Goal: Task Accomplishment & Management: Complete application form

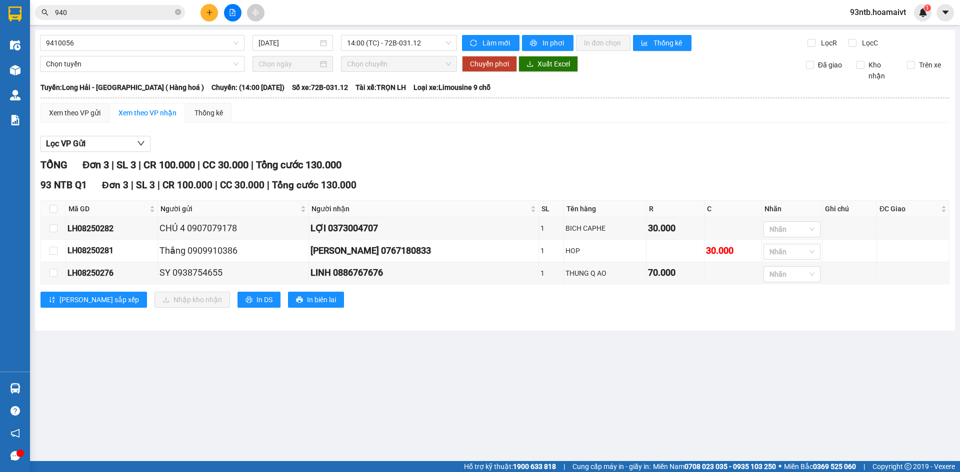
click at [473, 169] on section "Kết quả [PERSON_NAME] ( 235 ) Bộ lọc [PERSON_NAME] người gửi/[PERSON_NAME] [PER…" at bounding box center [480, 236] width 960 height 472
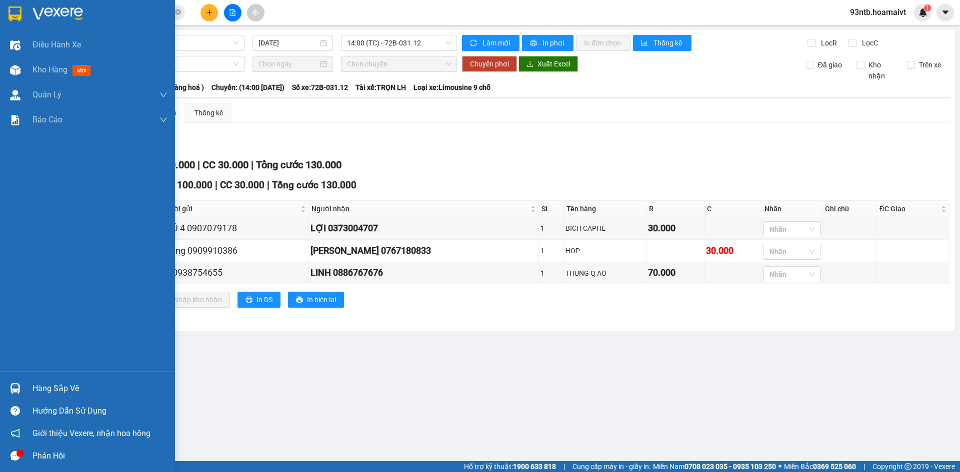
click at [45, 386] on div "Hàng sắp về" at bounding box center [99, 388] width 135 height 15
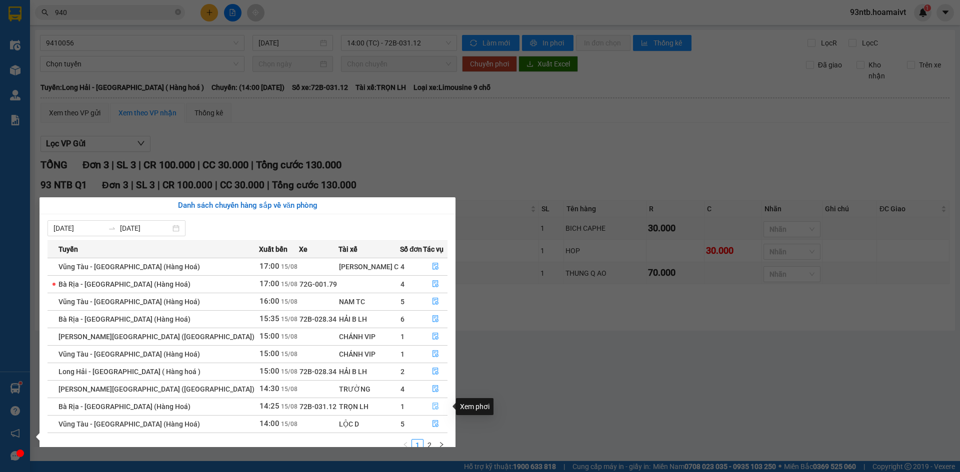
click at [432, 406] on icon "file-done" at bounding box center [435, 406] width 6 height 7
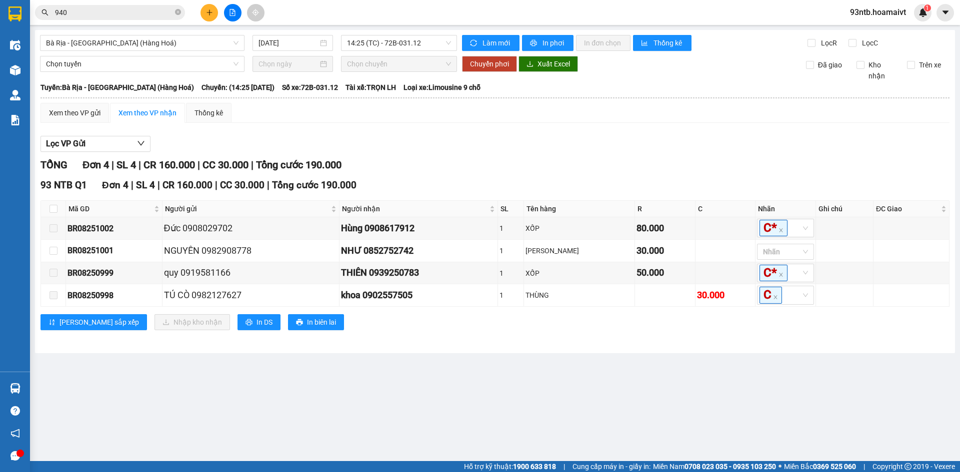
click at [686, 383] on main "Bà Rịa - [GEOGRAPHIC_DATA] (Hàng Hoá) [DATE] 14:25 (TC) - 72B-031.12 [PERSO…" at bounding box center [480, 230] width 960 height 461
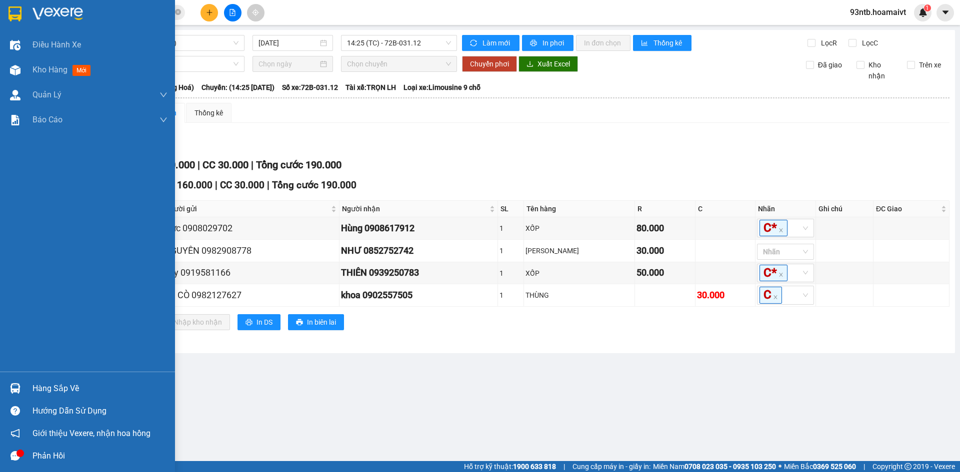
click at [43, 385] on div "Hàng sắp về" at bounding box center [99, 388] width 135 height 15
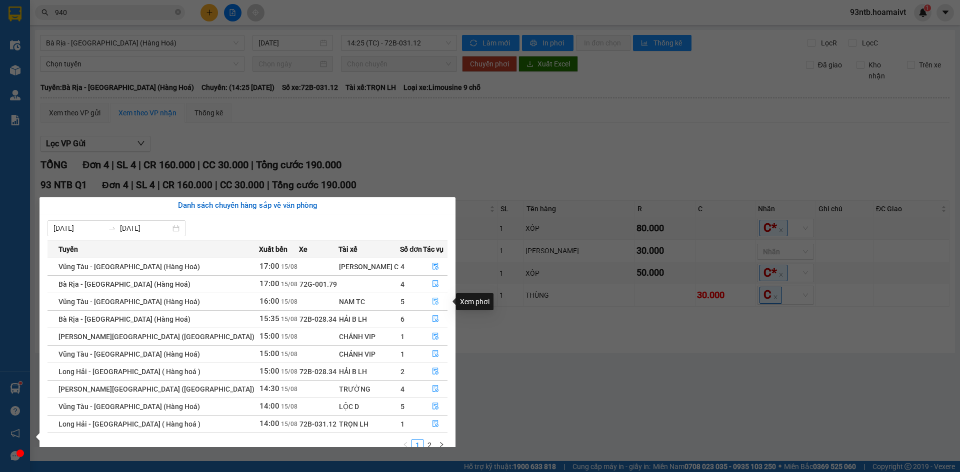
click at [432, 298] on icon "file-done" at bounding box center [435, 301] width 7 height 7
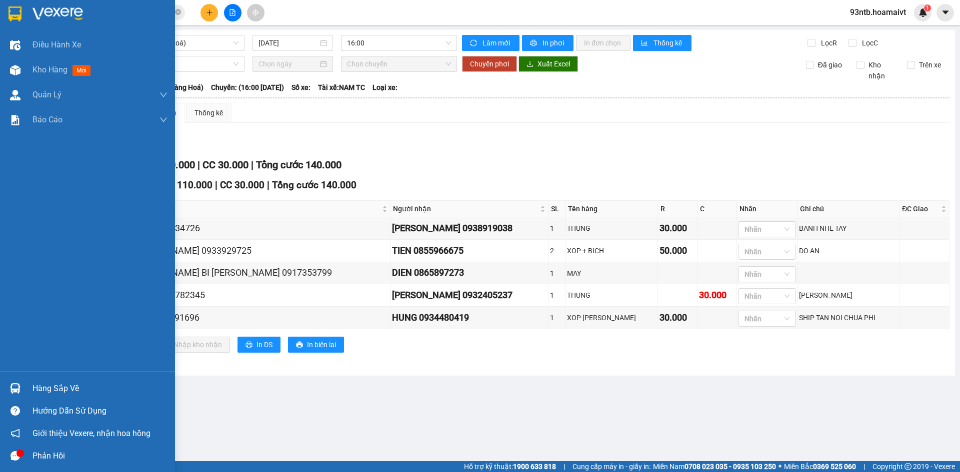
click at [46, 385] on div "Hàng sắp về" at bounding box center [99, 388] width 135 height 15
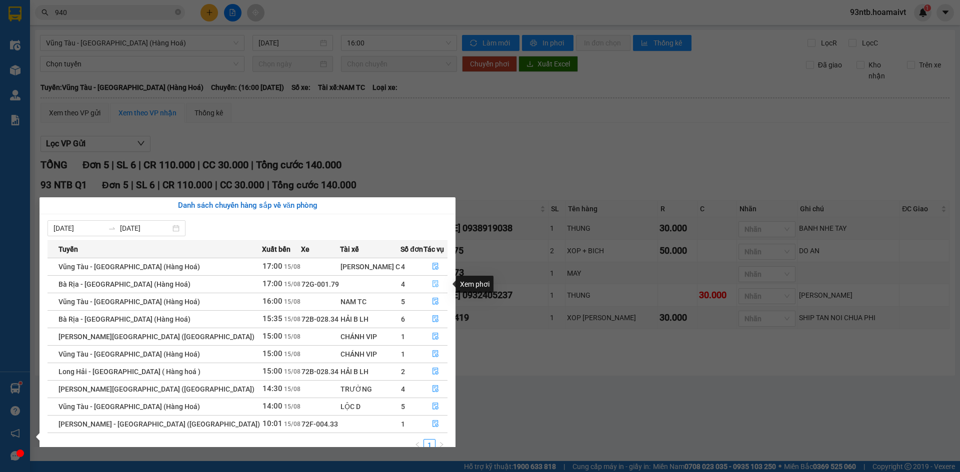
click at [432, 287] on icon "file-done" at bounding box center [435, 283] width 7 height 7
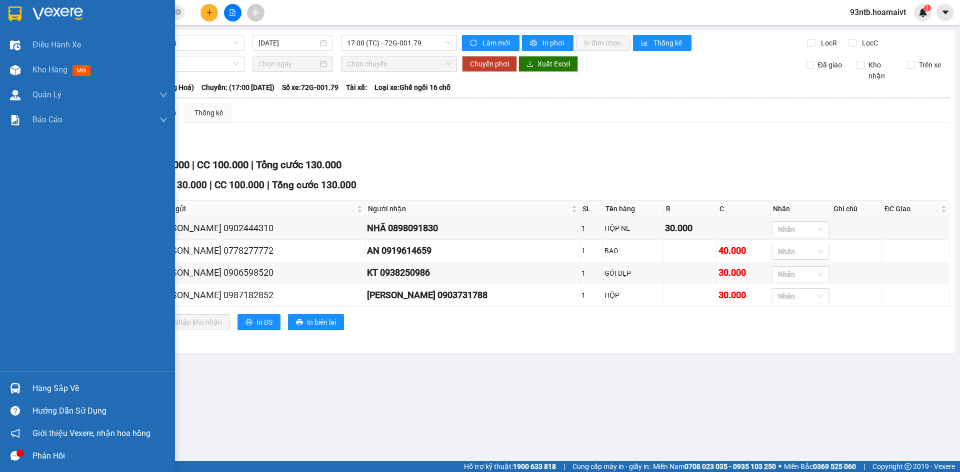
click at [41, 386] on div "Hàng sắp về" at bounding box center [99, 388] width 135 height 15
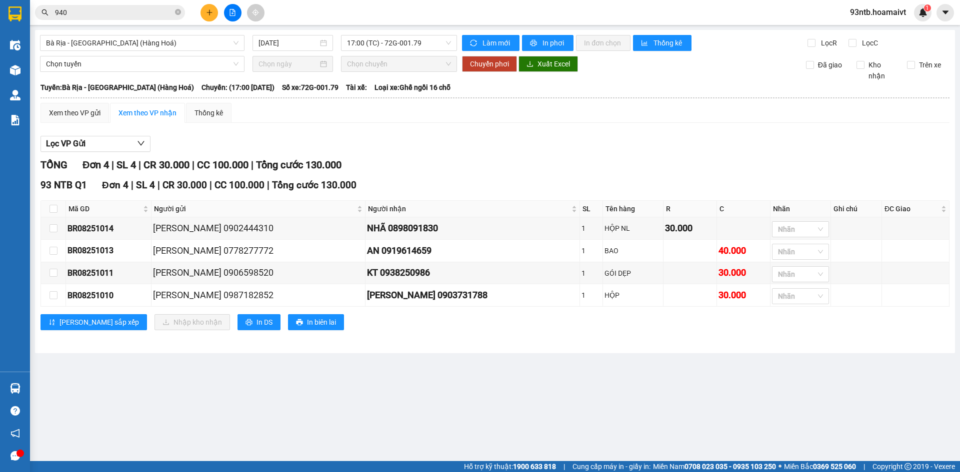
click at [438, 174] on section "Kết quả [PERSON_NAME] ( 235 ) Bộ lọc [PERSON_NAME] người gửi/[PERSON_NAME] [PER…" at bounding box center [480, 236] width 960 height 472
click at [177, 11] on icon "close-circle" at bounding box center [178, 12] width 6 height 6
click at [130, 13] on input "text" at bounding box center [114, 12] width 118 height 11
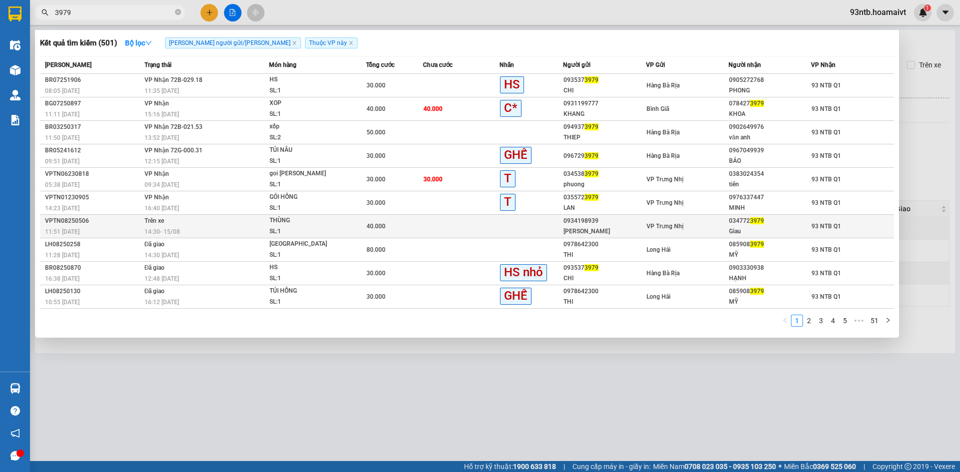
type input "3979"
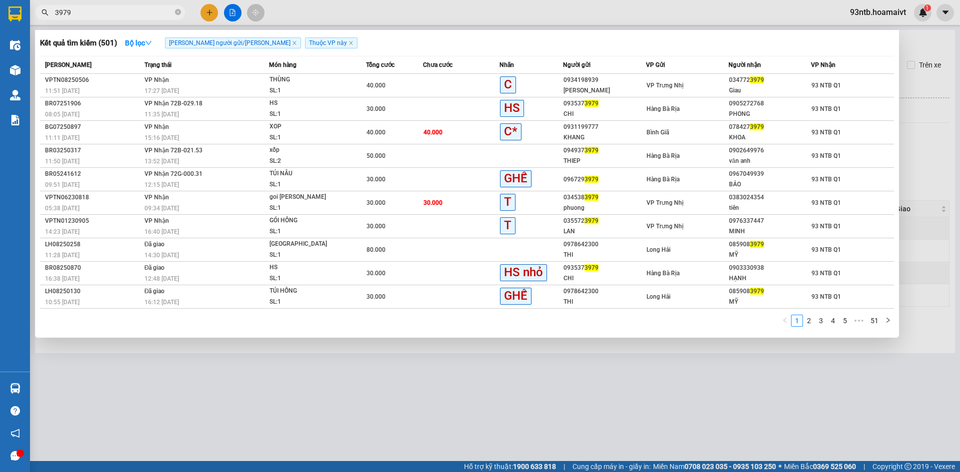
click at [790, 388] on div at bounding box center [480, 236] width 960 height 472
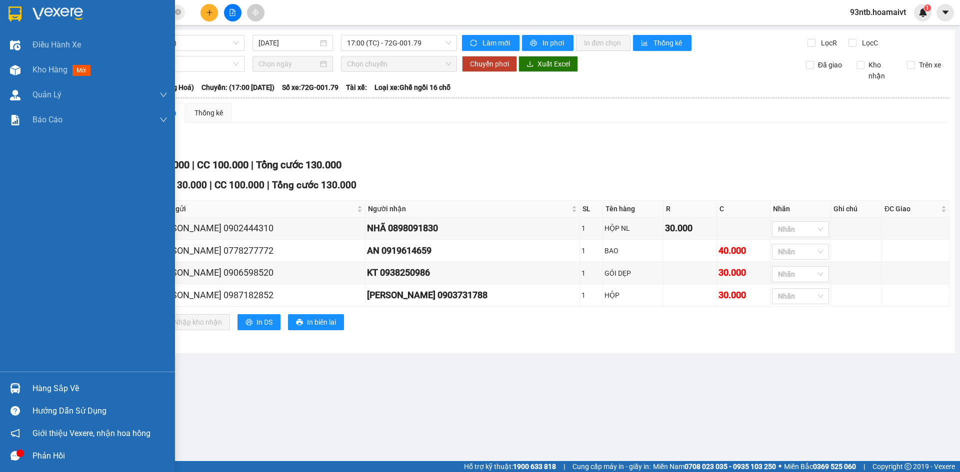
click at [47, 387] on div "Hàng sắp về" at bounding box center [99, 388] width 135 height 15
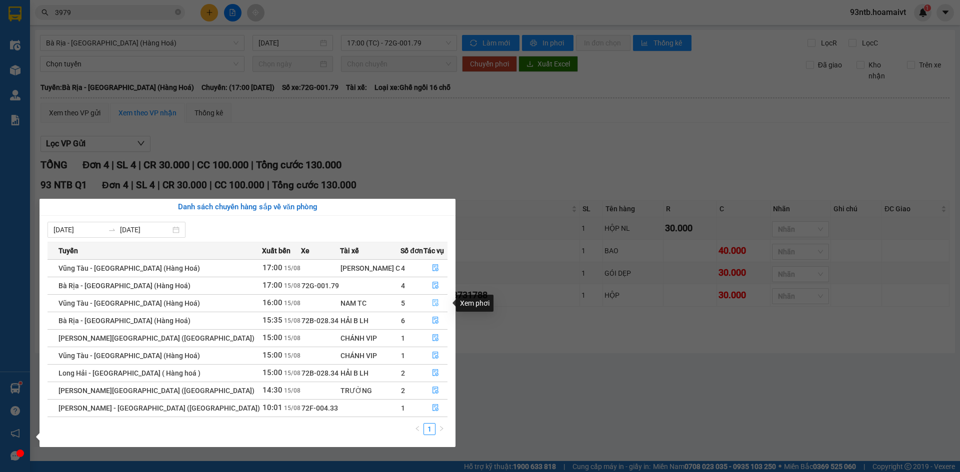
click at [425, 299] on button "button" at bounding box center [435, 303] width 23 height 16
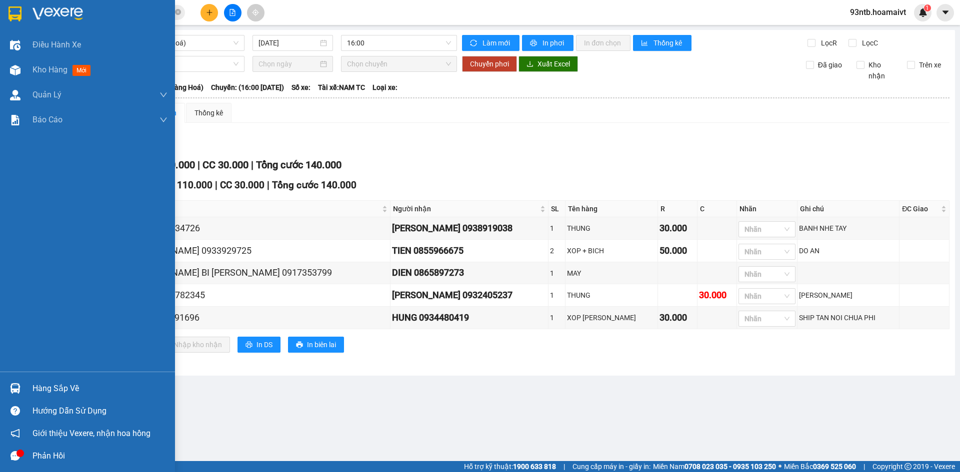
click at [60, 389] on div "Hàng sắp về" at bounding box center [99, 388] width 135 height 15
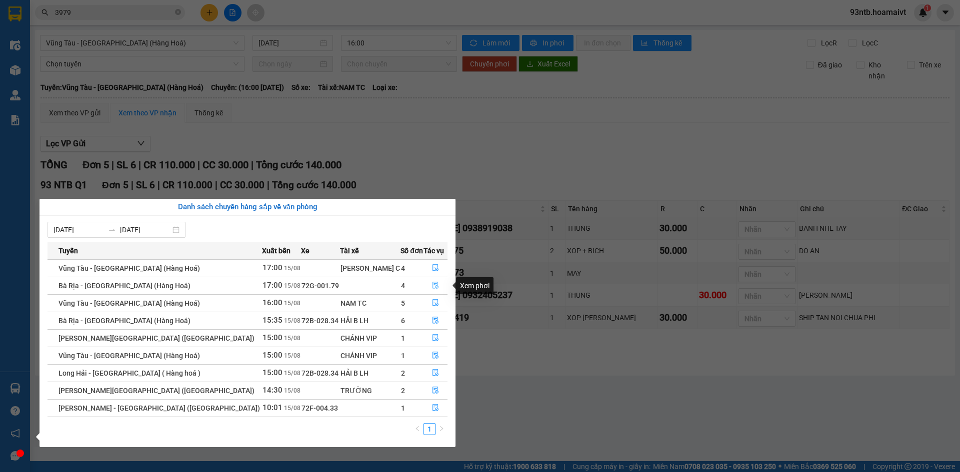
click at [432, 282] on icon "file-done" at bounding box center [435, 285] width 7 height 7
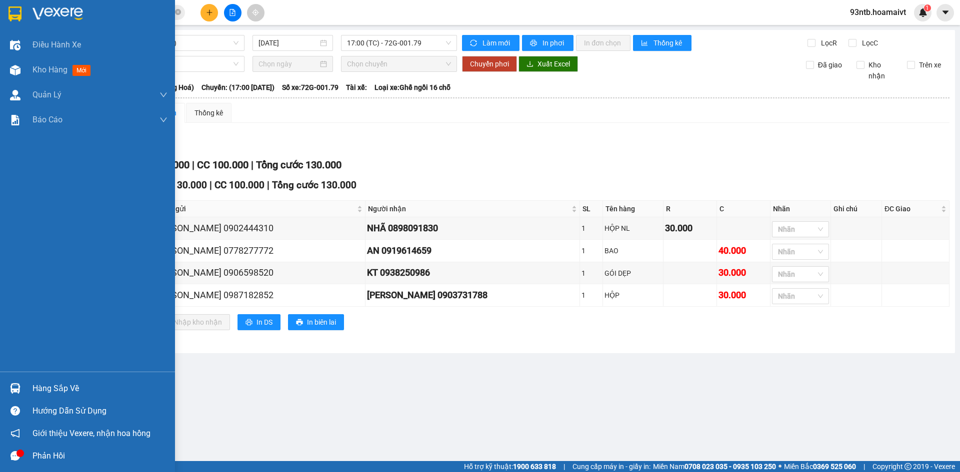
click at [42, 387] on div "Hàng sắp về" at bounding box center [99, 388] width 135 height 15
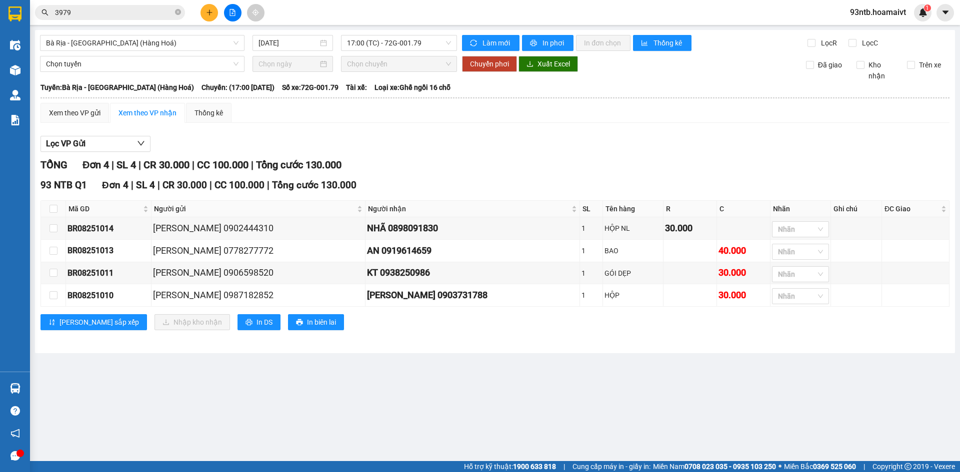
click at [616, 155] on section "Kết quả [PERSON_NAME] ( 501 ) Bộ lọc [PERSON_NAME] người gửi/[PERSON_NAME] [PER…" at bounding box center [480, 236] width 960 height 472
click at [179, 14] on icon "close-circle" at bounding box center [178, 12] width 6 height 6
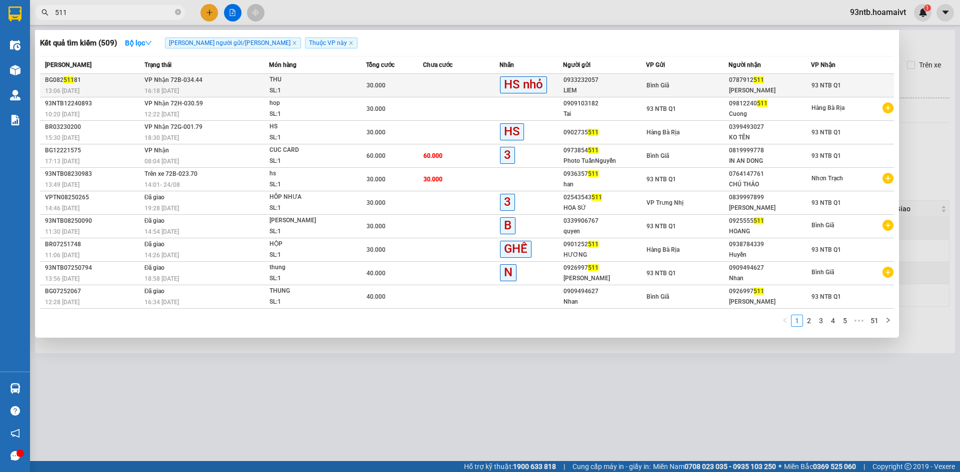
type input "511"
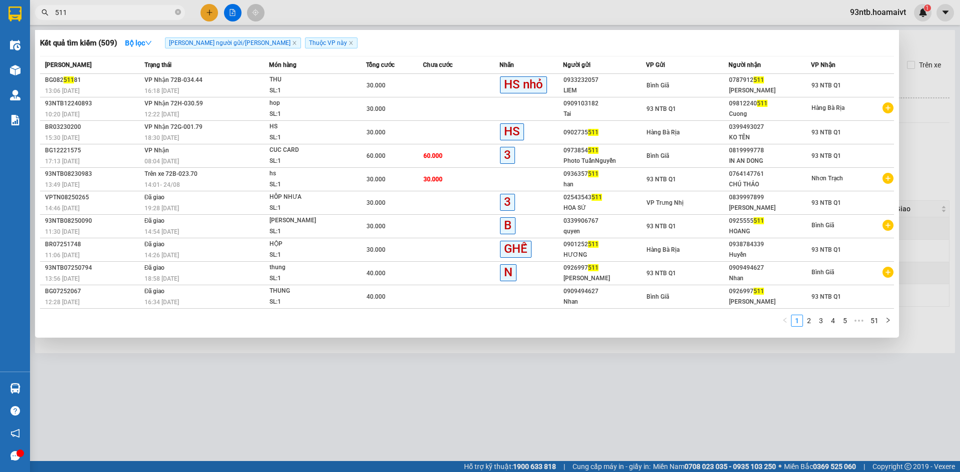
click at [627, 90] on div "LIEM" at bounding box center [603, 90] width 81 height 10
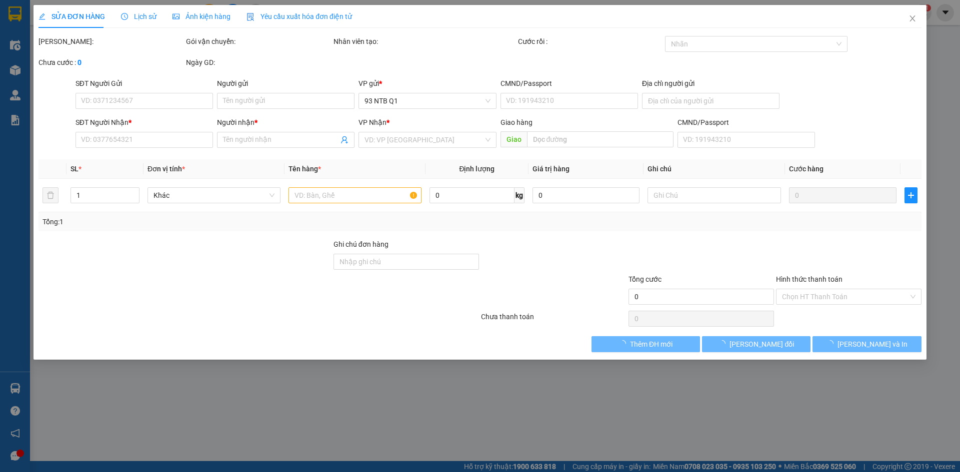
type input "0933232057"
type input "LIEM"
type input "0787912511"
type input "[PERSON_NAME]"
type input "30.000"
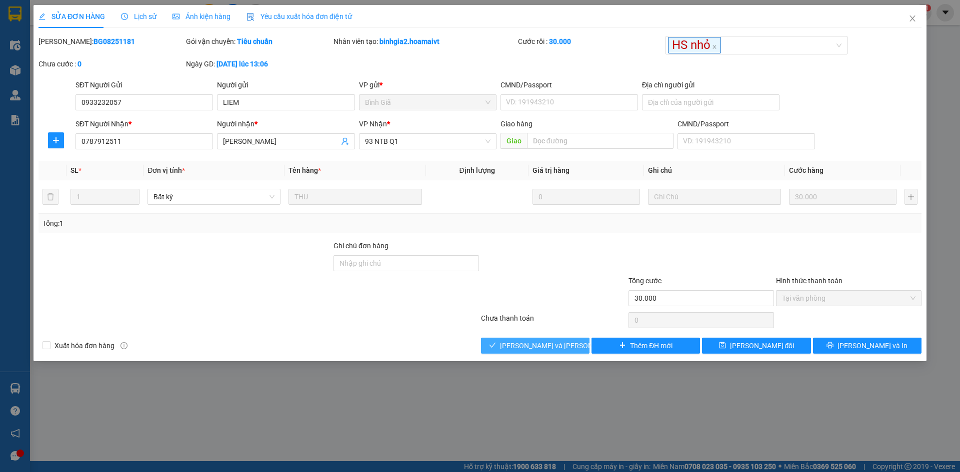
click at [570, 345] on button "[PERSON_NAME] và [PERSON_NAME] hàng" at bounding box center [535, 346] width 108 height 16
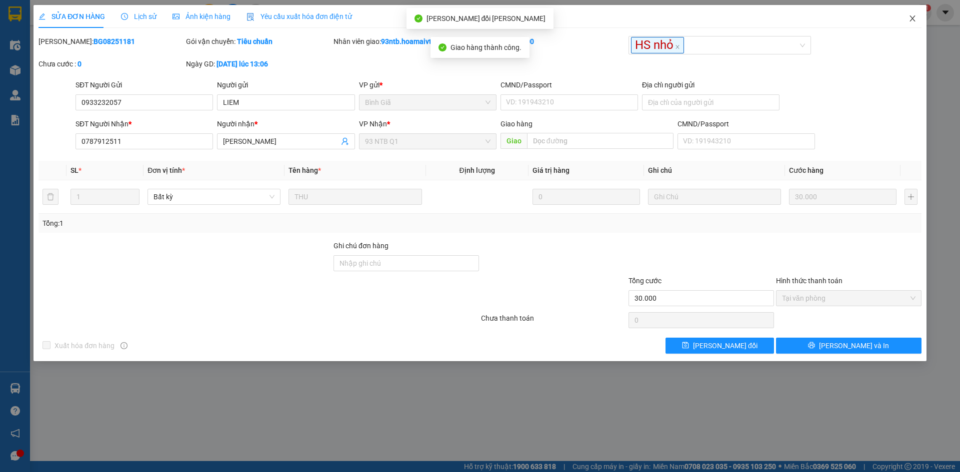
click at [911, 17] on icon "close" at bounding box center [911, 18] width 5 height 6
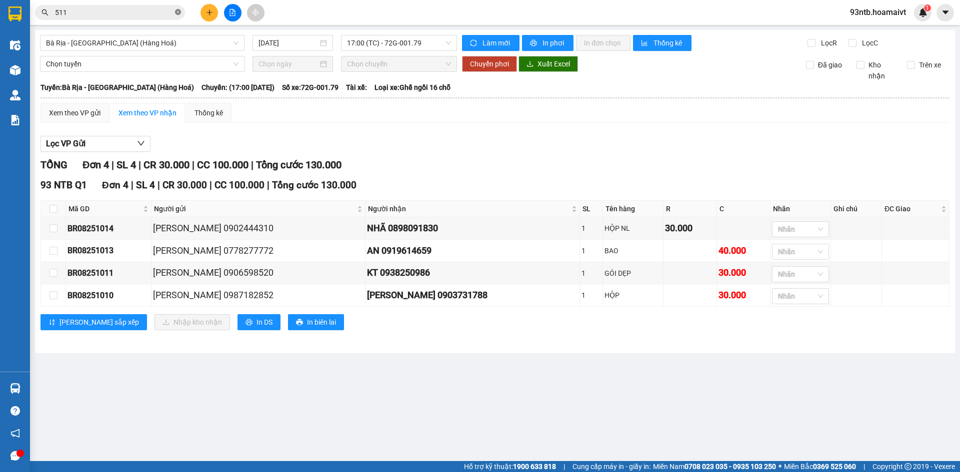
click at [180, 13] on icon "close-circle" at bounding box center [178, 12] width 6 height 6
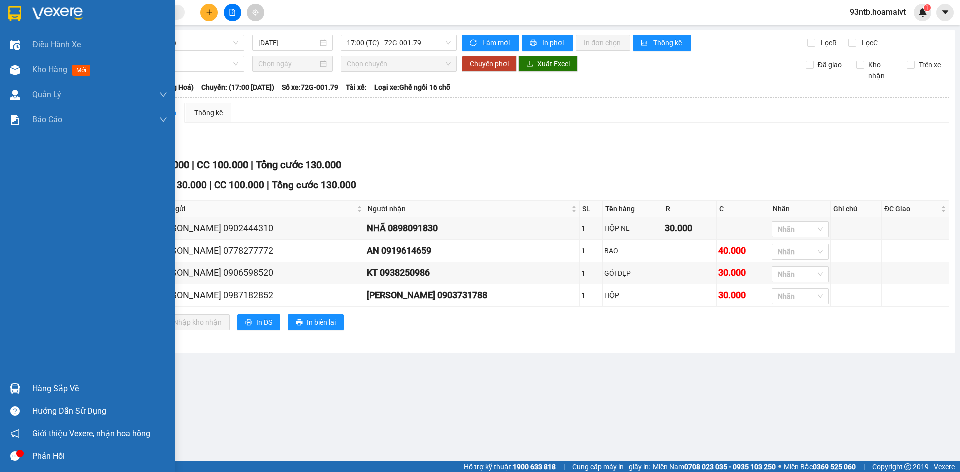
click at [56, 388] on div "Hàng sắp về" at bounding box center [99, 388] width 135 height 15
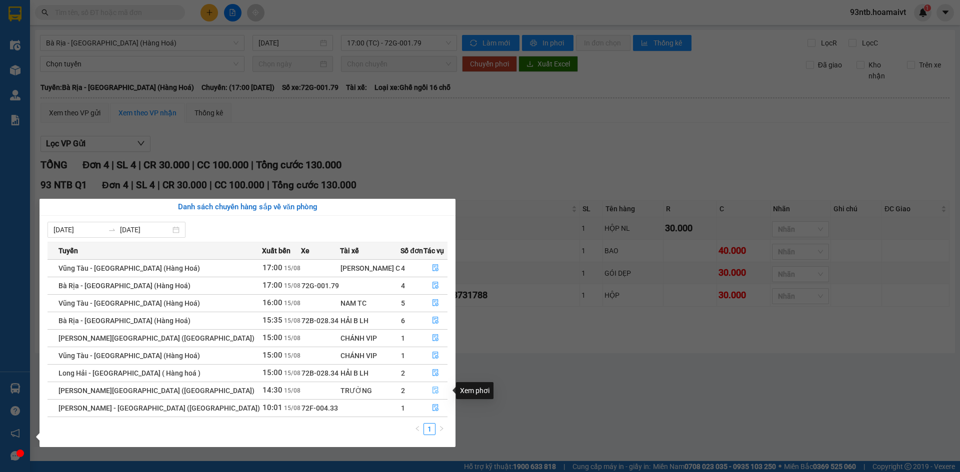
click at [432, 391] on icon "file-done" at bounding box center [435, 390] width 7 height 7
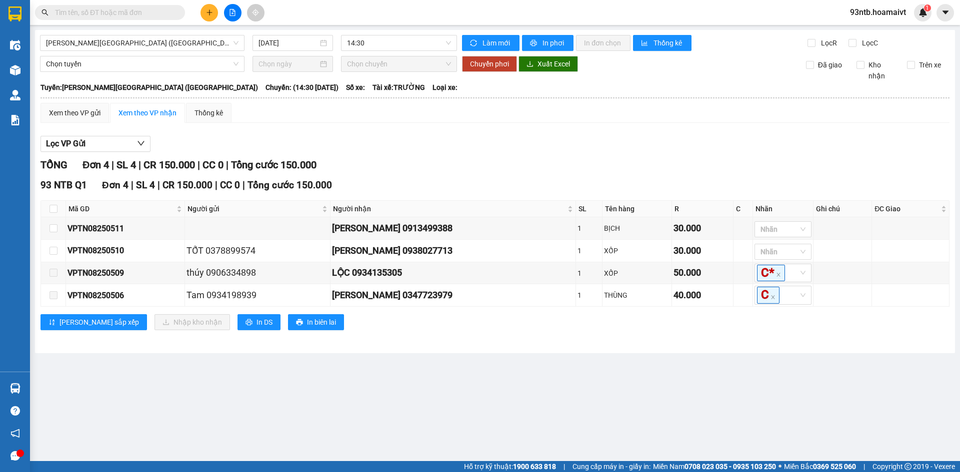
click at [147, 15] on input "text" at bounding box center [114, 12] width 118 height 11
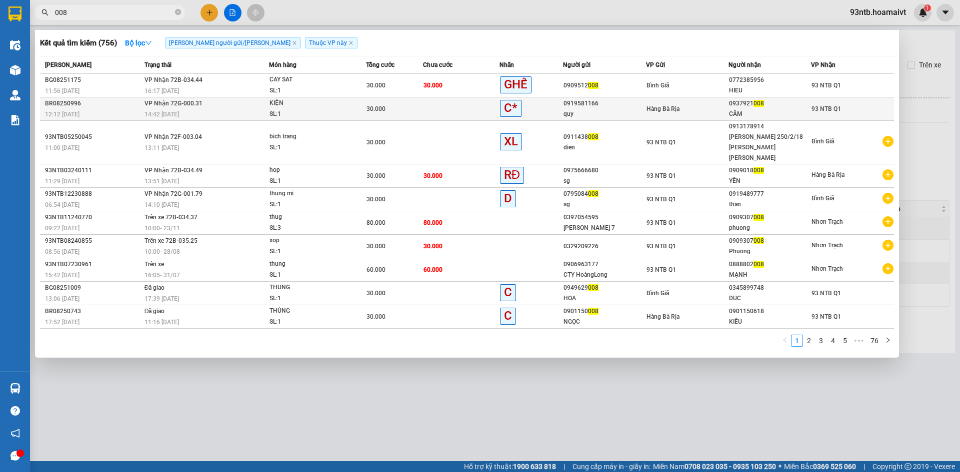
type input "008"
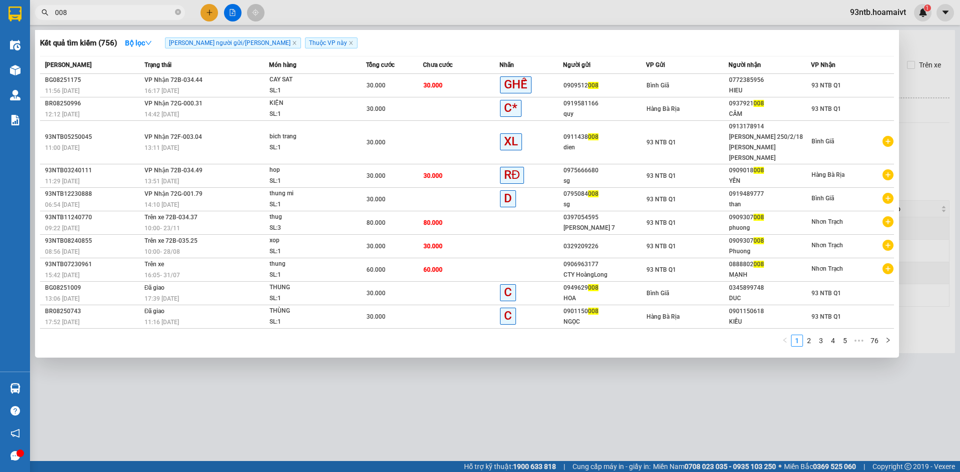
click at [209, 110] on div "14:42 [DATE]" at bounding box center [206, 114] width 124 height 11
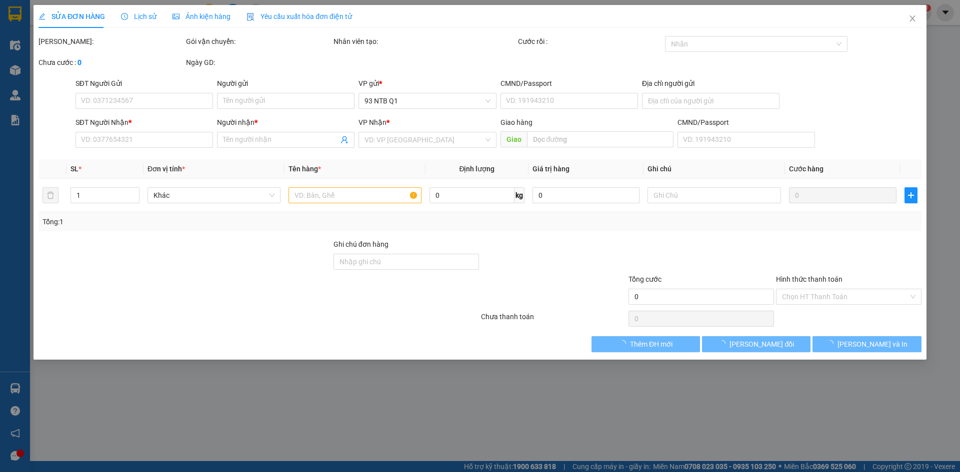
type input "0919581166"
type input "quy"
type input "0937921008"
type input "CẦM"
type input "30.000"
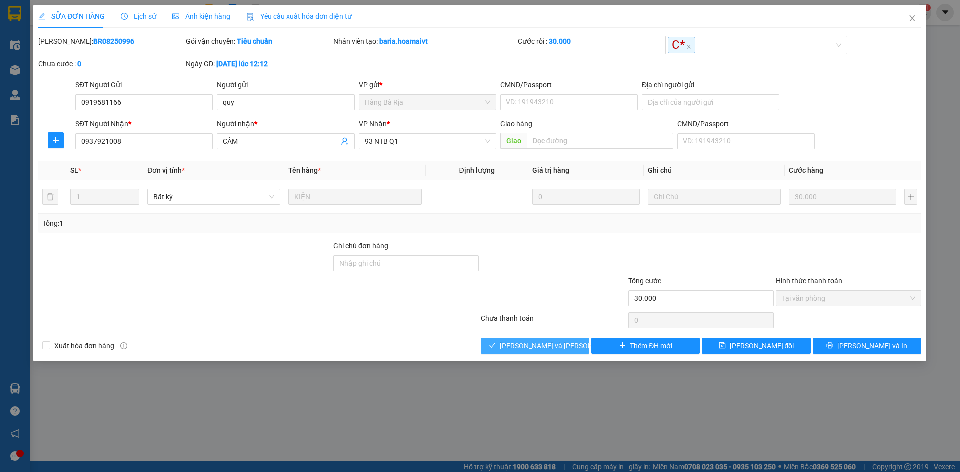
click at [549, 343] on span "[PERSON_NAME] và [PERSON_NAME] hàng" at bounding box center [567, 345] width 135 height 11
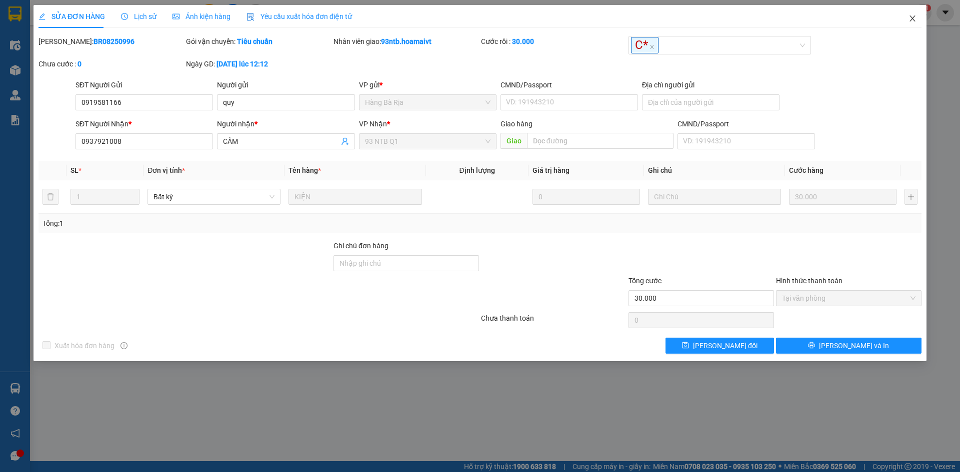
click at [909, 18] on icon "close" at bounding box center [912, 18] width 8 height 8
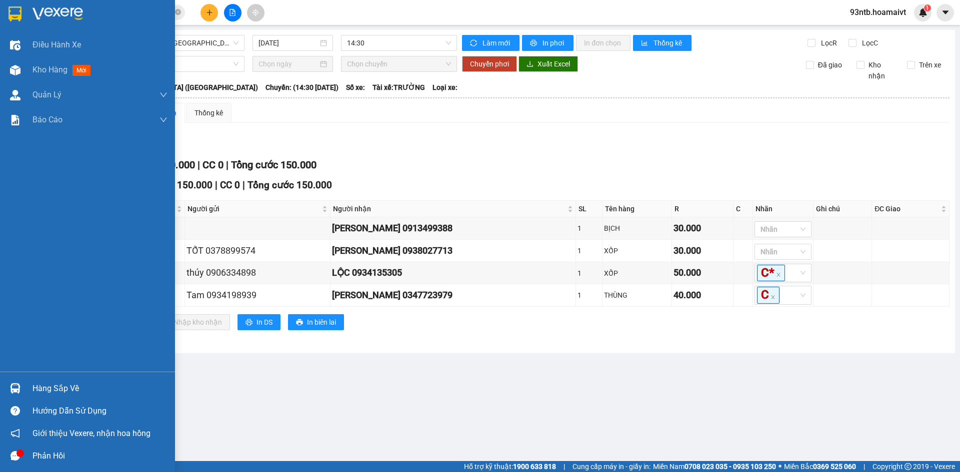
click at [36, 387] on div "Hàng sắp về" at bounding box center [99, 388] width 135 height 15
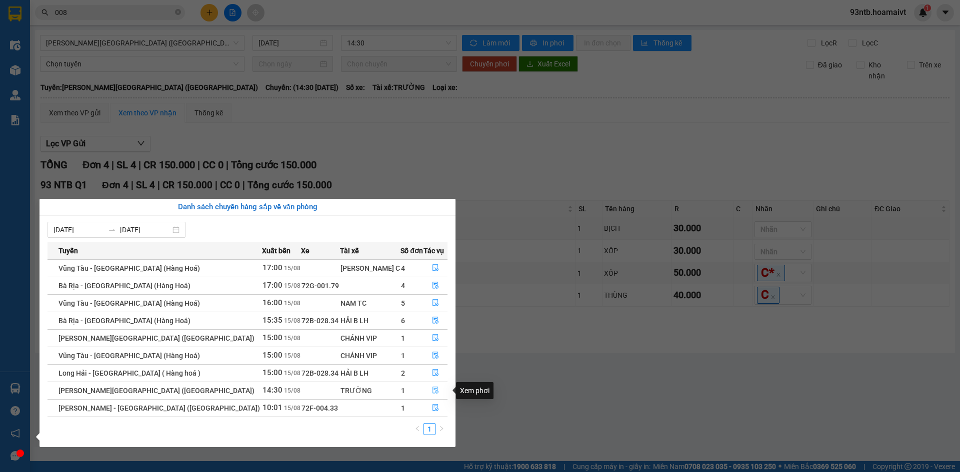
click at [425, 390] on button "button" at bounding box center [435, 391] width 23 height 16
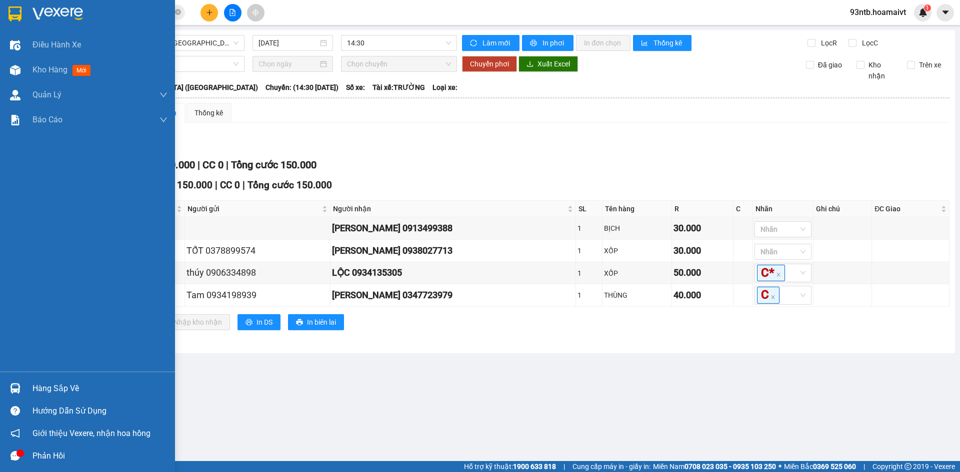
click at [42, 388] on div "Hàng sắp về" at bounding box center [99, 388] width 135 height 15
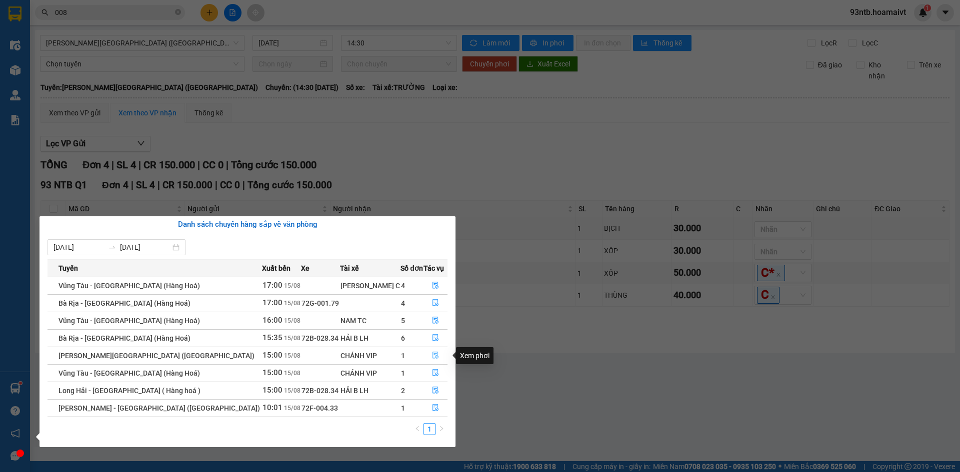
click at [432, 357] on icon "file-done" at bounding box center [435, 355] width 7 height 7
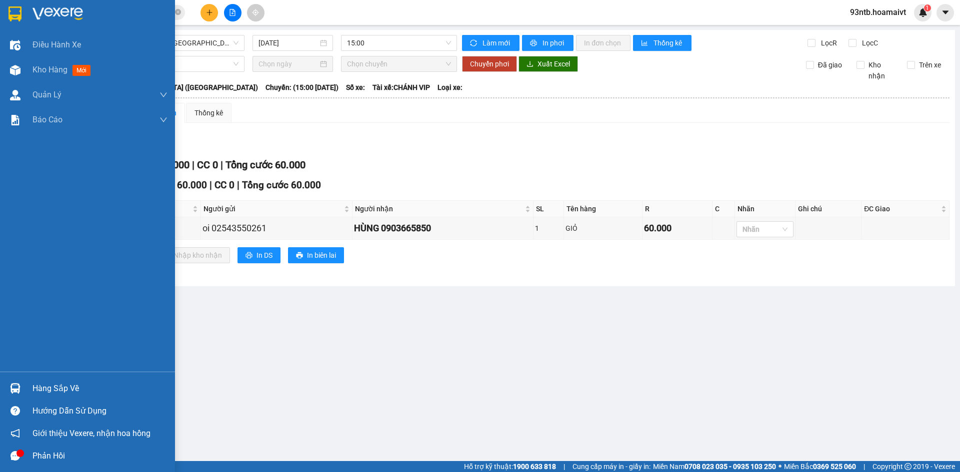
click at [47, 386] on div "Hàng sắp về" at bounding box center [99, 388] width 135 height 15
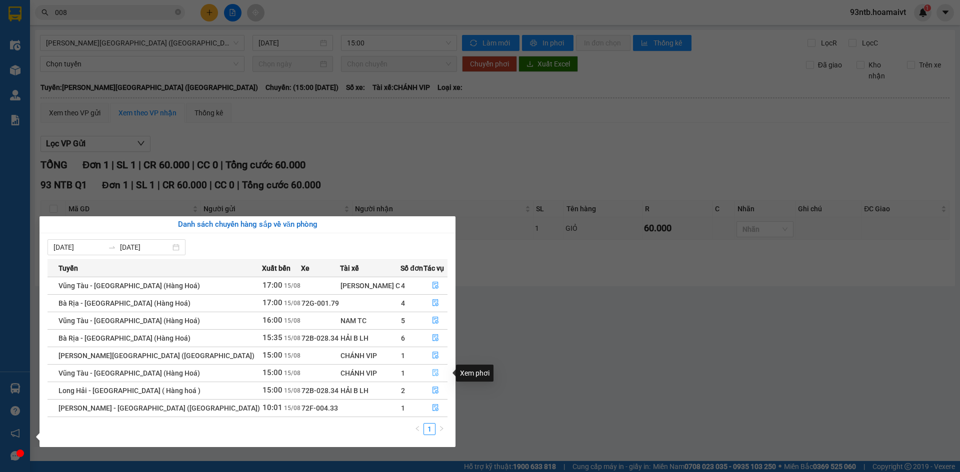
click at [432, 371] on icon "file-done" at bounding box center [435, 372] width 7 height 7
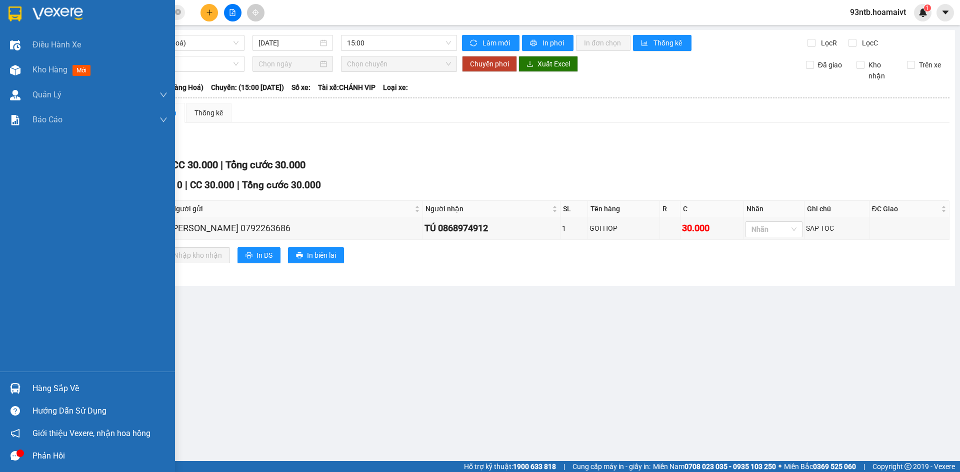
click at [35, 390] on div "Hàng sắp về" at bounding box center [99, 388] width 135 height 15
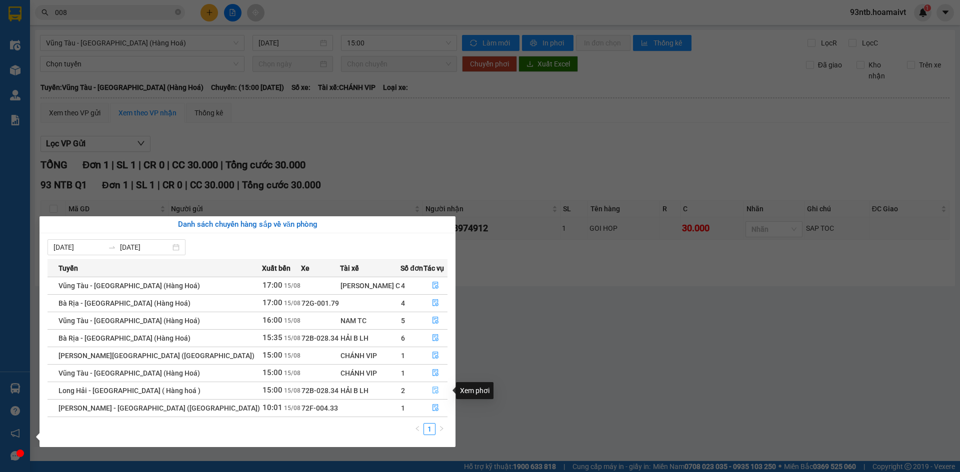
click at [432, 392] on icon "file-done" at bounding box center [435, 390] width 7 height 7
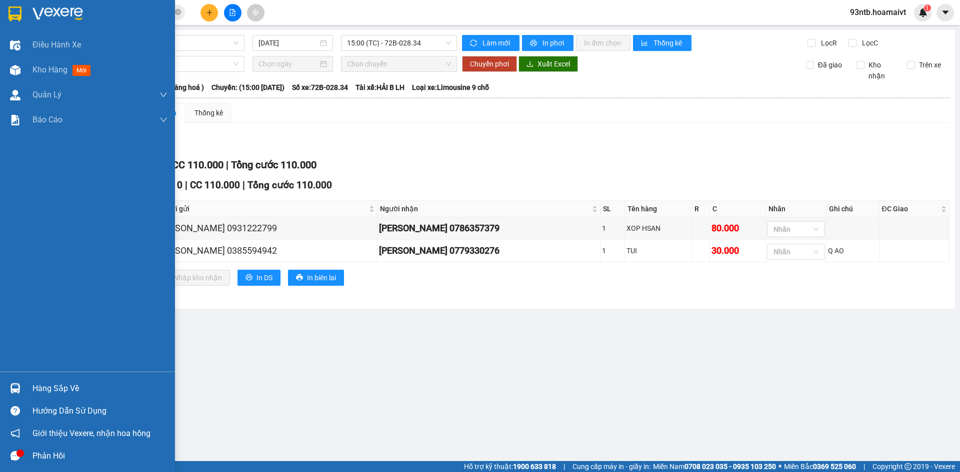
click at [63, 388] on div "Hàng sắp về" at bounding box center [99, 388] width 135 height 15
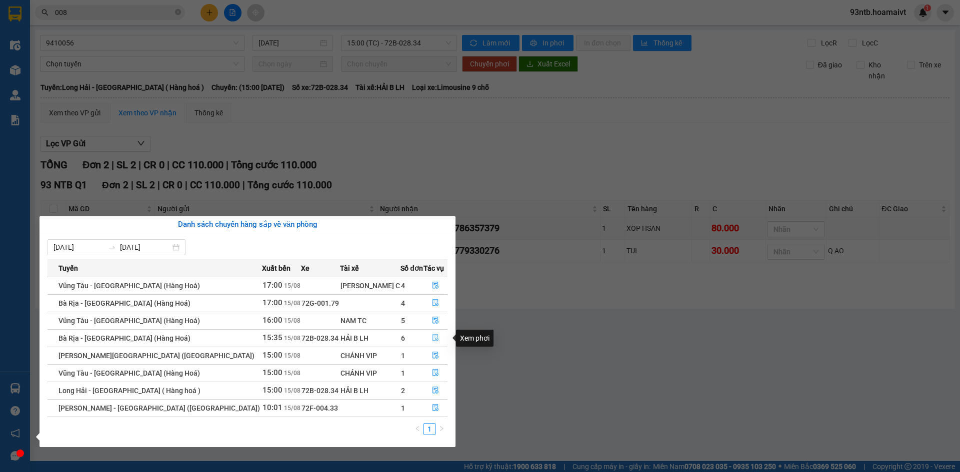
click at [434, 337] on button "button" at bounding box center [435, 338] width 23 height 16
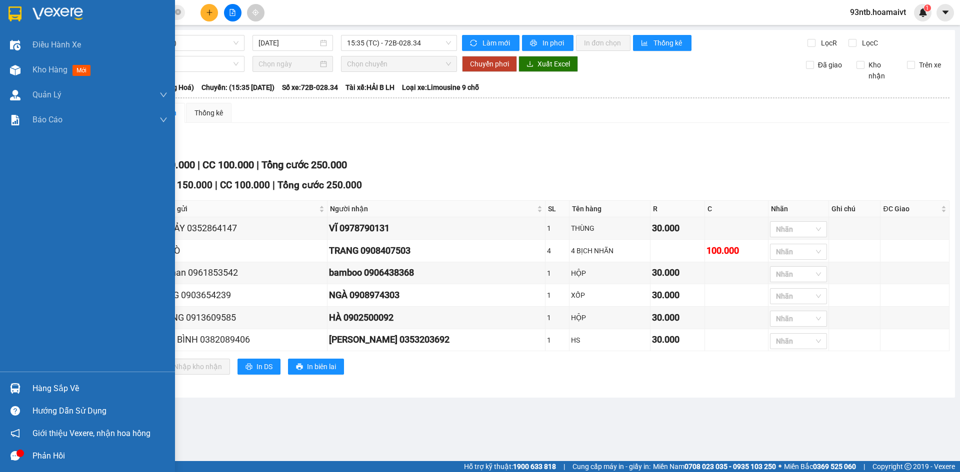
click at [47, 386] on div "Hàng sắp về" at bounding box center [99, 388] width 135 height 15
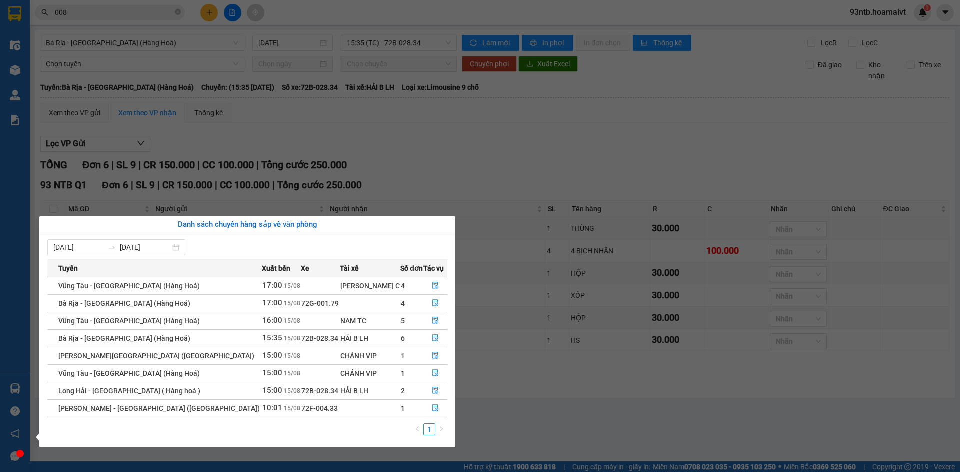
click at [529, 143] on section "Kết quả [PERSON_NAME] ( 756 ) Bộ lọc [PERSON_NAME] người gửi/[PERSON_NAME] [PER…" at bounding box center [480, 236] width 960 height 472
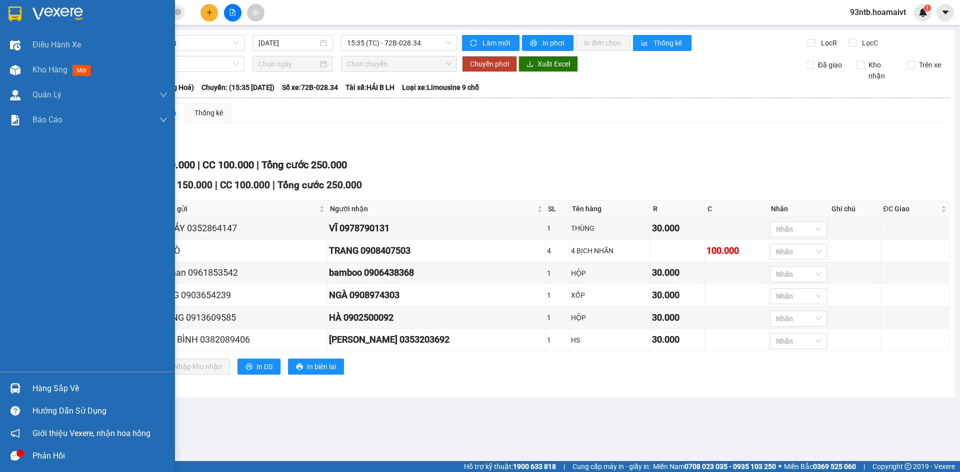
click at [45, 391] on div "Hàng sắp về" at bounding box center [99, 388] width 135 height 15
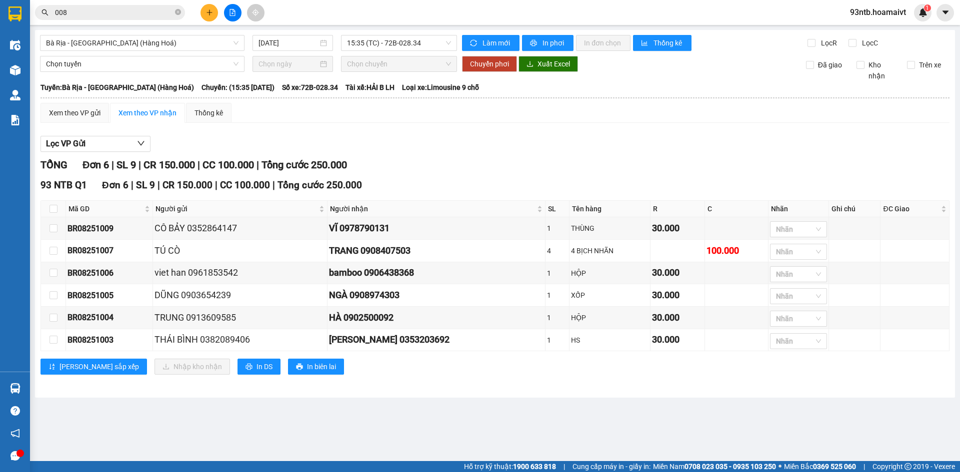
click at [127, 16] on section "Kết quả [PERSON_NAME] ( 756 ) Bộ lọc [PERSON_NAME] người gửi/[PERSON_NAME] [PER…" at bounding box center [480, 236] width 960 height 472
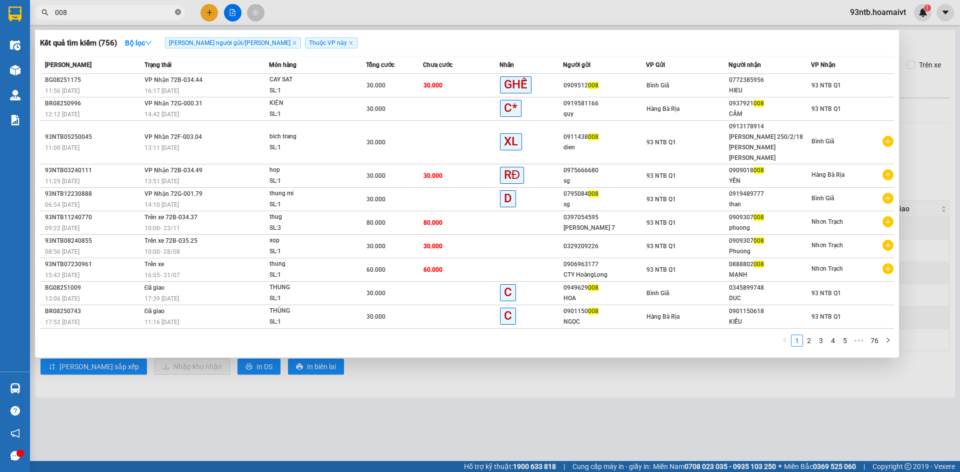
click at [180, 12] on icon "close-circle" at bounding box center [178, 12] width 6 height 6
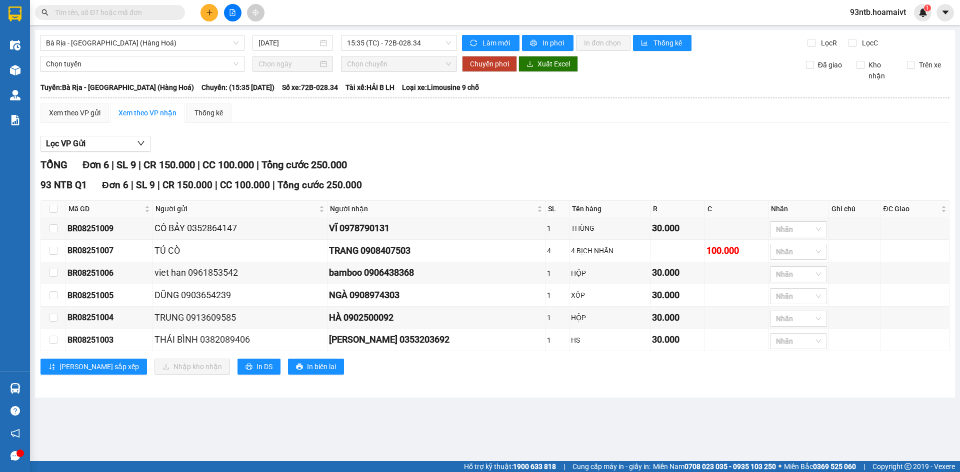
click at [172, 14] on input "text" at bounding box center [114, 12] width 118 height 11
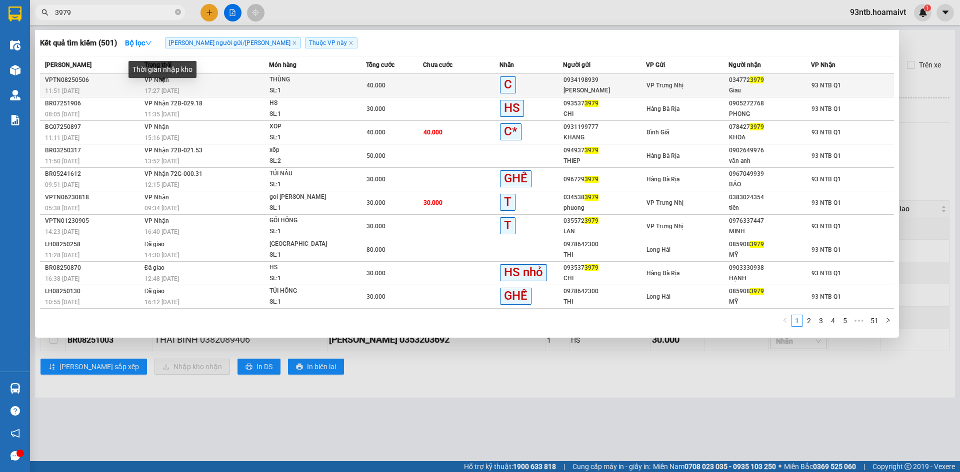
type input "3979"
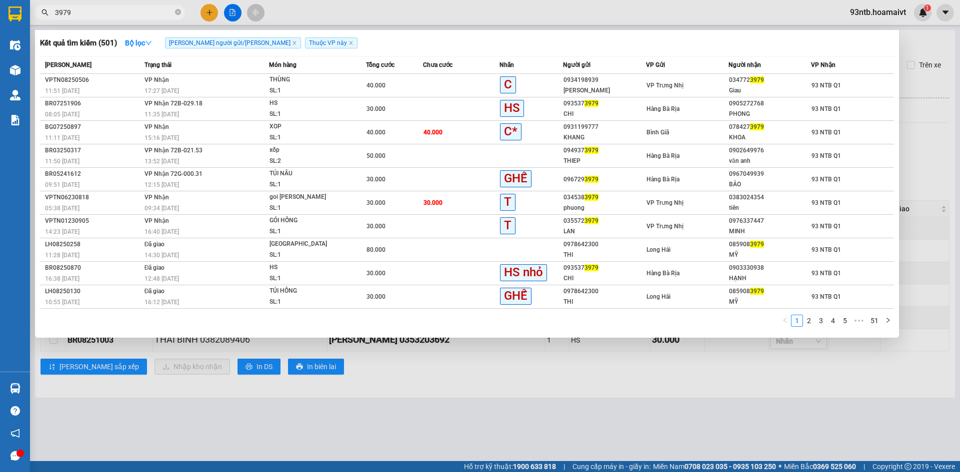
click at [160, 90] on span "17:27 [DATE]" at bounding box center [161, 90] width 34 height 7
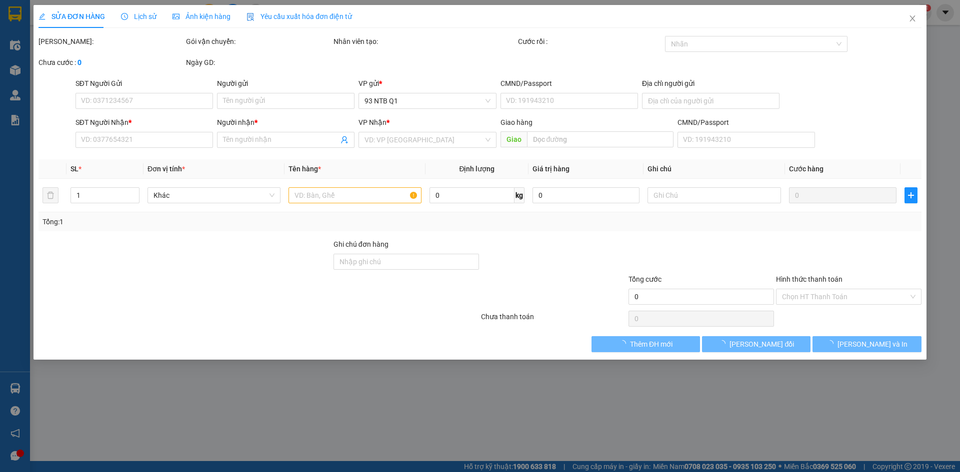
type input "0934198939"
type input "[PERSON_NAME]"
type input "0347723979"
type input "Giau"
type input "40.000"
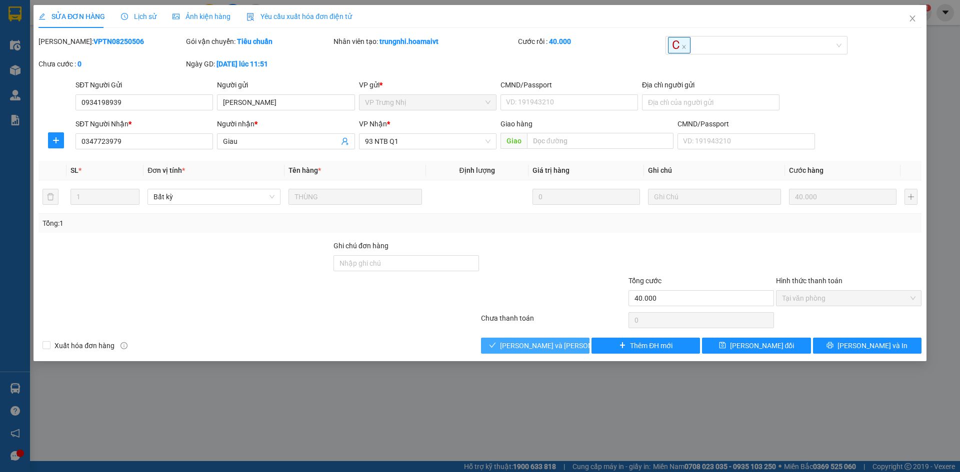
click at [520, 351] on span "[PERSON_NAME] và [PERSON_NAME] hàng" at bounding box center [567, 345] width 135 height 11
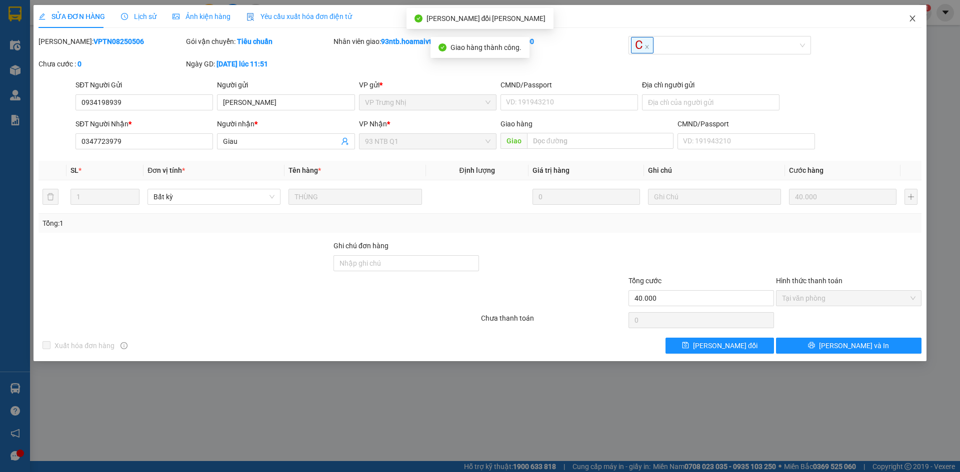
click at [916, 19] on span "Close" at bounding box center [912, 19] width 28 height 28
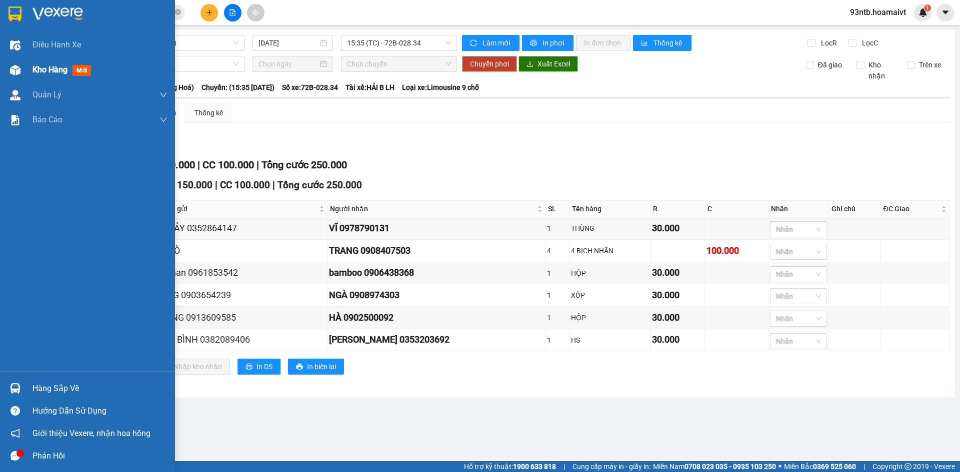
click at [61, 71] on span "Kho hàng" at bounding box center [49, 69] width 35 height 9
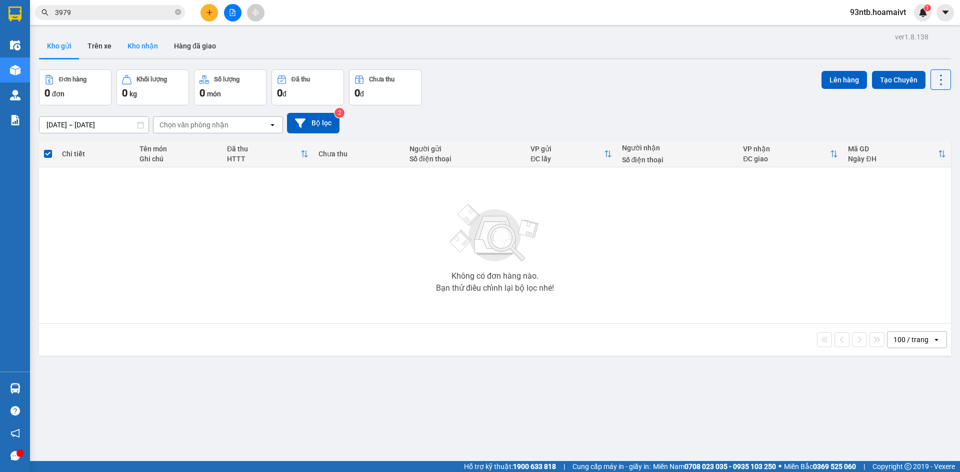
click at [141, 44] on button "Kho nhận" at bounding box center [142, 46] width 46 height 24
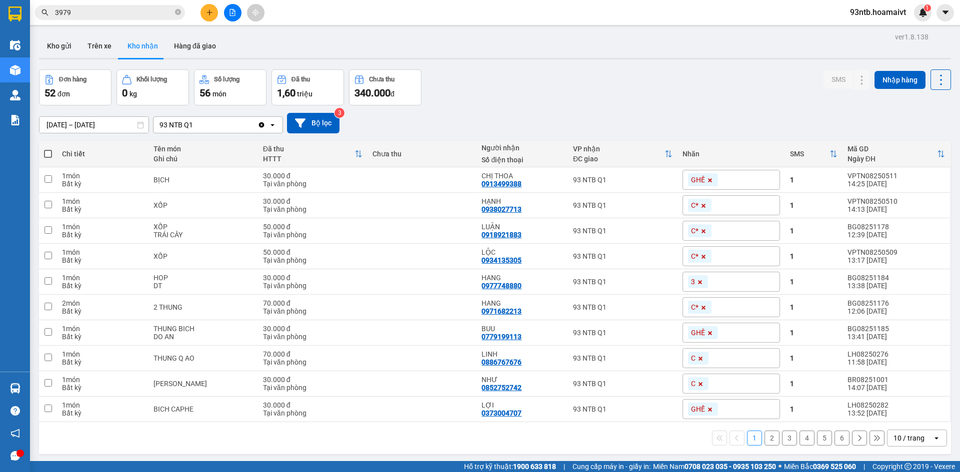
click at [896, 439] on div "10 / trang" at bounding box center [908, 438] width 31 height 10
click at [904, 416] on span "100 / trang" at bounding box center [905, 416] width 36 height 10
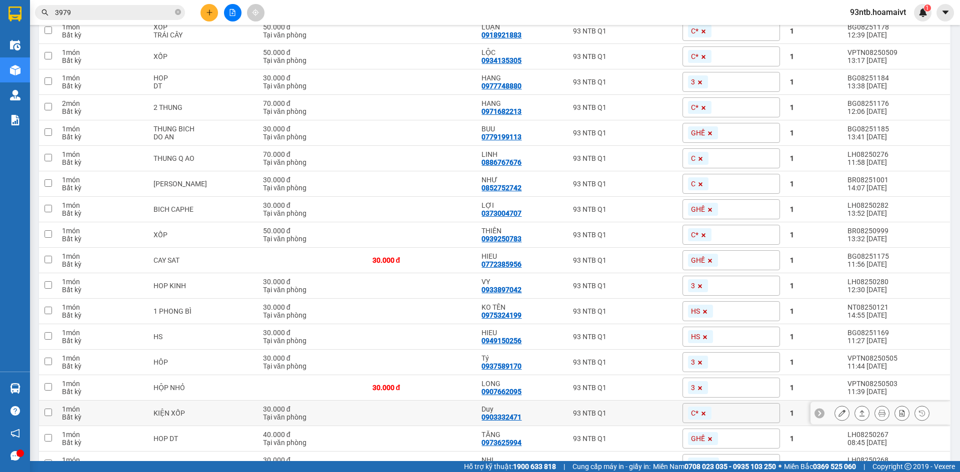
scroll to position [300, 0]
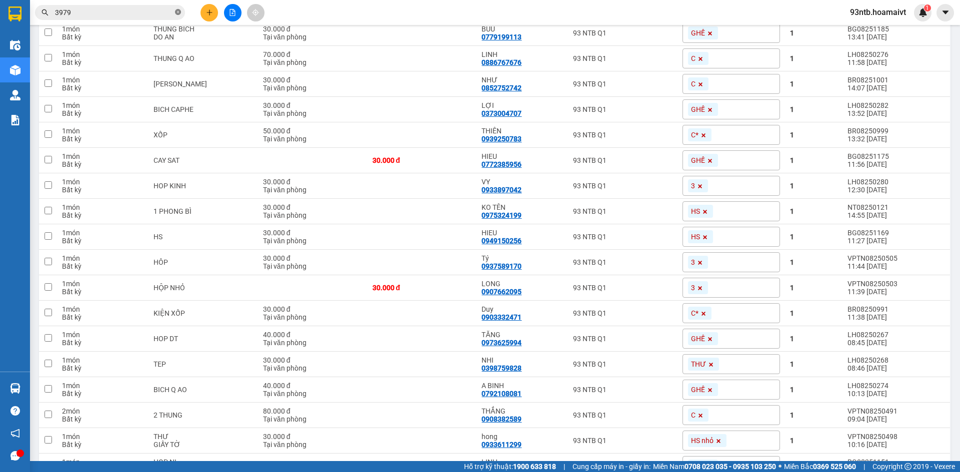
click at [176, 13] on icon "close-circle" at bounding box center [178, 12] width 6 height 6
click at [159, 10] on input "text" at bounding box center [114, 12] width 118 height 11
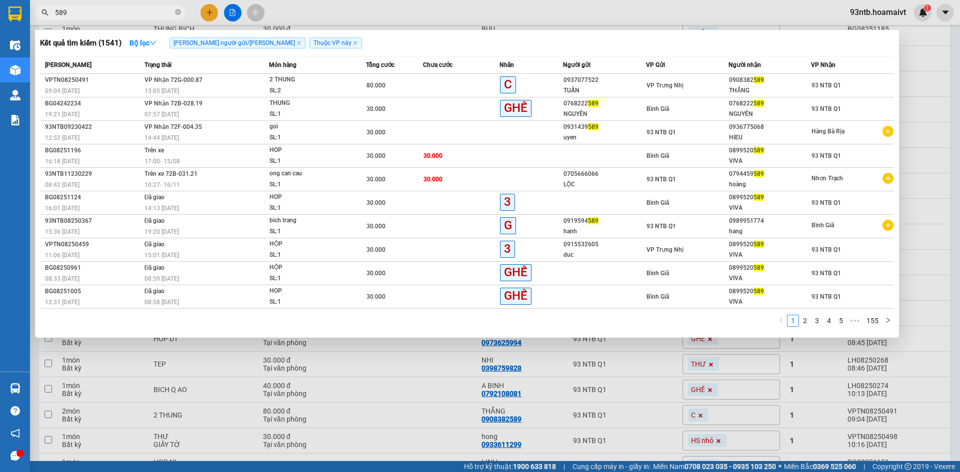
type input "589"
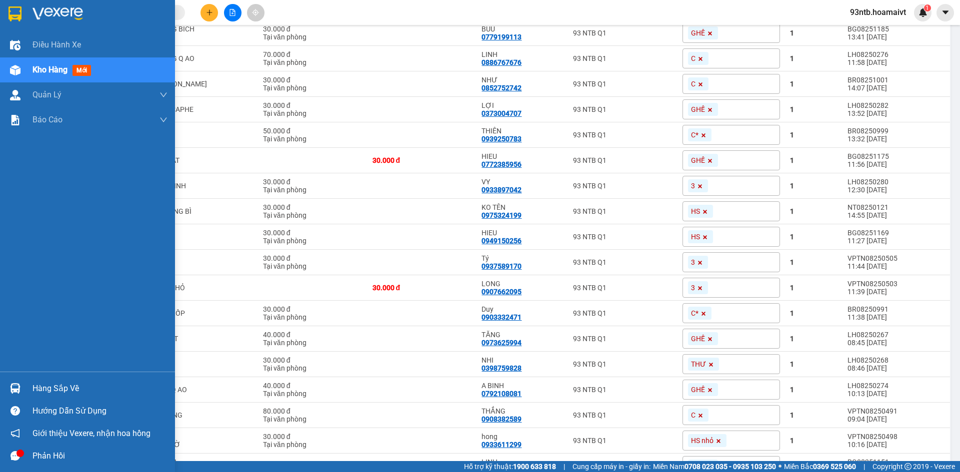
click at [45, 385] on div "Hàng sắp về" at bounding box center [99, 388] width 135 height 15
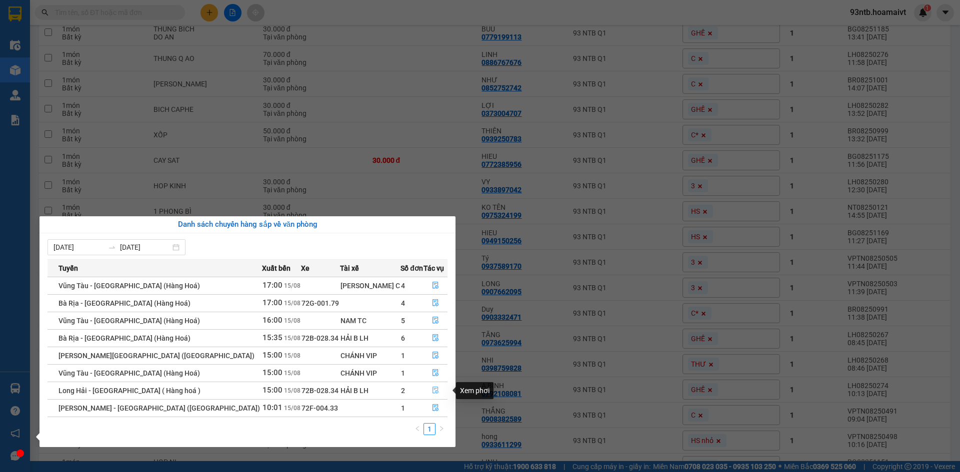
click at [432, 387] on icon "file-done" at bounding box center [435, 390] width 7 height 7
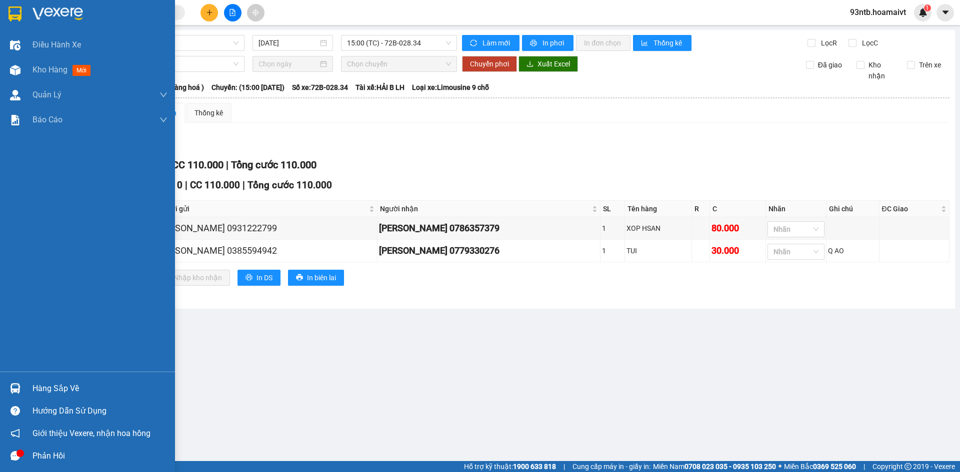
click at [57, 389] on div "Hàng sắp về" at bounding box center [99, 388] width 135 height 15
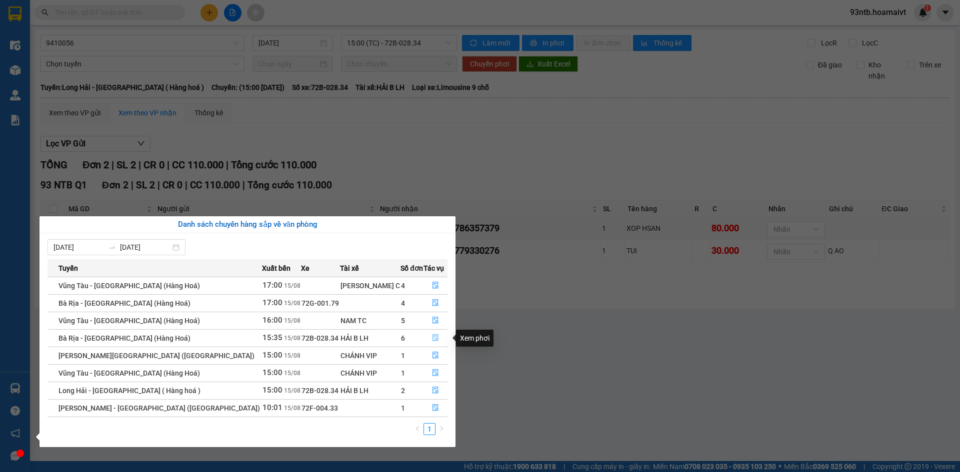
click at [432, 339] on icon "file-done" at bounding box center [435, 337] width 7 height 7
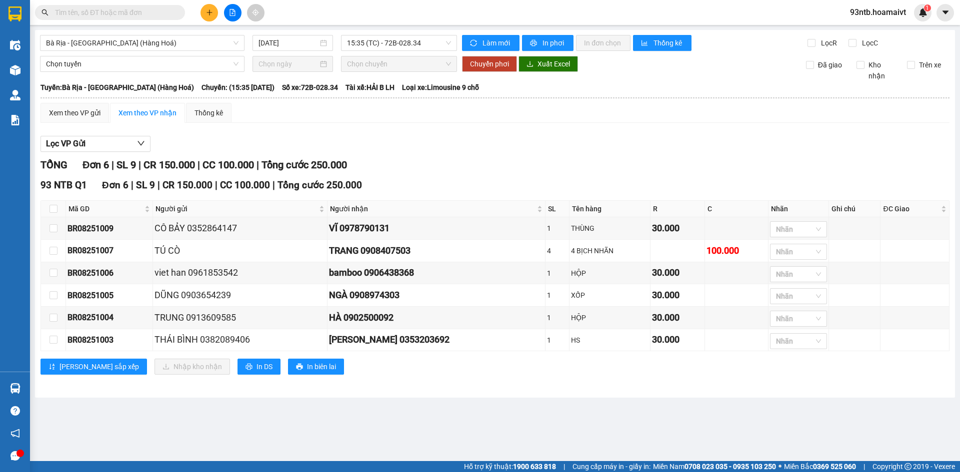
click at [153, 10] on input "text" at bounding box center [114, 12] width 118 height 11
click at [156, 13] on input "text" at bounding box center [114, 12] width 118 height 11
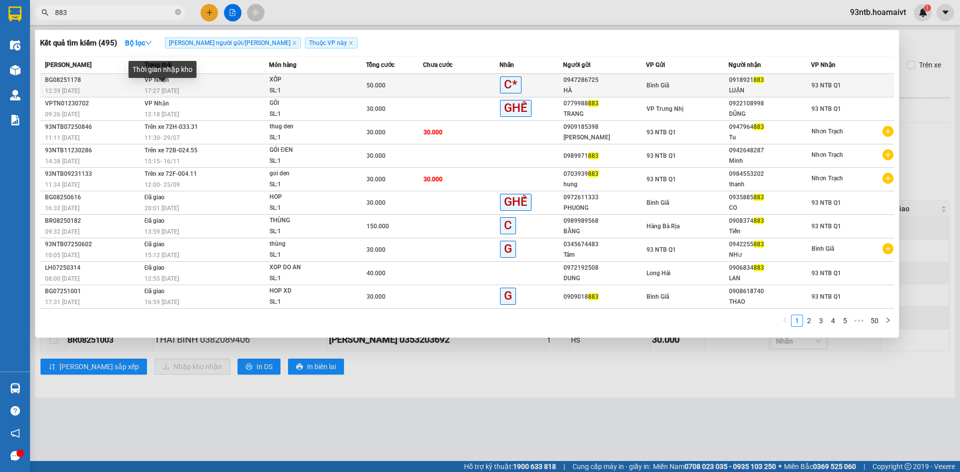
type input "883"
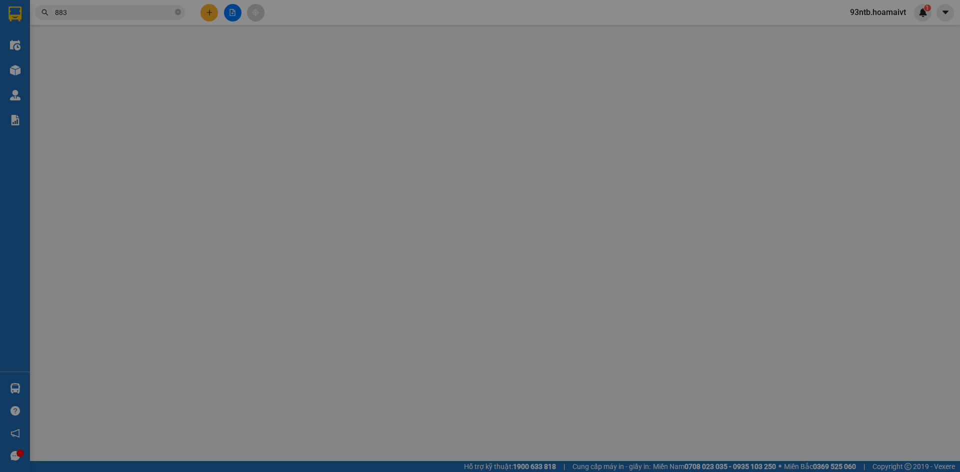
type input "0947286725"
type input "HÀ"
type input "0918921883"
type input "LUẬN"
type input "50.000"
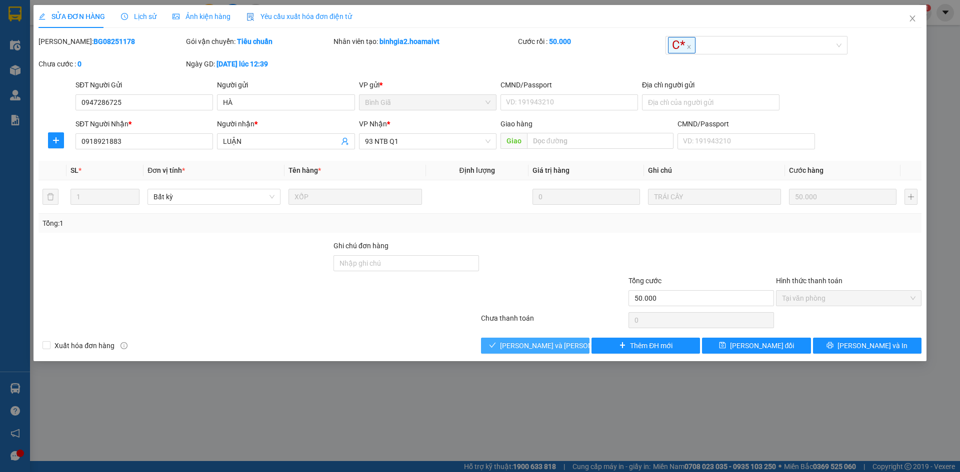
click at [493, 340] on button "[PERSON_NAME] và [PERSON_NAME] hàng" at bounding box center [535, 346] width 108 height 16
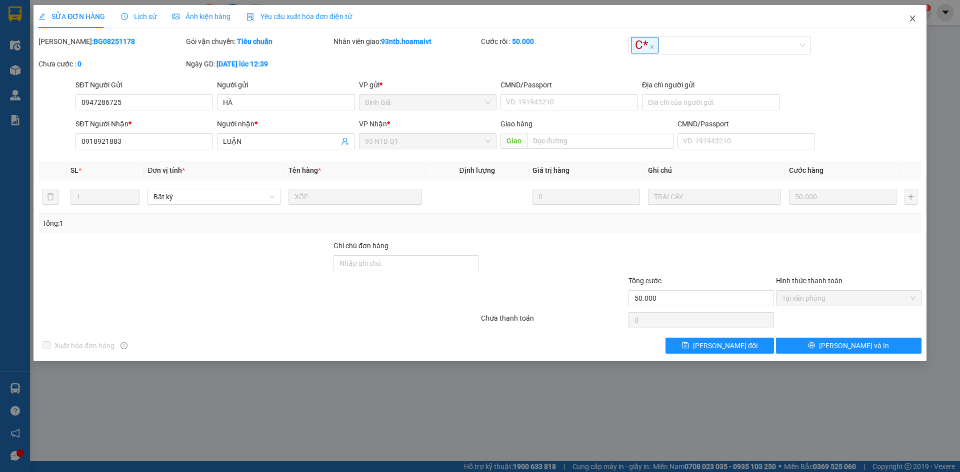
click at [912, 17] on icon "close" at bounding box center [912, 18] width 8 height 8
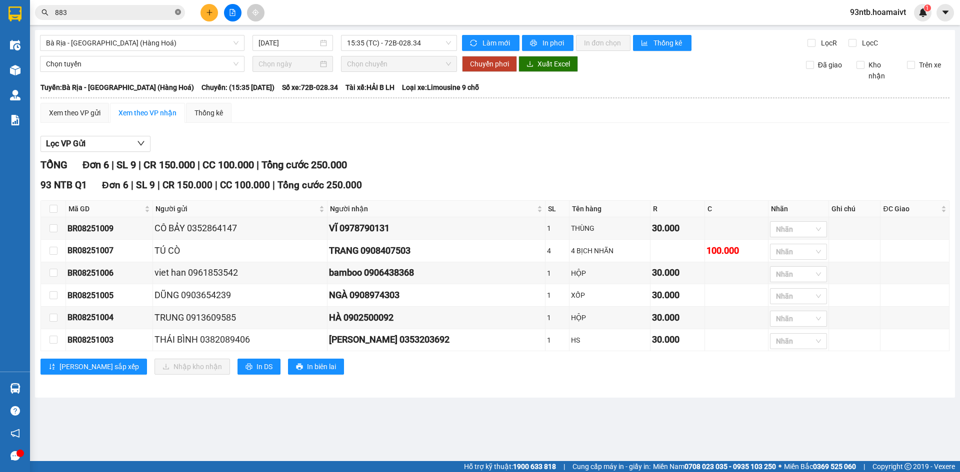
click at [178, 10] on icon "close-circle" at bounding box center [178, 12] width 6 height 6
click at [137, 12] on input "text" at bounding box center [114, 12] width 118 height 11
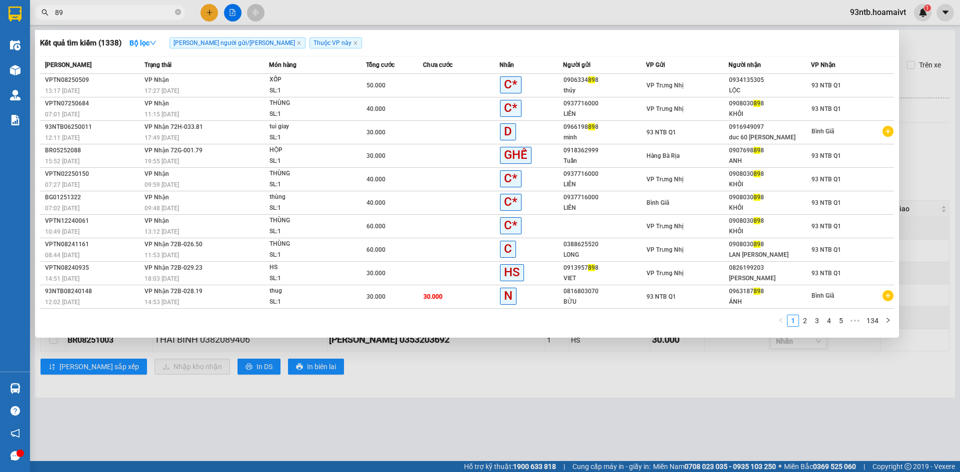
type input "8"
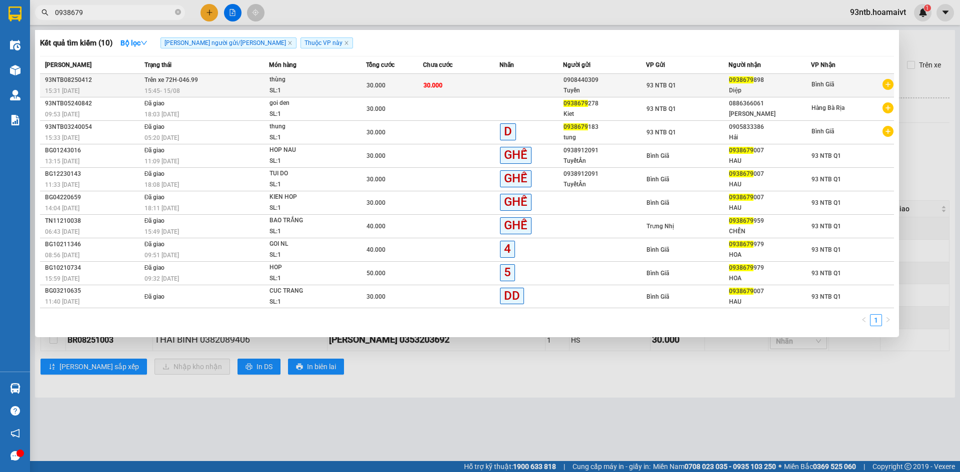
type input "0938679"
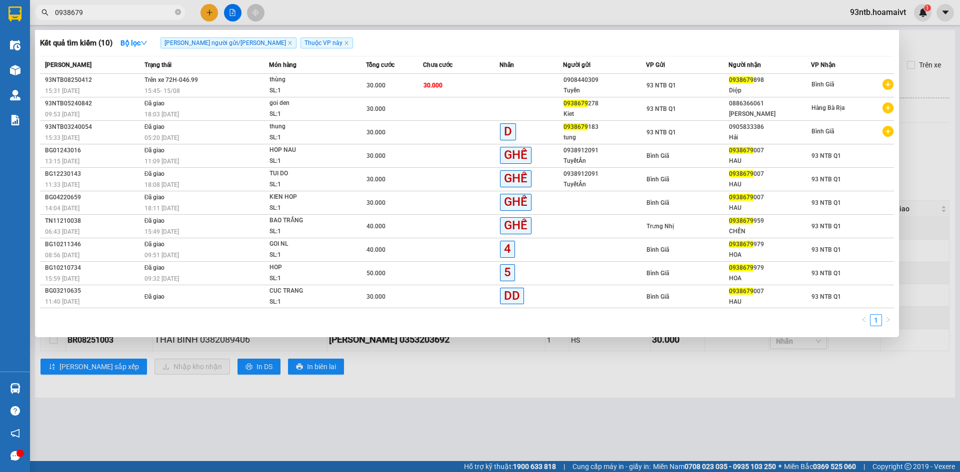
click at [159, 90] on span "15:45 [DATE]" at bounding box center [161, 90] width 35 height 7
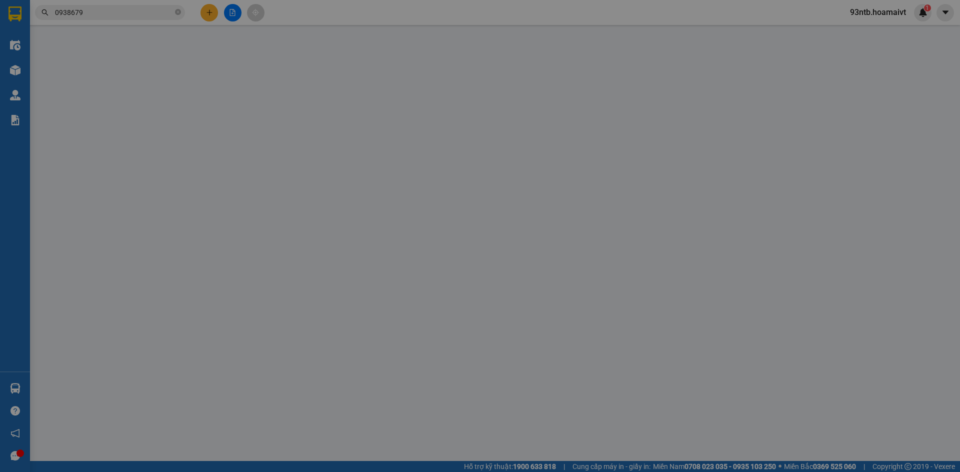
type input "0908440309"
type input "Tuyền"
type input "92-94 Nam Kỳ KHởi NGHĩa Q1"
type input "0938679898"
type input "Diệp"
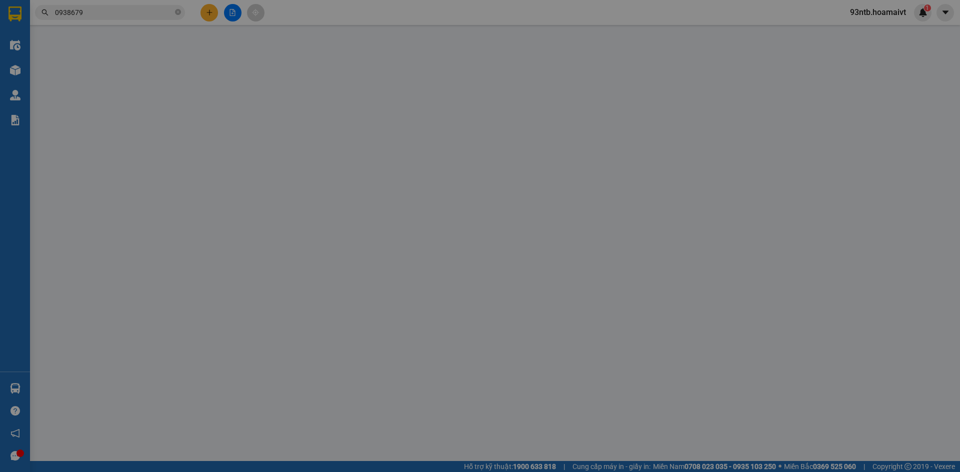
type input "30.000"
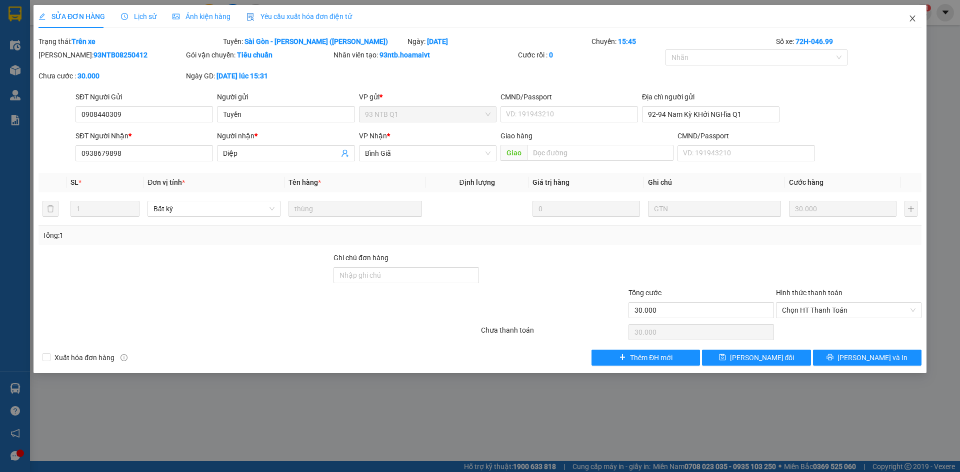
click at [916, 16] on span "Close" at bounding box center [912, 19] width 28 height 28
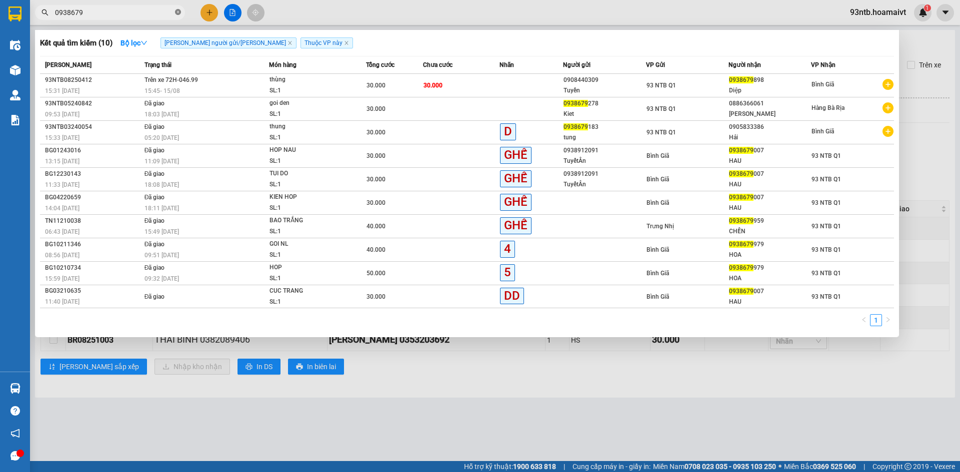
click at [177, 11] on icon "close-circle" at bounding box center [178, 12] width 6 height 6
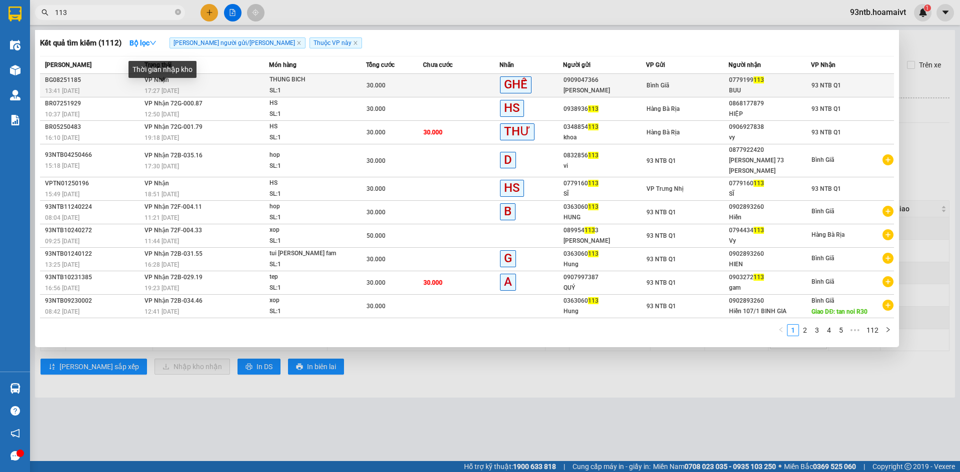
type input "113"
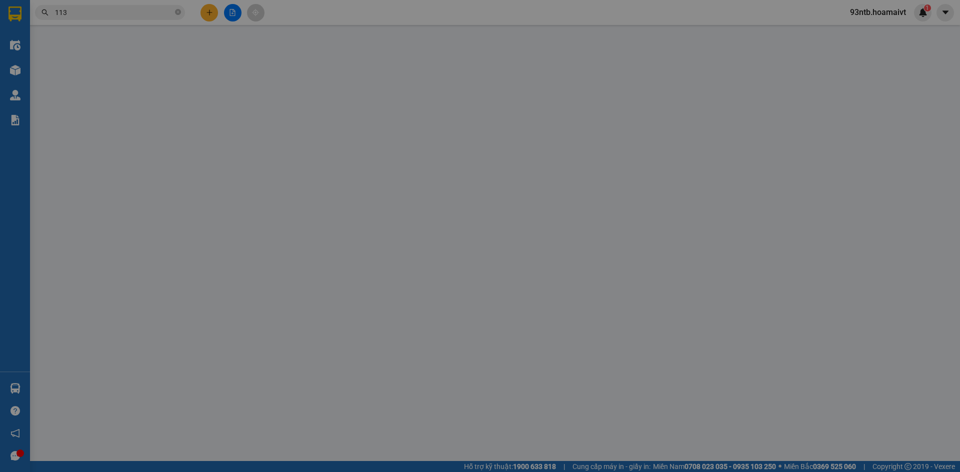
type input "0909047366"
type input "[PERSON_NAME]"
type input "0779199113"
type input "BUU"
type input "30.000"
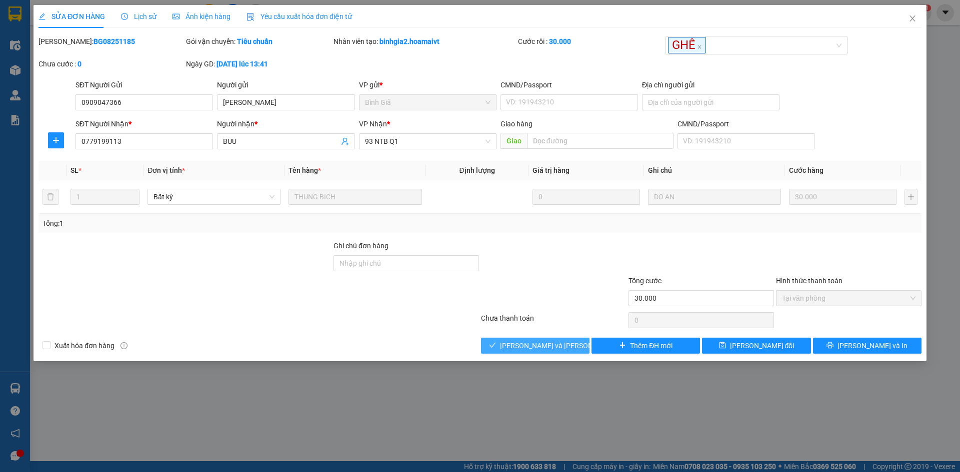
click at [543, 348] on span "[PERSON_NAME] và [PERSON_NAME] hàng" at bounding box center [567, 345] width 135 height 11
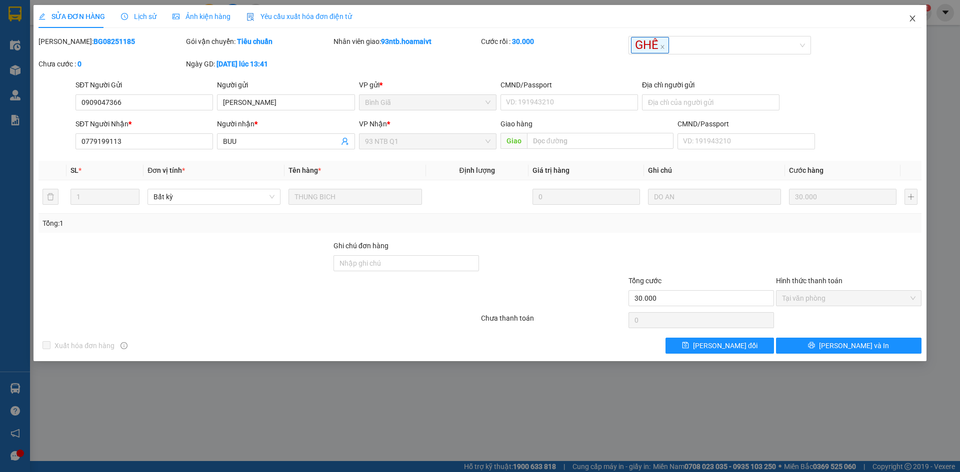
click at [913, 16] on icon "close" at bounding box center [912, 18] width 8 height 8
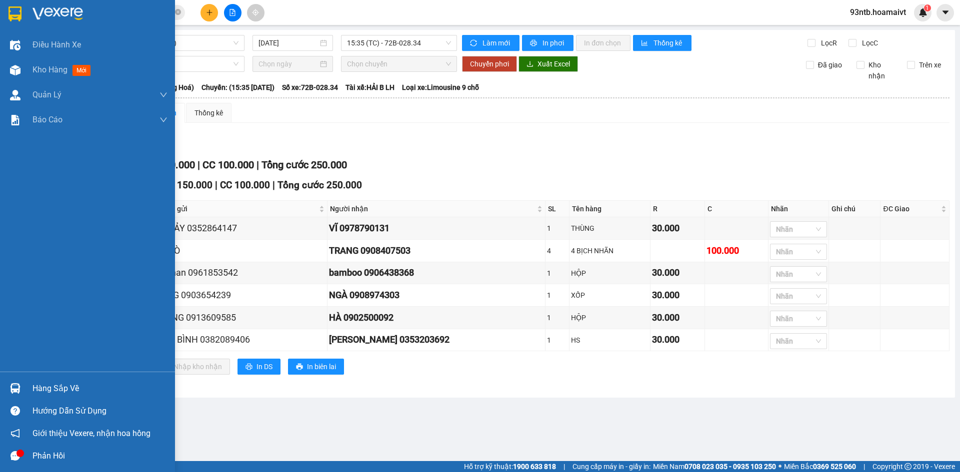
click at [40, 389] on div "Hàng sắp về" at bounding box center [99, 388] width 135 height 15
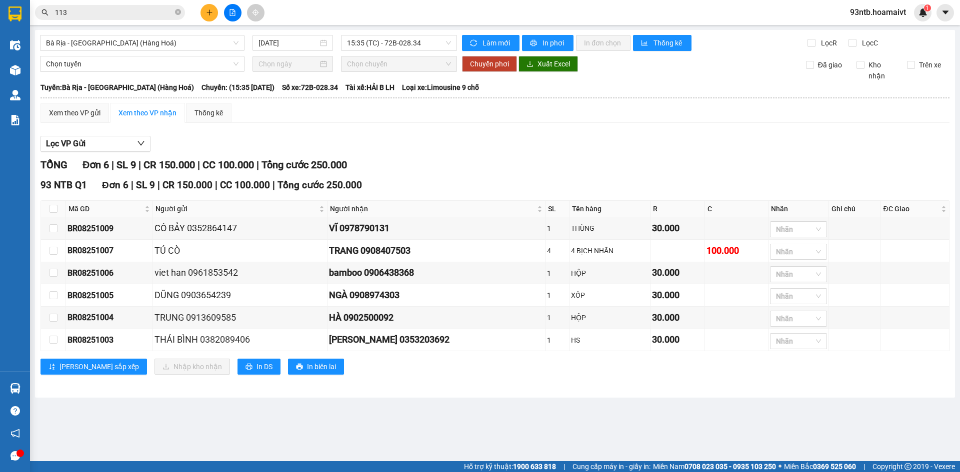
click at [521, 173] on section "Kết quả [PERSON_NAME] ( 1112 ) Bộ lọc [PERSON_NAME] người gửi/[PERSON_NAME] [PE…" at bounding box center [480, 236] width 960 height 472
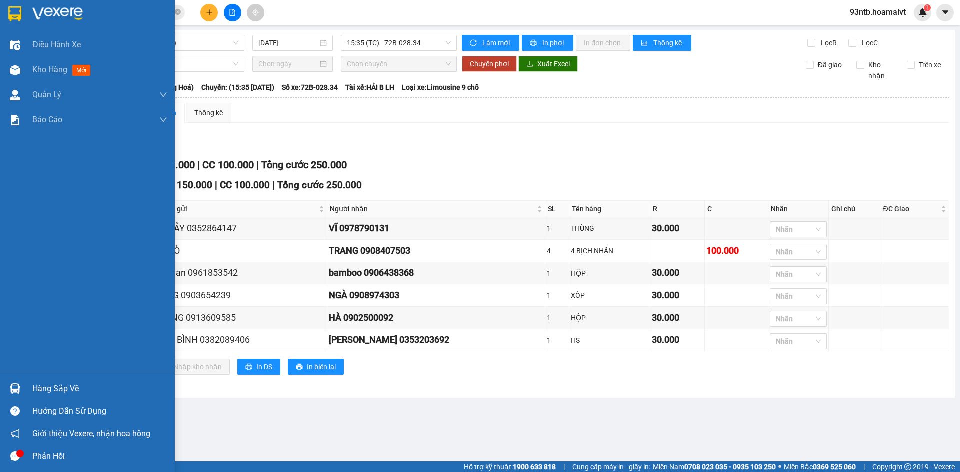
click at [48, 385] on div "Hàng sắp về" at bounding box center [99, 388] width 135 height 15
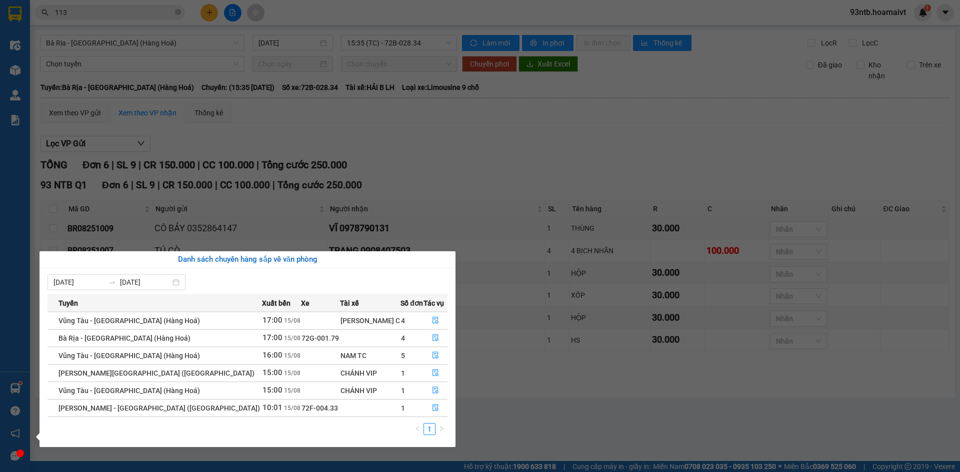
click at [465, 129] on section "Kết quả [PERSON_NAME] ( 1112 ) Bộ lọc [PERSON_NAME] người gửi/[PERSON_NAME] [PE…" at bounding box center [480, 236] width 960 height 472
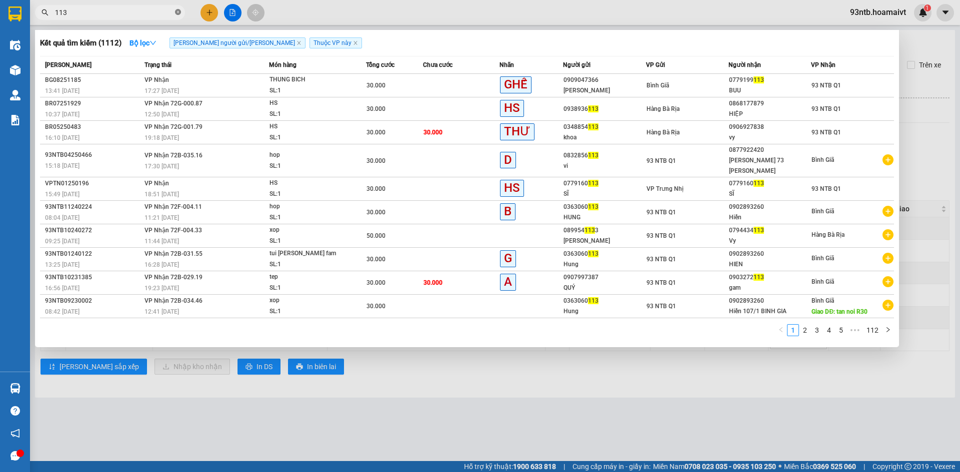
click at [178, 13] on icon "close-circle" at bounding box center [178, 12] width 6 height 6
type input "661"
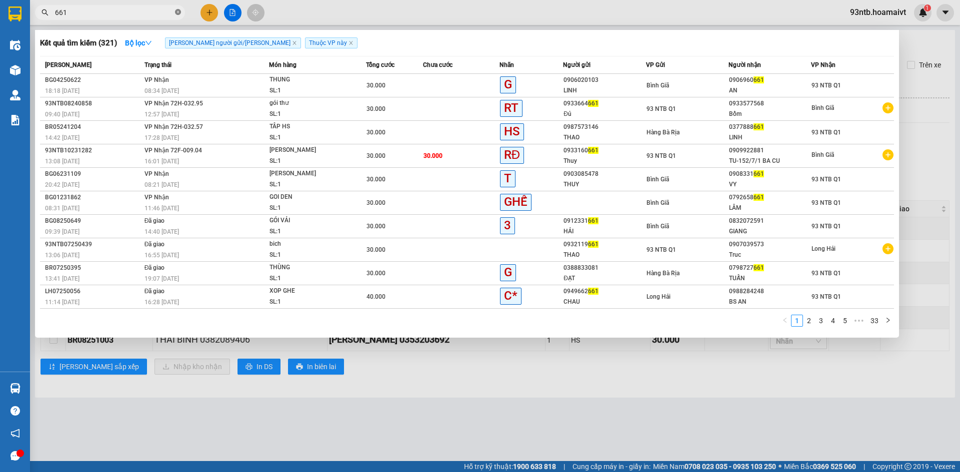
click at [180, 13] on icon "close-circle" at bounding box center [178, 12] width 6 height 6
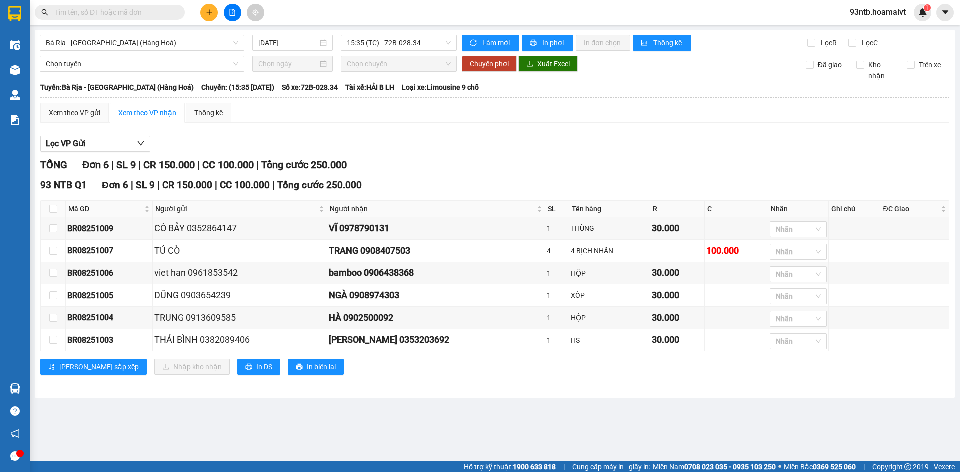
click at [141, 15] on input "text" at bounding box center [114, 12] width 118 height 11
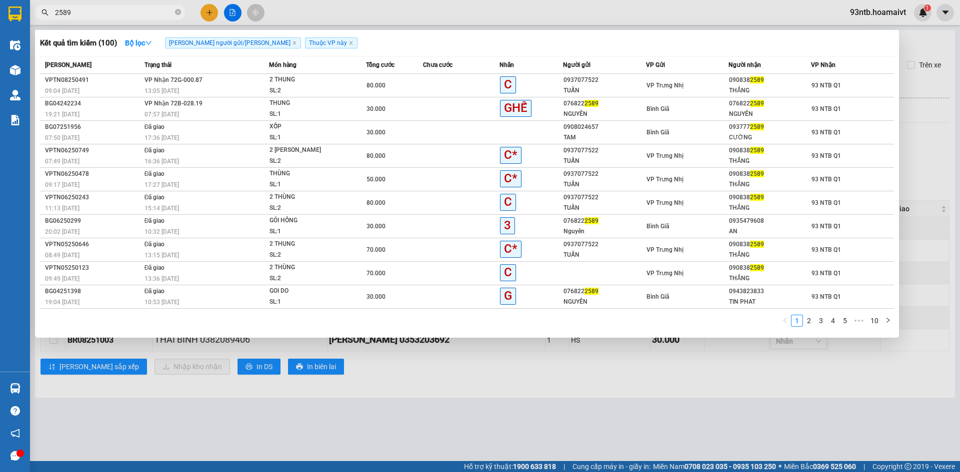
type input "2589"
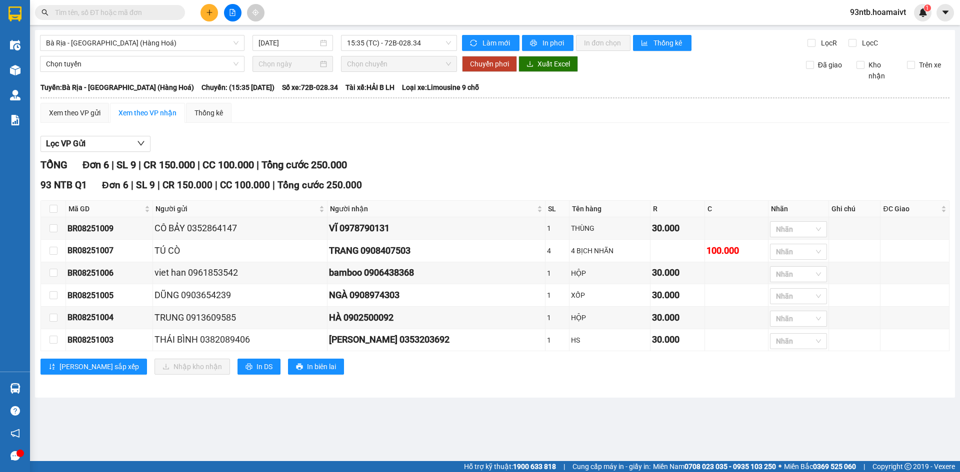
click at [136, 7] on input "text" at bounding box center [114, 12] width 118 height 11
type input "0"
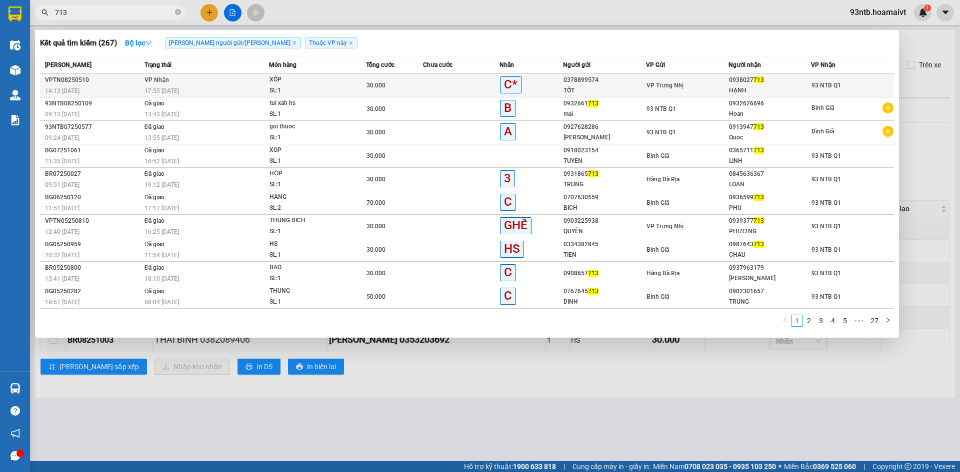
type input "713"
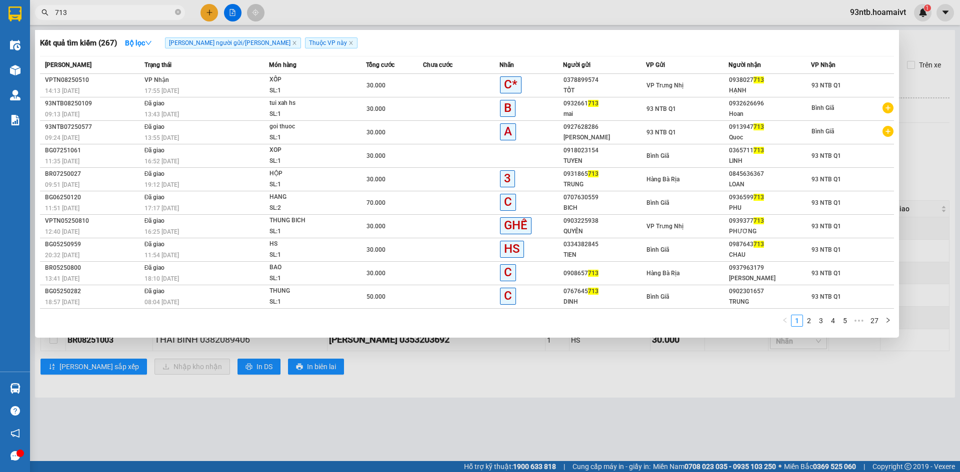
click at [199, 91] on div "17:55 [DATE]" at bounding box center [206, 90] width 124 height 11
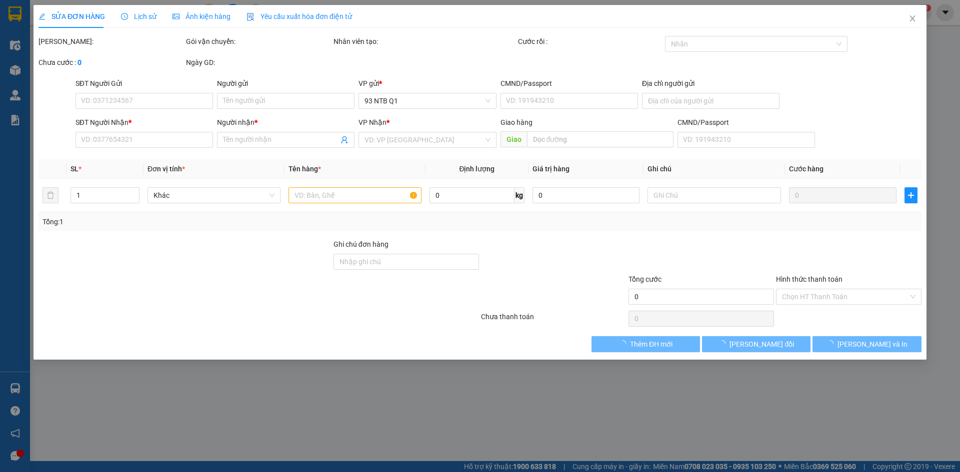
type input "0378899574"
type input "TỐT"
type input "0938027713"
type input "HẠNH"
type input "30.000"
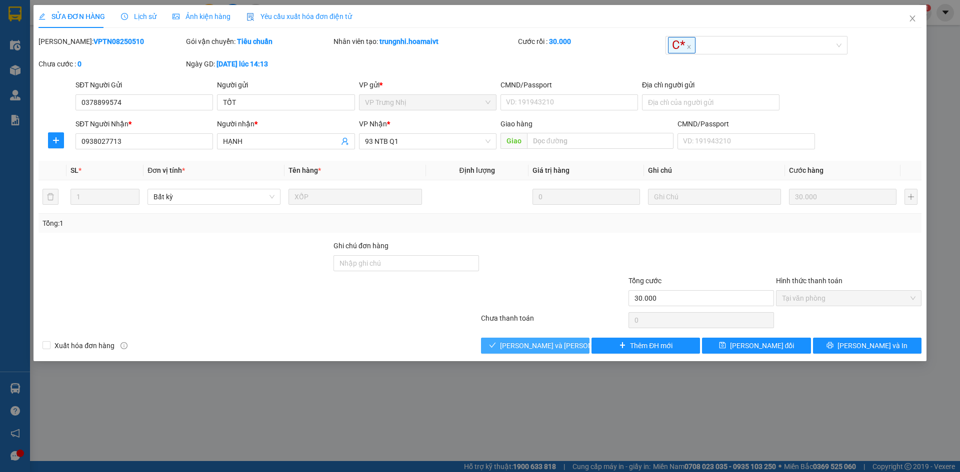
click at [538, 349] on span "[PERSON_NAME] và [PERSON_NAME] hàng" at bounding box center [567, 345] width 135 height 11
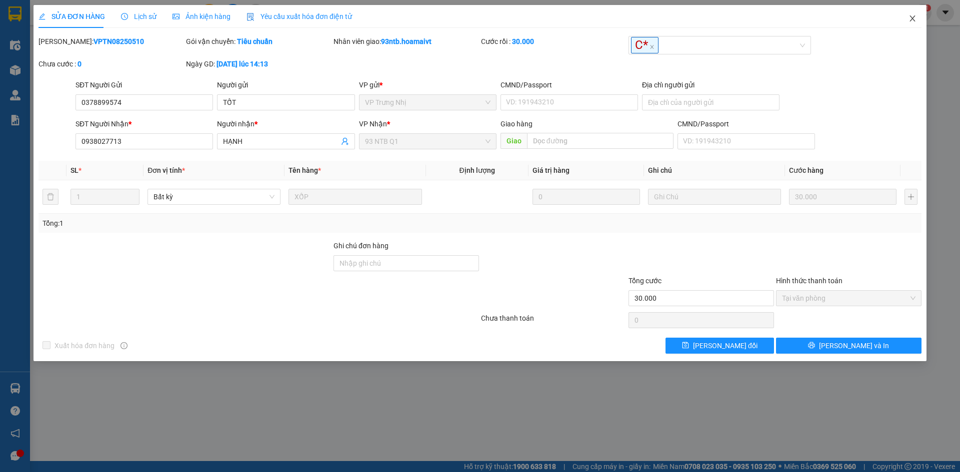
click at [912, 18] on icon "close" at bounding box center [911, 18] width 5 height 6
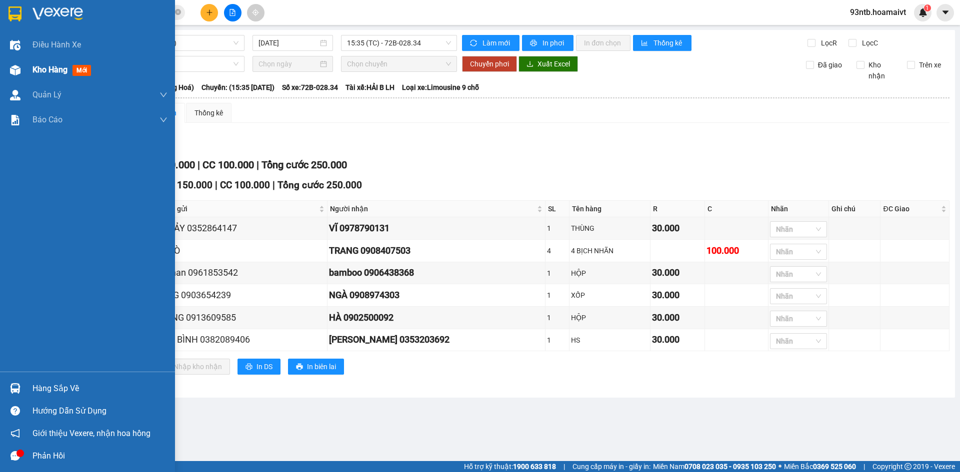
click at [59, 69] on span "Kho hàng" at bounding box center [49, 69] width 35 height 9
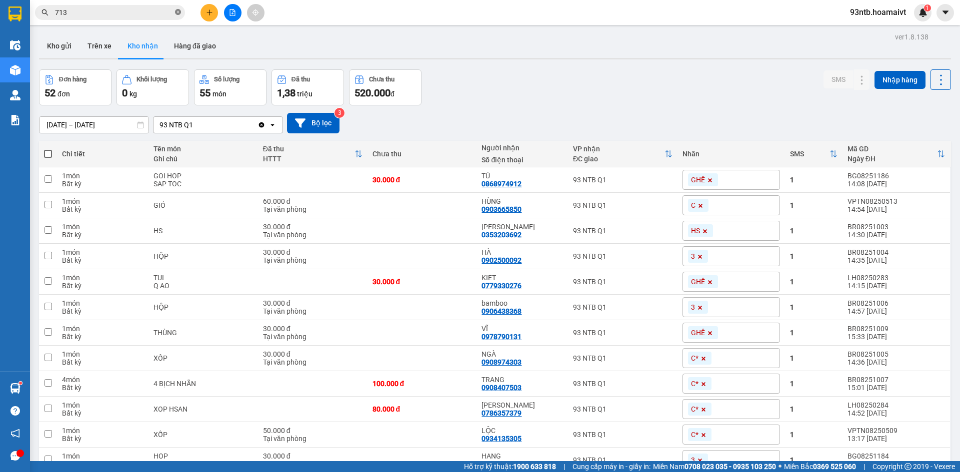
click at [177, 12] on icon "close-circle" at bounding box center [178, 12] width 6 height 6
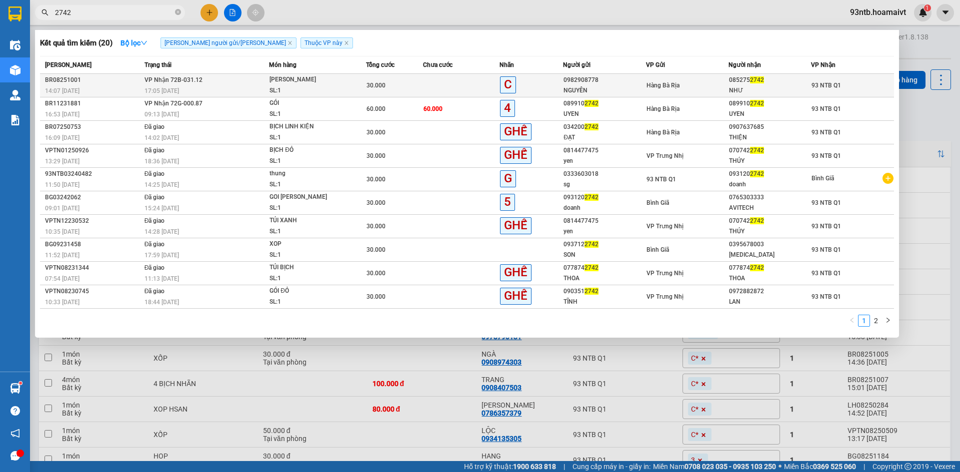
type input "2742"
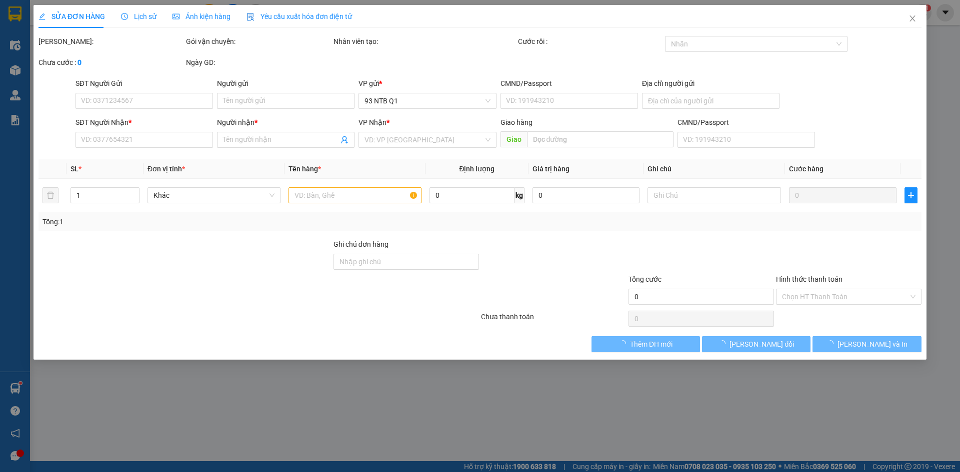
type input "0982908778"
type input "NGUYÊN"
type input "079096003107"
type input "0852752742"
type input "NHƯ"
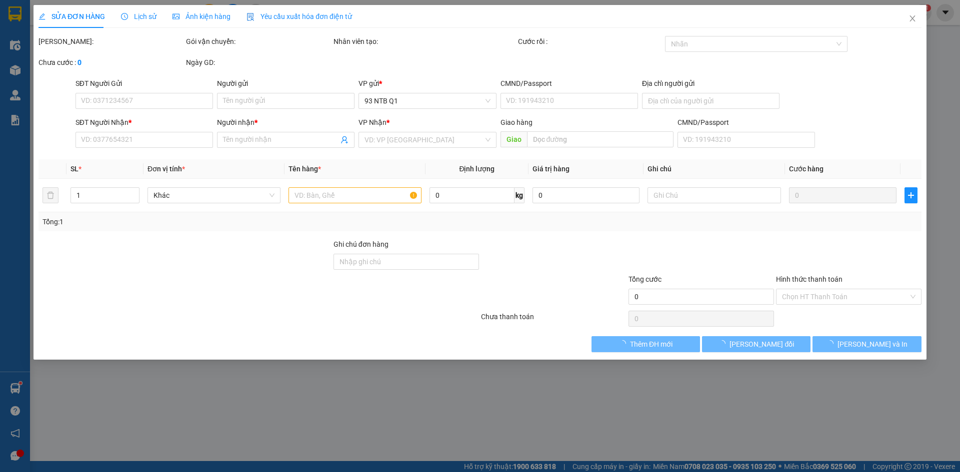
type input "30.000"
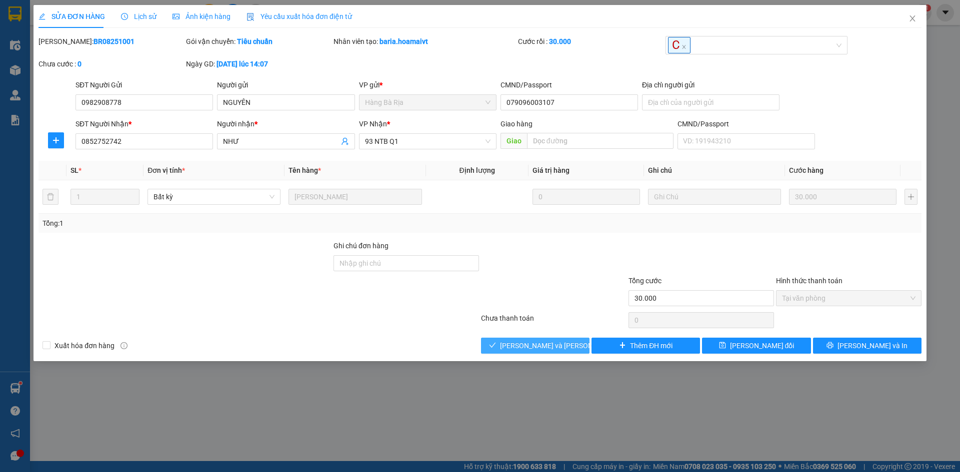
click at [517, 351] on button "[PERSON_NAME] và [PERSON_NAME] hàng" at bounding box center [535, 346] width 108 height 16
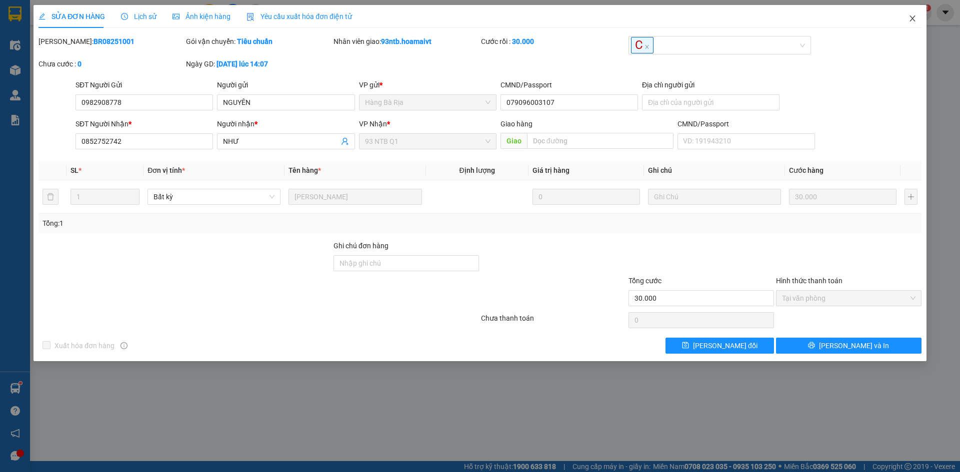
click at [915, 19] on icon "close" at bounding box center [912, 18] width 8 height 8
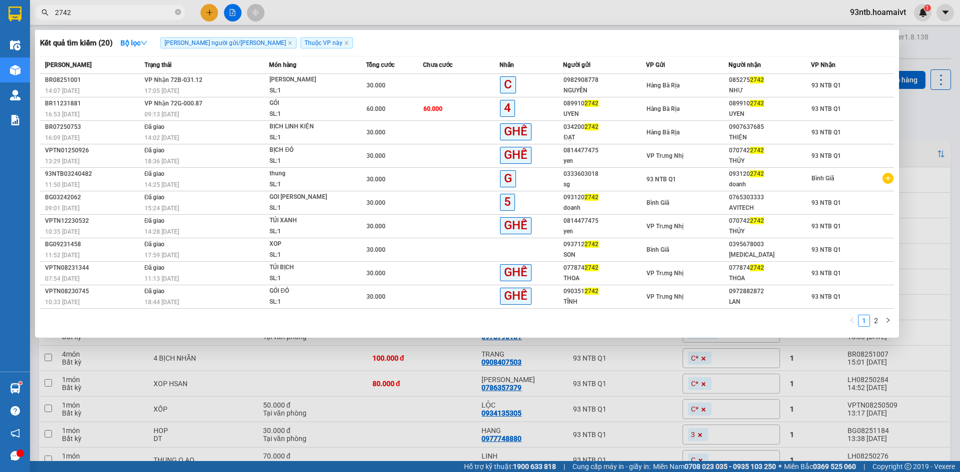
click at [176, 6] on span "2742" at bounding box center [110, 12] width 150 height 15
click at [176, 10] on icon "close-circle" at bounding box center [178, 12] width 6 height 6
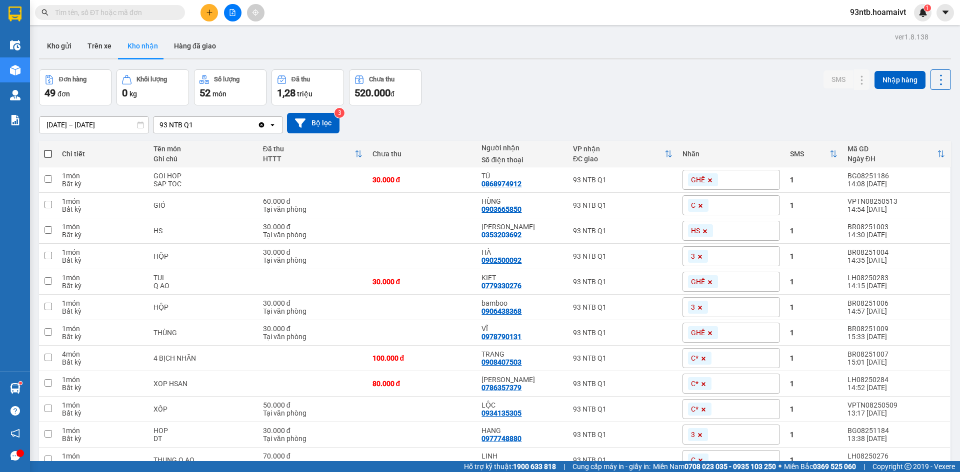
click at [168, 13] on input "text" at bounding box center [114, 12] width 118 height 11
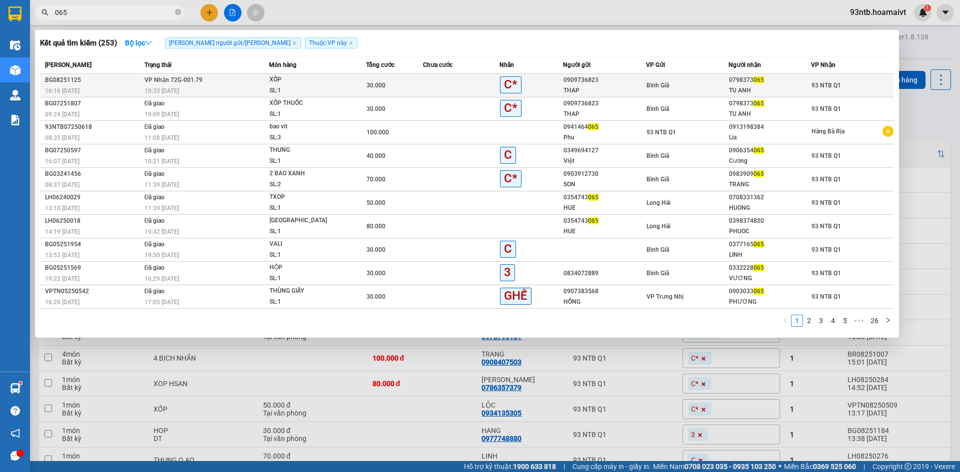
type input "065"
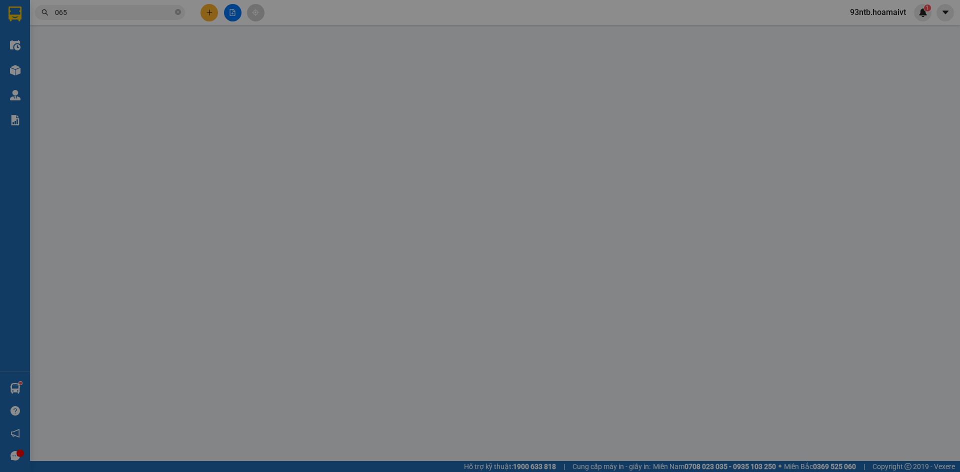
type input "0909736823"
type input "THAP"
type input "0798373065"
type input "TU ANH"
type input "30.000"
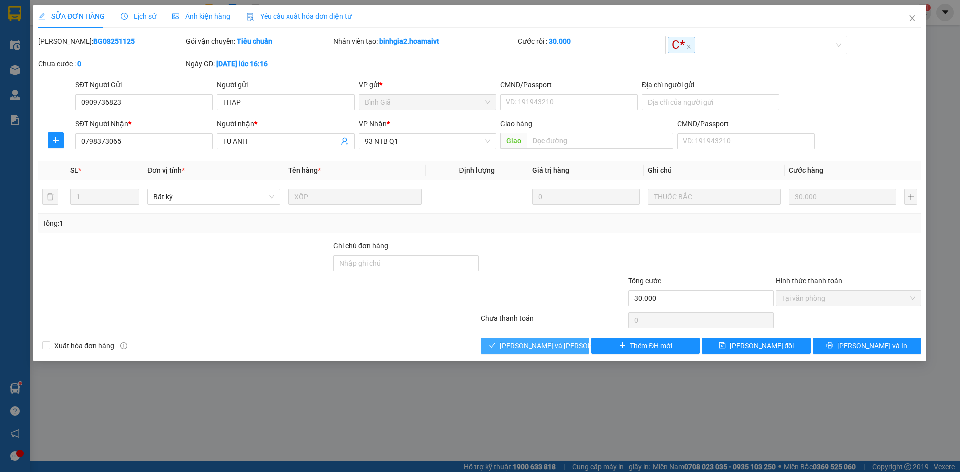
click at [533, 348] on span "[PERSON_NAME] và [PERSON_NAME] hàng" at bounding box center [567, 345] width 135 height 11
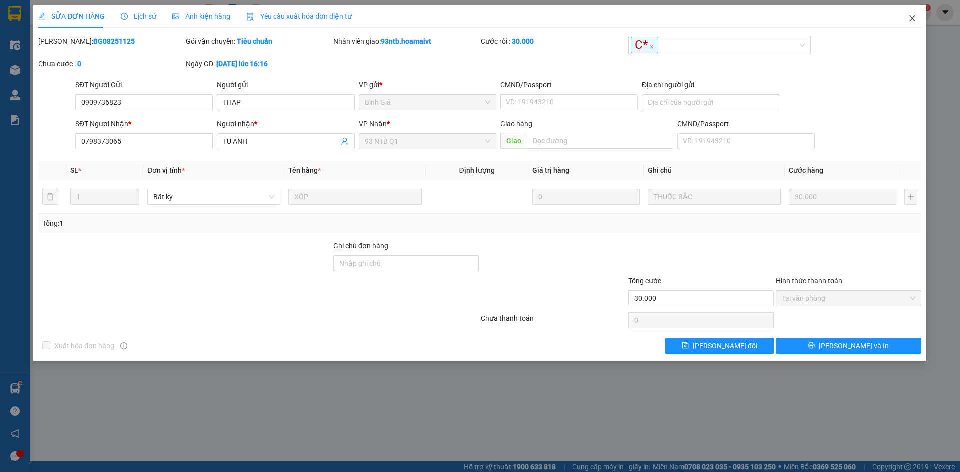
click at [914, 20] on icon "close" at bounding box center [912, 18] width 8 height 8
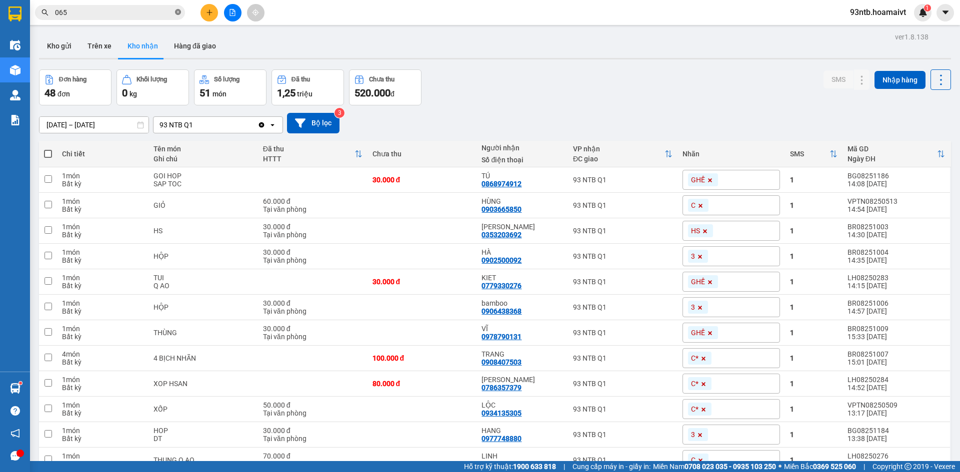
click at [179, 13] on icon "close-circle" at bounding box center [178, 12] width 6 height 6
click at [145, 14] on input "text" at bounding box center [114, 12] width 118 height 11
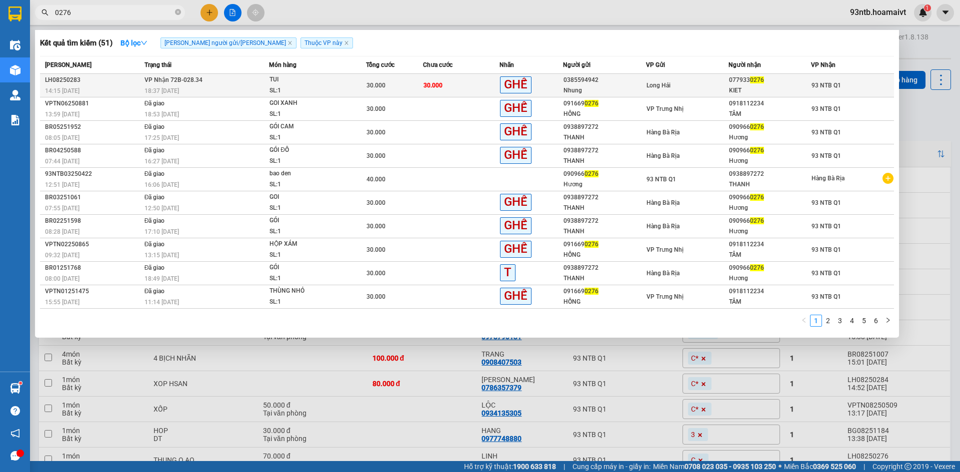
type input "0276"
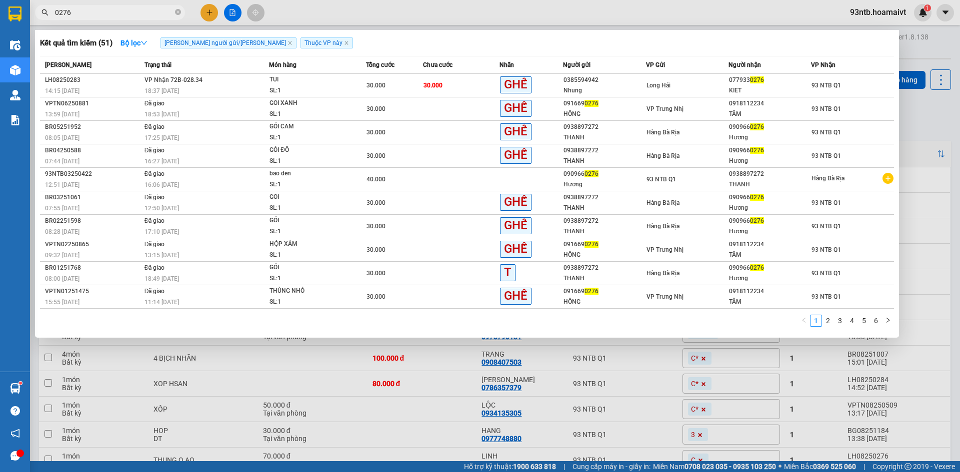
click at [191, 92] on div "18:37 [DATE]" at bounding box center [206, 90] width 124 height 11
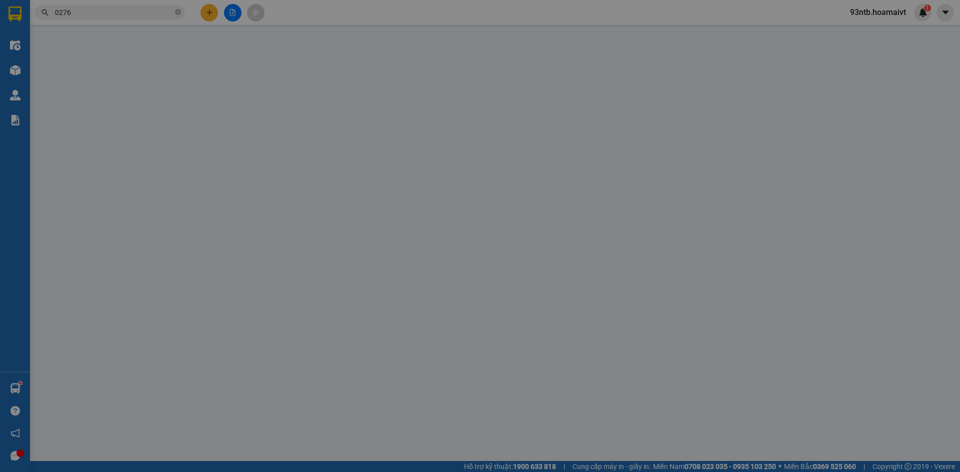
type input "0385594942"
type input "Nhung"
type input "036183023008"
type input "20 TO6 AP P THO P HUNG"
type input "0779330276"
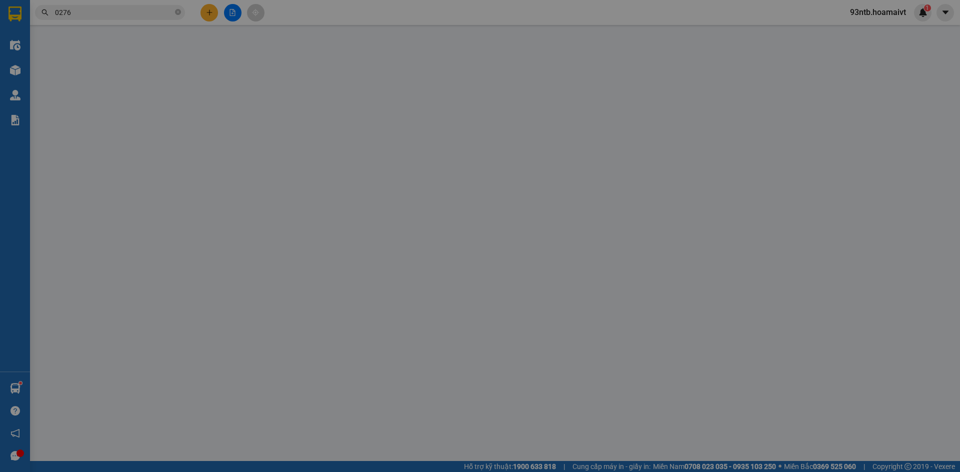
type input "KIET"
type input "30.000"
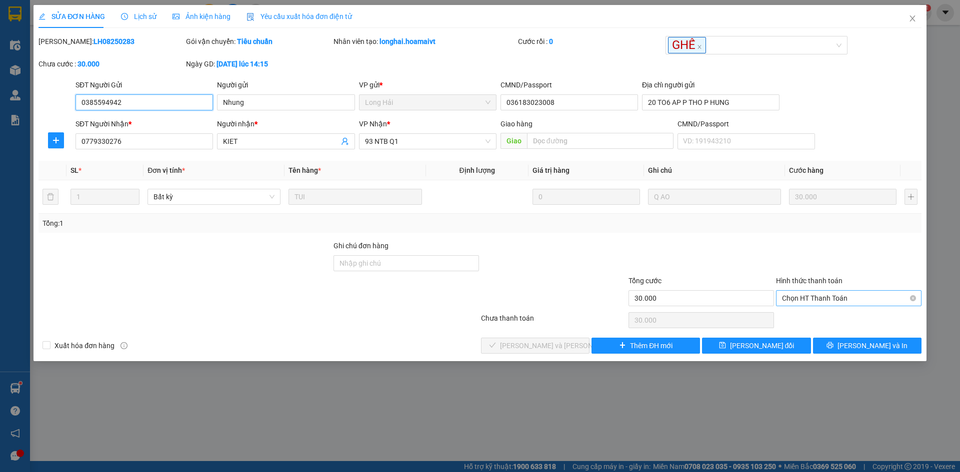
click at [812, 297] on span "Chọn HT Thanh Toán" at bounding box center [848, 298] width 133 height 15
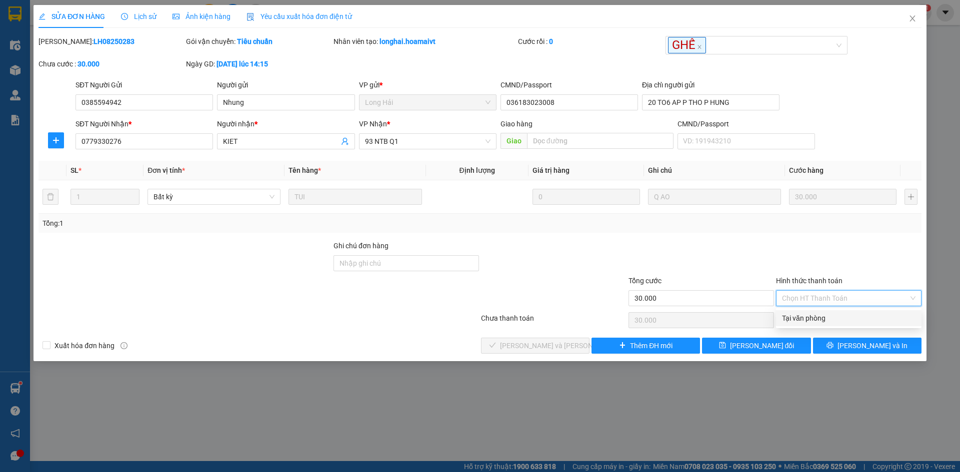
click at [804, 313] on div "Tại văn phòng" at bounding box center [848, 318] width 133 height 11
type input "0"
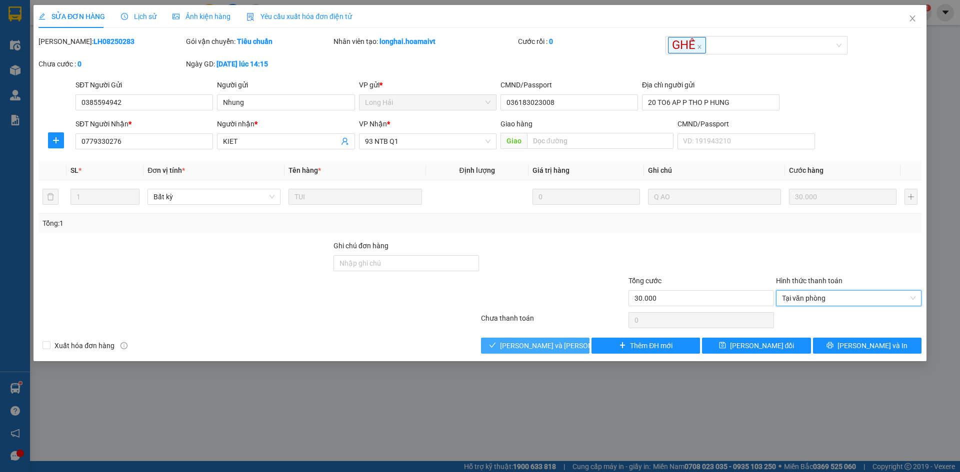
click at [559, 347] on span "[PERSON_NAME] và [PERSON_NAME] hàng" at bounding box center [567, 345] width 135 height 11
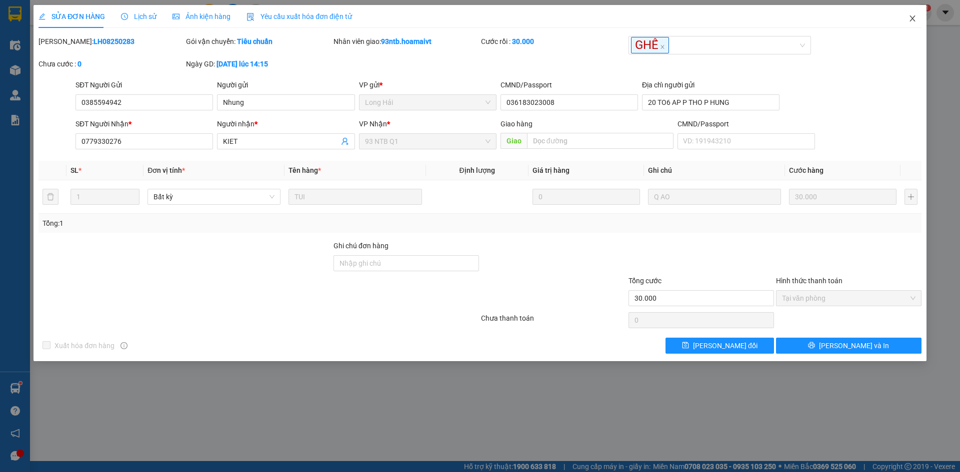
click at [913, 18] on icon "close" at bounding box center [911, 18] width 5 height 6
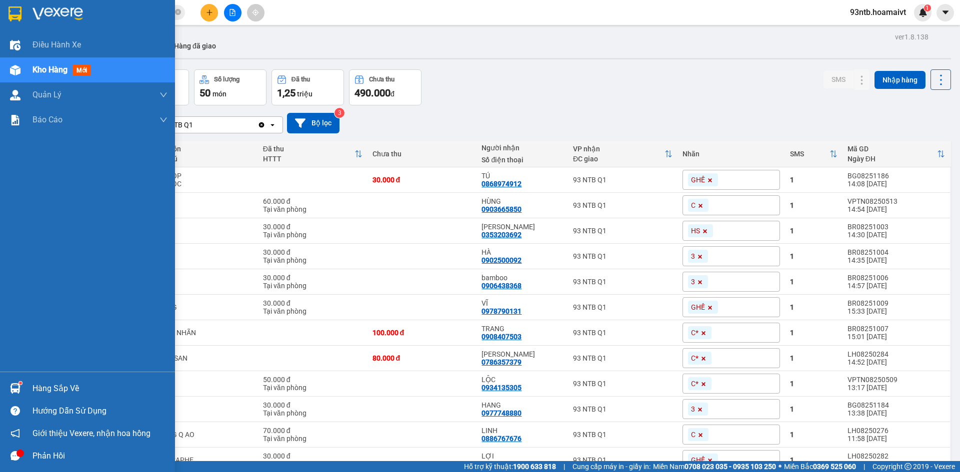
click at [39, 387] on div "Hàng sắp về" at bounding box center [99, 388] width 135 height 15
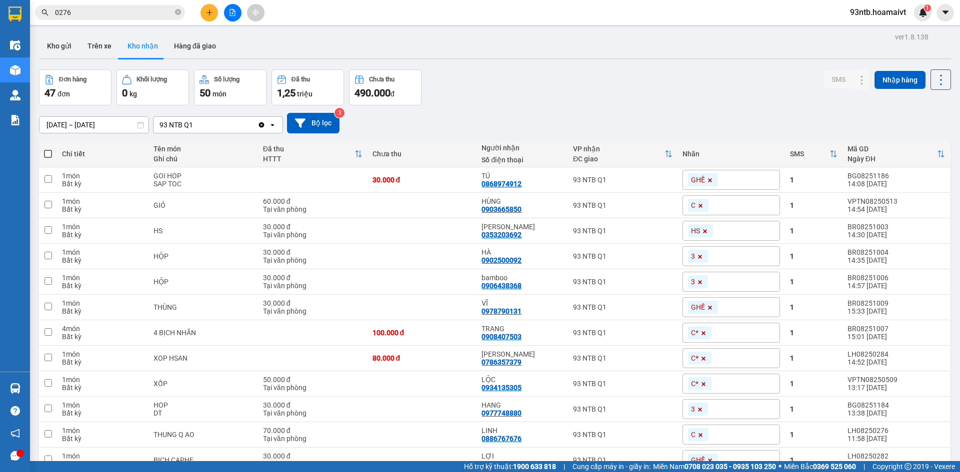
click at [422, 32] on section "Kết quả [PERSON_NAME] ( 51 ) Bộ lọc [PERSON_NAME] người gửi/[PERSON_NAME] [PERS…" at bounding box center [480, 236] width 960 height 472
click at [178, 13] on icon "close-circle" at bounding box center [178, 12] width 6 height 6
click at [154, 8] on input "text" at bounding box center [114, 12] width 118 height 11
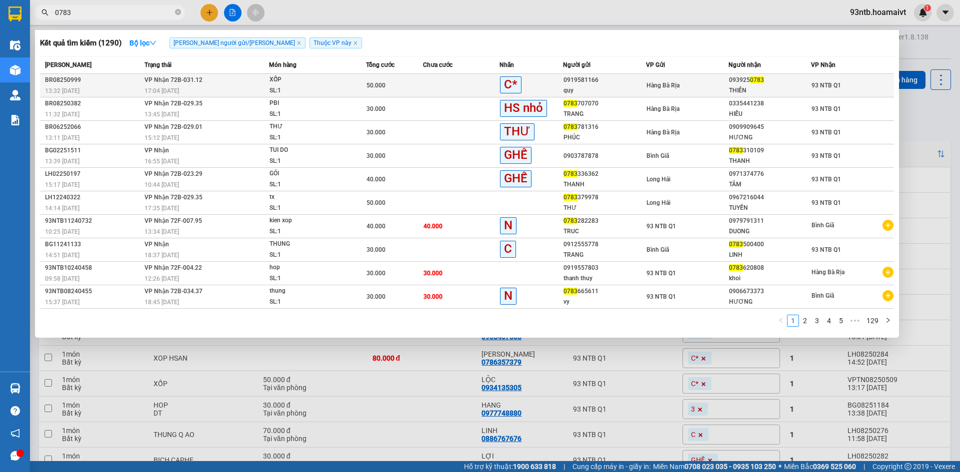
type input "0783"
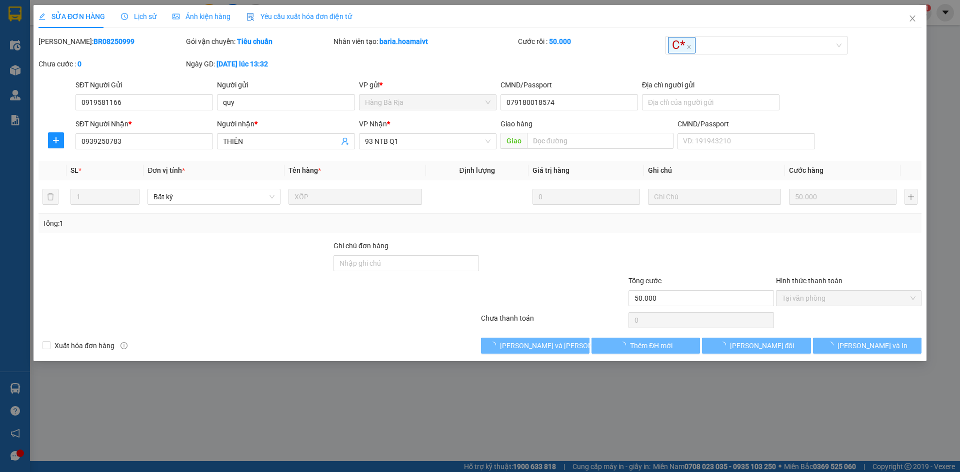
type input "0919581166"
type input "quy"
type input "079180018574"
type input "0939250783"
type input "THIÊN"
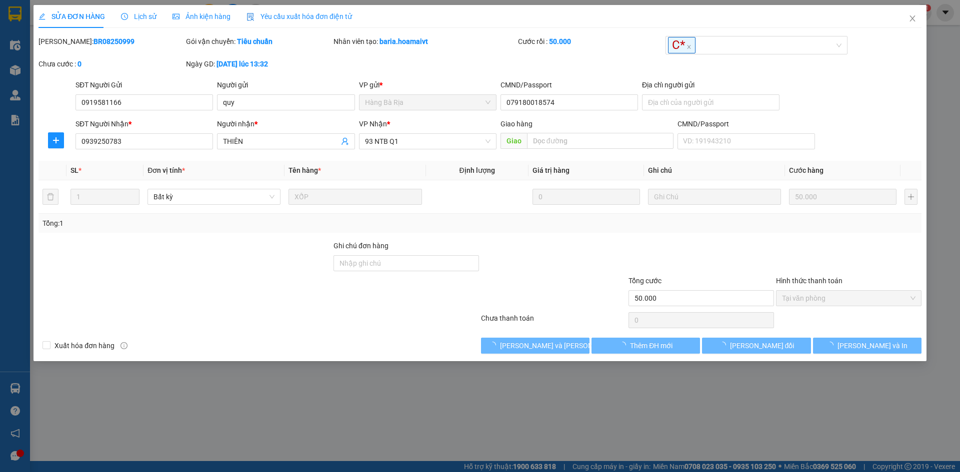
type input "50.000"
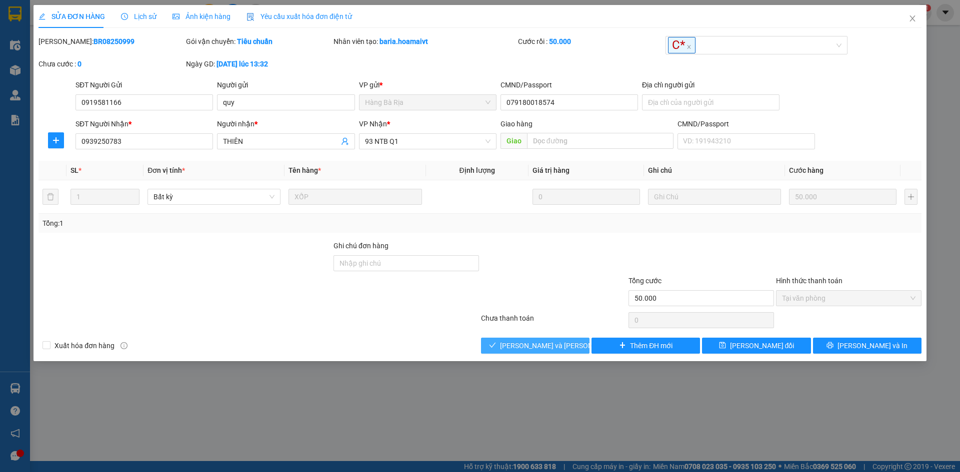
click at [524, 342] on span "[PERSON_NAME] và [PERSON_NAME] hàng" at bounding box center [567, 345] width 135 height 11
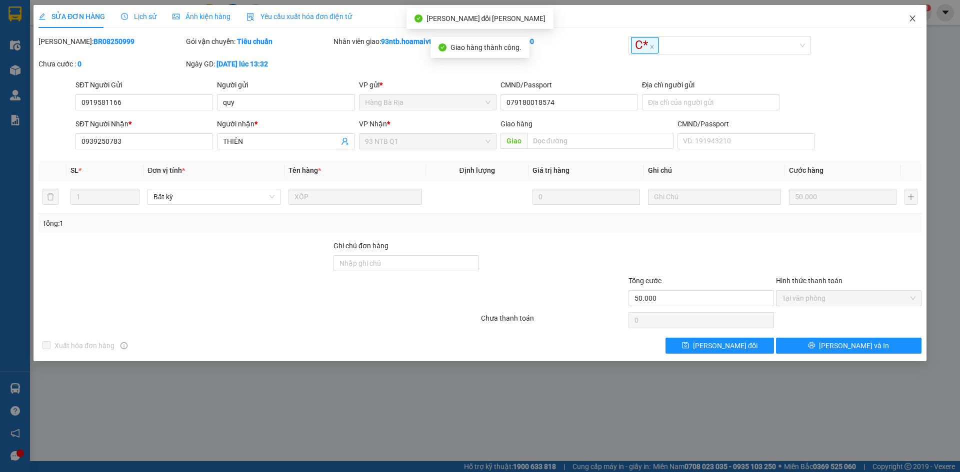
click at [914, 13] on span "Close" at bounding box center [912, 19] width 28 height 28
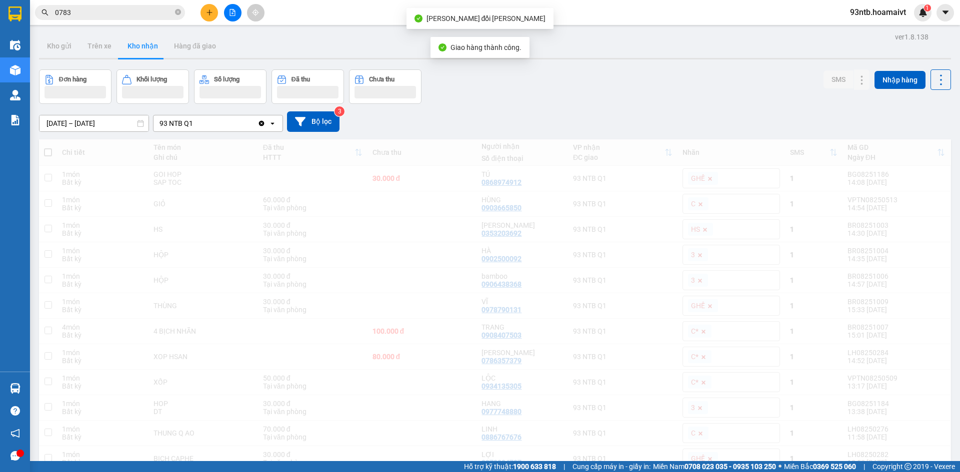
click at [912, 17] on span "93ntb.hoamaivt" at bounding box center [878, 12] width 72 height 12
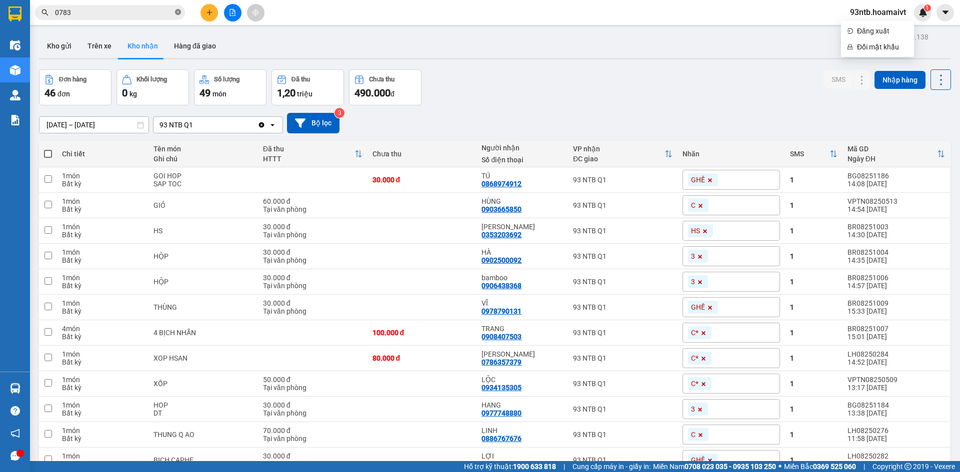
click at [178, 10] on icon "close-circle" at bounding box center [178, 12] width 6 height 6
click at [163, 12] on input "text" at bounding box center [114, 12] width 118 height 11
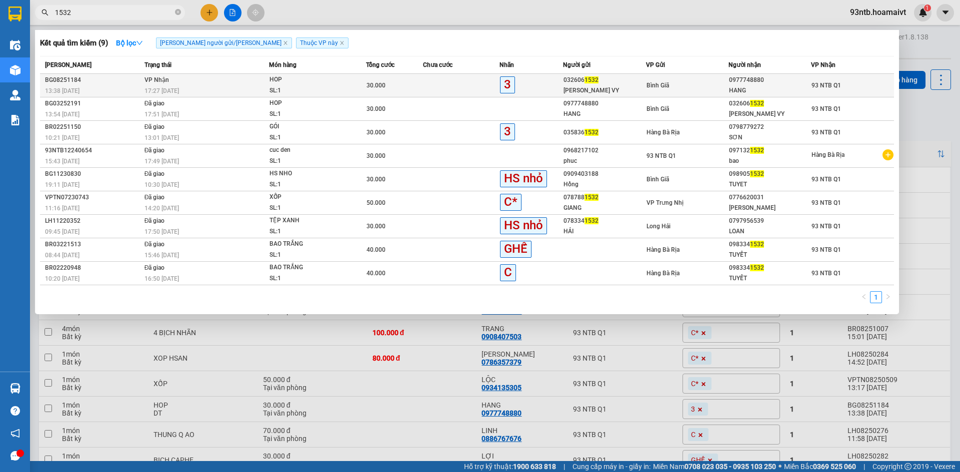
type input "1532"
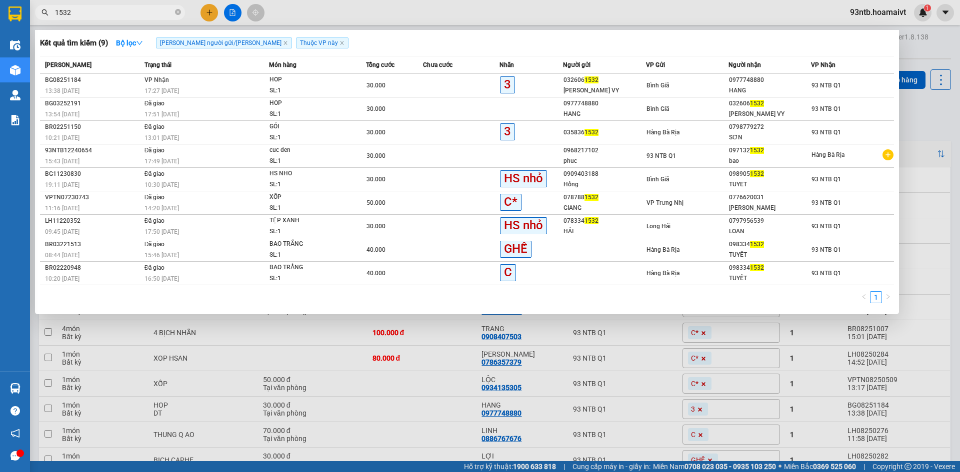
click at [156, 86] on div "17:27 [DATE]" at bounding box center [206, 90] width 124 height 11
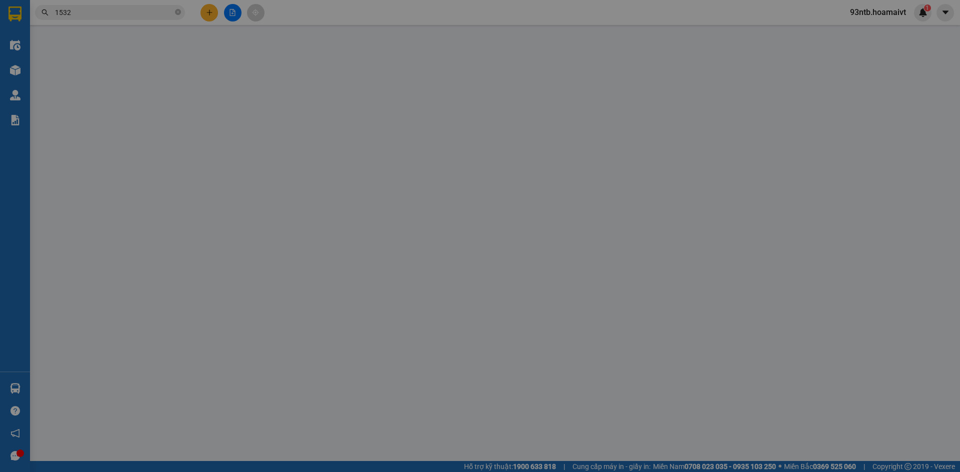
type input "0326061532"
type input "[PERSON_NAME] VY"
type input "0977748880"
type input "HANG"
type input "30.000"
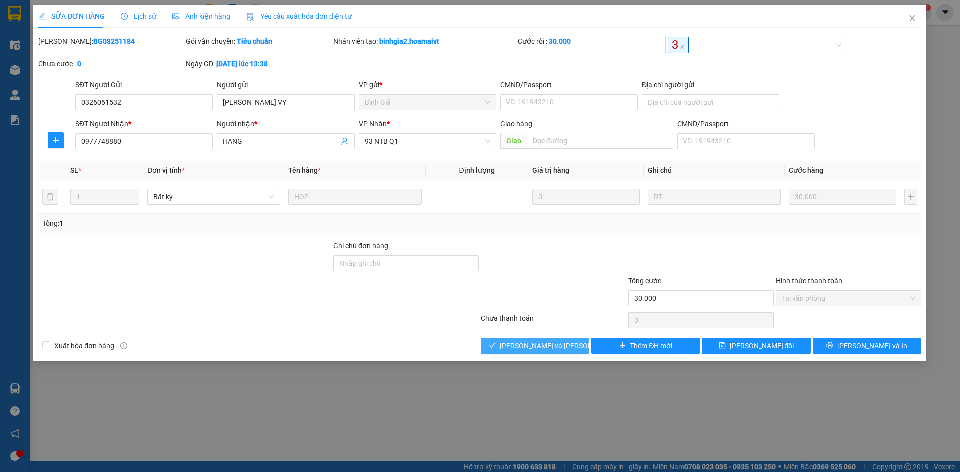
click at [532, 340] on span "[PERSON_NAME] và [PERSON_NAME] hàng" at bounding box center [567, 345] width 135 height 11
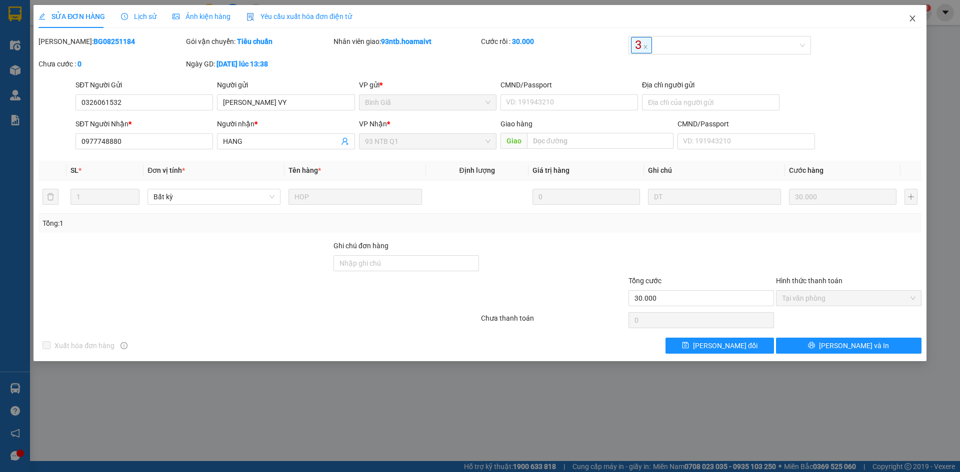
click at [910, 19] on icon "close" at bounding box center [912, 18] width 8 height 8
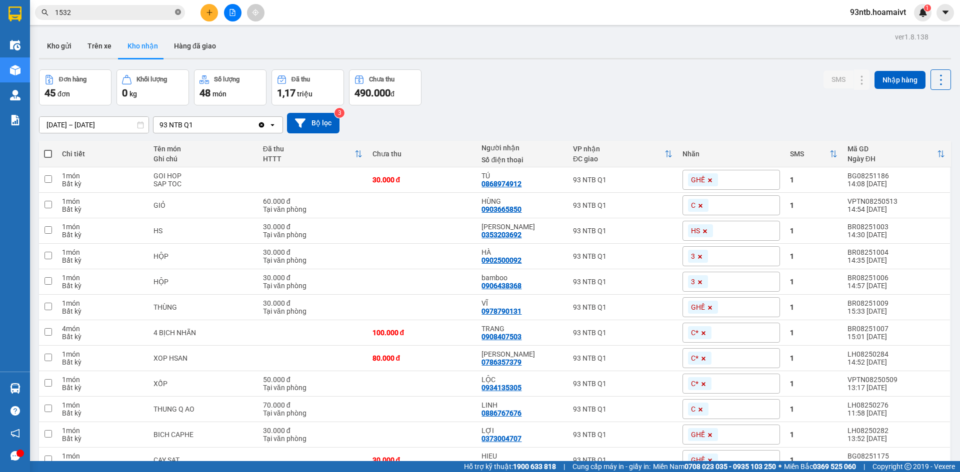
click at [175, 10] on icon "close-circle" at bounding box center [178, 12] width 6 height 6
click at [170, 12] on input "text" at bounding box center [114, 12] width 118 height 11
click at [149, 14] on input "text" at bounding box center [114, 12] width 118 height 11
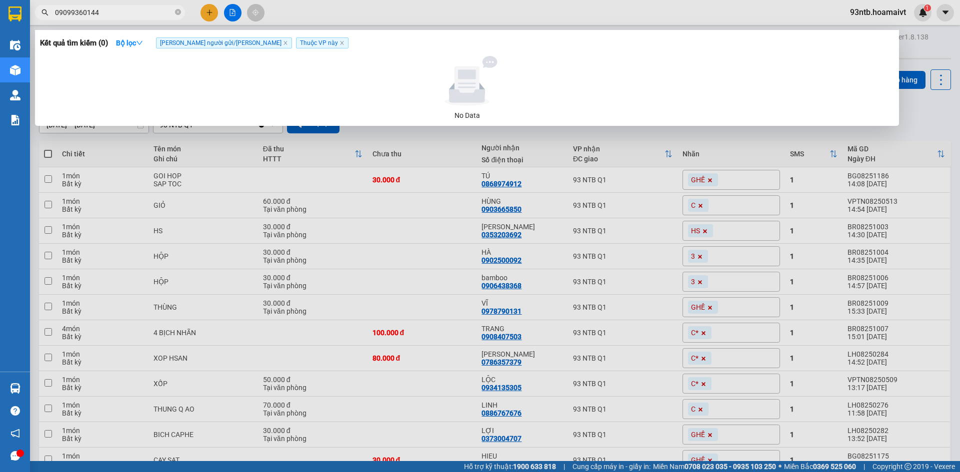
click at [71, 11] on input "09099360144" at bounding box center [114, 12] width 118 height 11
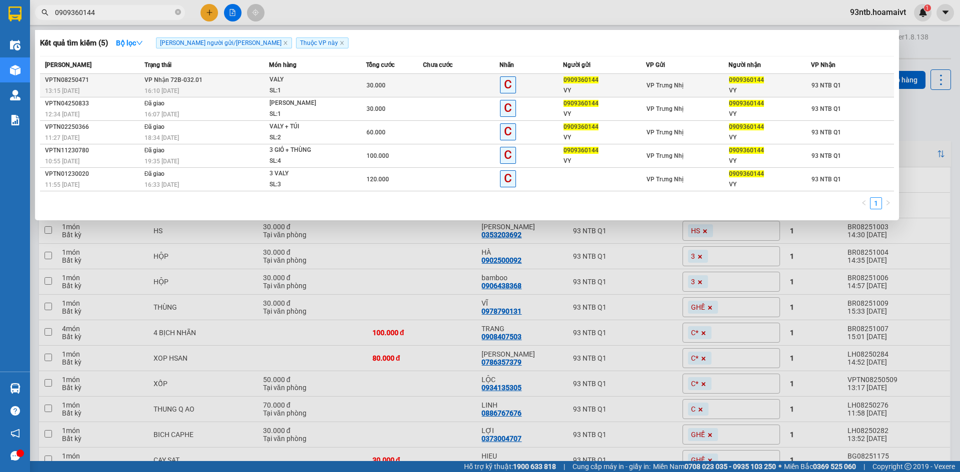
type input "0909360144"
click at [196, 89] on div "16:10 [DATE]" at bounding box center [206, 90] width 124 height 11
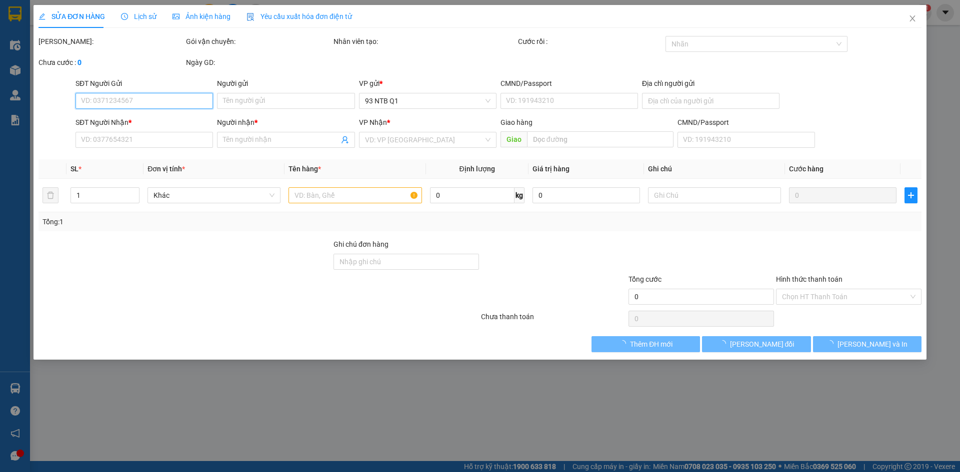
type input "0909360144"
type input "VY"
type input "0909360144"
type input "VY"
type input "30.000"
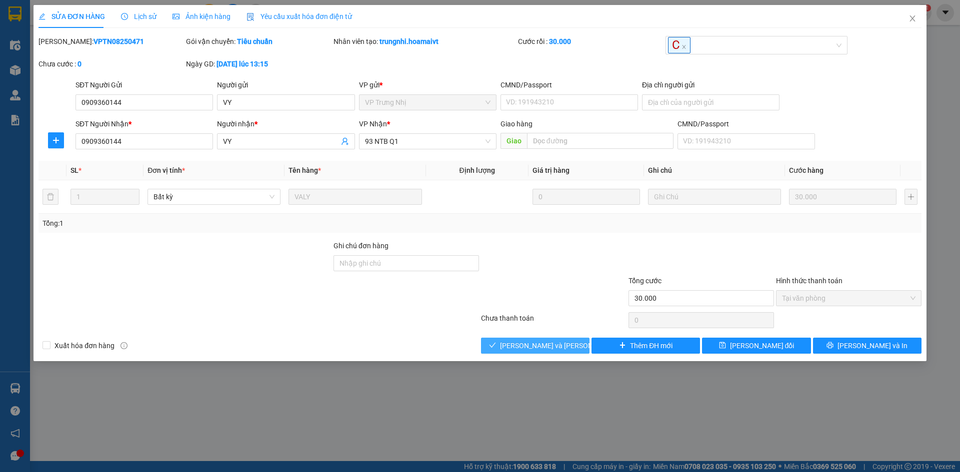
click at [540, 345] on span "[PERSON_NAME] và [PERSON_NAME] hàng" at bounding box center [567, 345] width 135 height 11
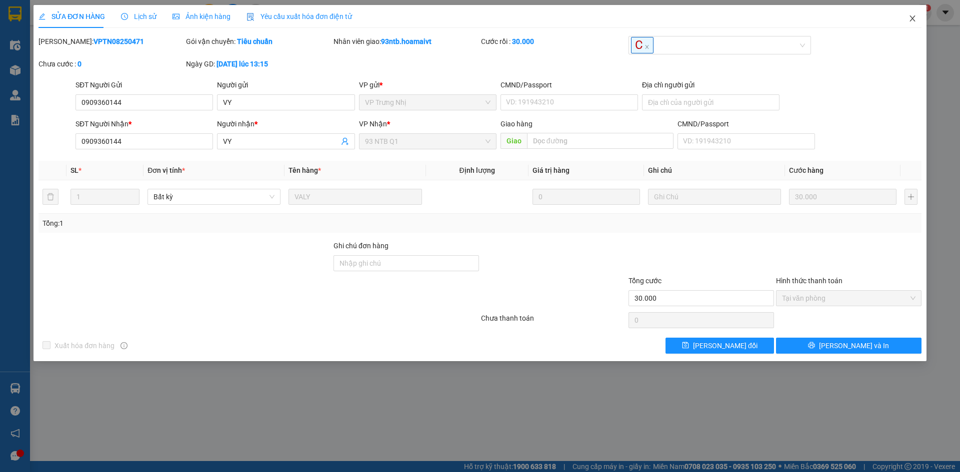
click at [908, 17] on icon "close" at bounding box center [912, 18] width 8 height 8
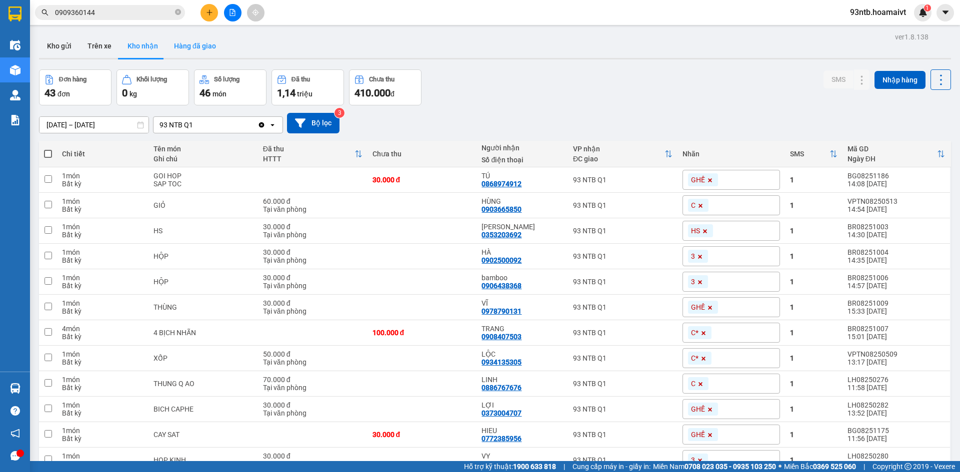
click at [200, 45] on button "Hàng đã giao" at bounding box center [195, 46] width 58 height 24
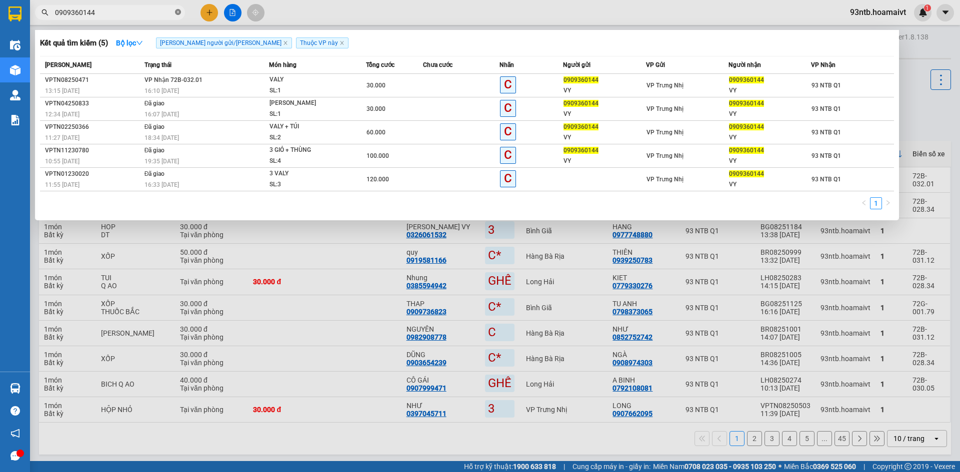
click at [176, 15] on icon "close-circle" at bounding box center [178, 12] width 6 height 6
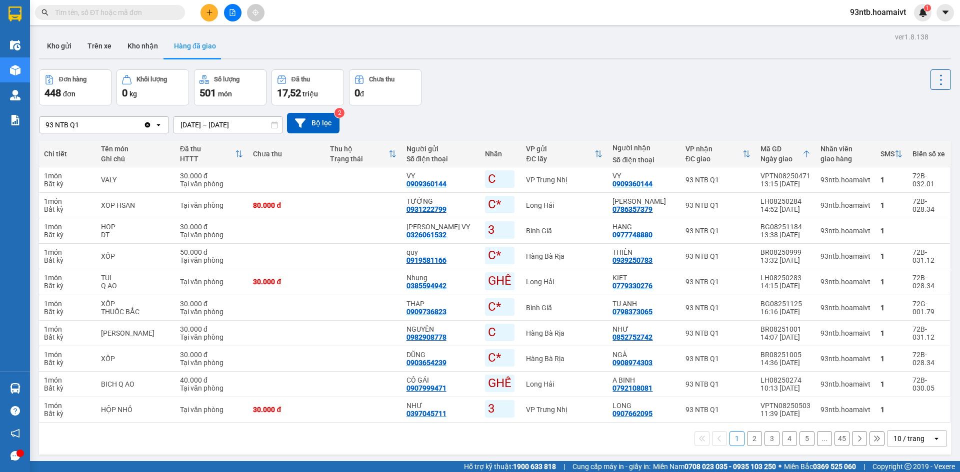
click at [149, 14] on input "text" at bounding box center [114, 12] width 118 height 11
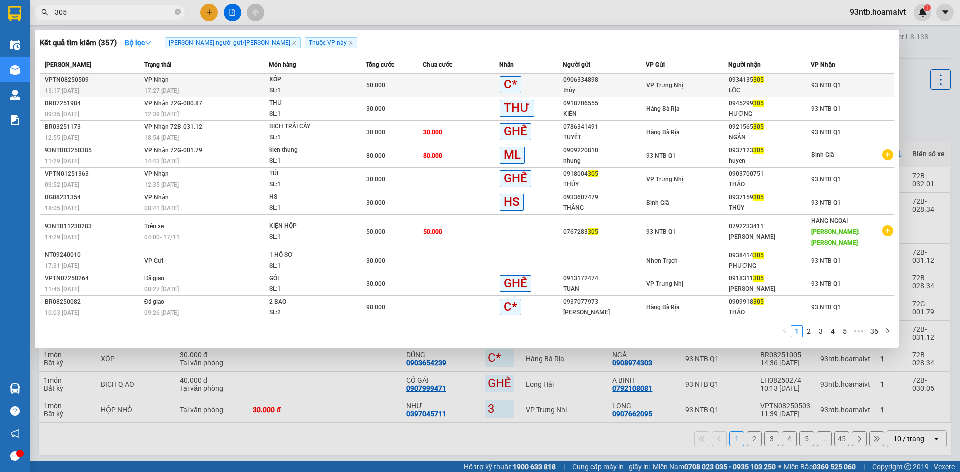
type input "305"
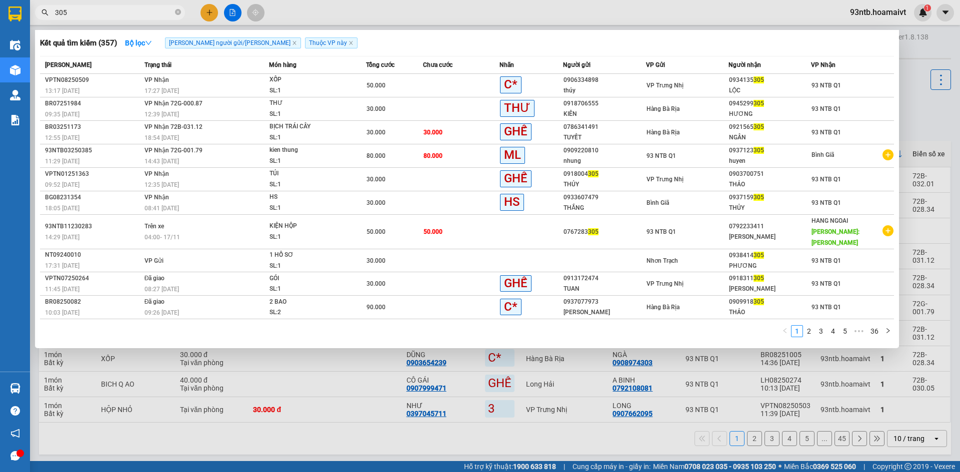
click at [148, 83] on span "VP Nhận" at bounding box center [156, 79] width 24 height 7
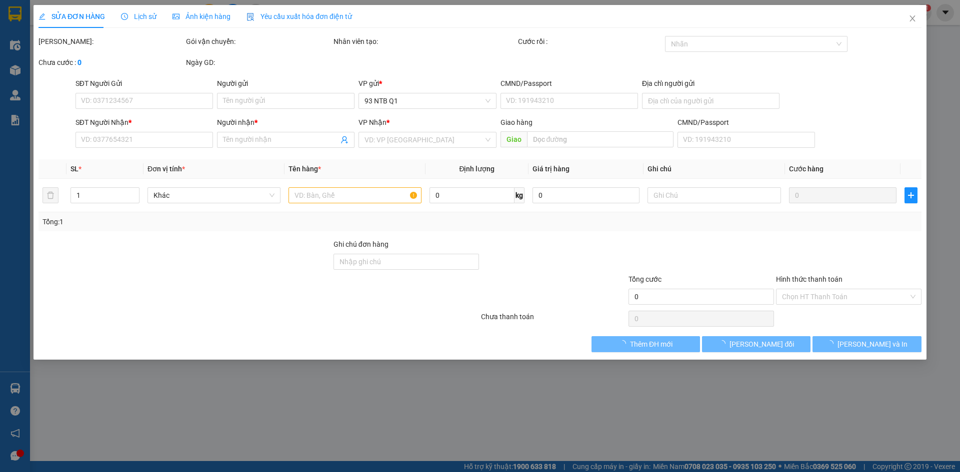
type input "0906334898"
type input "thúy"
type input "0934135305"
type input "LỘC"
type input "50.000"
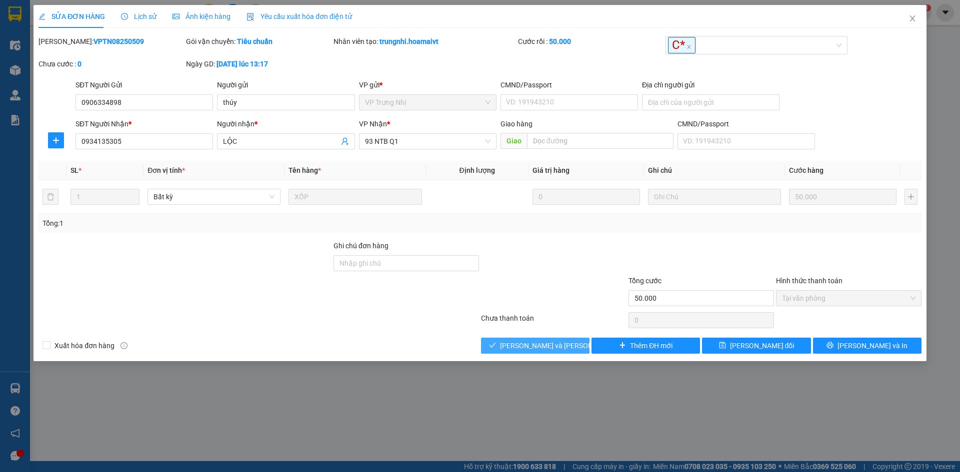
click at [542, 345] on span "[PERSON_NAME] và [PERSON_NAME] hàng" at bounding box center [567, 345] width 135 height 11
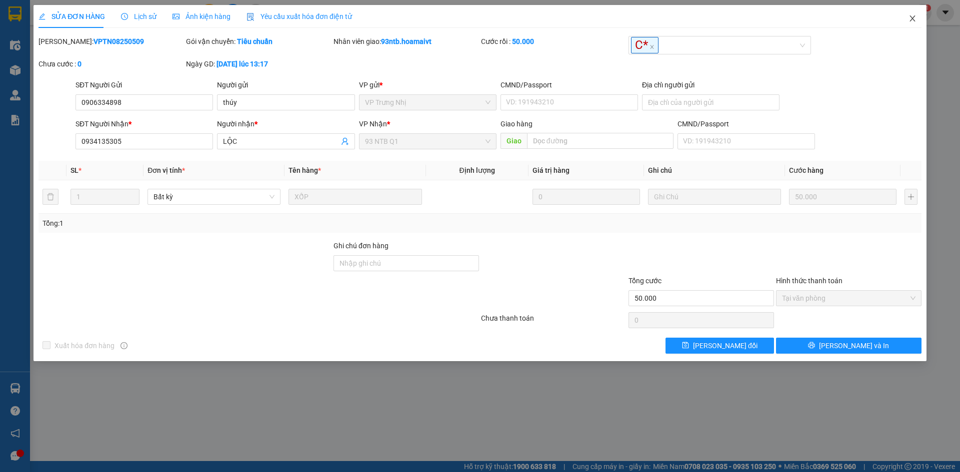
click at [915, 17] on icon "close" at bounding box center [912, 18] width 8 height 8
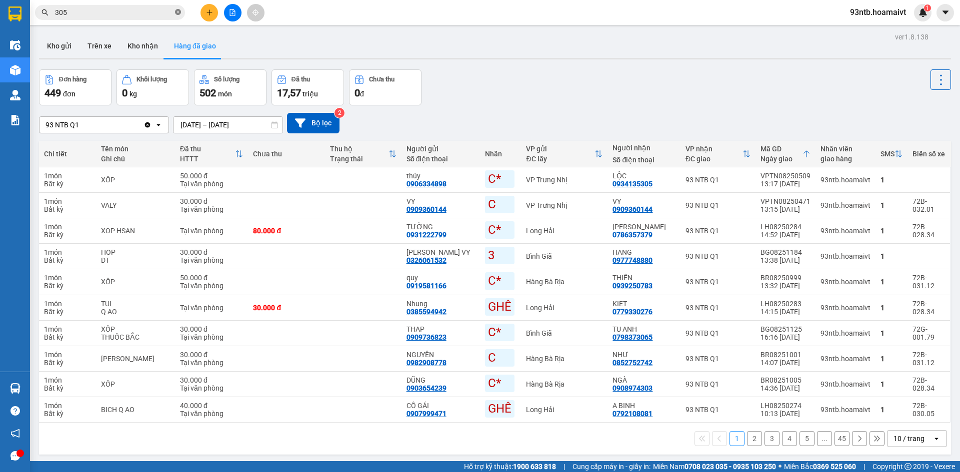
click at [179, 11] on icon "close-circle" at bounding box center [178, 12] width 6 height 6
click at [138, 11] on input "text" at bounding box center [114, 12] width 118 height 11
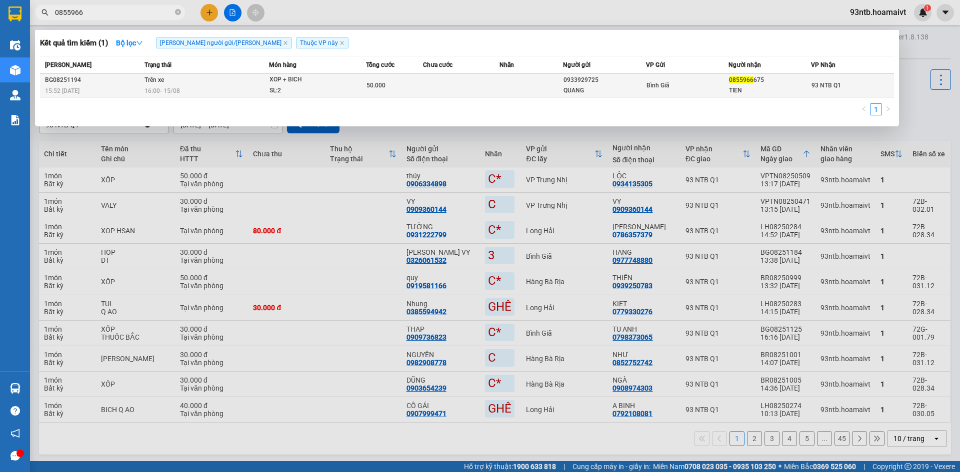
type input "0855966"
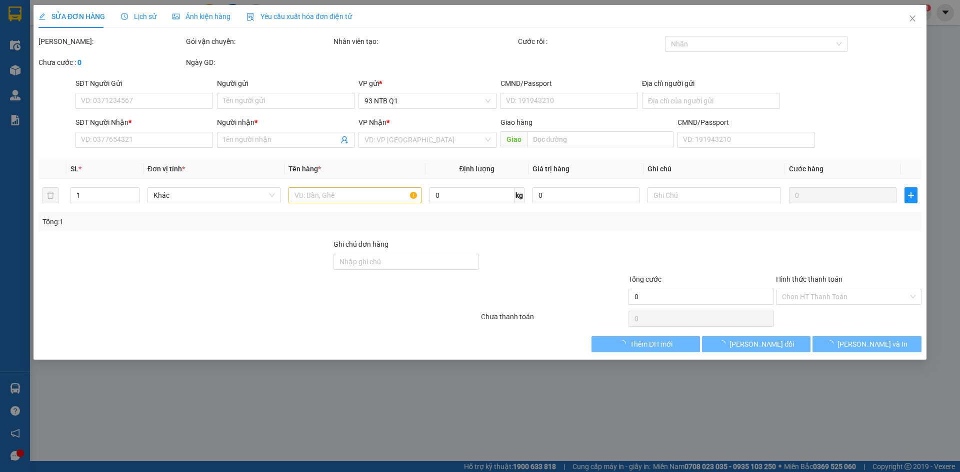
type input "0933929725"
type input "QUANG"
type input "0855966675"
type input "TIEN"
type input "50.000"
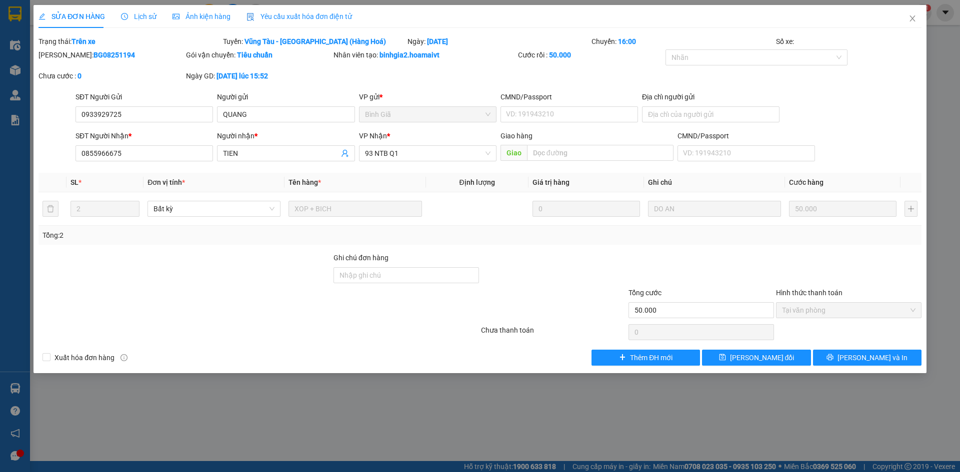
click at [141, 13] on span "Lịch sử" at bounding box center [138, 16] width 35 height 8
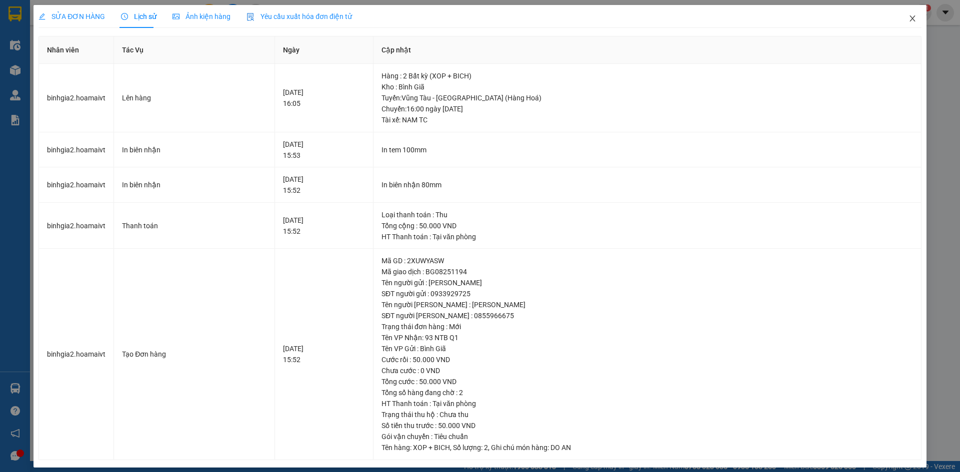
click at [908, 19] on icon "close" at bounding box center [912, 18] width 8 height 8
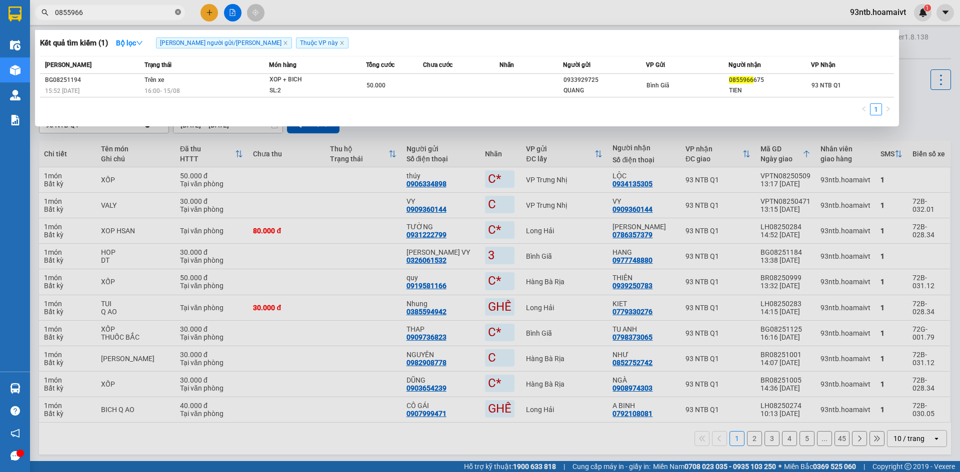
click at [175, 14] on icon "close-circle" at bounding box center [178, 12] width 6 height 6
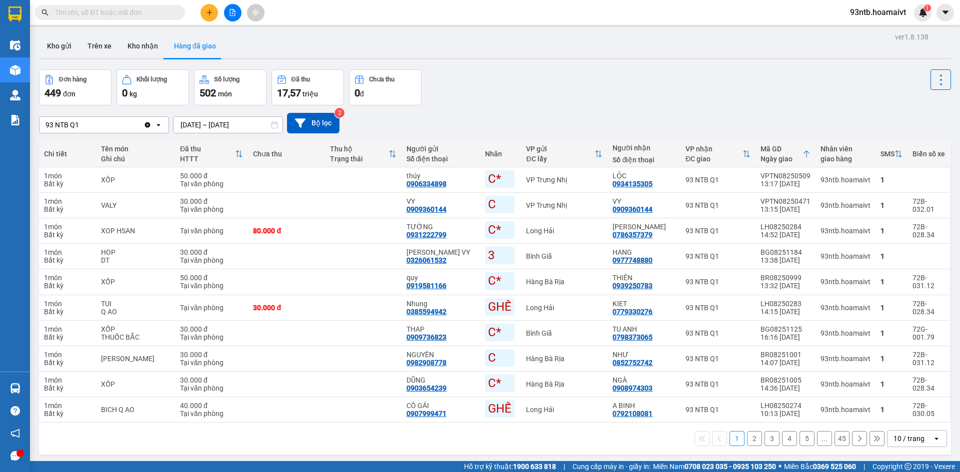
click at [120, 13] on input "text" at bounding box center [114, 12] width 118 height 11
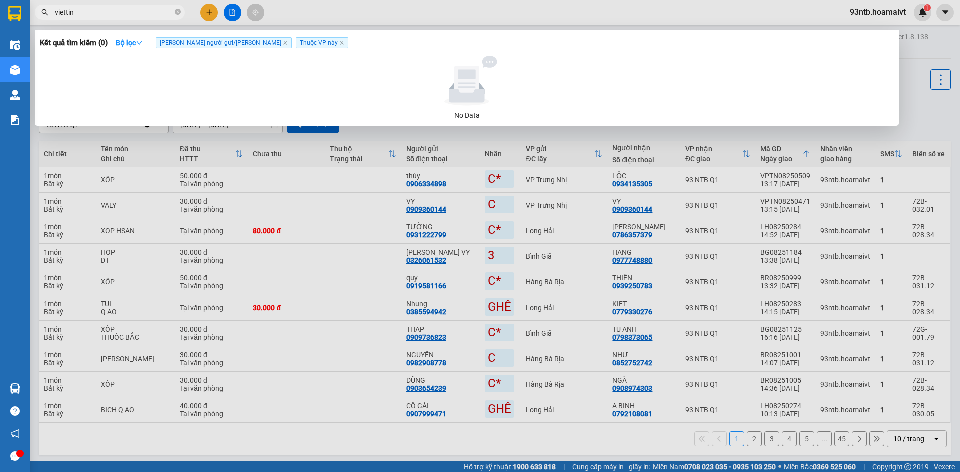
click at [65, 15] on input "viettin" at bounding box center [114, 12] width 118 height 11
click at [96, 12] on input "viet tin" at bounding box center [114, 12] width 118 height 11
type input "v"
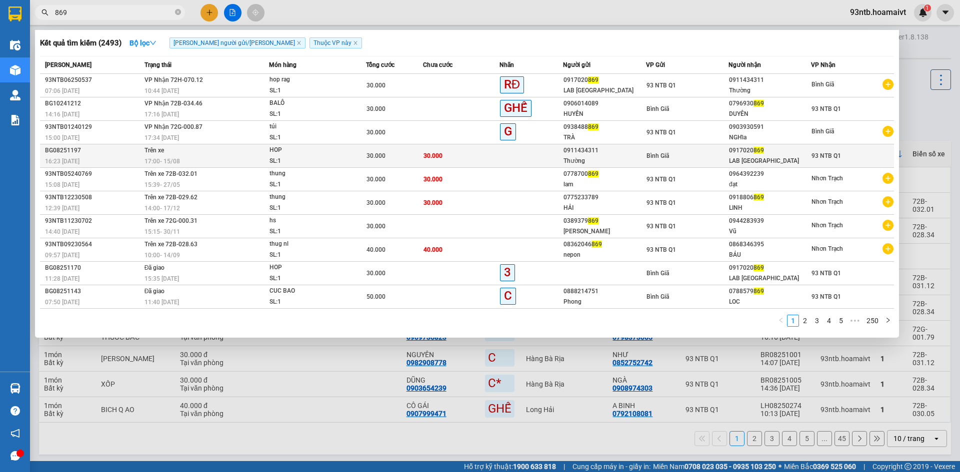
type input "869"
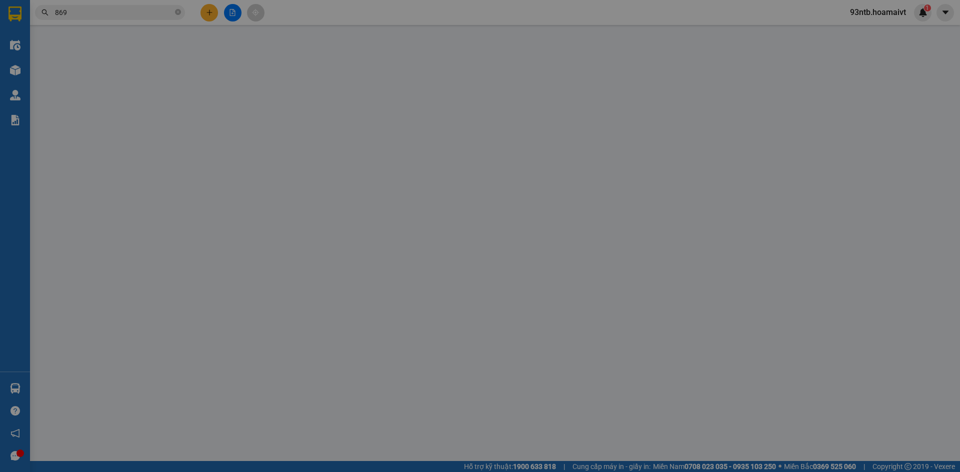
click at [161, 153] on div "Total Paid Fee Total UnPaid Fee Cash Collection Total Fee Mã ĐH: Gói vận chuyển…" at bounding box center [479, 194] width 883 height 316
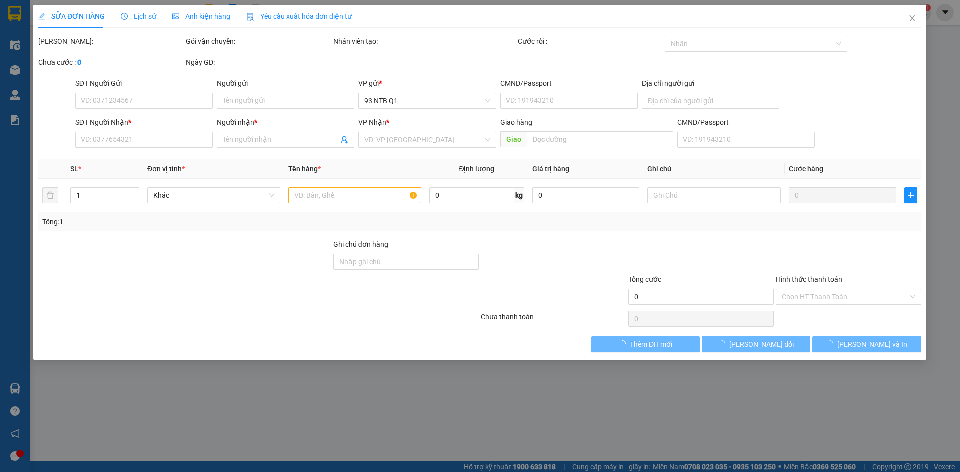
type input "0911434311"
type input "Thường"
type input "0917020869"
type input "LAB [GEOGRAPHIC_DATA]"
type input "30.000"
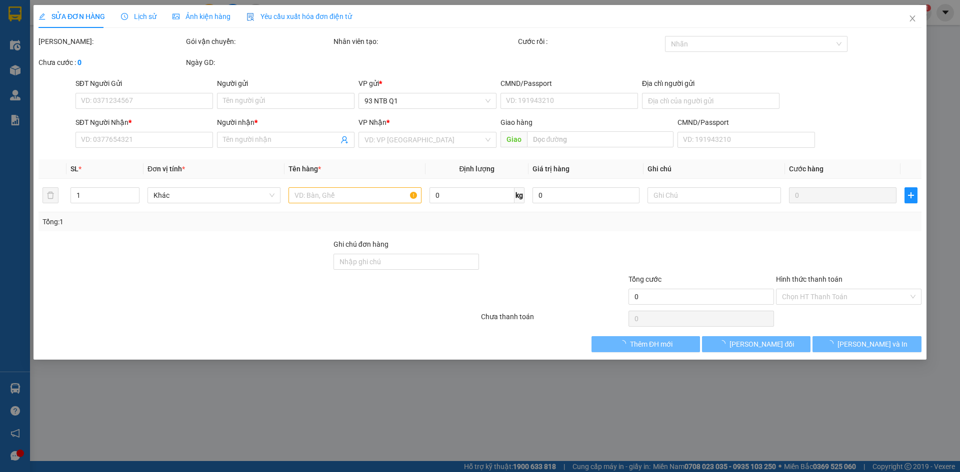
type input "30.000"
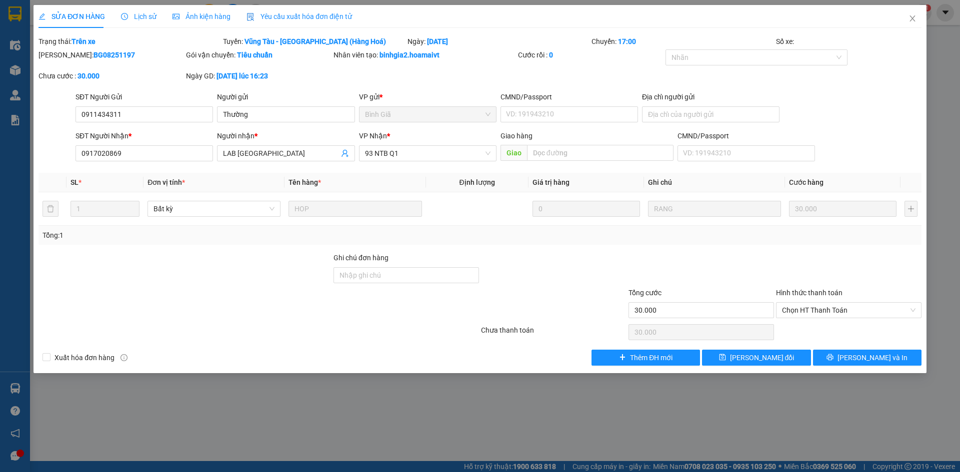
click at [148, 15] on span "Lịch sử" at bounding box center [138, 16] width 35 height 8
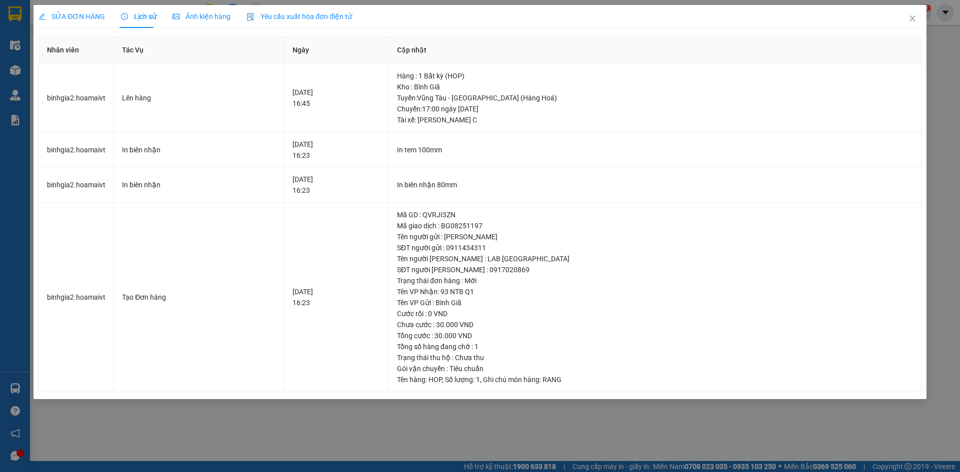
click at [383, 450] on div "SỬA ĐƠN HÀNG Lịch sử [PERSON_NAME] hàng Yêu cầu xuất [PERSON_NAME] điện tử Tota…" at bounding box center [480, 236] width 960 height 472
click at [913, 20] on icon "close" at bounding box center [911, 18] width 5 height 6
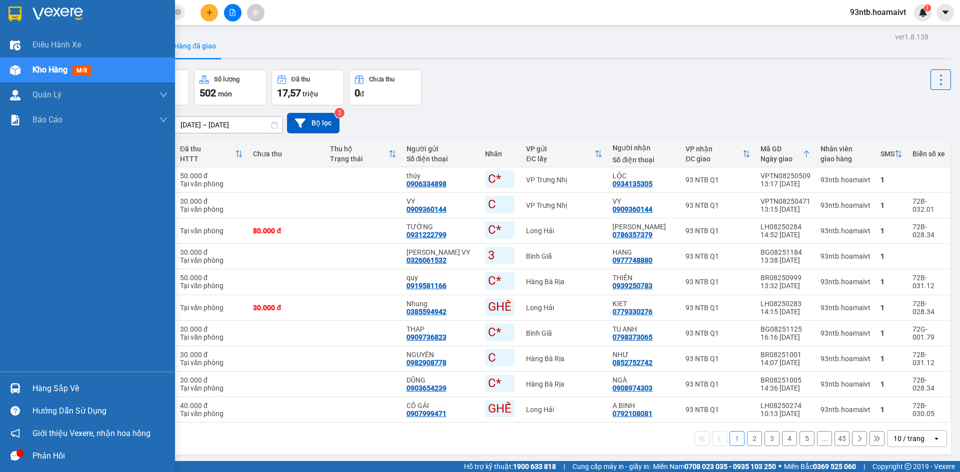
click at [44, 390] on div "Hàng sắp về" at bounding box center [99, 388] width 135 height 15
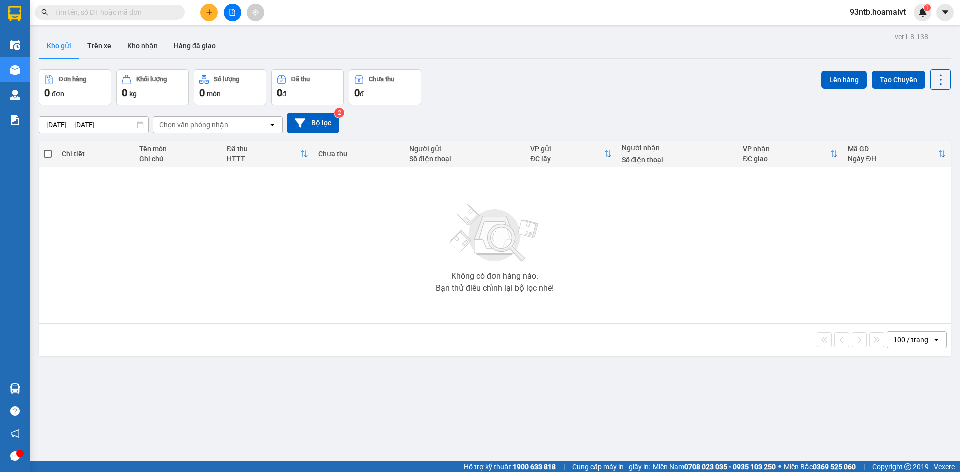
click at [632, 255] on section "Kết quả tìm kiếm ( 272 ) Bộ lọc Tìm người gửi/nhận Thuộc VP này Mã ĐH Trạng thá…" at bounding box center [480, 236] width 960 height 472
click at [107, 14] on input "text" at bounding box center [114, 12] width 118 height 11
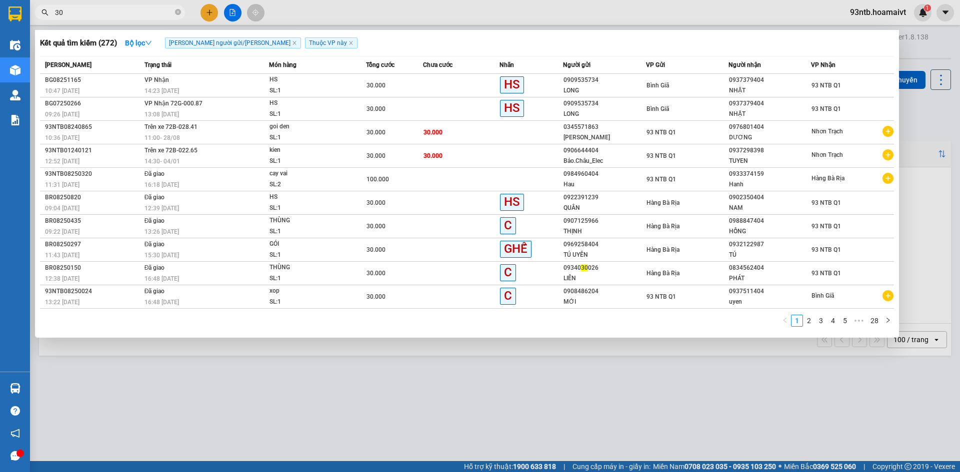
type input "303"
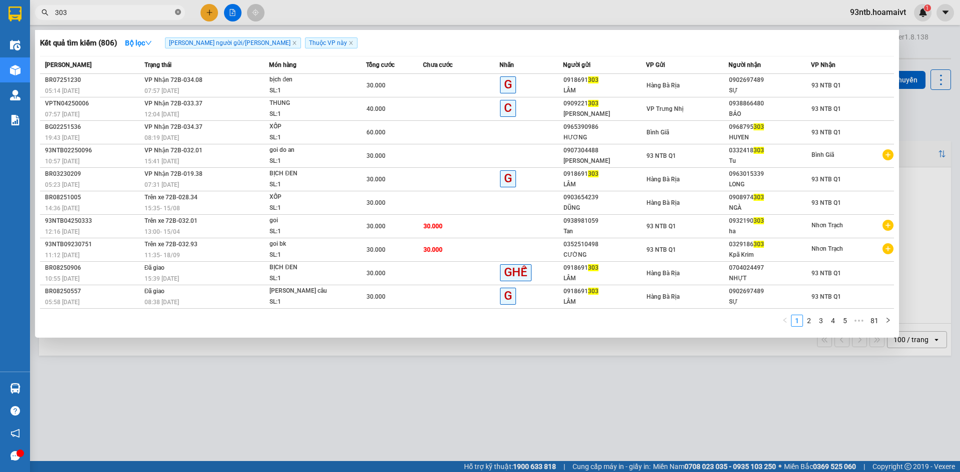
click at [179, 13] on icon "close-circle" at bounding box center [178, 12] width 6 height 6
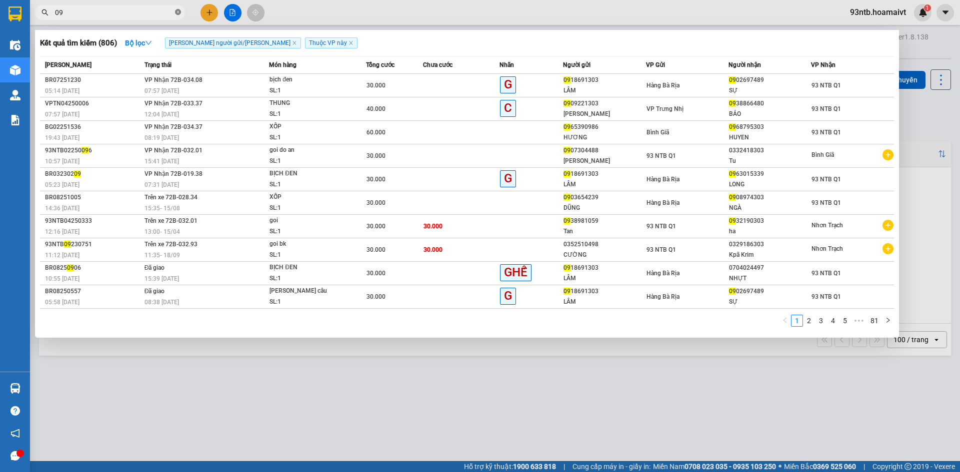
type input "095"
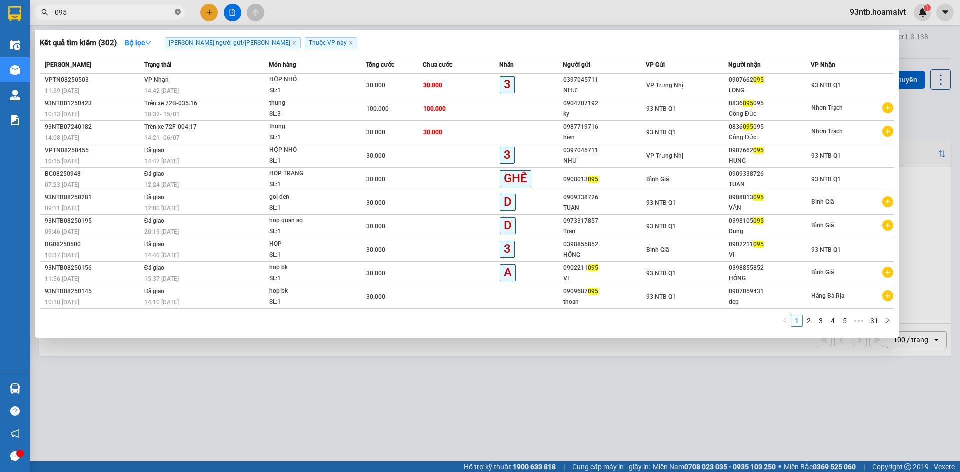
click at [175, 12] on icon "close-circle" at bounding box center [178, 12] width 6 height 6
type input "388"
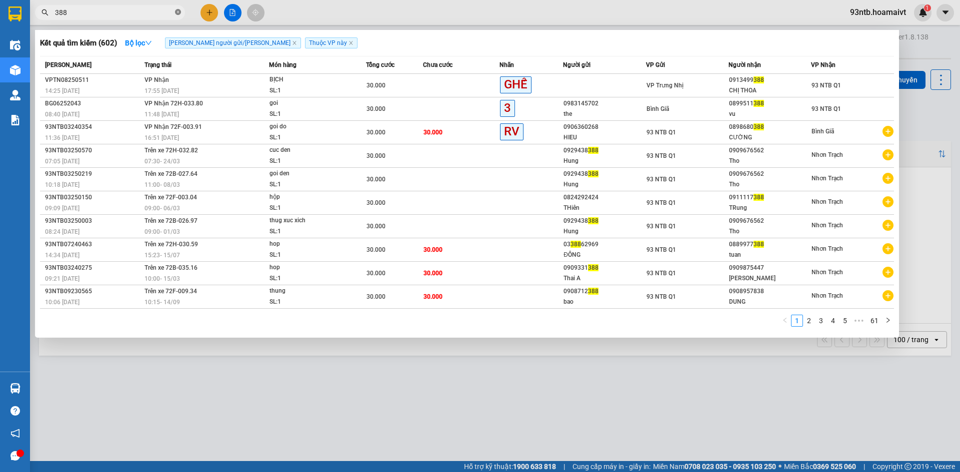
click at [178, 12] on icon "close-circle" at bounding box center [178, 12] width 6 height 6
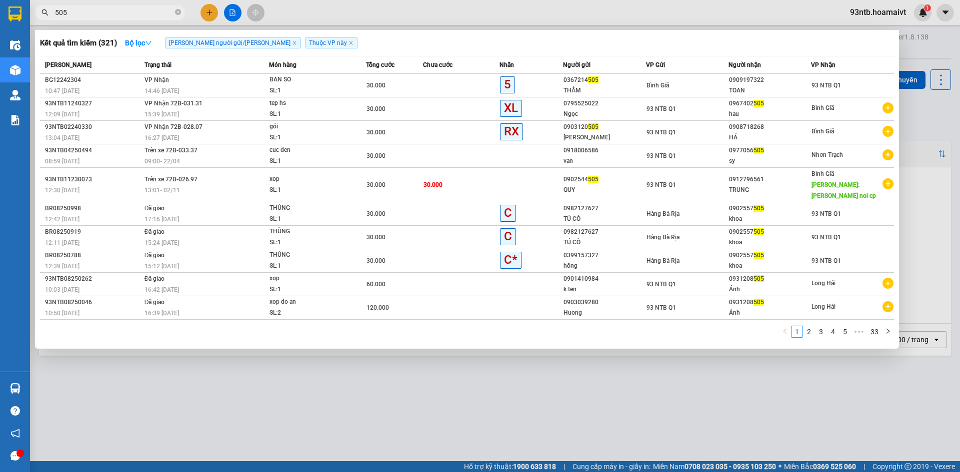
type input "505"
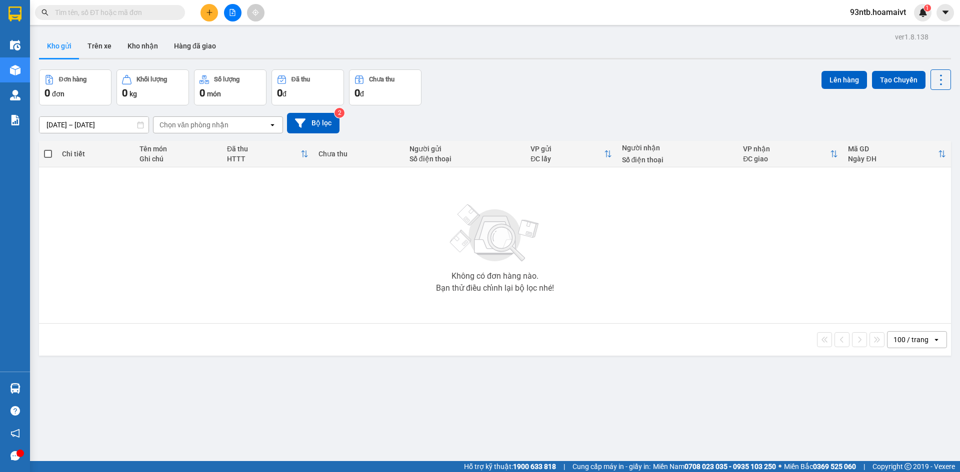
click at [152, 10] on input "text" at bounding box center [114, 12] width 118 height 11
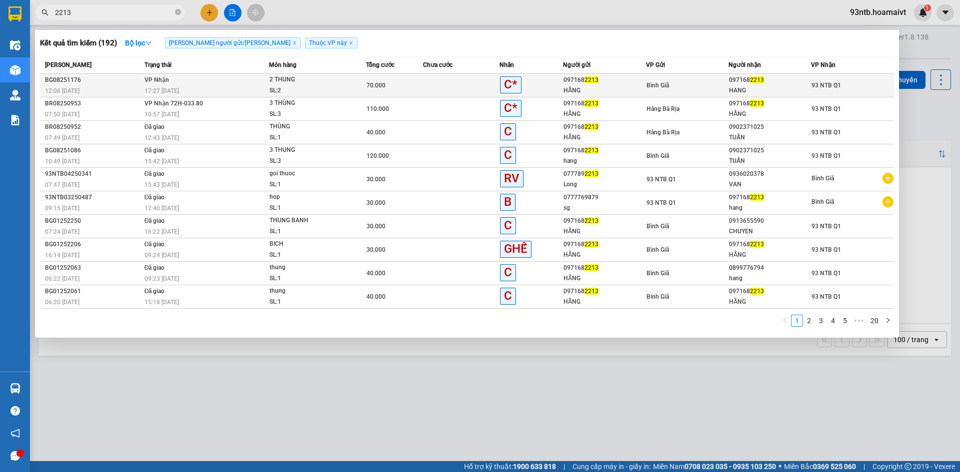
type input "2213"
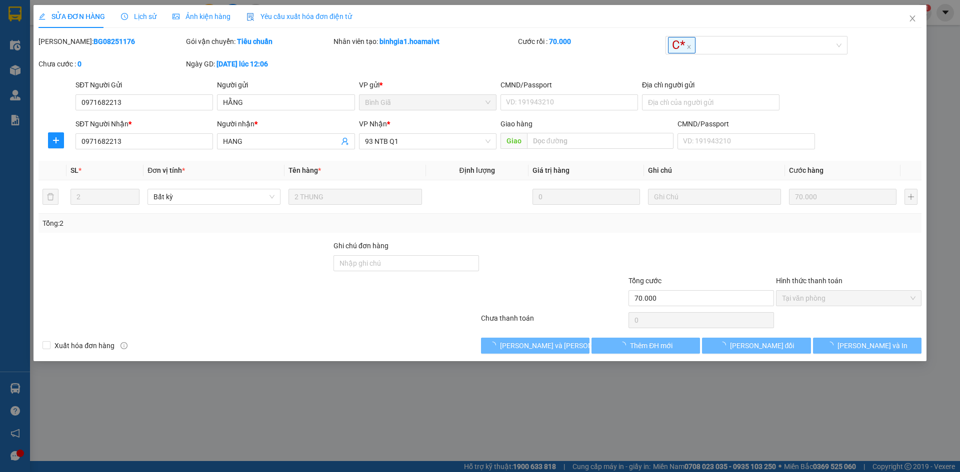
type input "0971682213"
type input "HẰNG"
type input "0971682213"
type input "HANG"
type input "70.000"
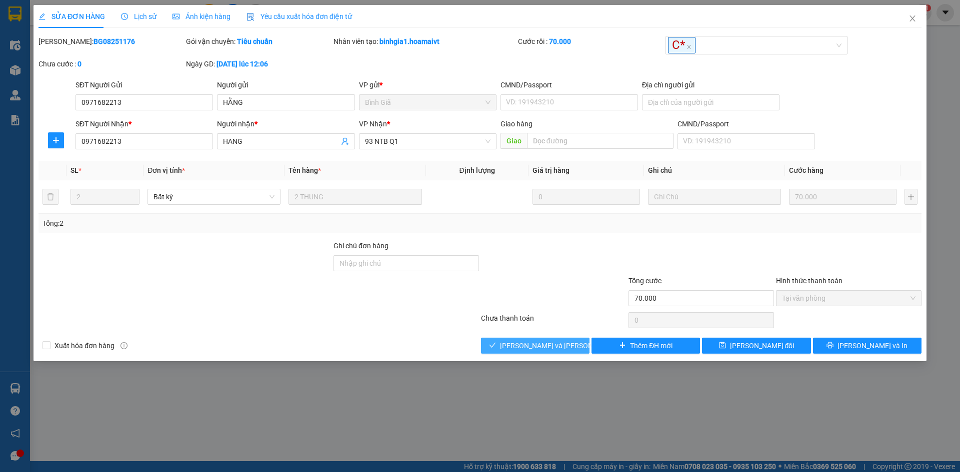
click at [527, 349] on span "[PERSON_NAME] và [PERSON_NAME] hàng" at bounding box center [567, 345] width 135 height 11
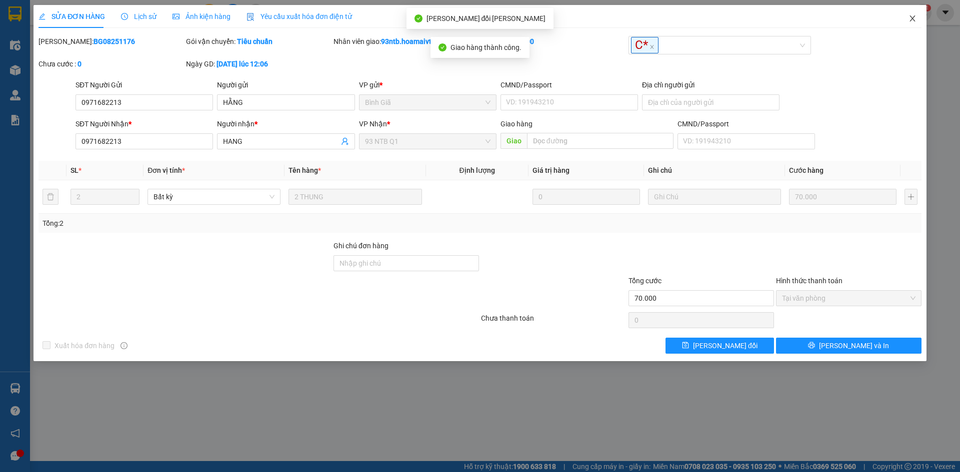
click at [910, 20] on icon "close" at bounding box center [912, 18] width 8 height 8
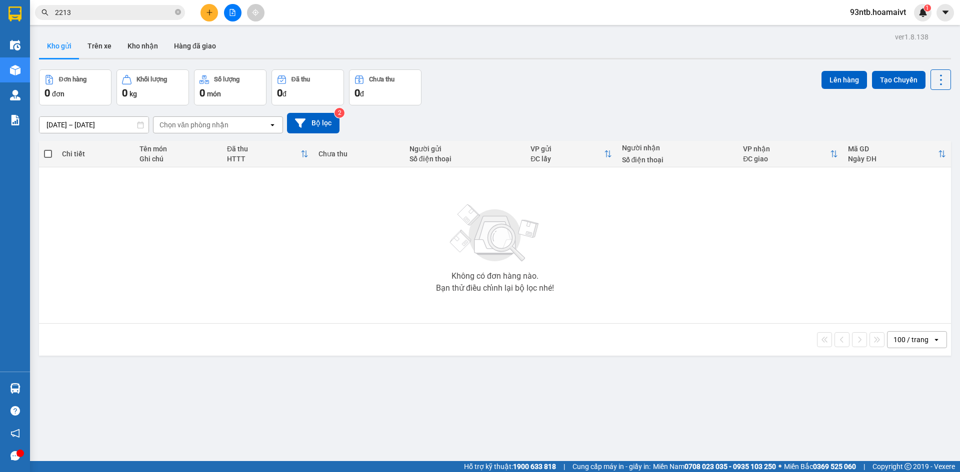
click at [152, 17] on input "2213" at bounding box center [114, 12] width 118 height 11
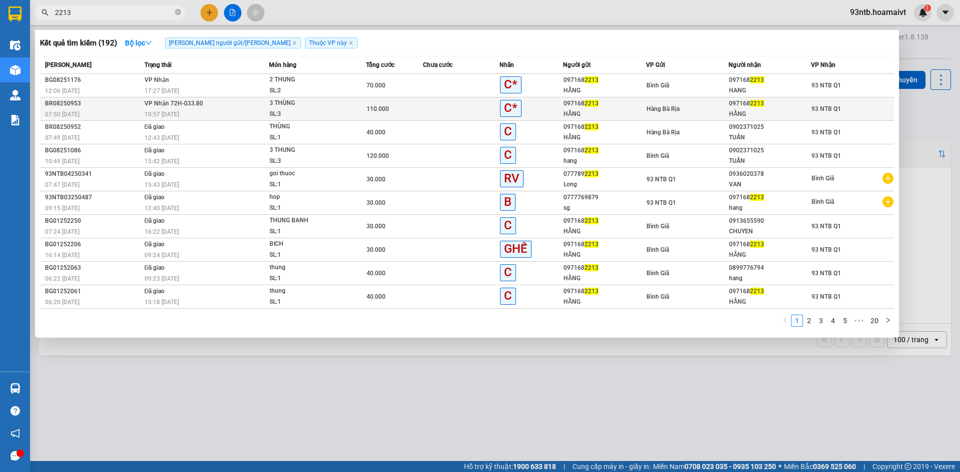
click at [168, 106] on span "VP Nhận 72H-033.80" at bounding box center [173, 103] width 58 height 7
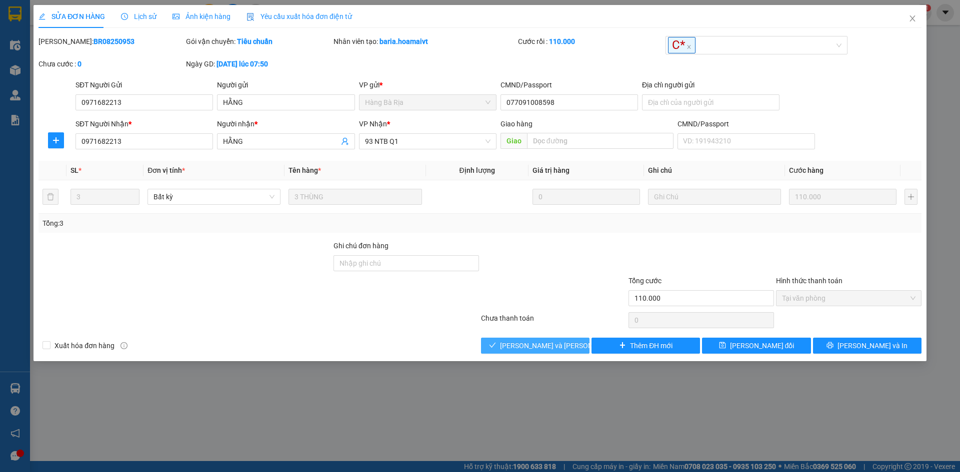
click at [550, 350] on span "[PERSON_NAME] và [PERSON_NAME] hàng" at bounding box center [567, 345] width 135 height 11
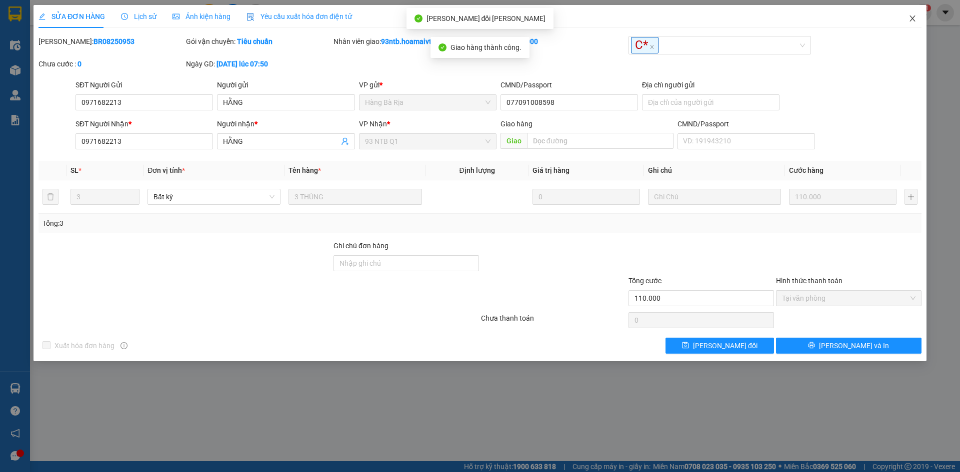
click at [916, 18] on span "Close" at bounding box center [912, 19] width 28 height 28
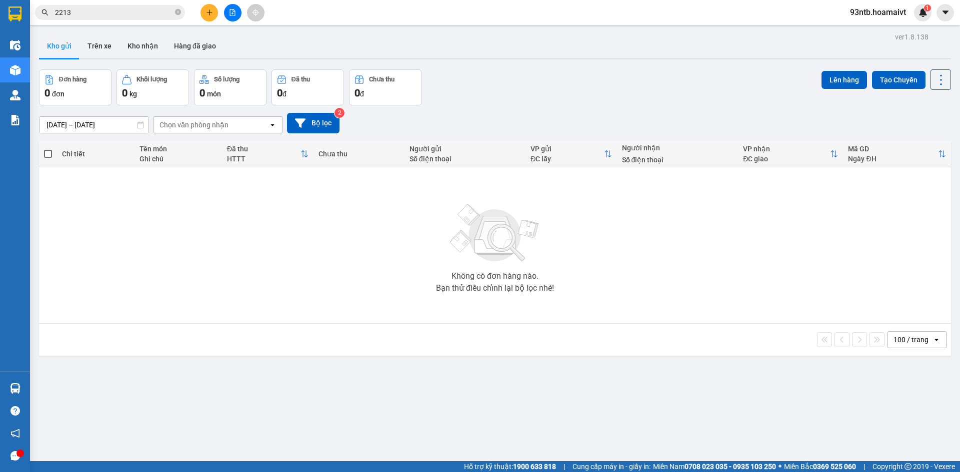
click at [44, 43] on button "Kho gửi" at bounding box center [59, 46] width 40 height 24
click at [145, 48] on button "Kho nhận" at bounding box center [142, 46] width 46 height 24
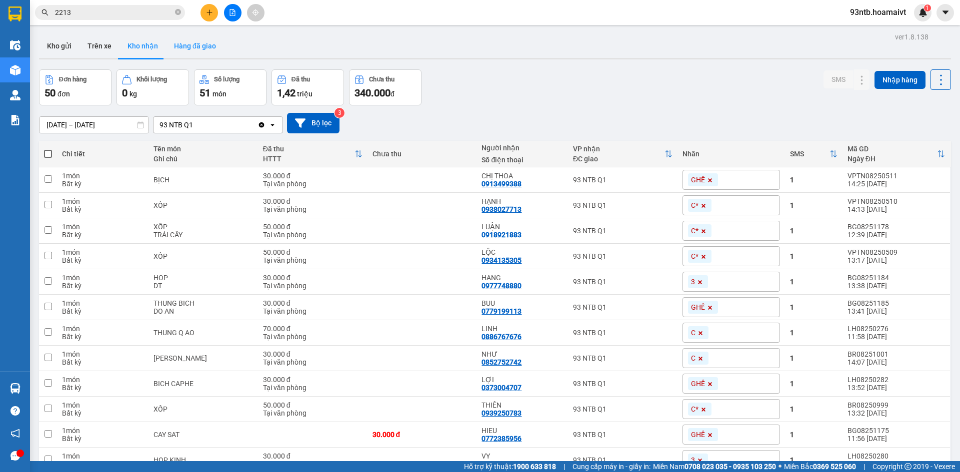
click at [176, 47] on button "Hàng đã giao" at bounding box center [195, 46] width 58 height 24
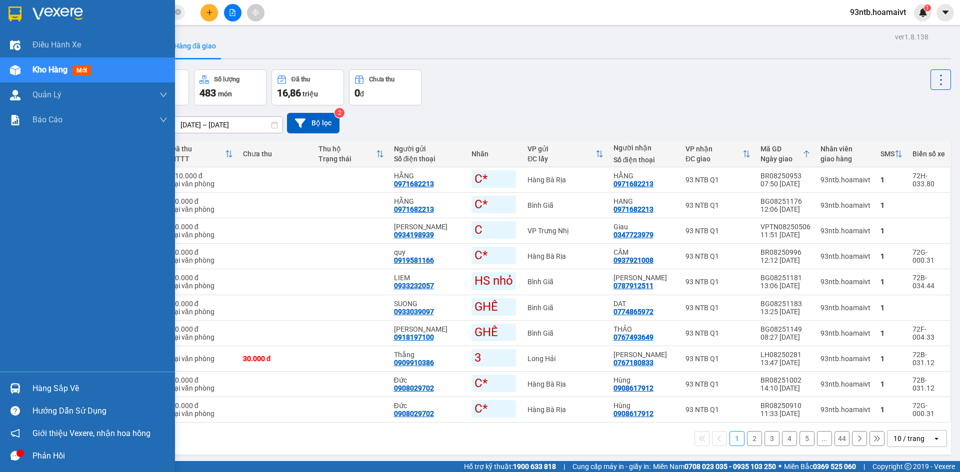
click at [38, 71] on span "Kho hàng" at bounding box center [49, 69] width 35 height 9
click at [68, 41] on span "Điều hành xe" at bounding box center [56, 44] width 49 height 12
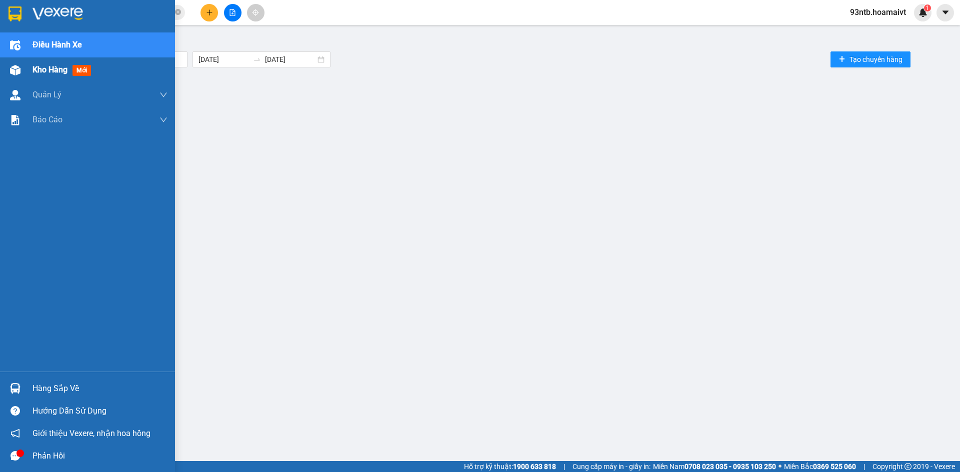
click at [42, 69] on span "Kho hàng" at bounding box center [49, 69] width 35 height 9
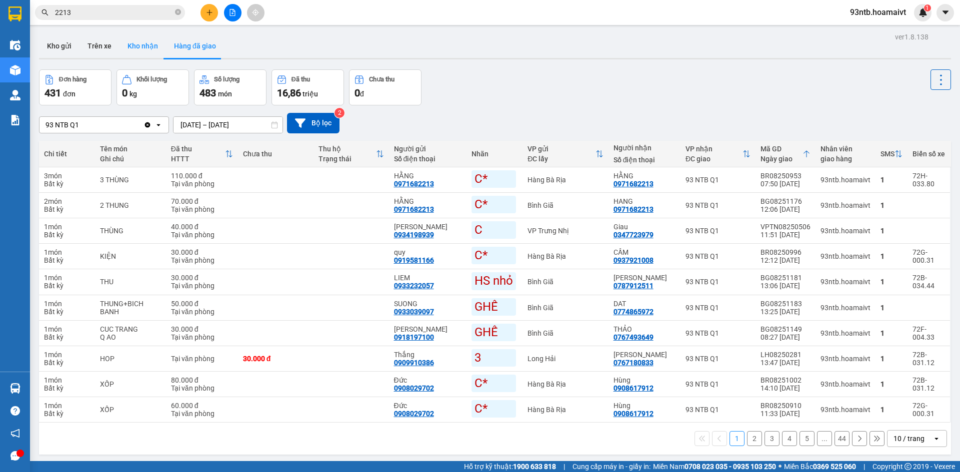
click at [132, 48] on button "Kho nhận" at bounding box center [142, 46] width 46 height 24
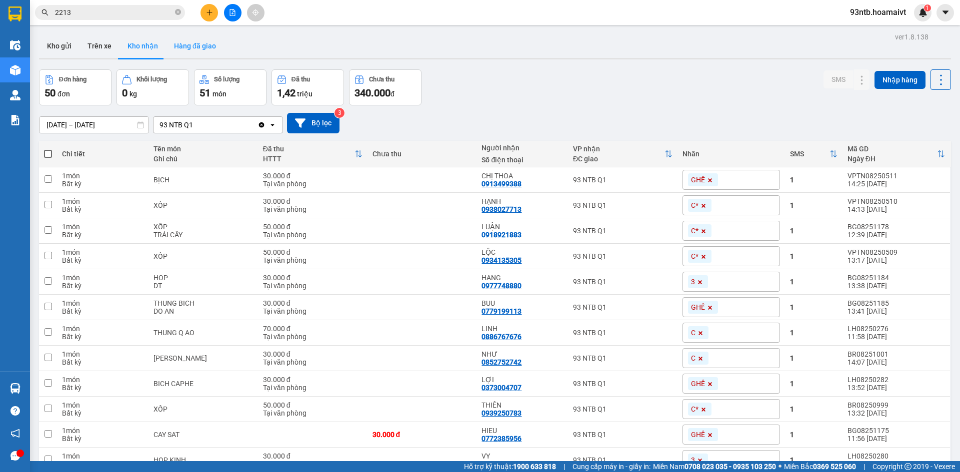
click at [188, 47] on button "Hàng đã giao" at bounding box center [195, 46] width 58 height 24
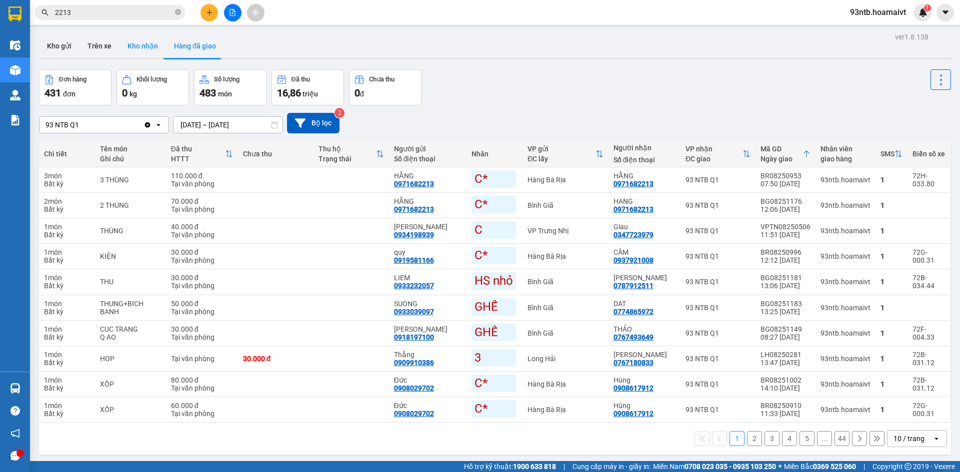
click at [145, 47] on button "Kho nhận" at bounding box center [142, 46] width 46 height 24
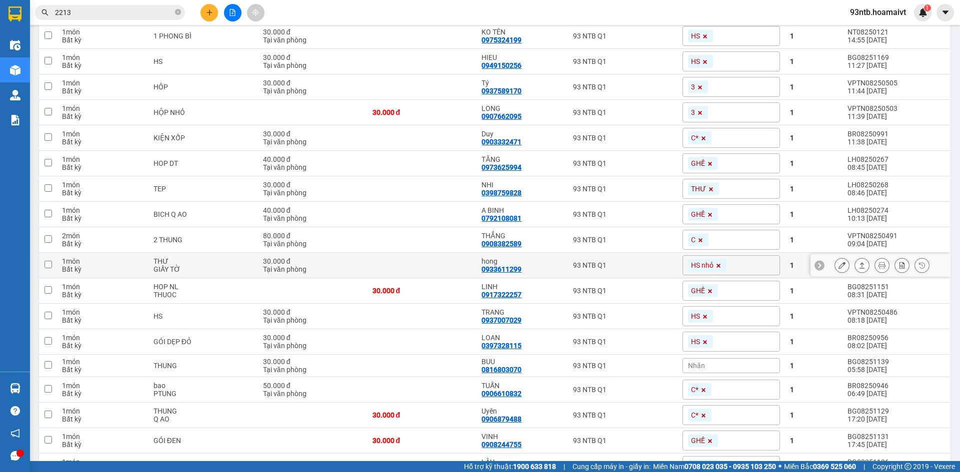
scroll to position [500, 0]
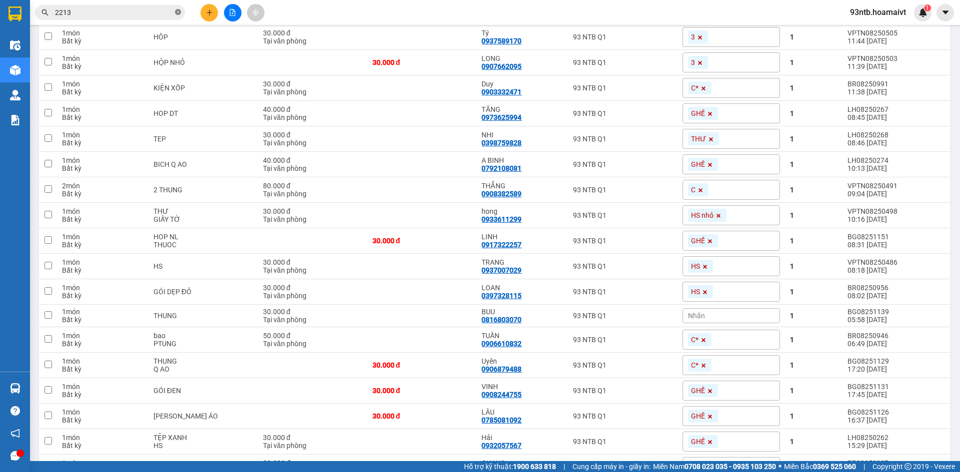
click at [177, 14] on icon "close-circle" at bounding box center [178, 12] width 6 height 6
click at [144, 12] on input "text" at bounding box center [114, 12] width 118 height 11
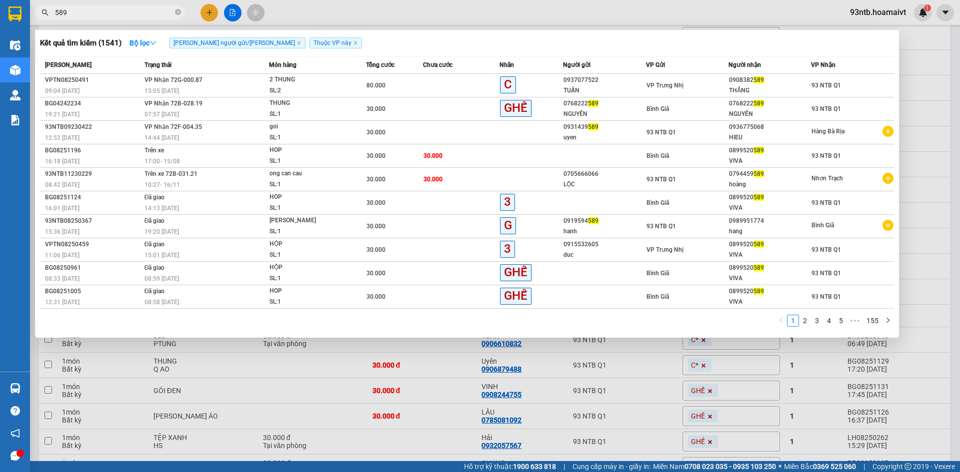
type input "589"
click at [686, 13] on div at bounding box center [480, 236] width 960 height 472
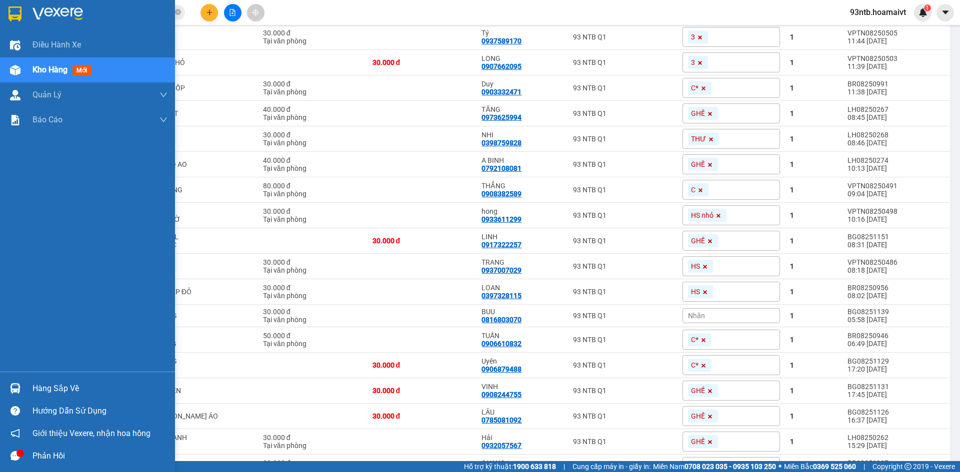
click at [54, 385] on div "Hàng sắp về" at bounding box center [99, 388] width 135 height 15
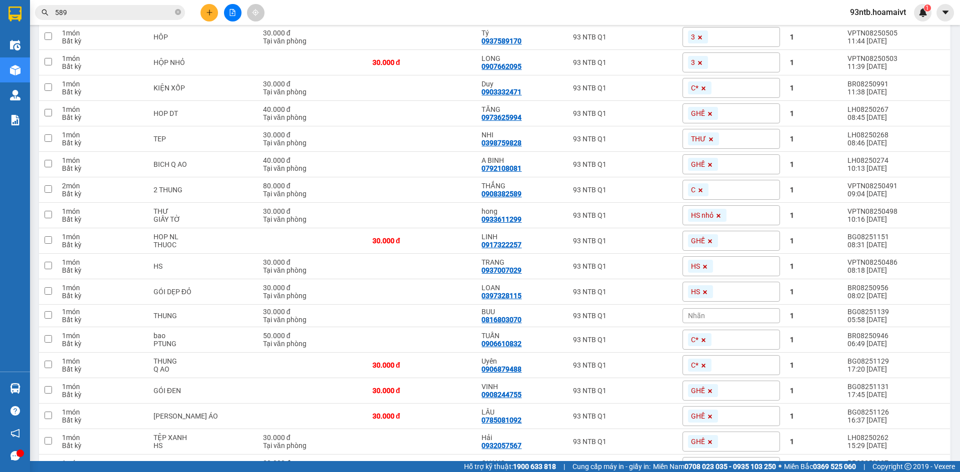
click at [562, 18] on section "Kết quả tìm kiếm ( 1541 ) Bộ lọc Tìm người gửi/nhận Thuộc VP này Mã ĐH Trạng th…" at bounding box center [480, 236] width 960 height 472
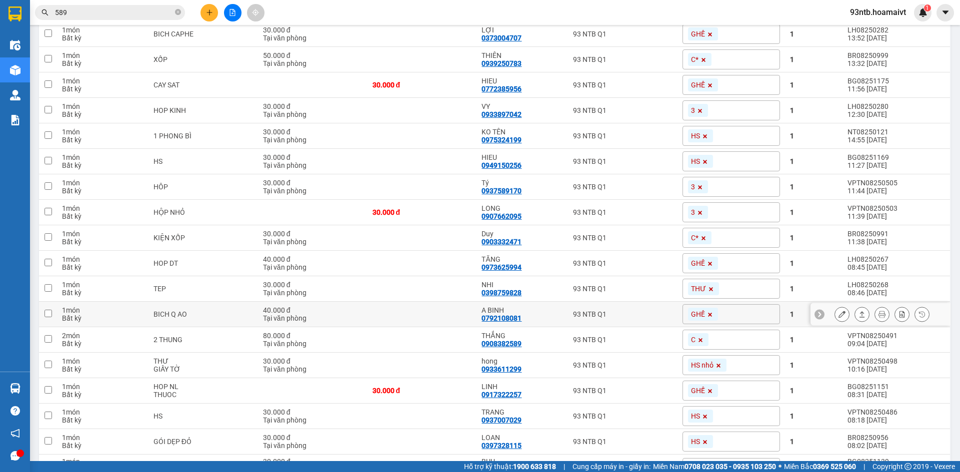
scroll to position [100, 0]
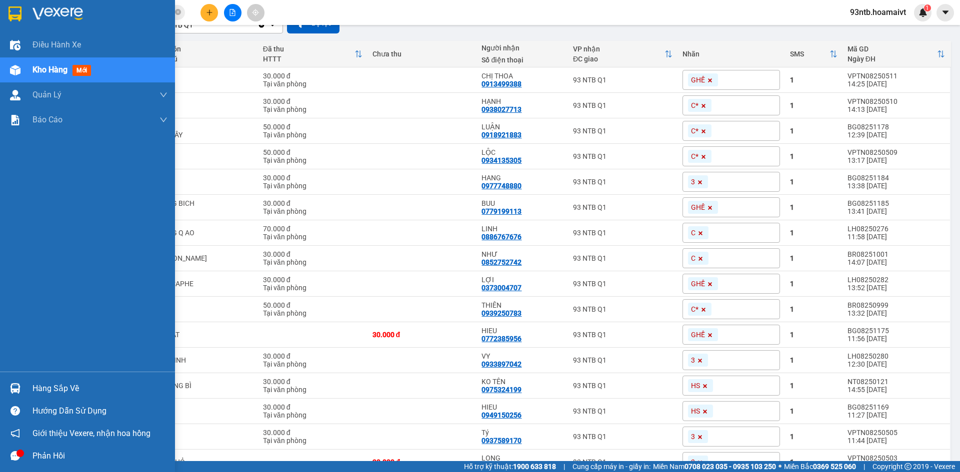
click at [47, 383] on div "Hàng sắp về" at bounding box center [99, 388] width 135 height 15
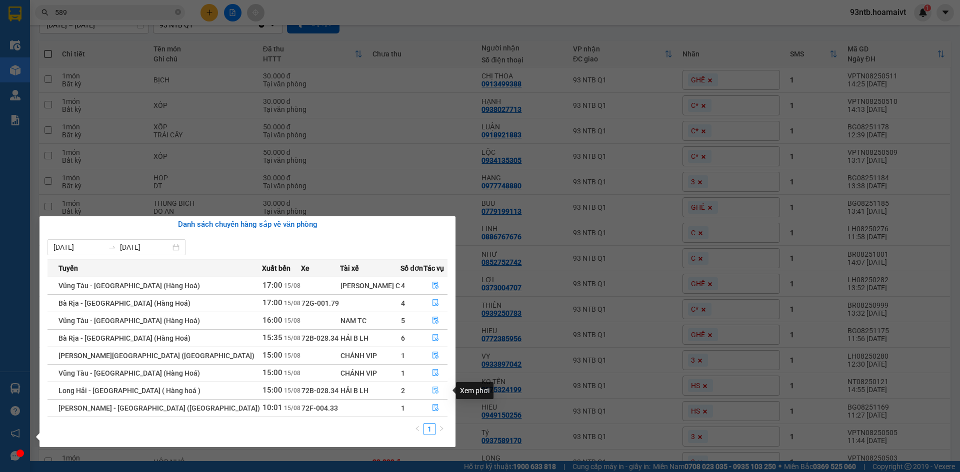
click at [432, 391] on icon "file-done" at bounding box center [435, 390] width 6 height 7
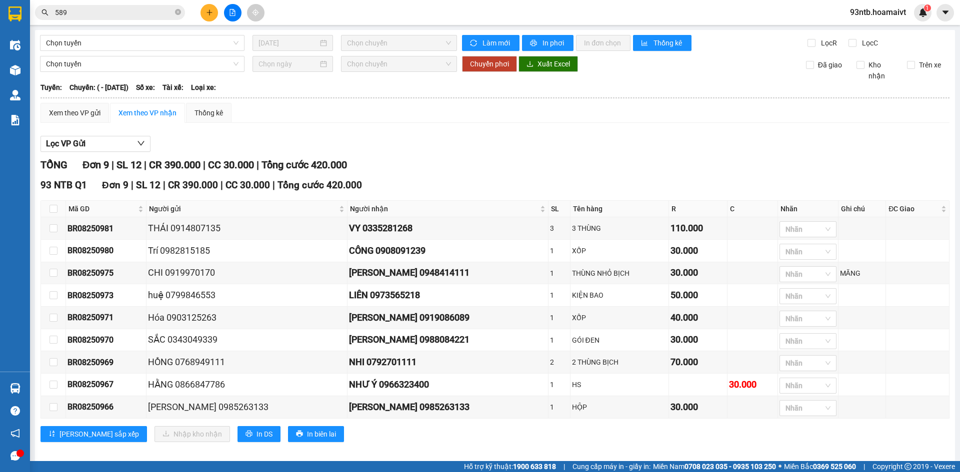
click at [427, 391] on div "NHƯ Ý 0966323400" at bounding box center [447, 385] width 197 height 14
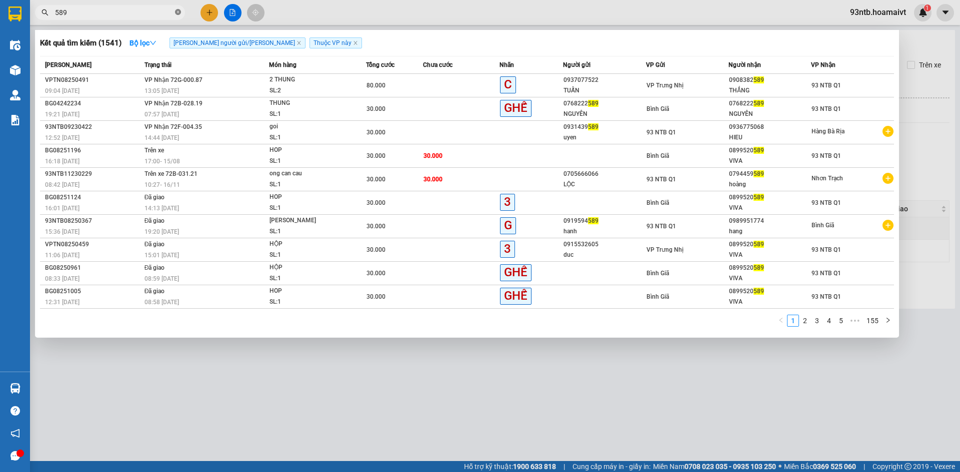
click at [179, 14] on icon "close-circle" at bounding box center [178, 12] width 6 height 6
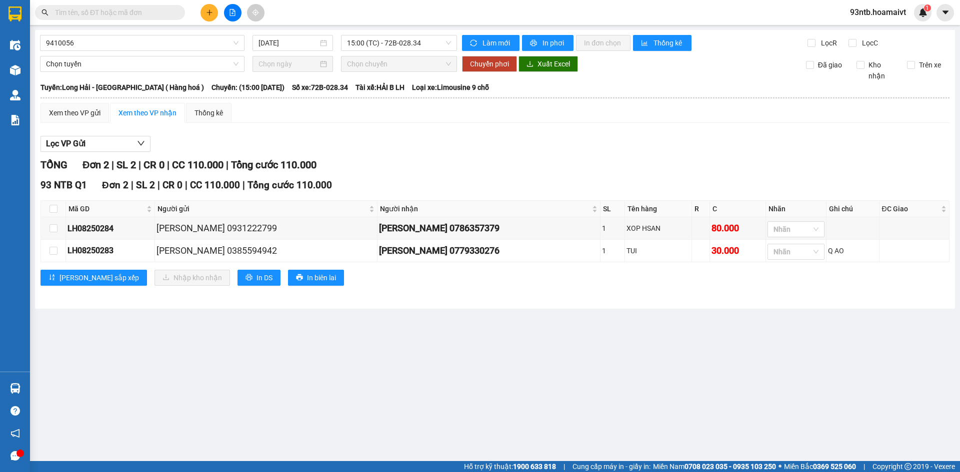
click at [170, 10] on input "text" at bounding box center [114, 12] width 118 height 11
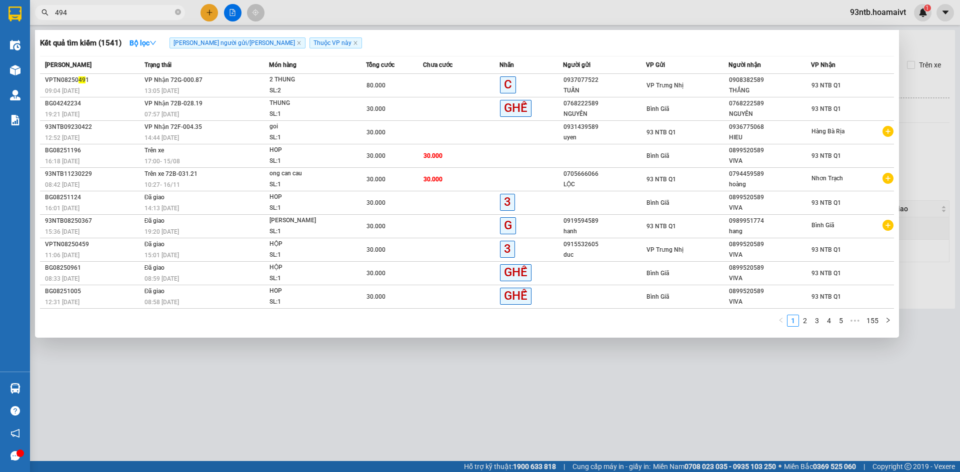
type input "4942"
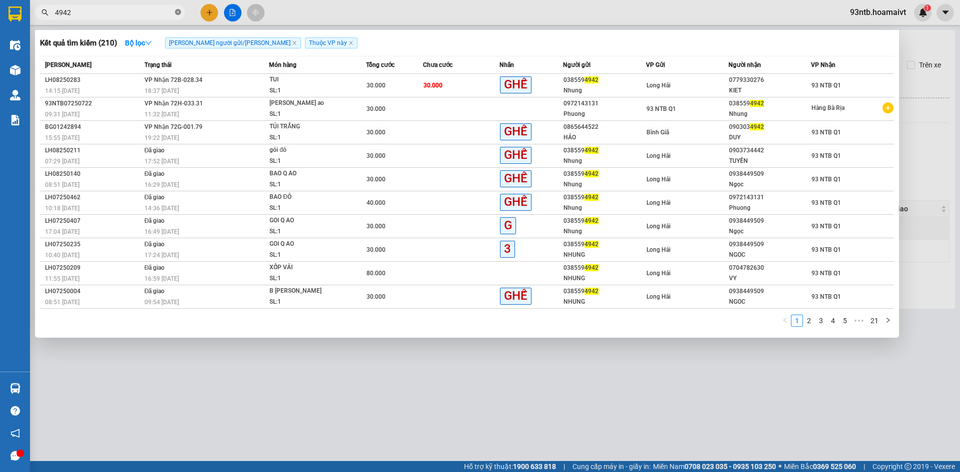
click at [179, 15] on icon "close-circle" at bounding box center [178, 12] width 6 height 6
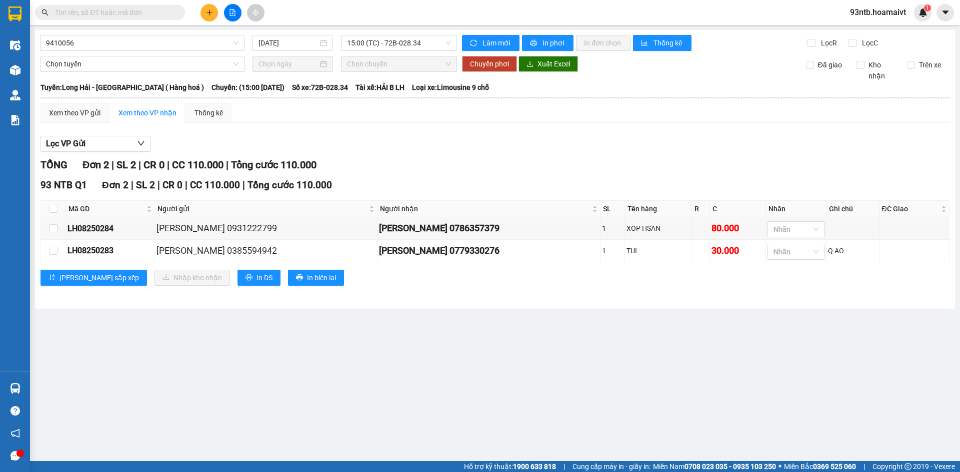
click at [174, 12] on span at bounding box center [110, 12] width 150 height 15
click at [139, 10] on input "text" at bounding box center [114, 12] width 118 height 11
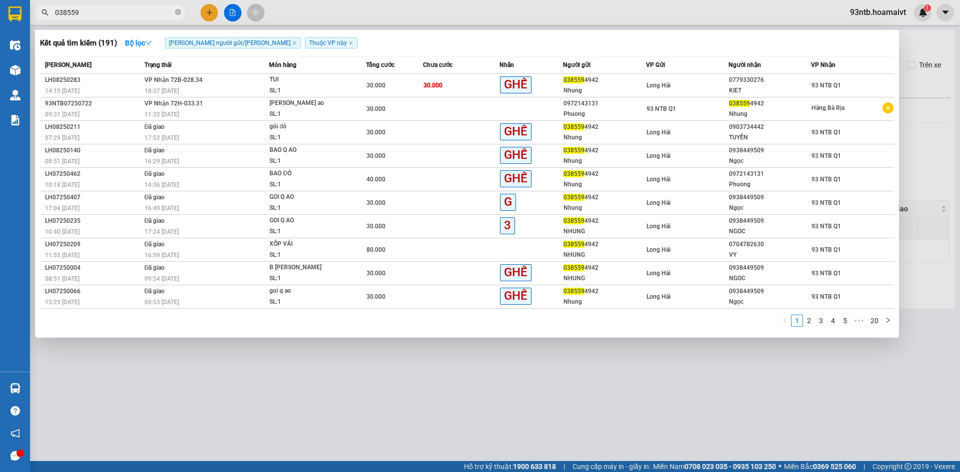
type input "038559"
click at [608, 460] on div at bounding box center [480, 236] width 960 height 472
click at [155, 12] on input "038559" at bounding box center [114, 12] width 118 height 11
click at [176, 12] on icon "close-circle" at bounding box center [178, 12] width 6 height 6
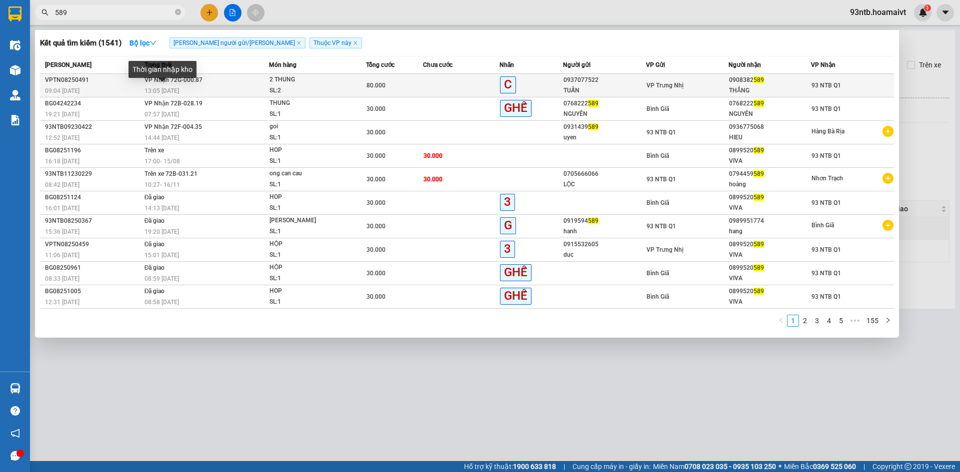
type input "589"
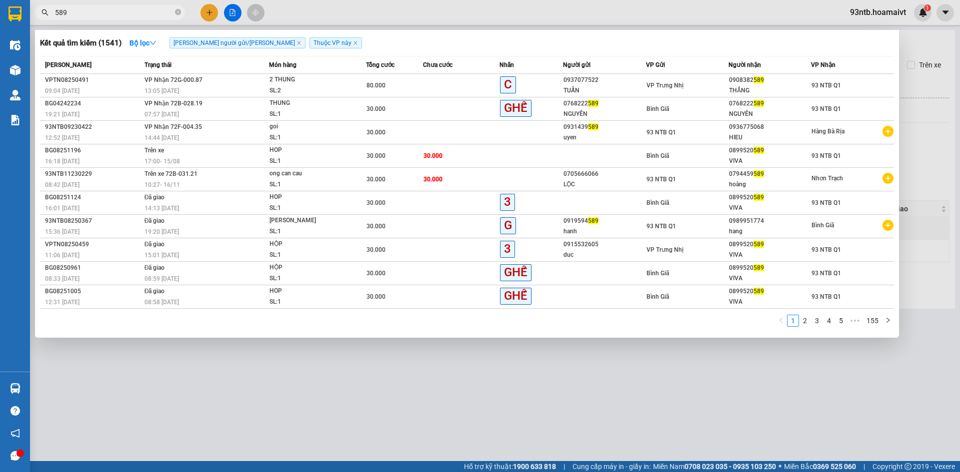
click at [166, 88] on span "13:05 [DATE]" at bounding box center [161, 90] width 34 height 7
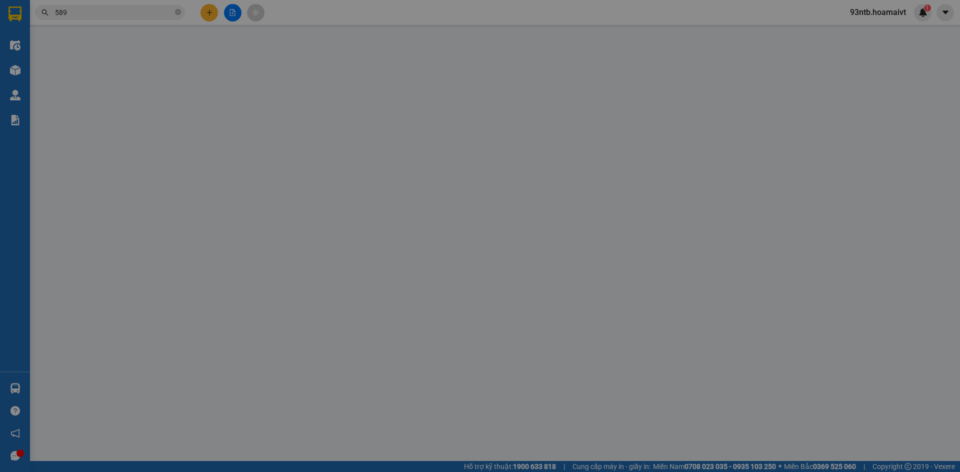
type input "0937077522"
type input "TUẤN"
type input "0908382589"
type input "THẮNG"
type input "80.000"
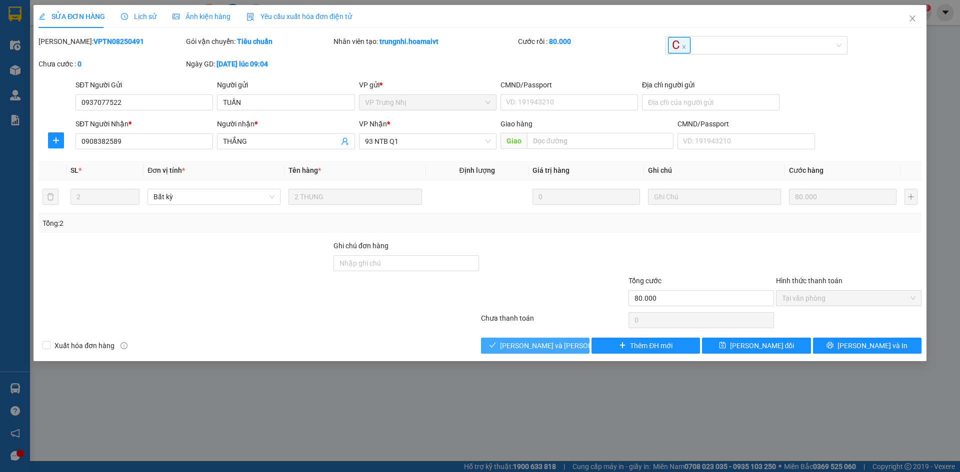
click at [559, 343] on span "[PERSON_NAME] và [PERSON_NAME] hàng" at bounding box center [567, 345] width 135 height 11
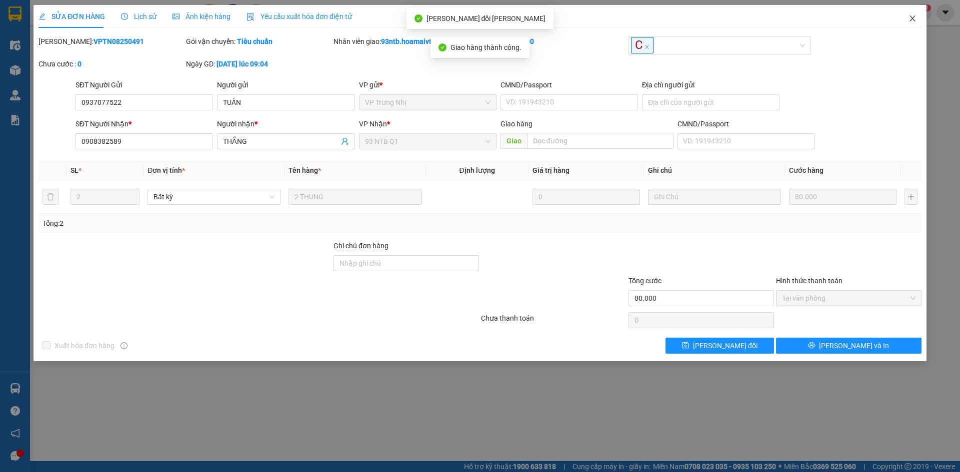
click at [911, 16] on icon "close" at bounding box center [912, 18] width 8 height 8
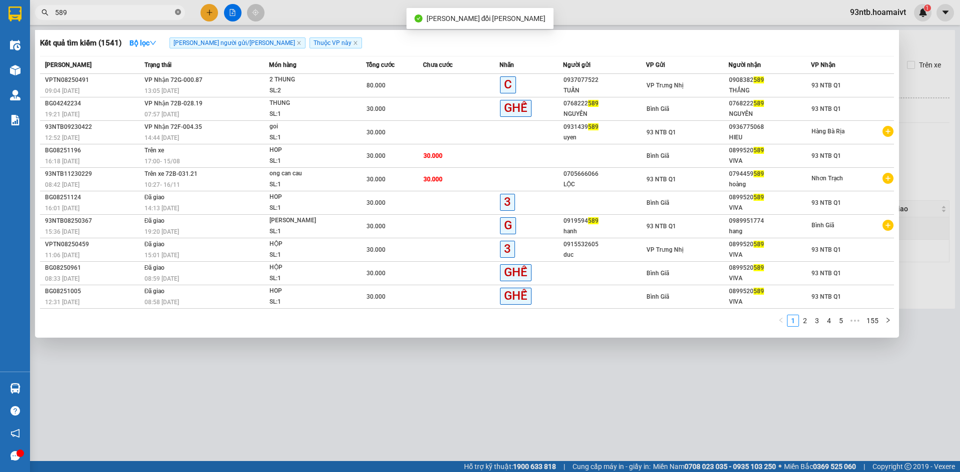
click at [178, 15] on icon "close-circle" at bounding box center [178, 12] width 6 height 6
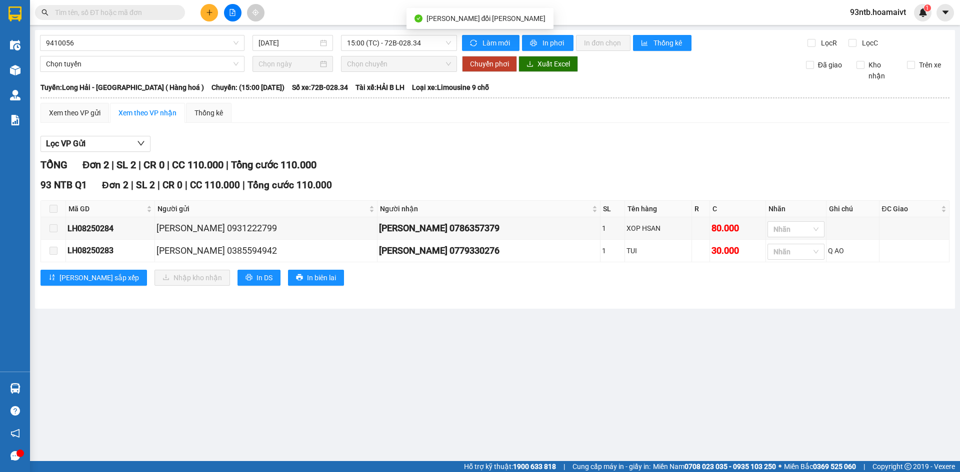
click at [159, 12] on input "text" at bounding box center [114, 12] width 118 height 11
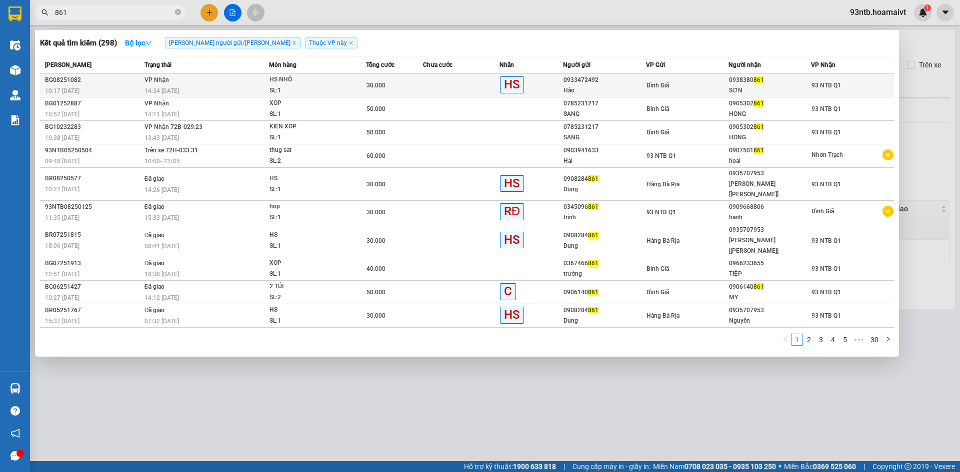
type input "861"
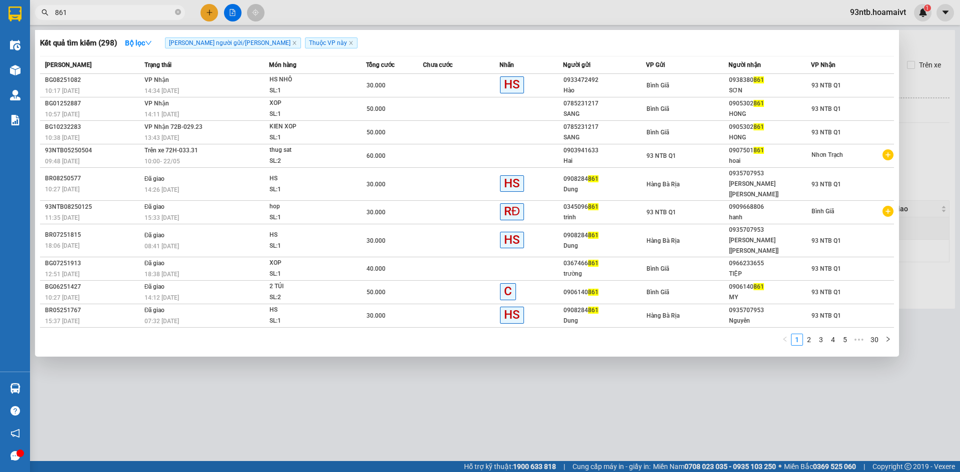
click at [174, 84] on td "VP Nhận 14:34 - 14/08" at bounding box center [205, 85] width 127 height 23
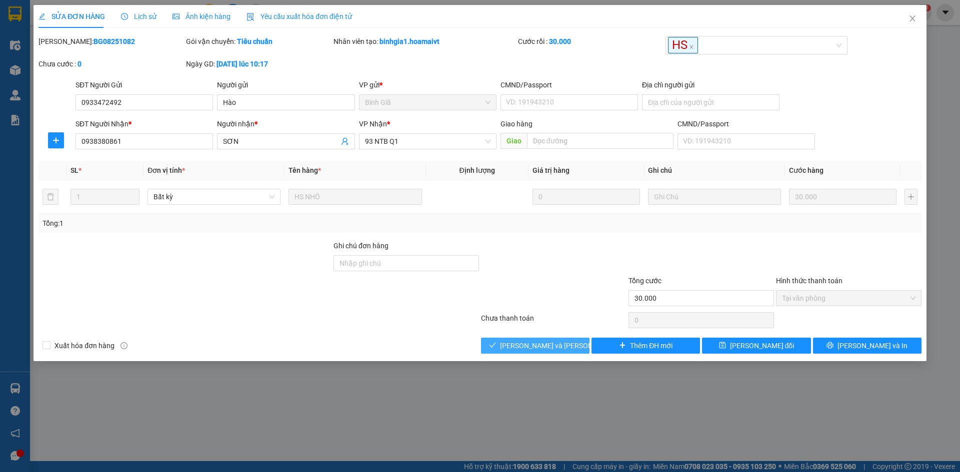
click at [553, 350] on span "[PERSON_NAME] và [PERSON_NAME] hàng" at bounding box center [567, 345] width 135 height 11
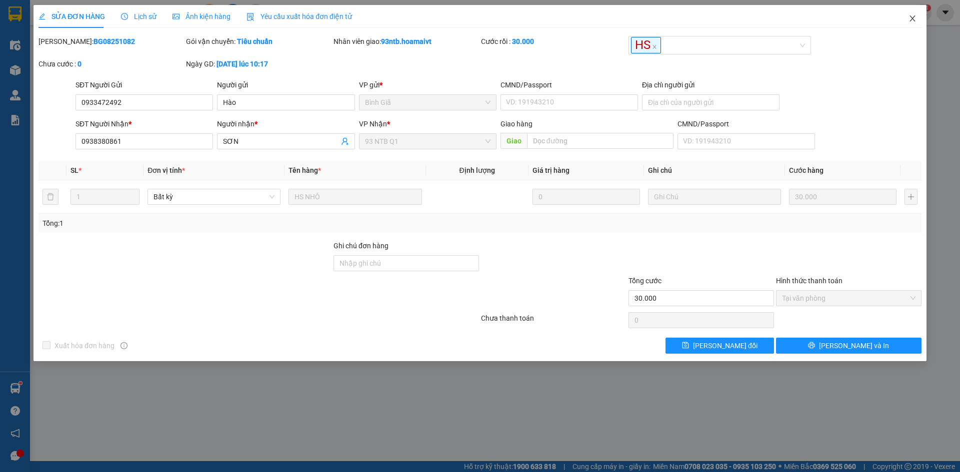
click at [912, 13] on span "Close" at bounding box center [912, 19] width 28 height 28
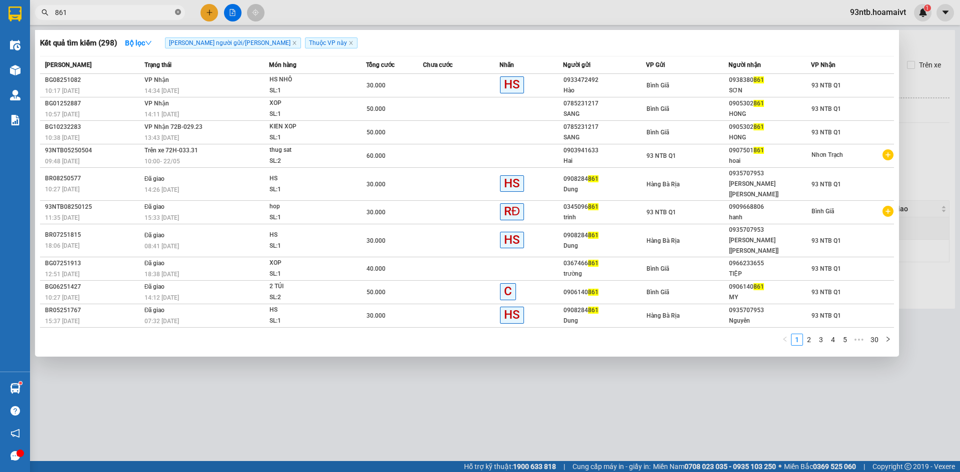
click at [177, 10] on icon "close-circle" at bounding box center [178, 12] width 6 height 6
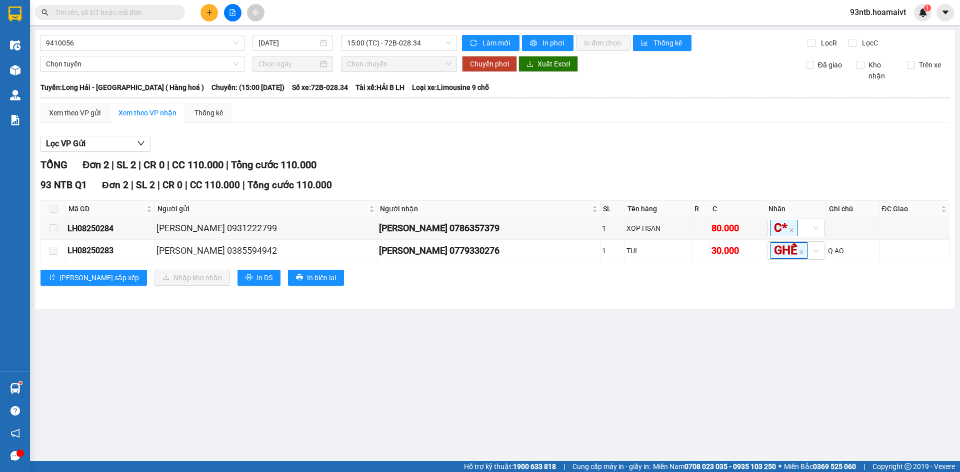
click at [160, 12] on input "text" at bounding box center [114, 12] width 118 height 11
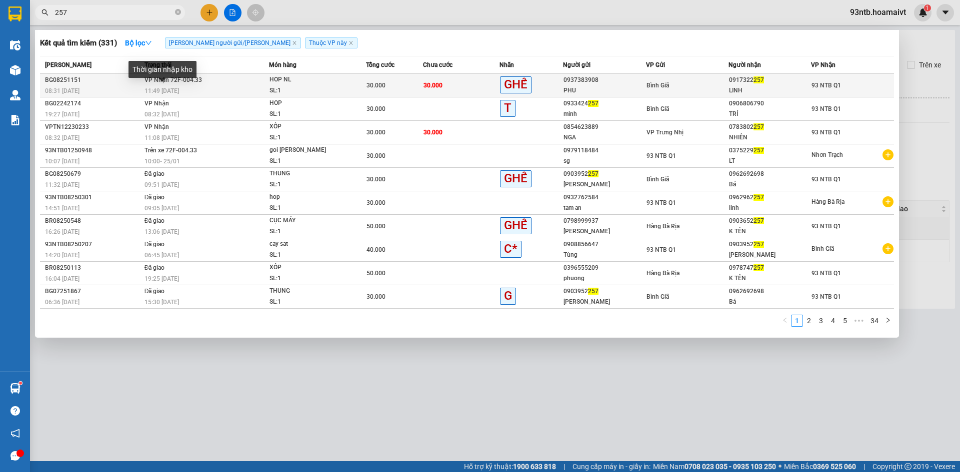
type input "257"
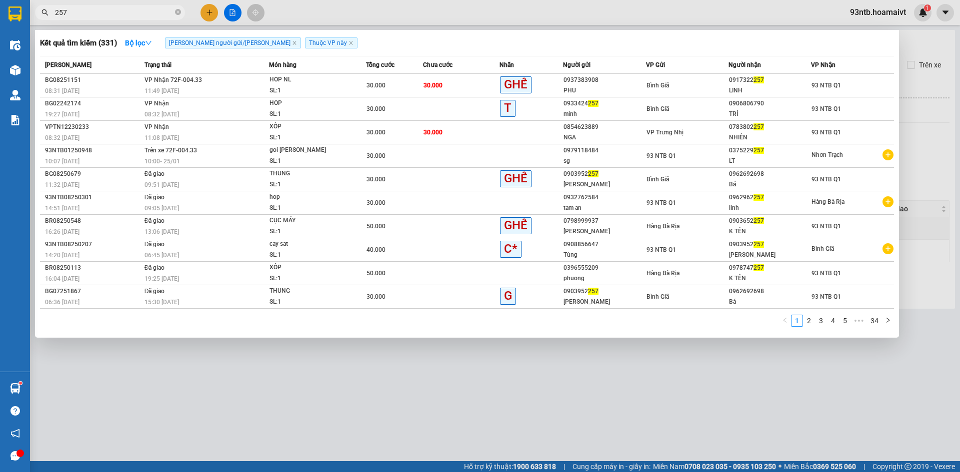
click at [159, 88] on span "11:49 - 15/08" at bounding box center [161, 90] width 34 height 7
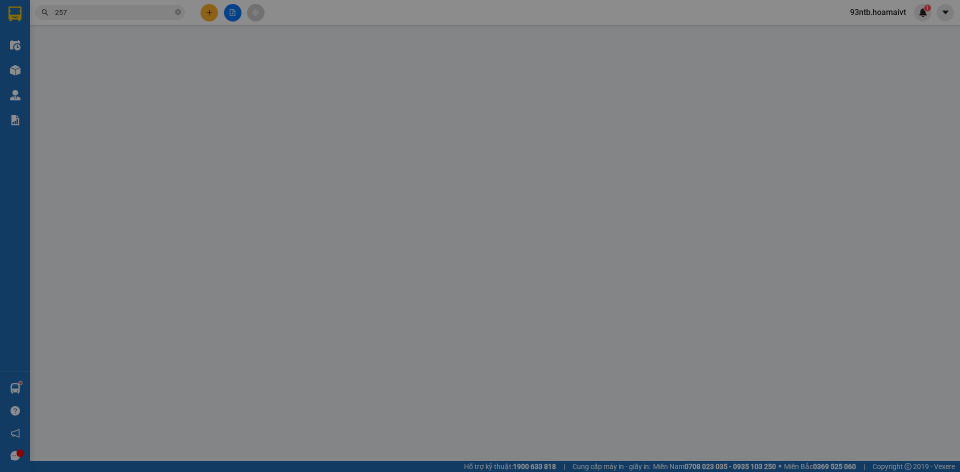
type input "0937383908"
type input "PHU"
type input "0917322257"
type input "LINH"
type input "30.000"
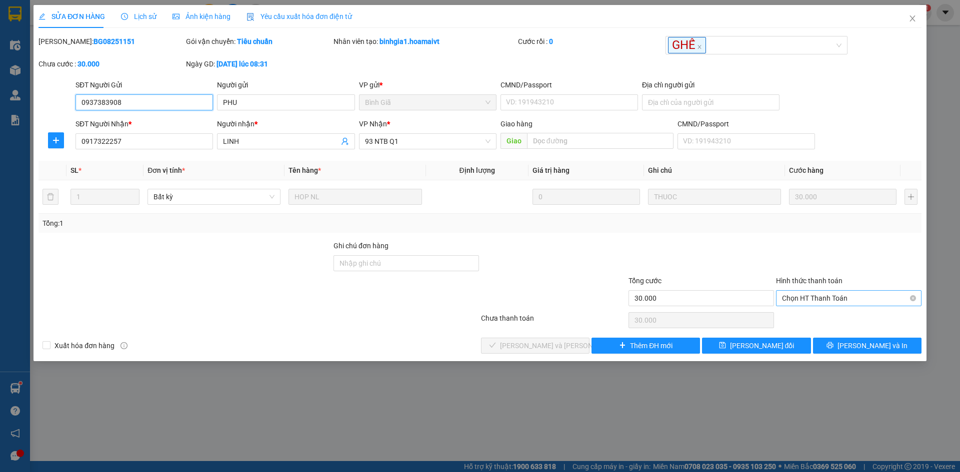
click at [847, 295] on span "Chọn HT Thanh Toán" at bounding box center [848, 298] width 133 height 15
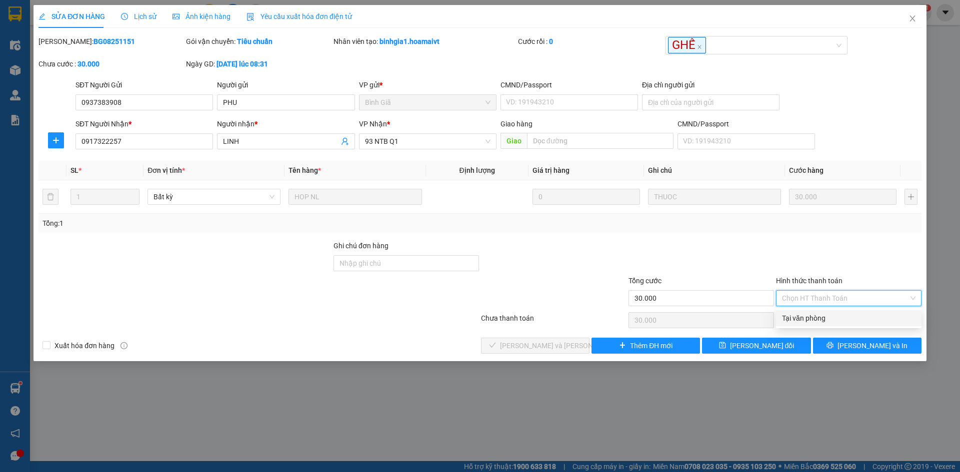
click at [821, 325] on div "Tại văn phòng" at bounding box center [848, 318] width 145 height 16
type input "0"
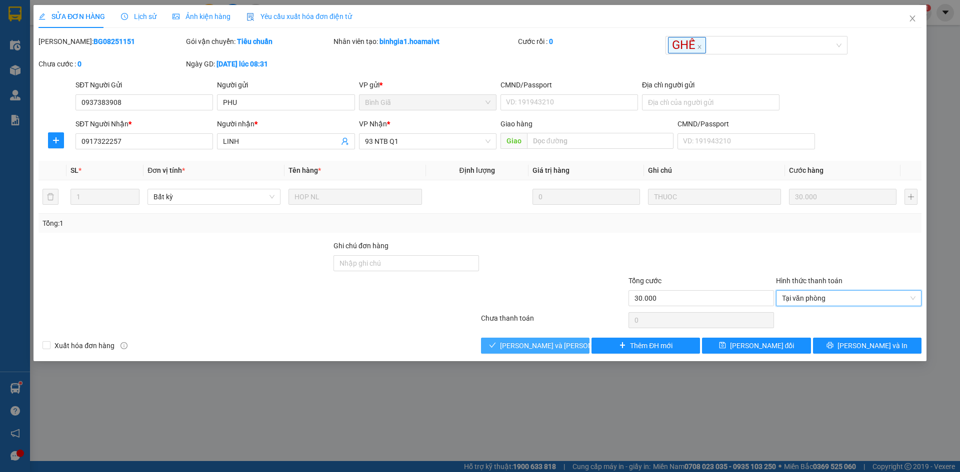
click at [551, 344] on span "[PERSON_NAME] và [PERSON_NAME] hàng" at bounding box center [567, 345] width 135 height 11
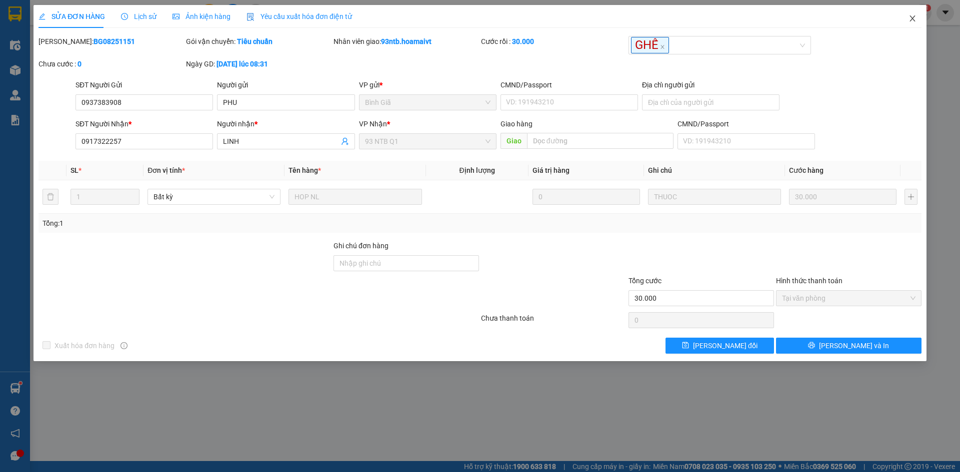
click at [913, 19] on icon "close" at bounding box center [911, 18] width 5 height 6
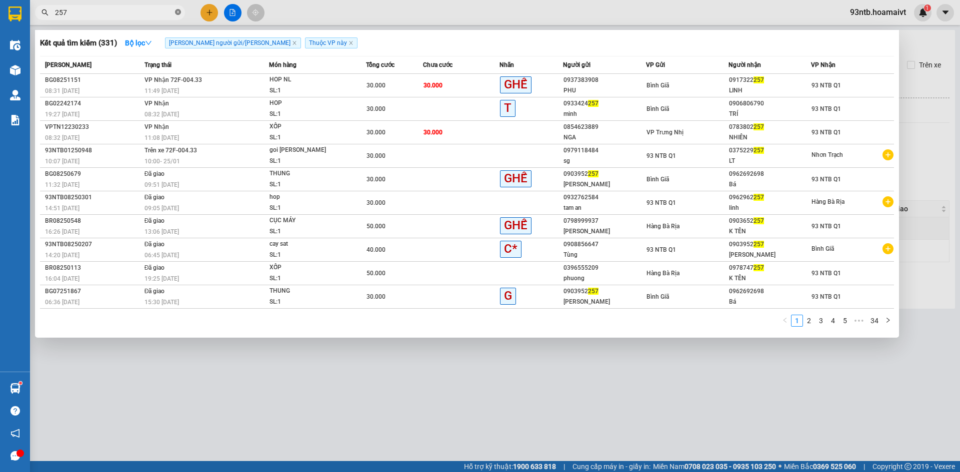
click at [180, 13] on icon "close-circle" at bounding box center [178, 12] width 6 height 6
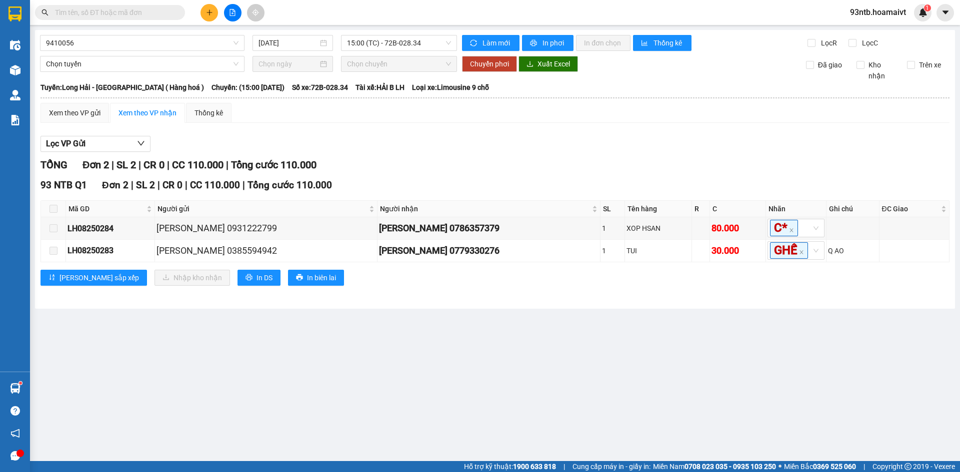
click at [140, 16] on input "text" at bounding box center [114, 12] width 118 height 11
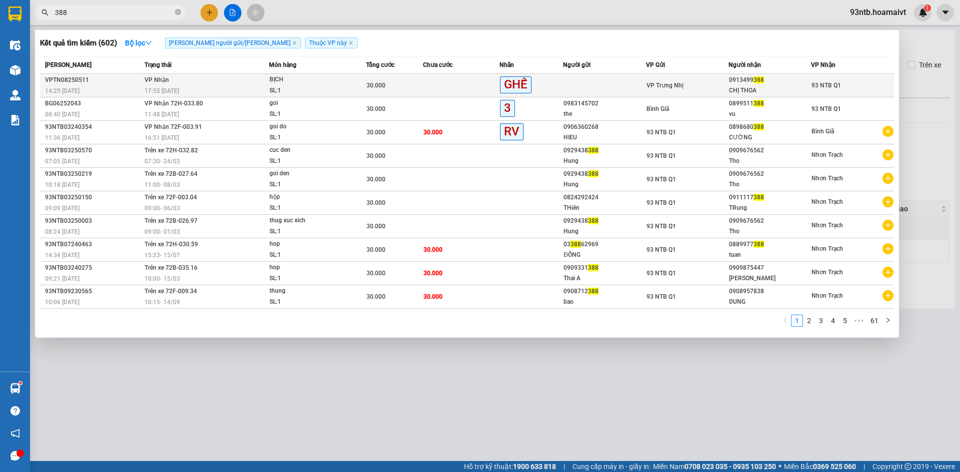
type input "388"
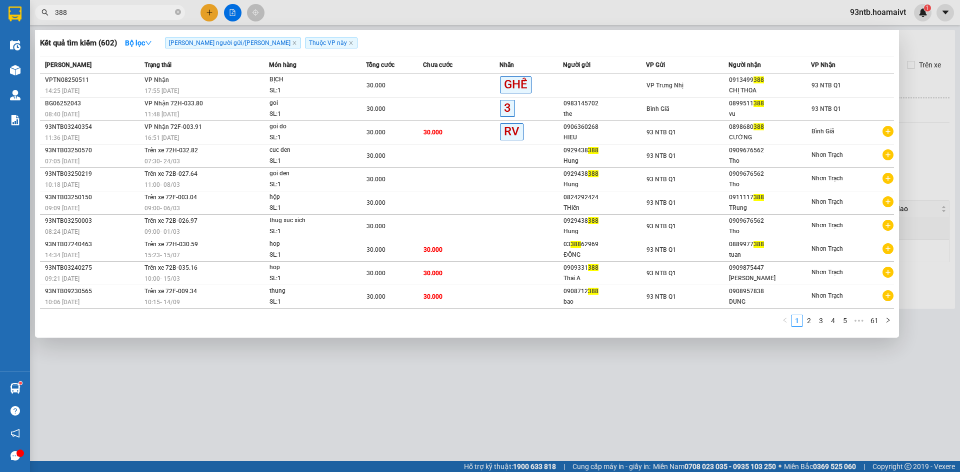
click at [158, 81] on span "VP Nhận" at bounding box center [156, 79] width 24 height 7
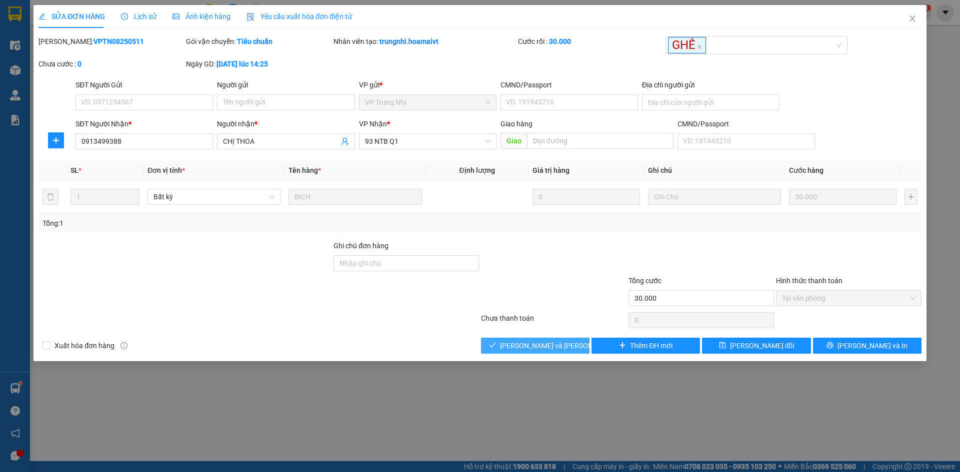
click at [514, 343] on span "[PERSON_NAME] và [PERSON_NAME] hàng" at bounding box center [567, 345] width 135 height 11
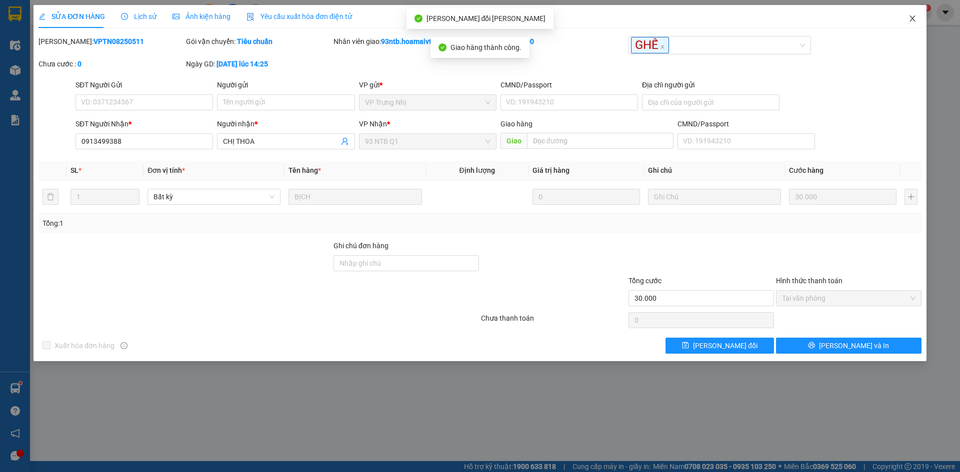
click at [914, 16] on icon "close" at bounding box center [912, 18] width 8 height 8
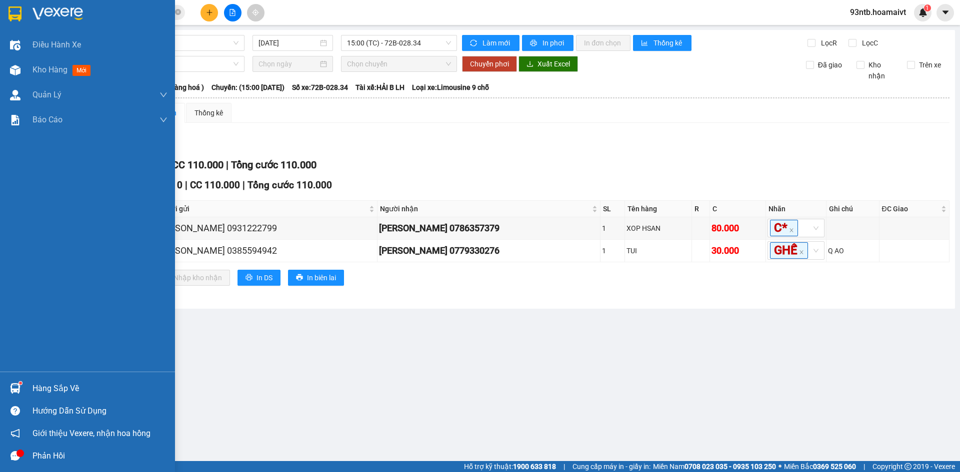
click at [39, 391] on div "Hàng sắp về" at bounding box center [99, 388] width 135 height 15
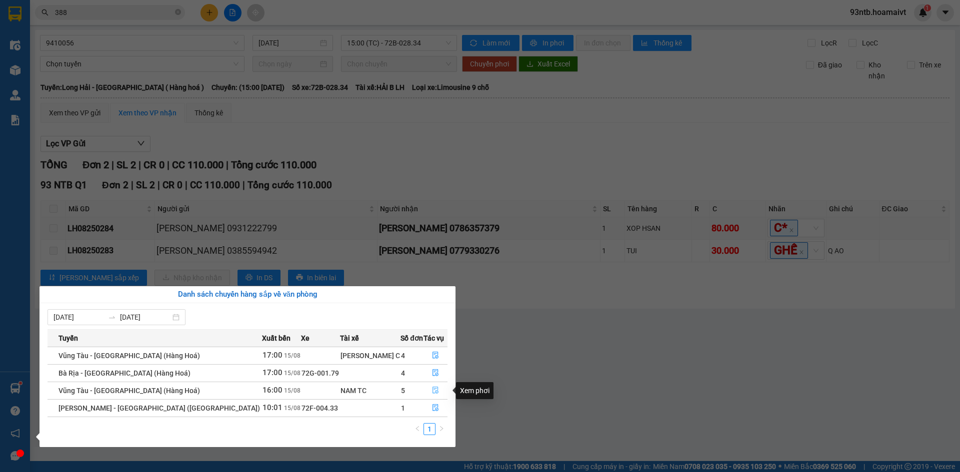
click at [432, 390] on icon "file-done" at bounding box center [435, 390] width 7 height 7
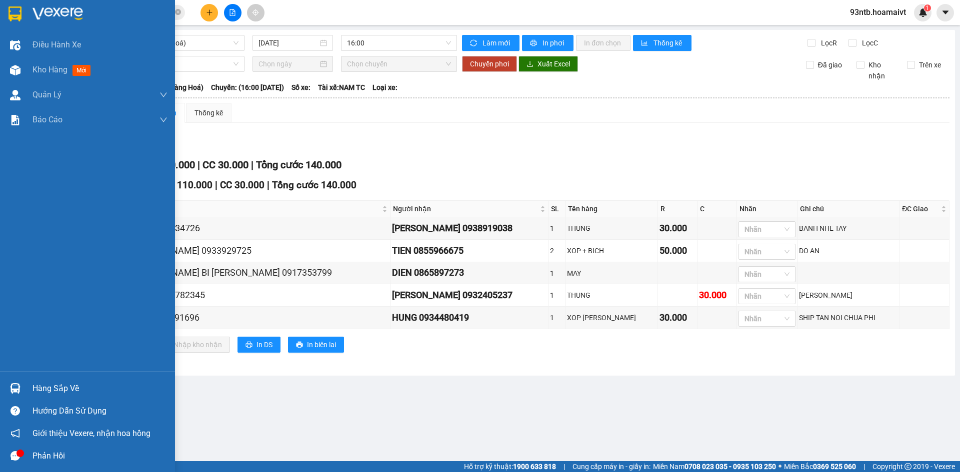
click at [43, 389] on div "Hàng sắp về" at bounding box center [99, 388] width 135 height 15
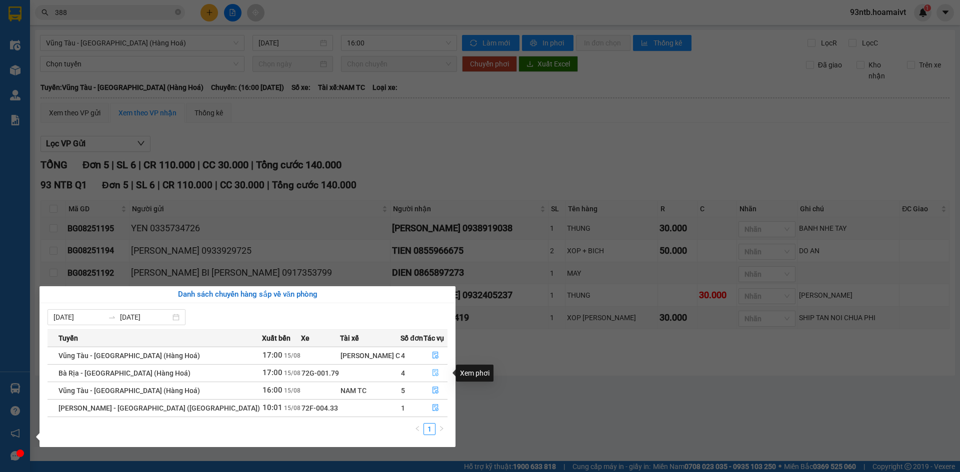
drag, startPoint x: 430, startPoint y: 373, endPoint x: 550, endPoint y: 382, distance: 120.3
click at [548, 382] on body "Kết quả tìm kiếm ( 602 ) Bộ lọc Tìm người gửi/nhận Thuộc VP này Mã ĐH Trạng thá…" at bounding box center [480, 236] width 960 height 472
click at [429, 351] on button "button" at bounding box center [435, 356] width 23 height 16
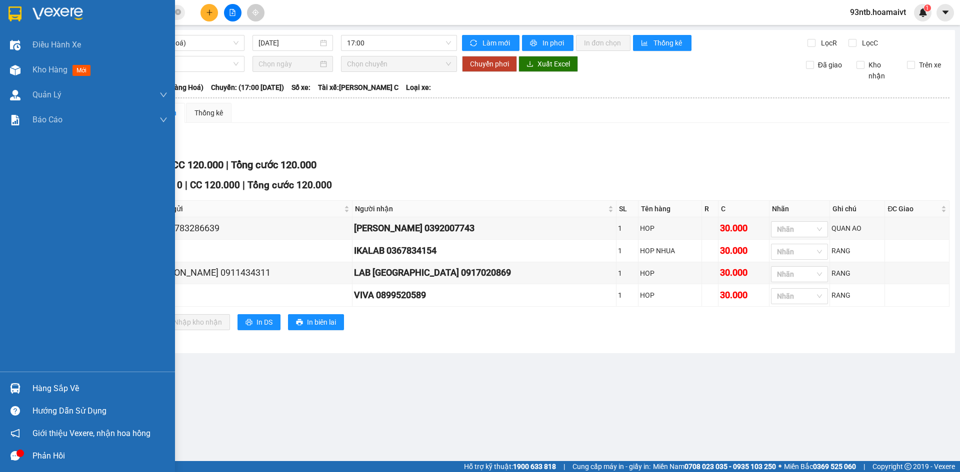
click at [60, 387] on div "Hàng sắp về" at bounding box center [99, 388] width 135 height 15
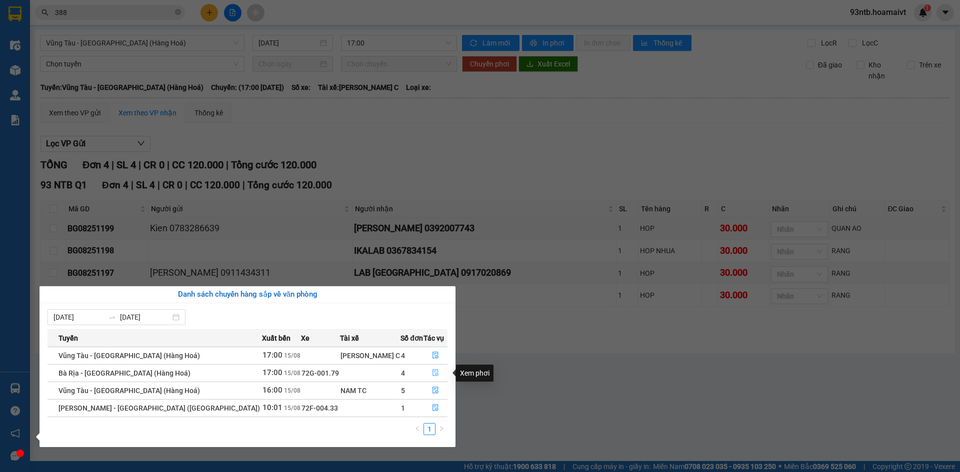
click at [432, 373] on icon "file-done" at bounding box center [435, 372] width 7 height 7
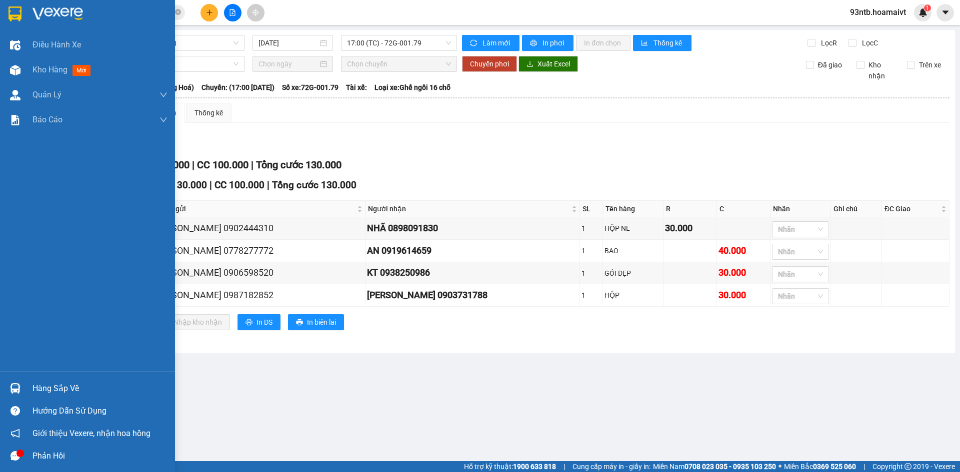
click at [44, 389] on div "Hàng sắp về" at bounding box center [99, 388] width 135 height 15
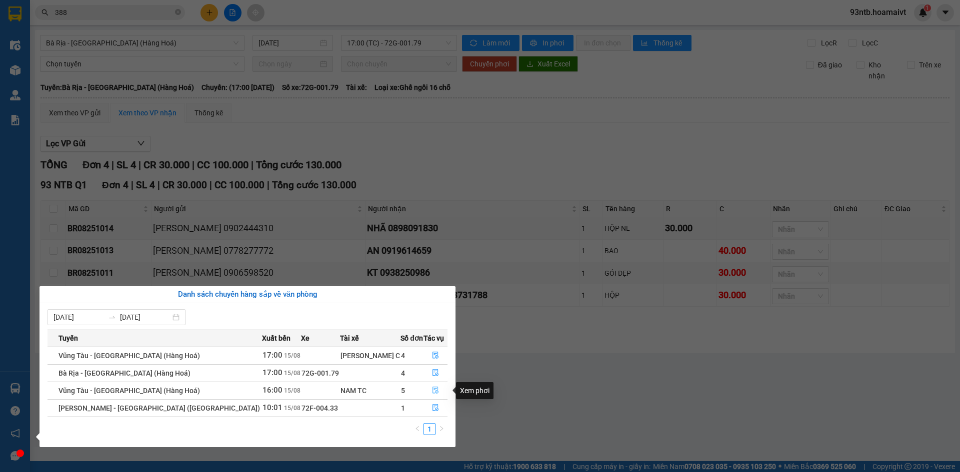
click at [425, 393] on button "button" at bounding box center [435, 391] width 23 height 16
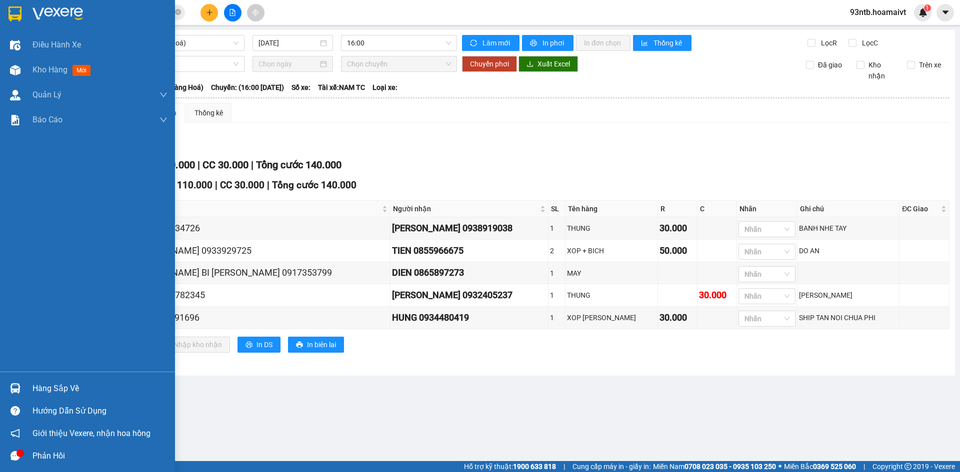
click at [54, 388] on div "Hàng sắp về" at bounding box center [99, 388] width 135 height 15
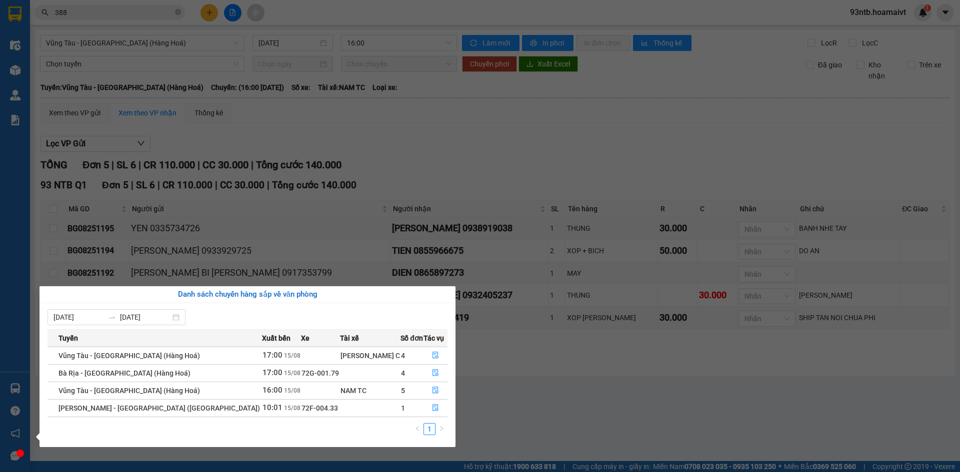
click at [496, 149] on section "Kết quả tìm kiếm ( 602 ) Bộ lọc Tìm người gửi/nhận Thuộc VP này Mã ĐH Trạng thá…" at bounding box center [480, 236] width 960 height 472
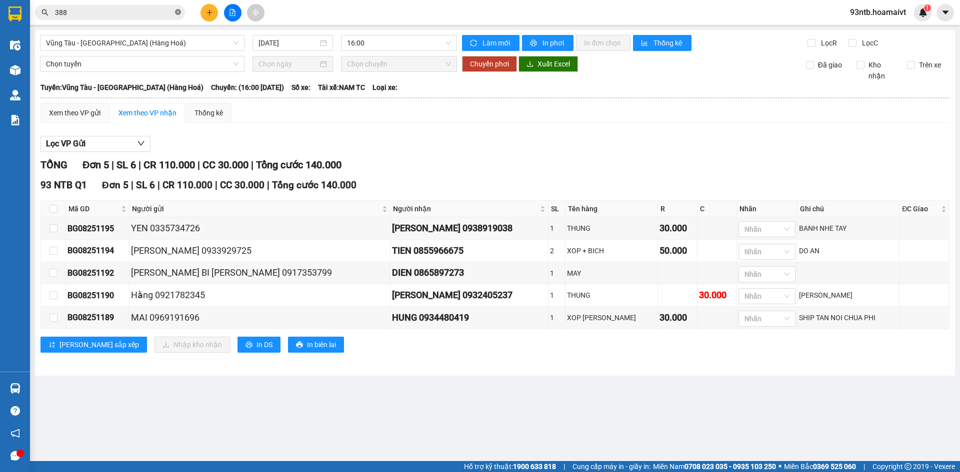
click at [177, 12] on icon "close-circle" at bounding box center [178, 12] width 6 height 6
click at [153, 10] on input "text" at bounding box center [114, 12] width 118 height 11
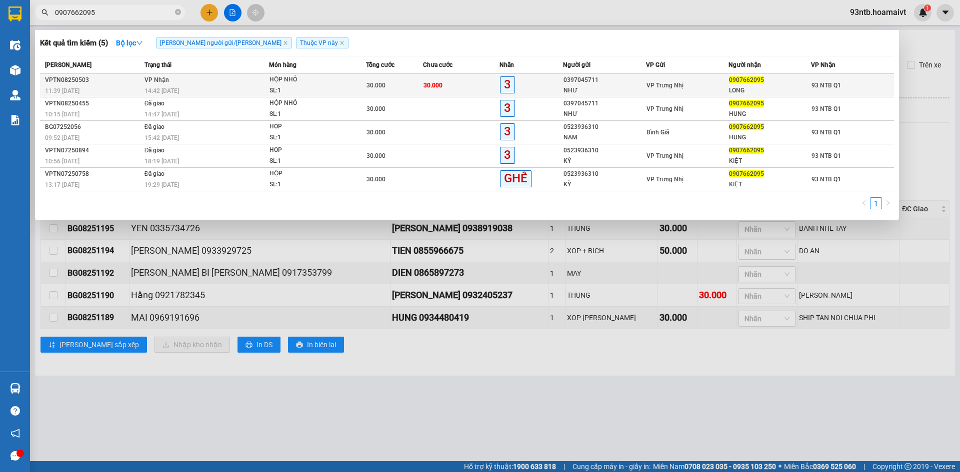
type input "0907662095"
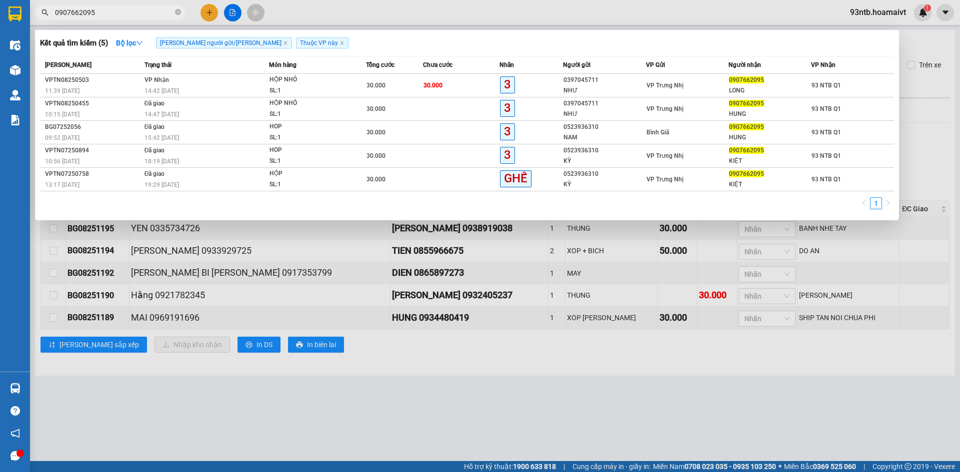
click at [177, 83] on td "VP Nhận 14:42 - 15/08" at bounding box center [205, 85] width 127 height 23
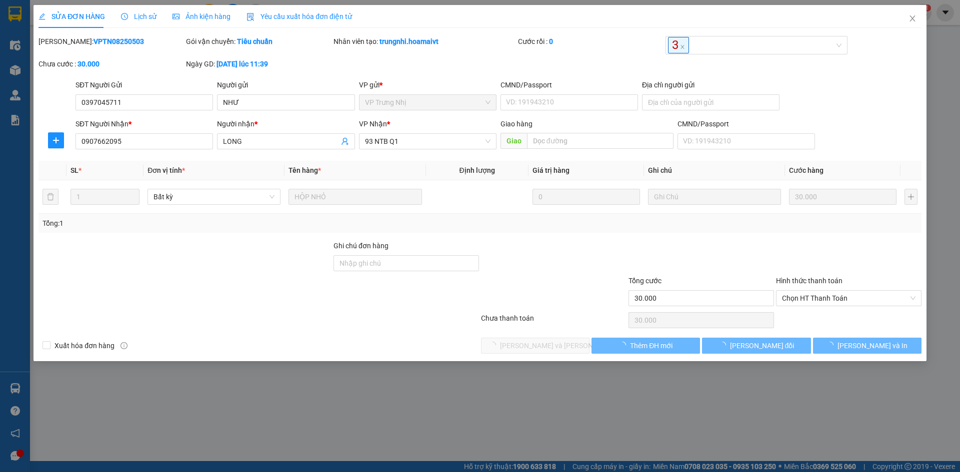
type input "0397045711"
type input "NHƯ"
type input "0907662095"
type input "LONG"
type input "30.000"
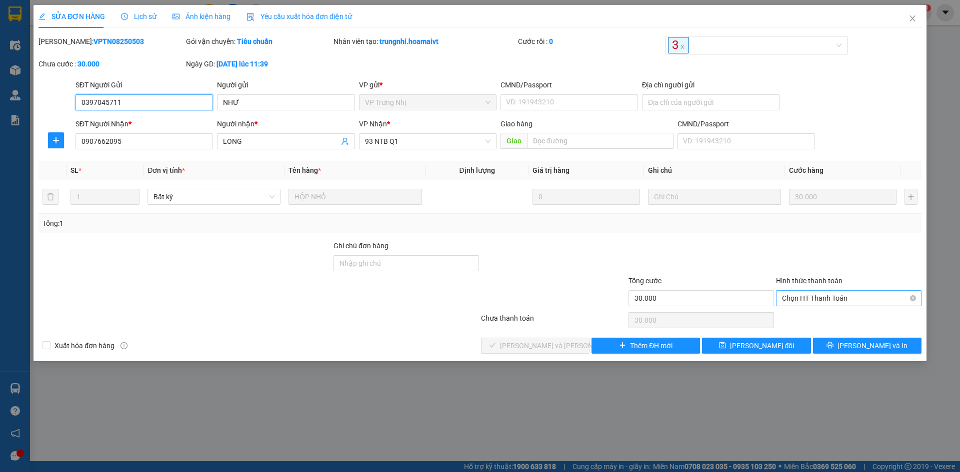
click at [809, 297] on span "Chọn HT Thanh Toán" at bounding box center [848, 298] width 133 height 15
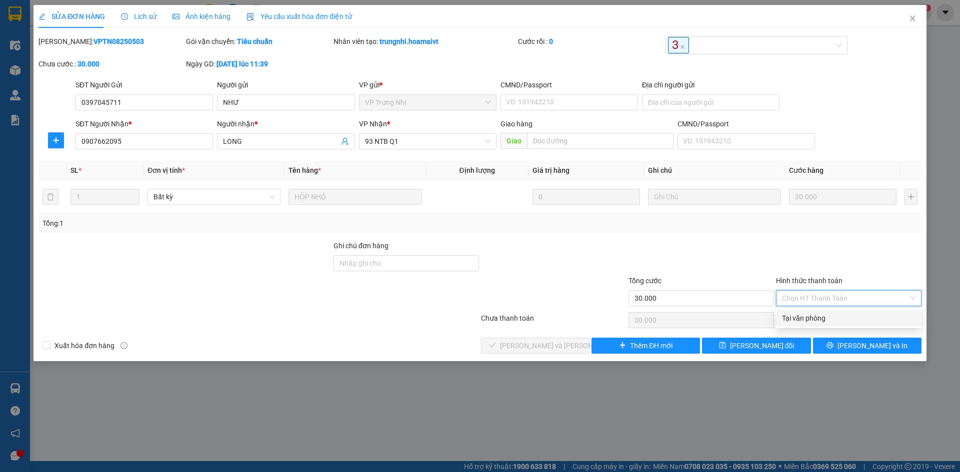
click at [809, 318] on div "Tại văn phòng" at bounding box center [848, 318] width 133 height 11
type input "0"
click at [838, 316] on div "Tại văn phòng" at bounding box center [848, 318] width 133 height 11
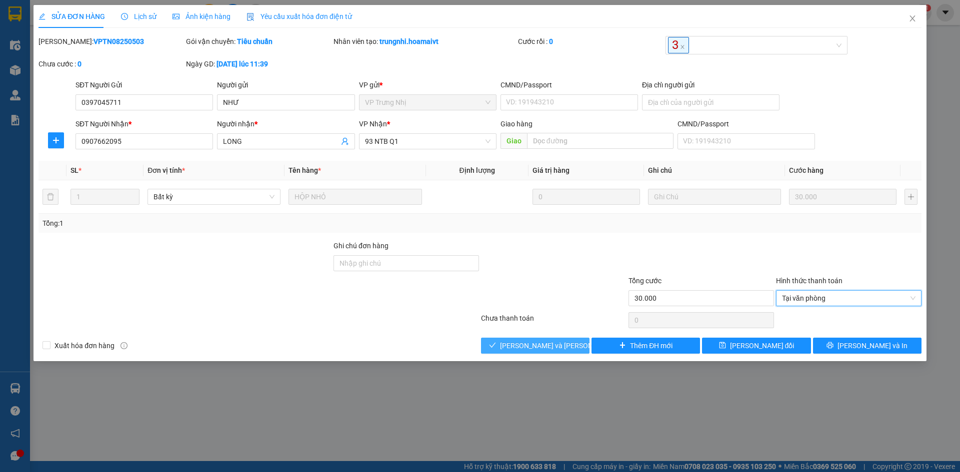
click at [536, 345] on span "[PERSON_NAME] và [PERSON_NAME] hàng" at bounding box center [567, 345] width 135 height 11
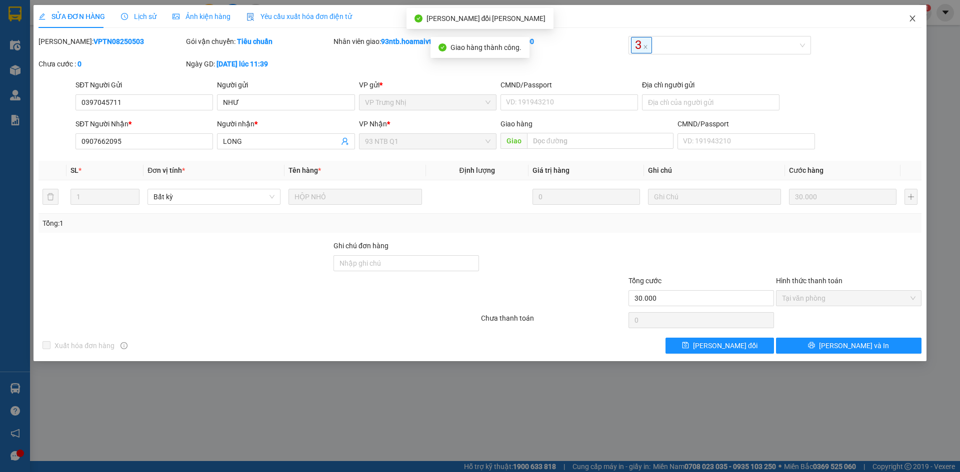
click at [915, 17] on icon "close" at bounding box center [912, 18] width 8 height 8
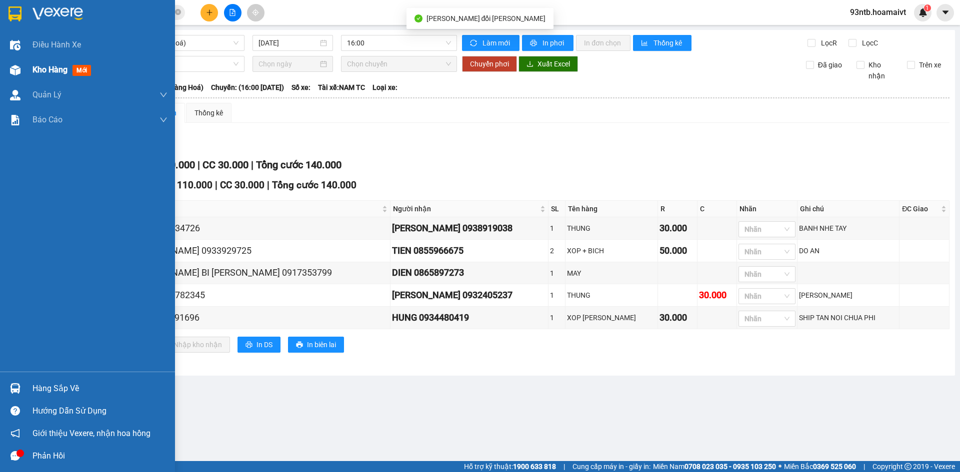
click at [58, 74] on span "Kho hàng" at bounding box center [49, 69] width 35 height 9
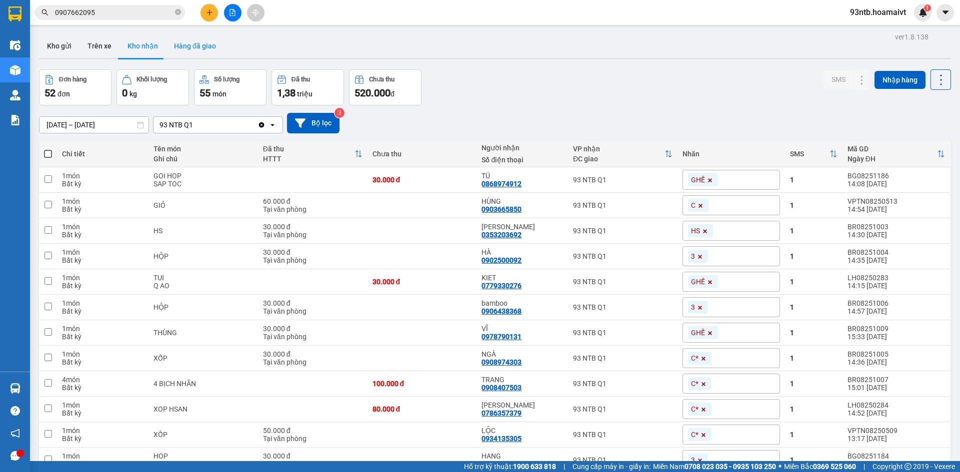
click at [200, 49] on button "Hàng đã giao" at bounding box center [195, 46] width 58 height 24
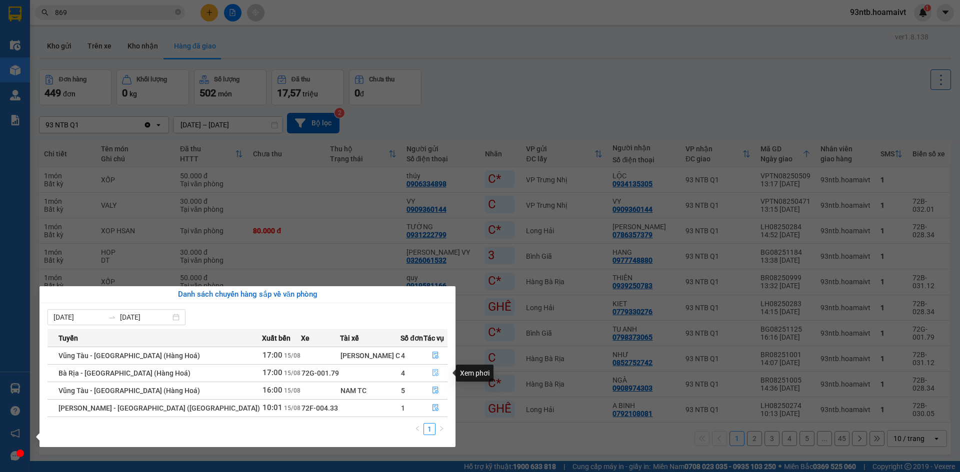
click at [432, 374] on icon "file-done" at bounding box center [435, 372] width 7 height 7
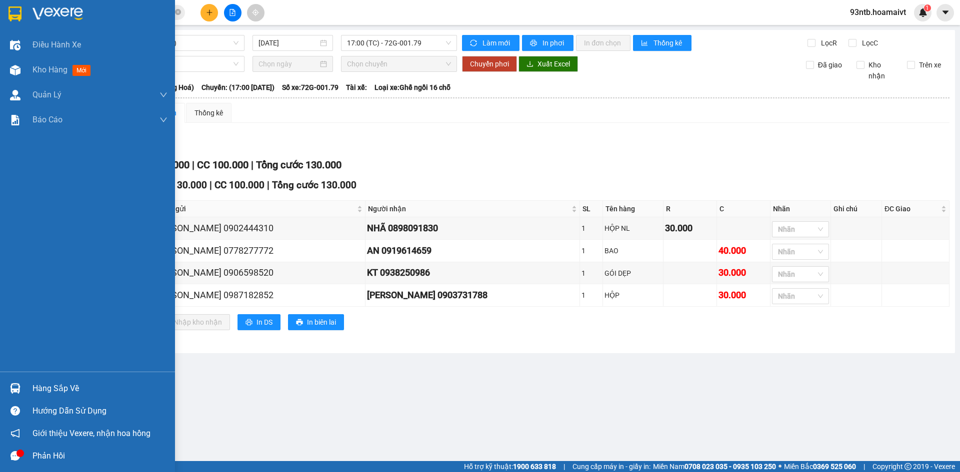
click at [55, 389] on div "Hàng sắp về" at bounding box center [99, 388] width 135 height 15
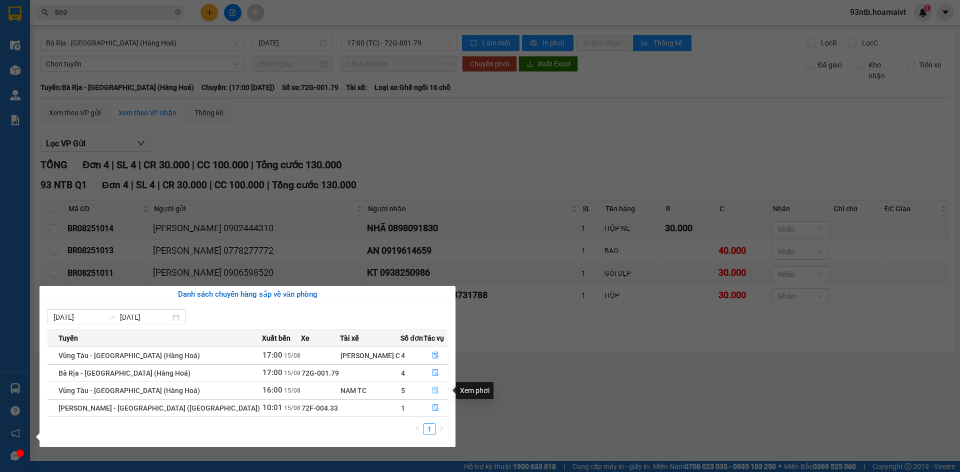
click at [432, 392] on icon "file-done" at bounding box center [435, 390] width 7 height 7
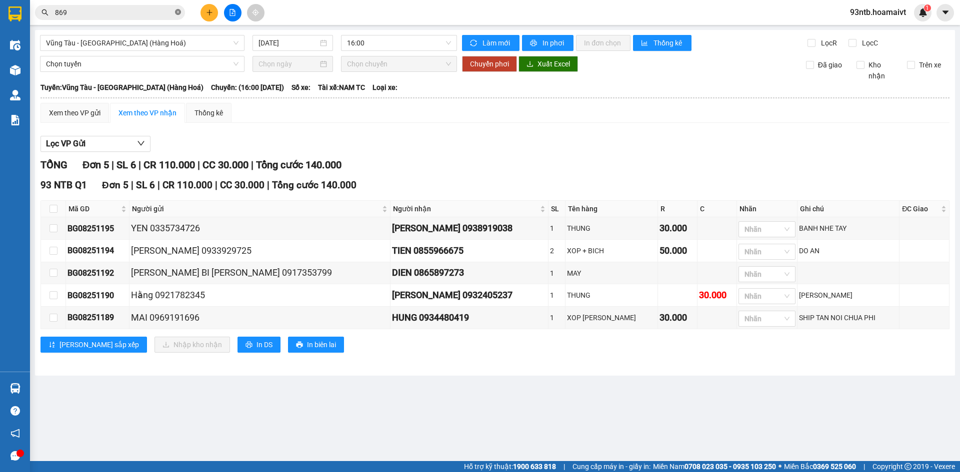
click at [177, 14] on icon "close-circle" at bounding box center [178, 12] width 6 height 6
click at [163, 15] on input "text" at bounding box center [114, 12] width 118 height 11
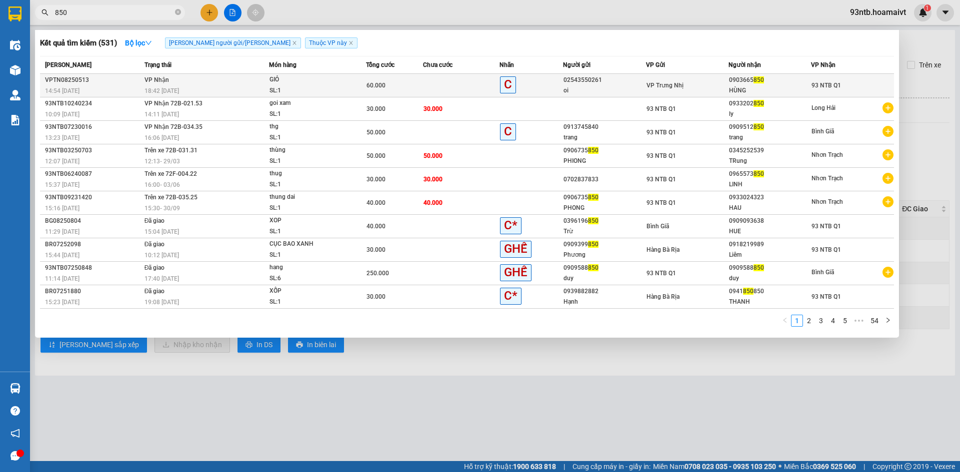
type input "850"
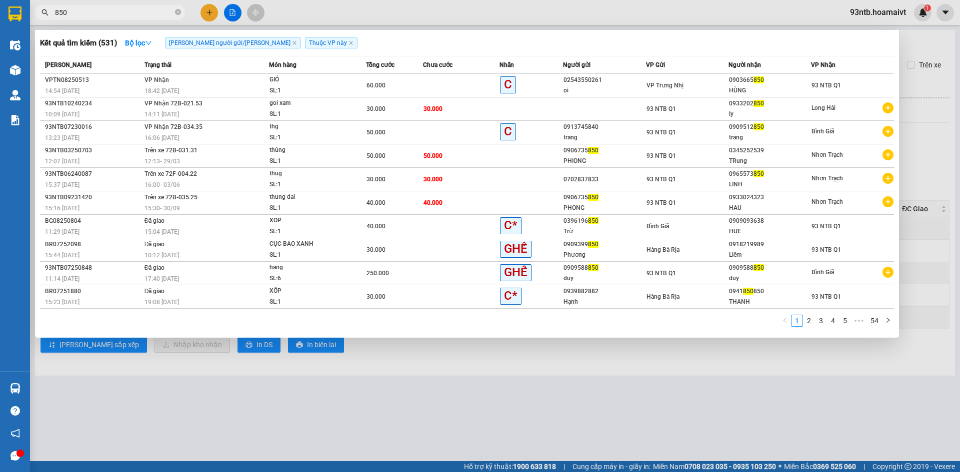
click at [191, 87] on div "18:42 - 15/08" at bounding box center [206, 90] width 124 height 11
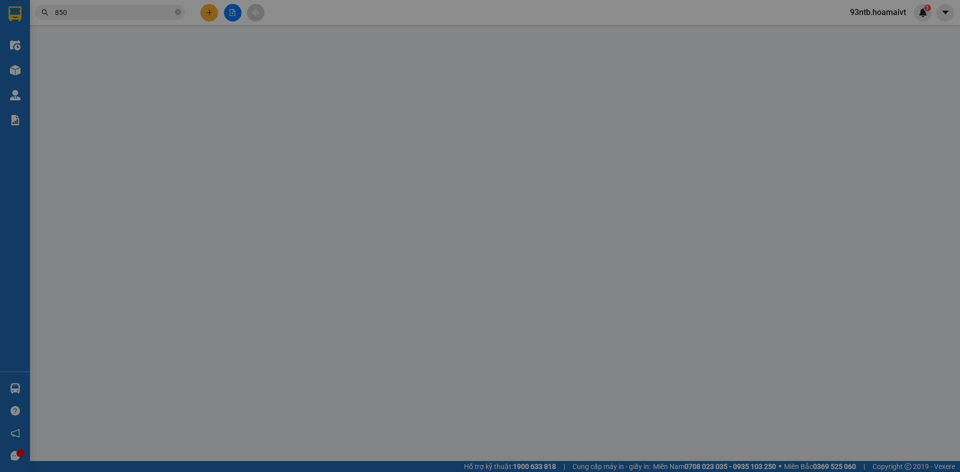
type input "02543550261"
type input "oi"
type input "0903665850"
type input "HÙNG"
type input "60.000"
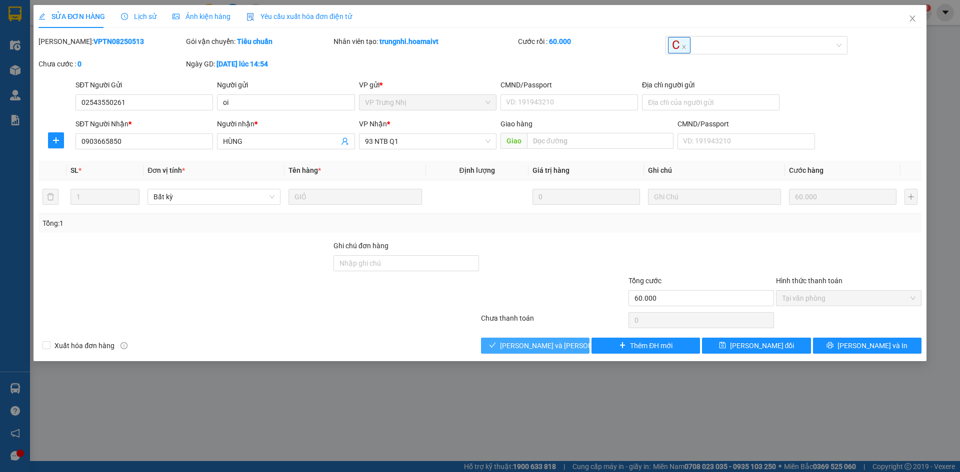
click at [540, 347] on span "[PERSON_NAME] và [PERSON_NAME] hàng" at bounding box center [567, 345] width 135 height 11
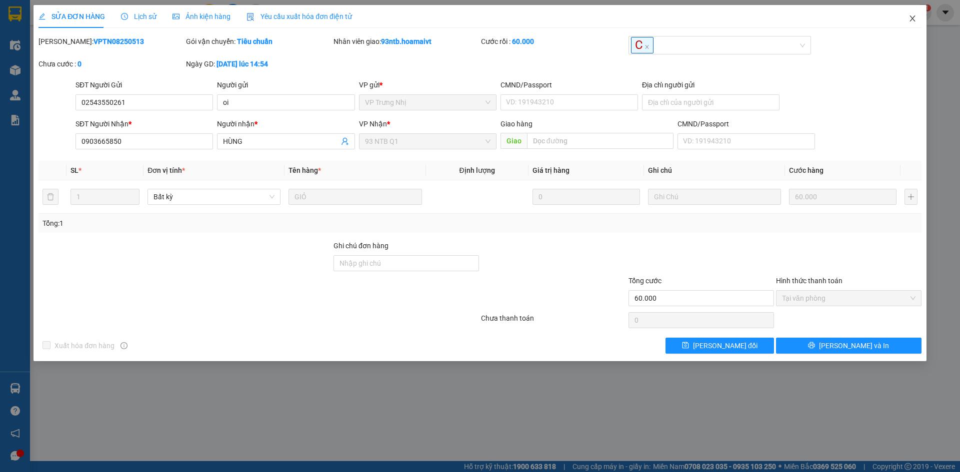
click at [912, 15] on icon "close" at bounding box center [912, 18] width 8 height 8
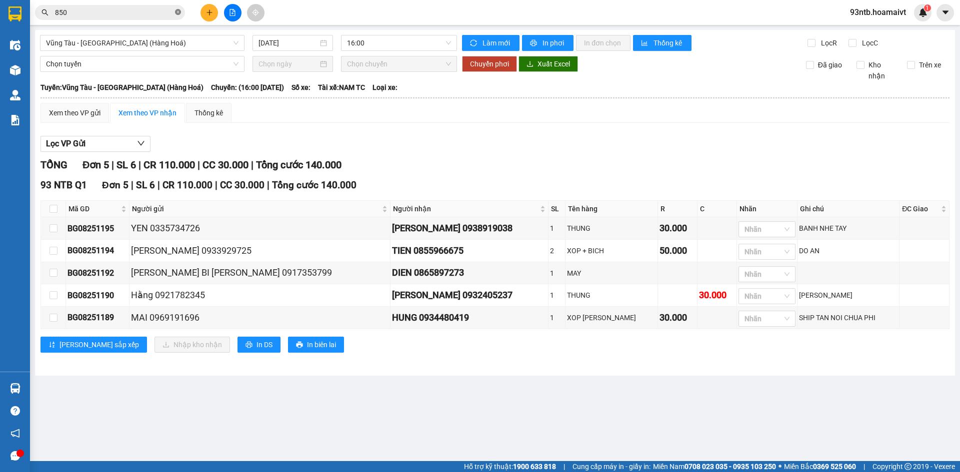
click at [178, 10] on icon "close-circle" at bounding box center [178, 12] width 6 height 6
click at [169, 12] on input "text" at bounding box center [114, 12] width 118 height 11
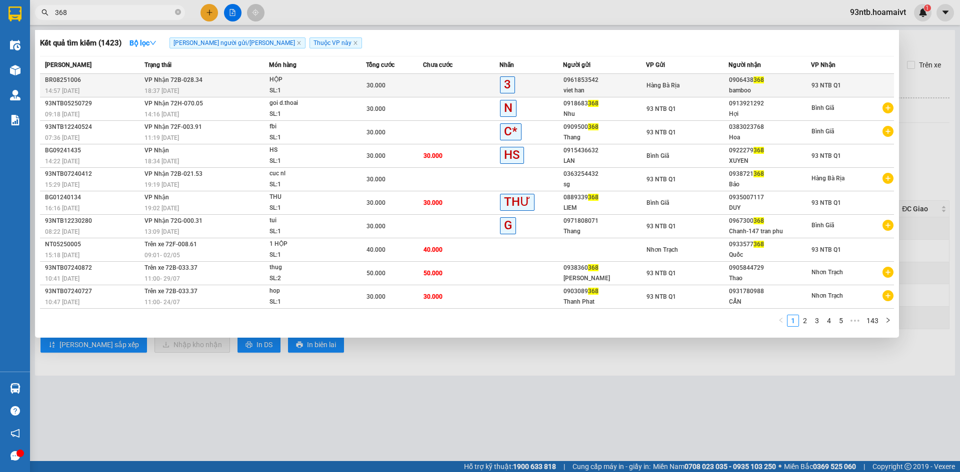
type input "368"
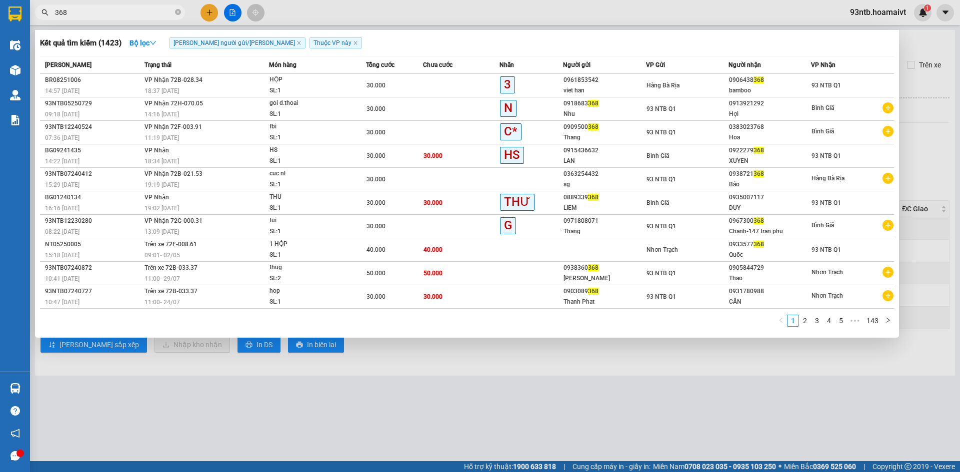
click at [205, 79] on td "VP Nhận 72B-028.34 18:37 - 15/08" at bounding box center [205, 85] width 127 height 23
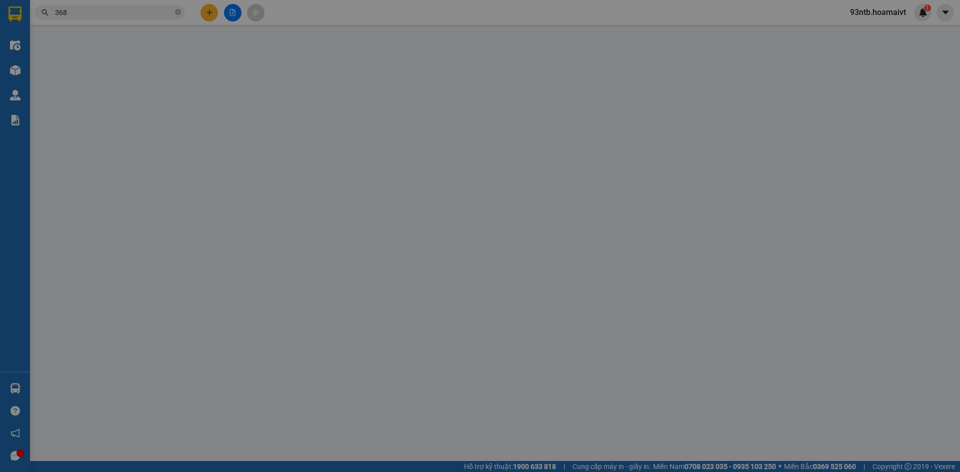
type input "0961853542"
type input "viet han"
type input "001176045699"
type input "0906438368"
type input "bamboo"
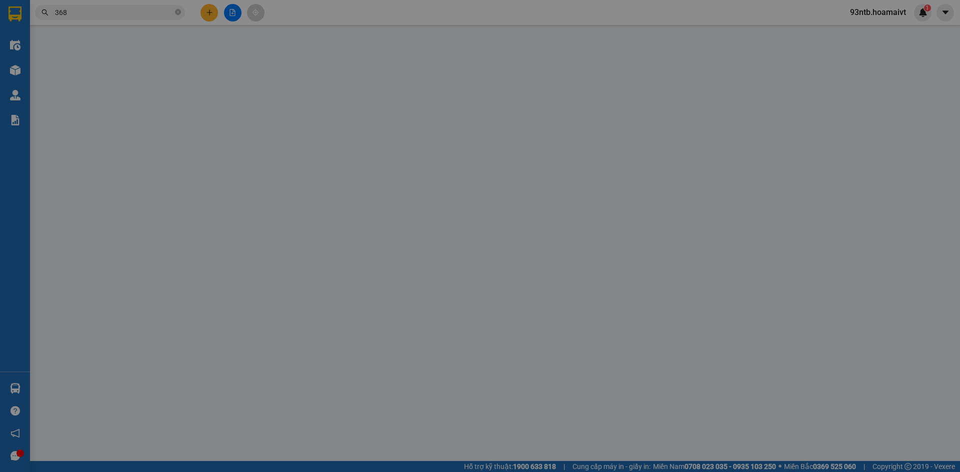
type input "30.000"
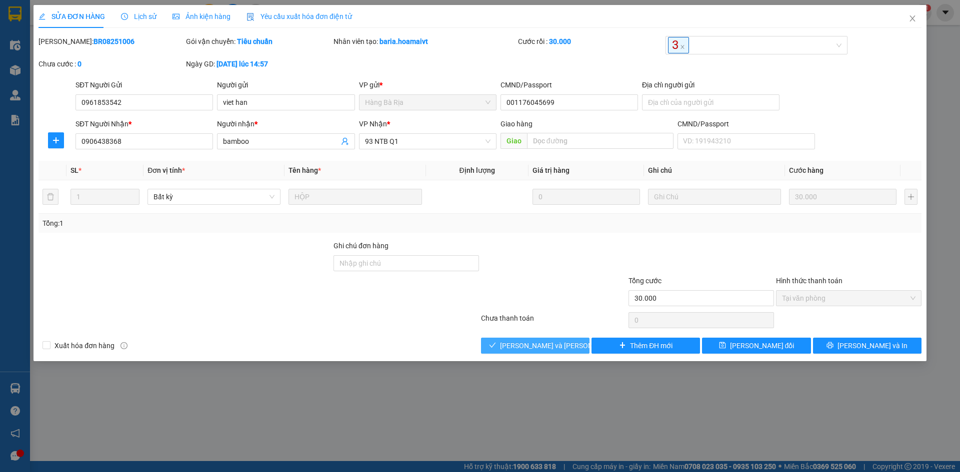
click at [546, 344] on span "[PERSON_NAME] và [PERSON_NAME] hàng" at bounding box center [567, 345] width 135 height 11
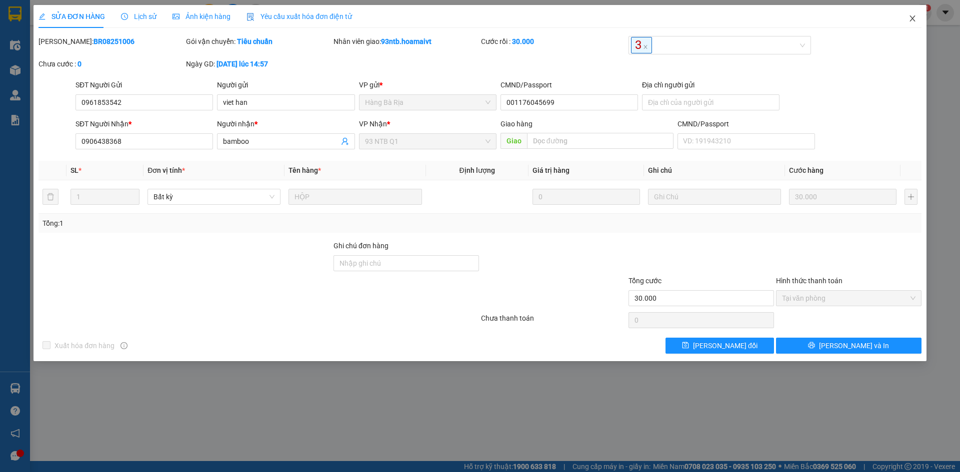
click at [911, 21] on icon "close" at bounding box center [912, 18] width 8 height 8
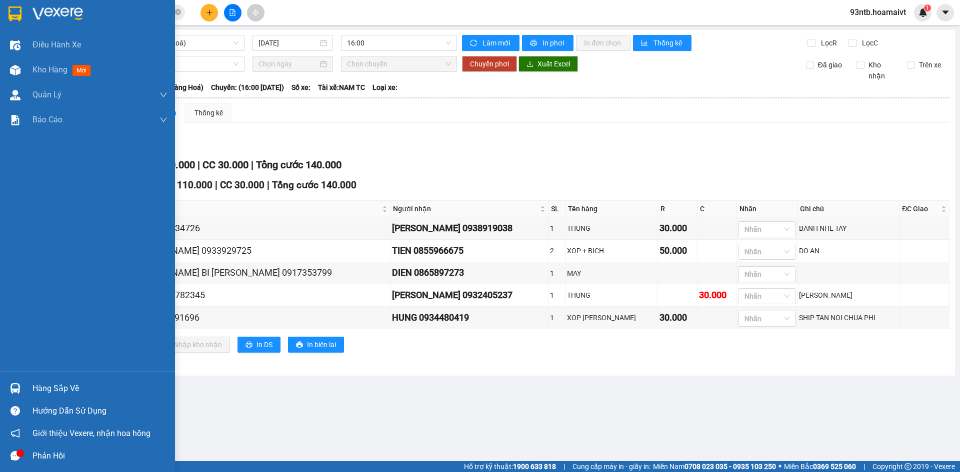
click at [43, 388] on div "Hàng sắp về" at bounding box center [99, 388] width 135 height 15
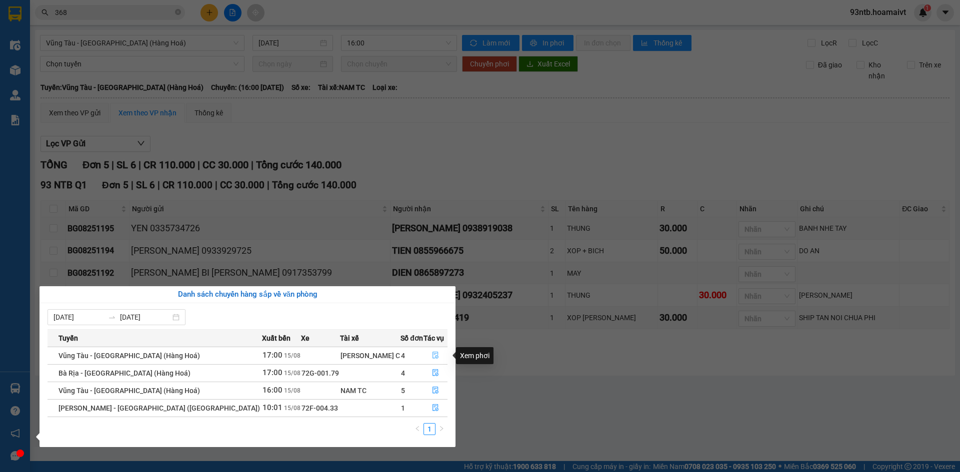
click at [432, 352] on icon "file-done" at bounding box center [435, 355] width 6 height 7
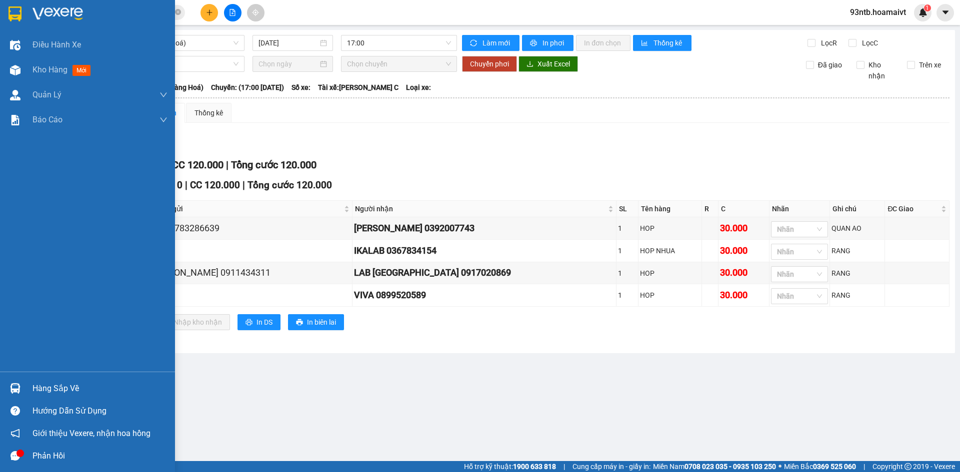
click at [33, 385] on div "Hàng sắp về" at bounding box center [99, 388] width 135 height 15
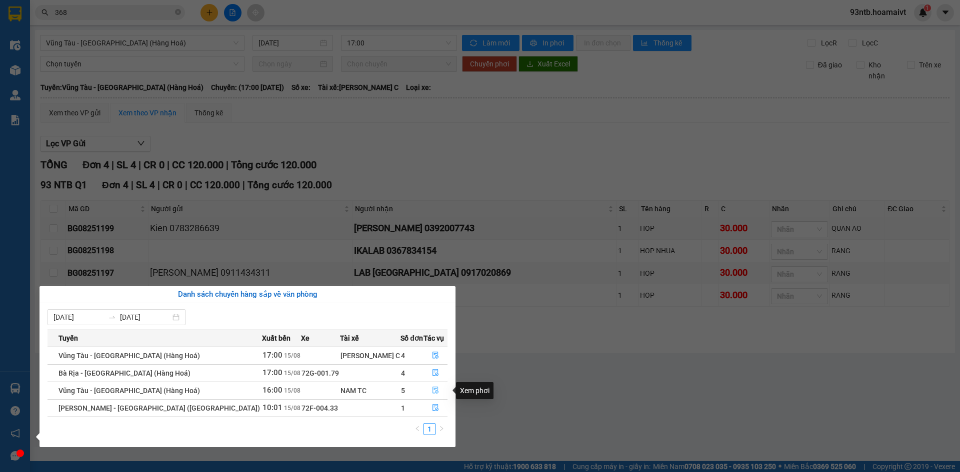
click at [424, 393] on button "button" at bounding box center [435, 391] width 23 height 16
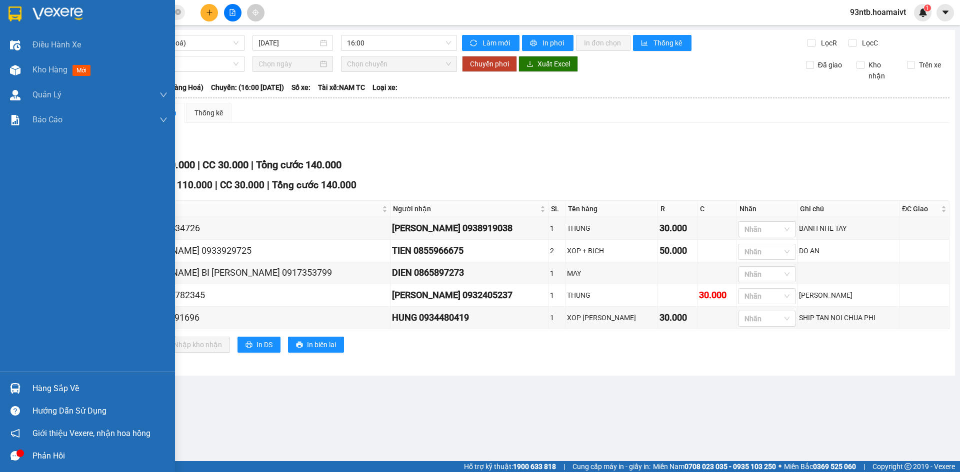
click at [48, 386] on div "Hàng sắp về" at bounding box center [99, 388] width 135 height 15
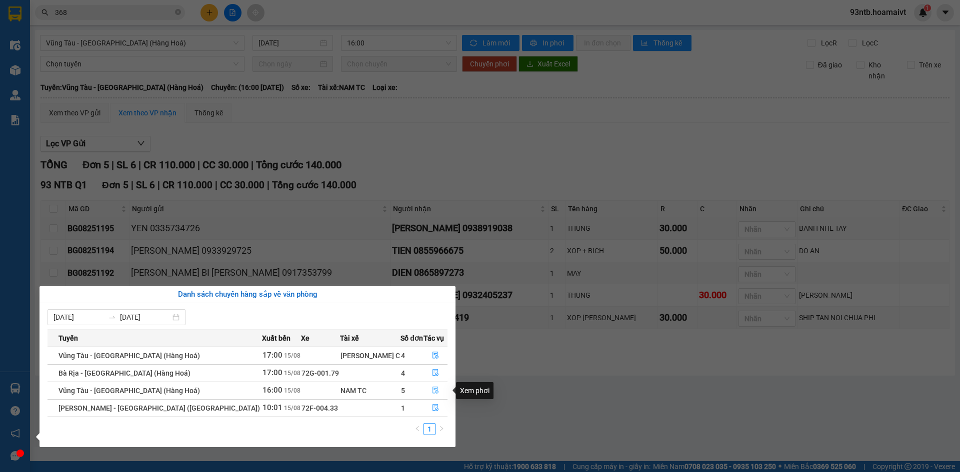
click at [432, 392] on icon "file-done" at bounding box center [435, 390] width 7 height 7
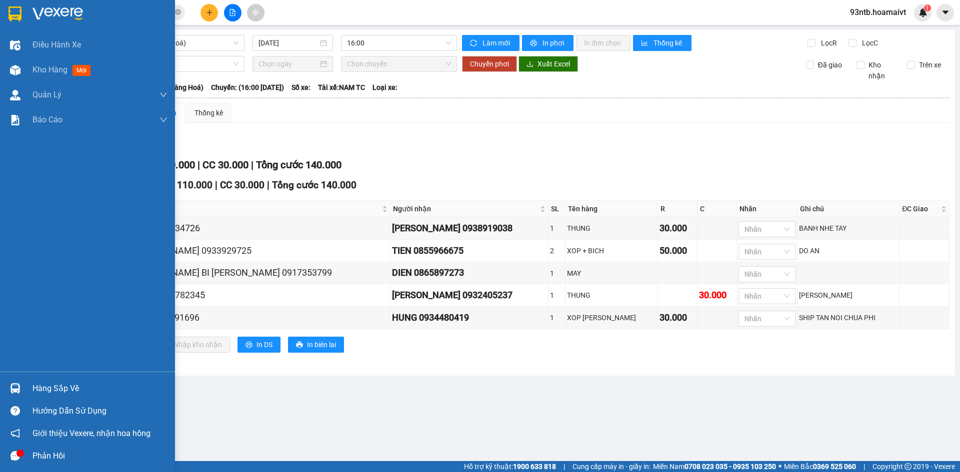
click at [45, 387] on div "Hàng sắp về" at bounding box center [99, 388] width 135 height 15
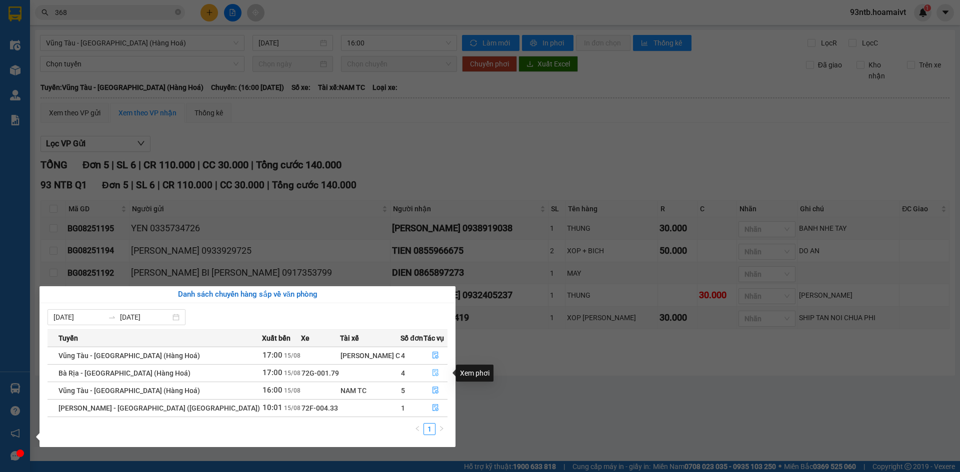
click at [426, 369] on button "button" at bounding box center [435, 373] width 23 height 16
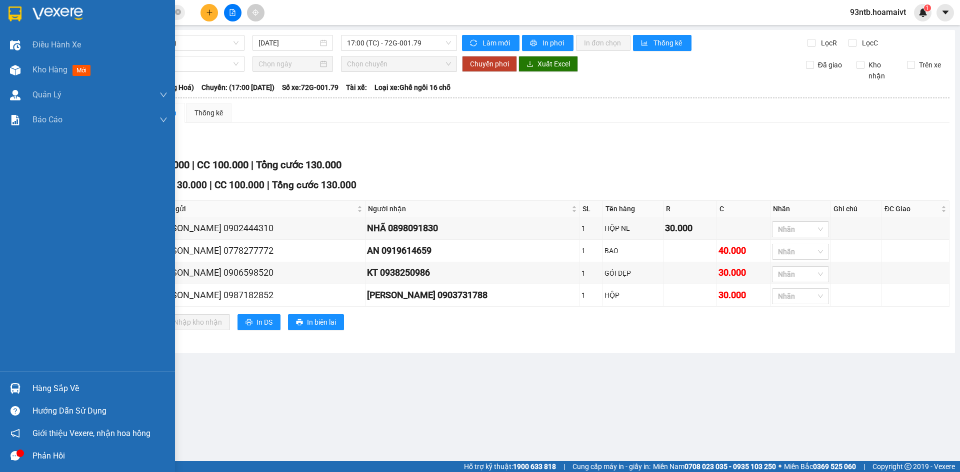
click at [48, 391] on div "Hàng sắp về" at bounding box center [99, 388] width 135 height 15
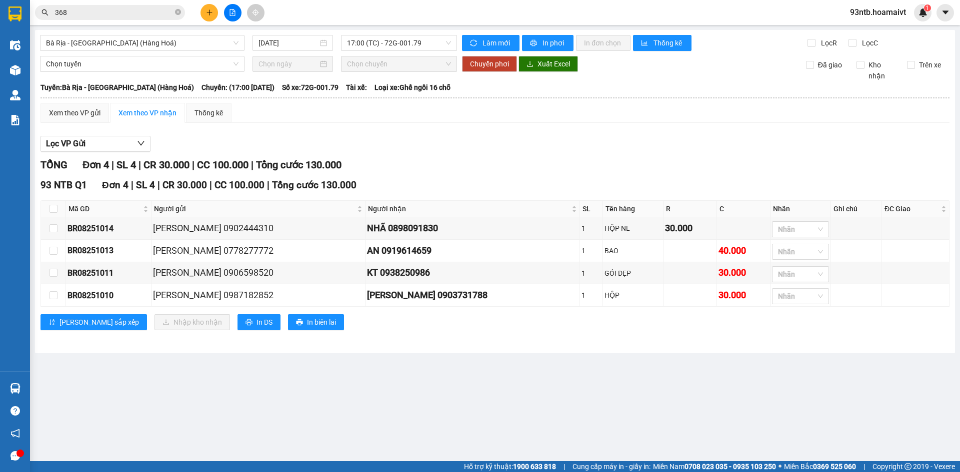
click at [542, 154] on section "Kết quả tìm kiếm ( 1423 ) Bộ lọc Tìm người gửi/nhận Thuộc VP này Mã ĐH Trạng th…" at bounding box center [480, 236] width 960 height 472
click at [177, 13] on icon "close-circle" at bounding box center [178, 12] width 6 height 6
click at [164, 13] on input "text" at bounding box center [114, 12] width 118 height 11
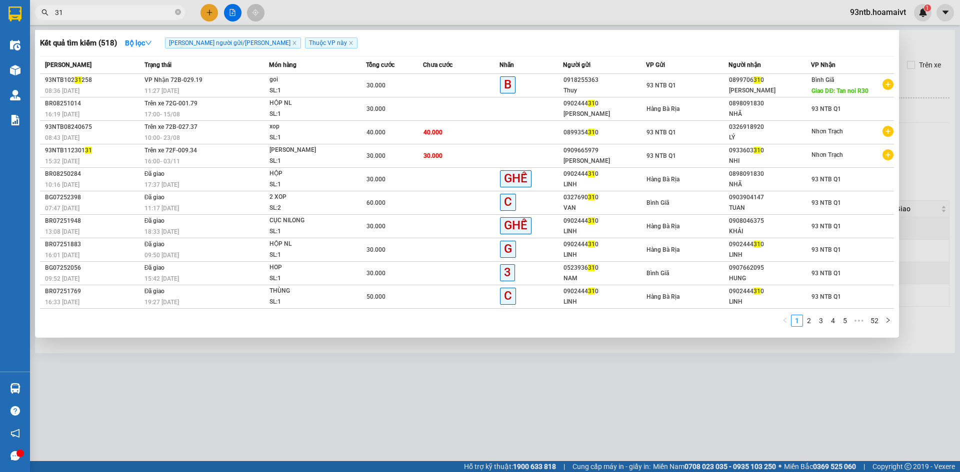
type input "3"
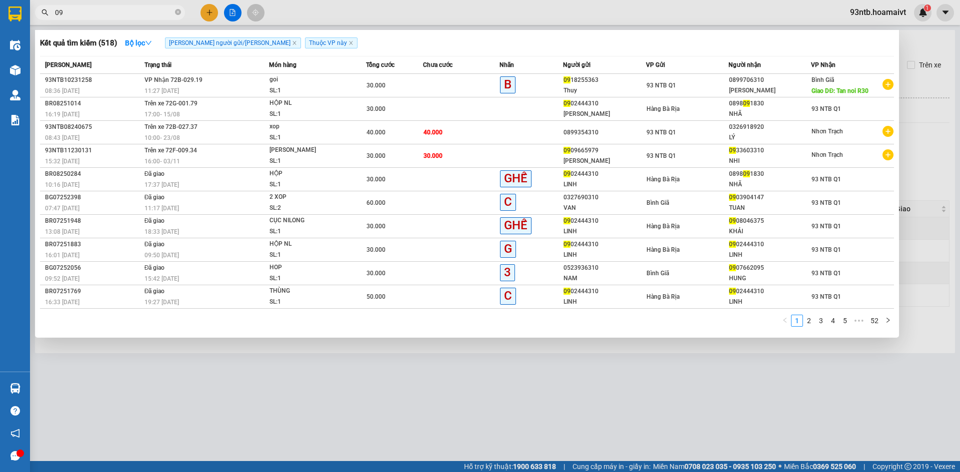
type input "0"
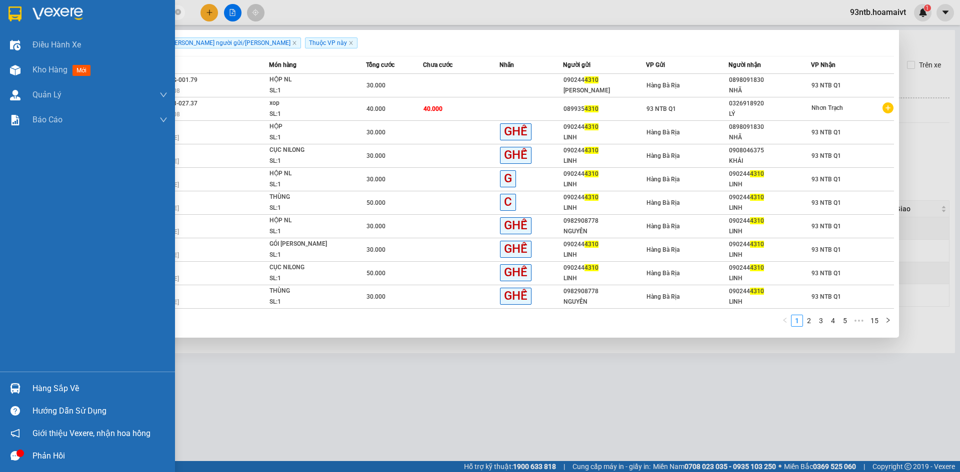
type input "4310"
click at [43, 385] on div "Hàng sắp về" at bounding box center [99, 388] width 135 height 15
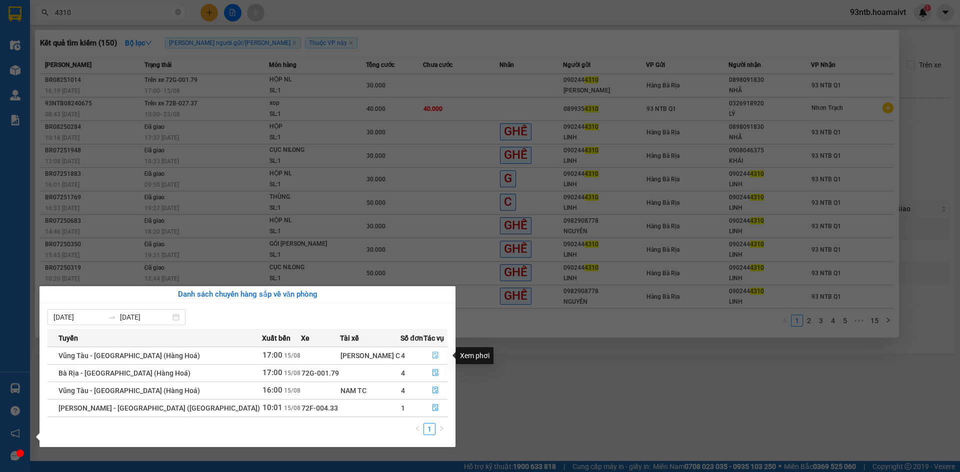
click at [432, 352] on icon "file-done" at bounding box center [435, 355] width 7 height 7
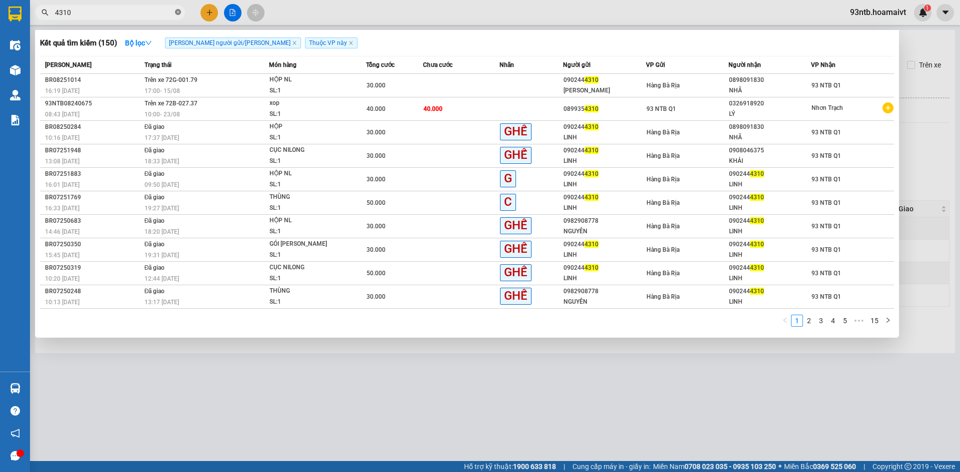
click at [176, 12] on icon "close-circle" at bounding box center [178, 12] width 6 height 6
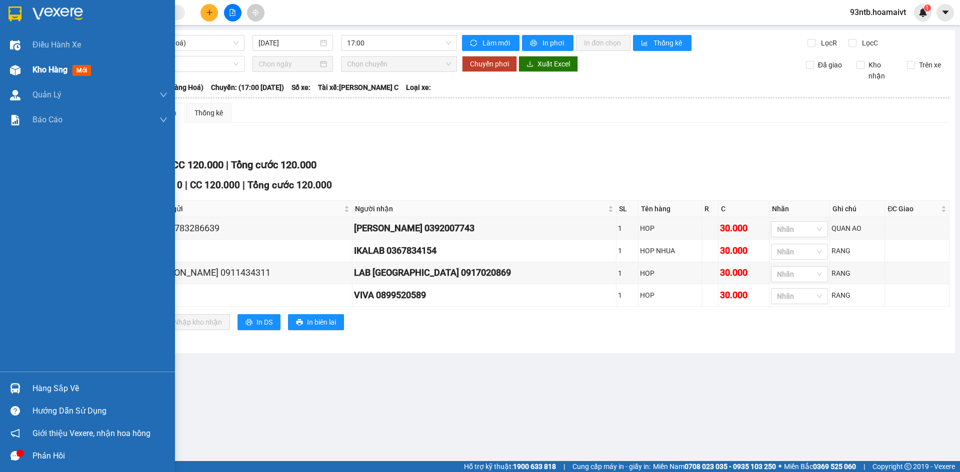
click at [53, 66] on span "Kho hàng" at bounding box center [49, 69] width 35 height 9
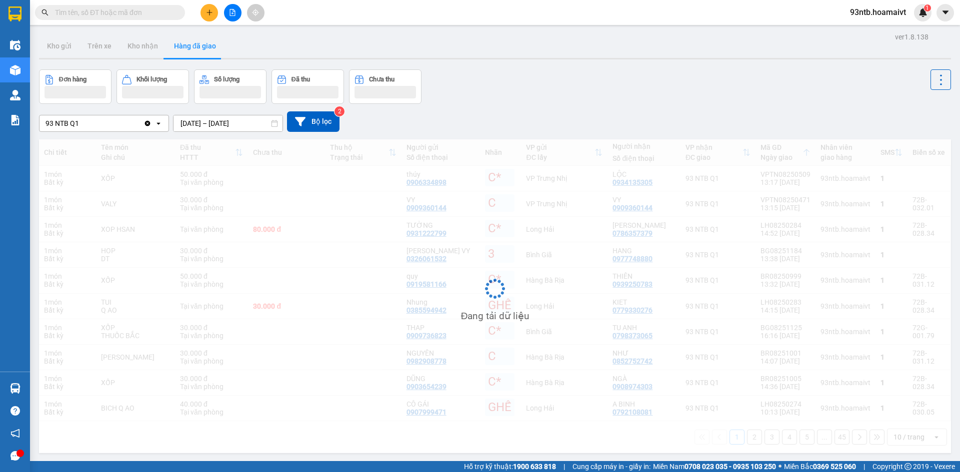
click at [150, 7] on input "text" at bounding box center [114, 12] width 118 height 11
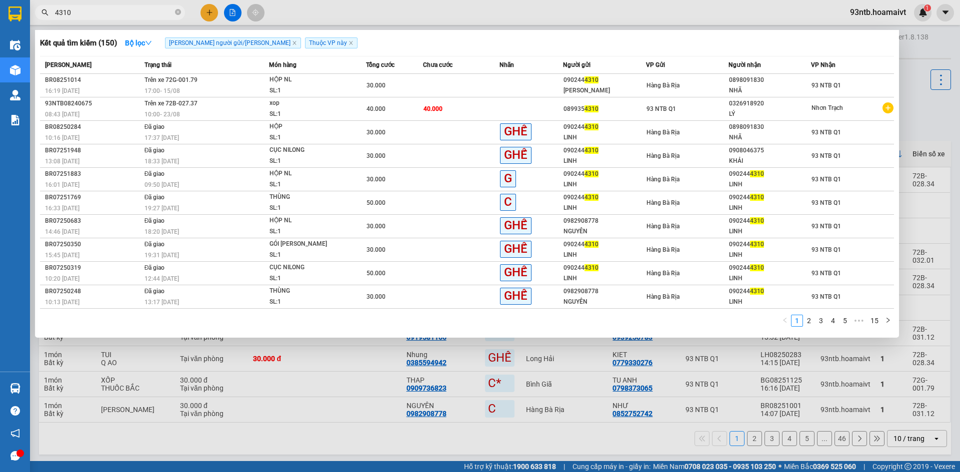
type input "4310"
click at [932, 49] on div at bounding box center [480, 236] width 960 height 472
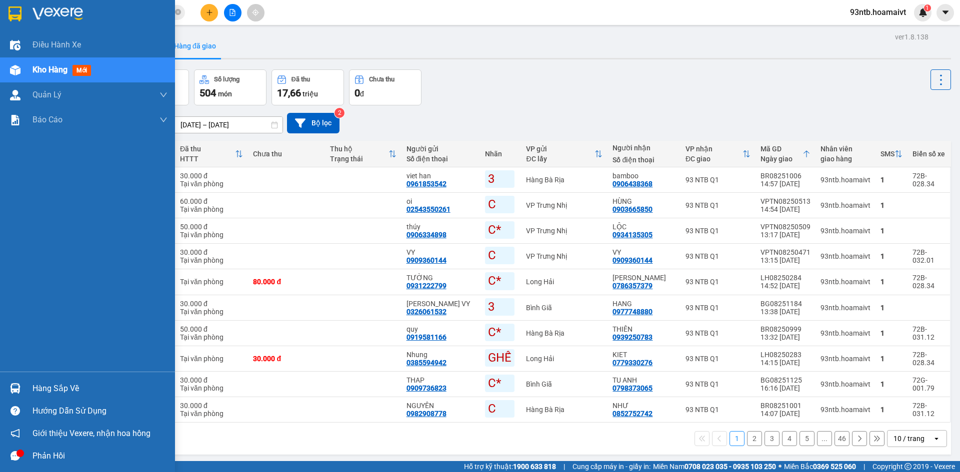
click at [41, 71] on span "Kho hàng" at bounding box center [49, 69] width 35 height 9
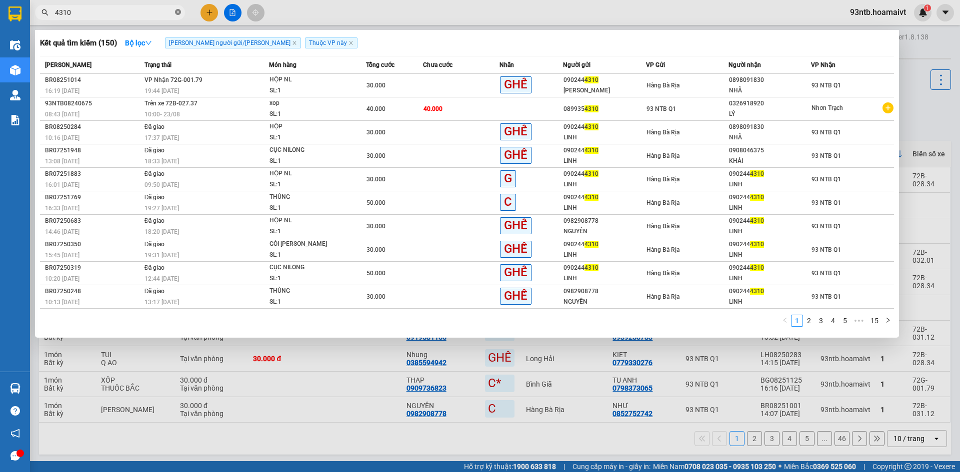
click at [178, 12] on icon "close-circle" at bounding box center [178, 12] width 6 height 6
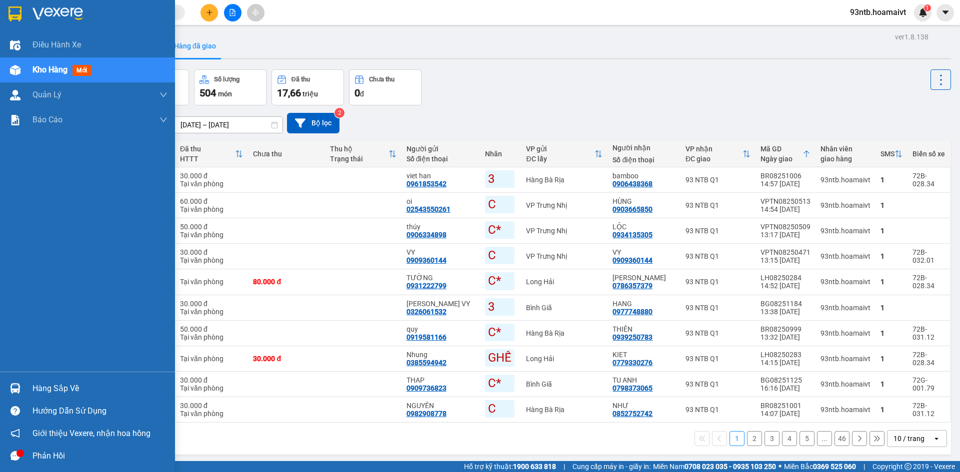
click at [47, 386] on div "Hàng sắp về" at bounding box center [99, 388] width 135 height 15
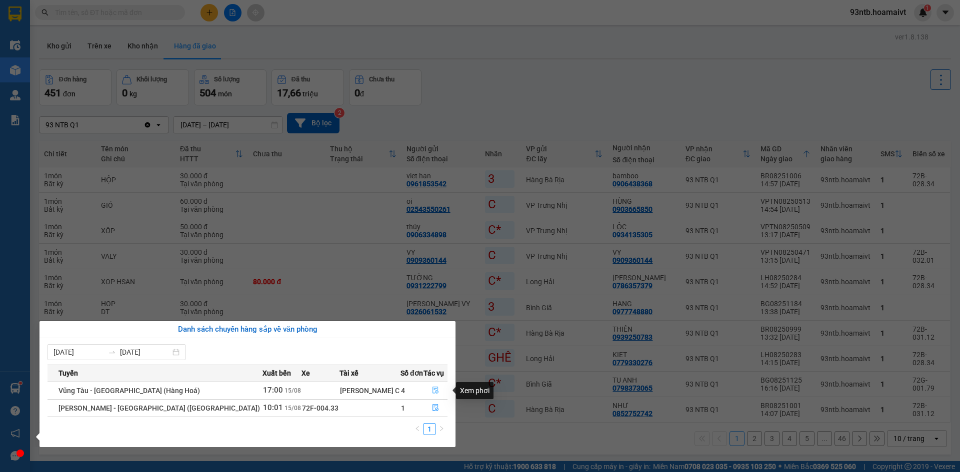
click at [432, 391] on icon "file-done" at bounding box center [435, 390] width 7 height 7
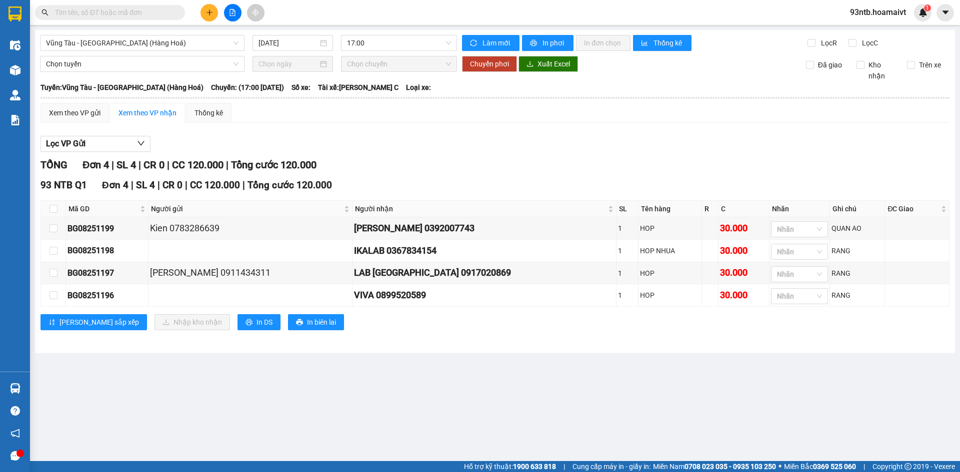
click at [134, 12] on input "text" at bounding box center [114, 12] width 118 height 11
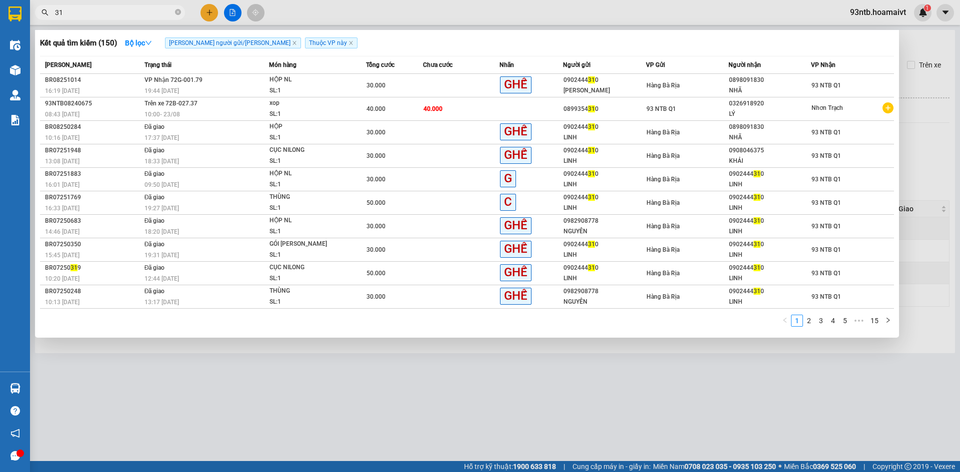
type input "310"
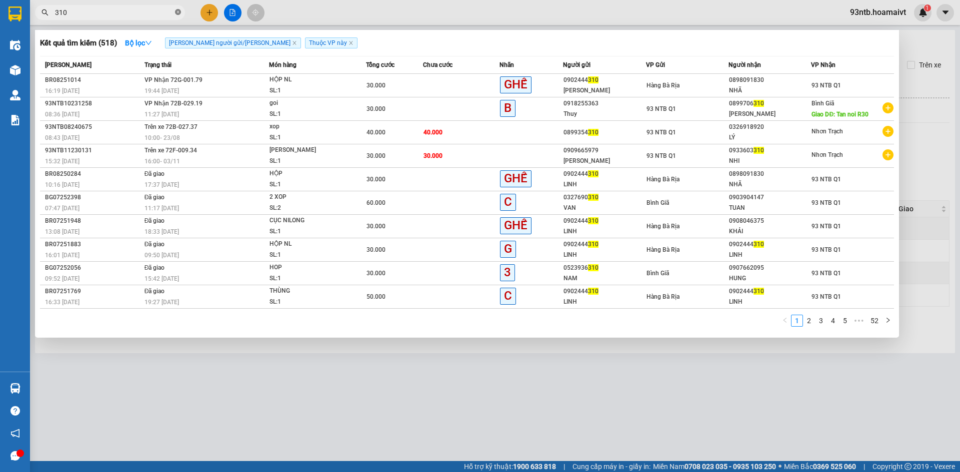
click at [176, 11] on icon "close-circle" at bounding box center [178, 12] width 6 height 6
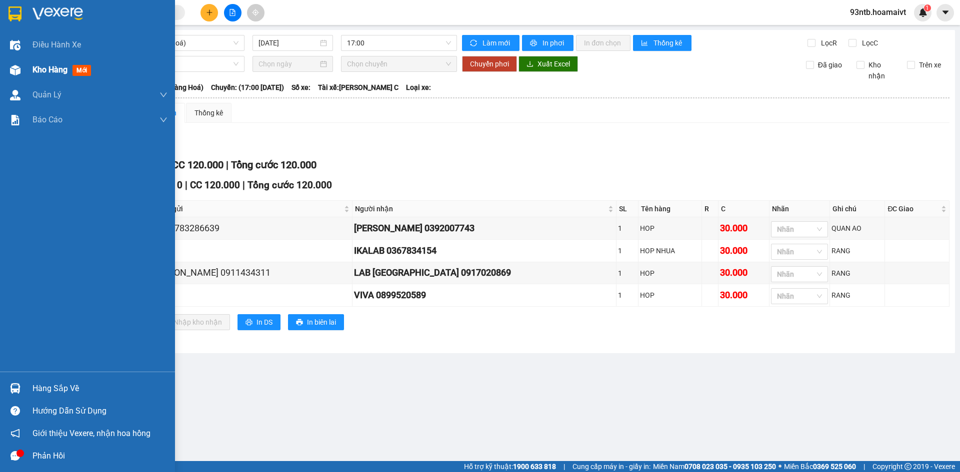
click at [43, 71] on span "Kho hàng" at bounding box center [49, 69] width 35 height 9
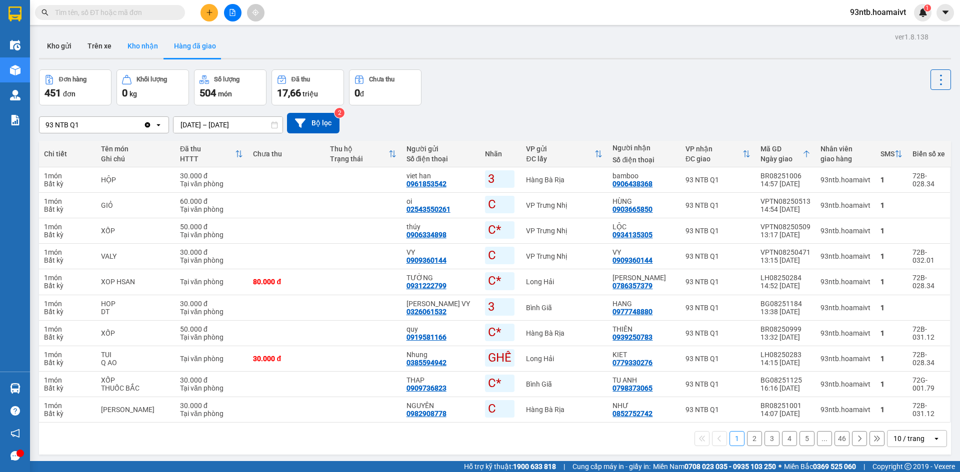
click at [138, 40] on button "Kho nhận" at bounding box center [142, 46] width 46 height 24
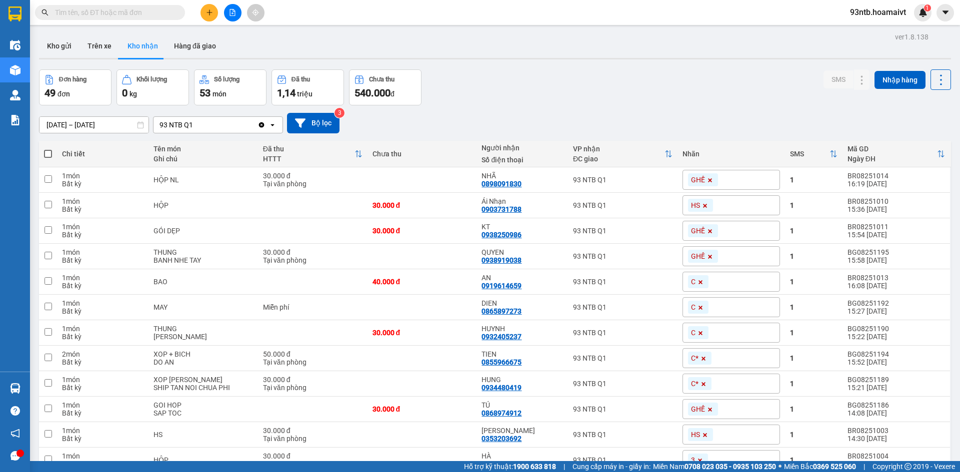
click at [147, 12] on input "text" at bounding box center [114, 12] width 118 height 11
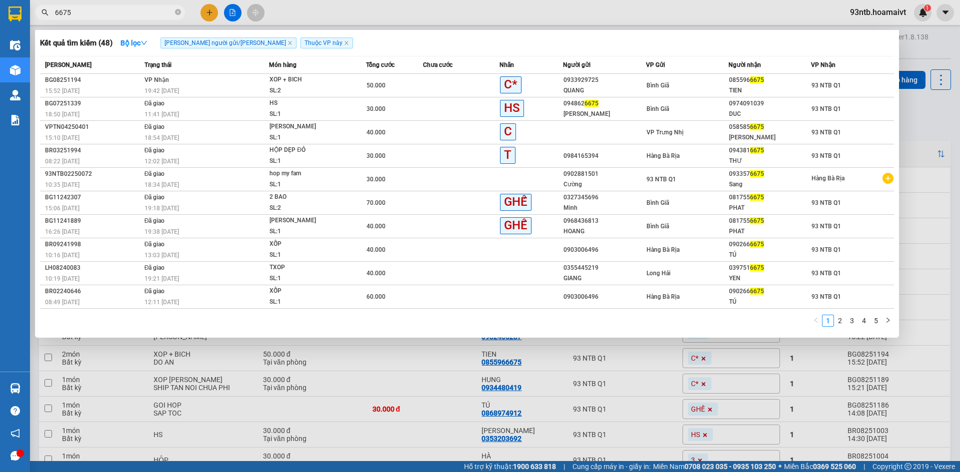
type input "6675"
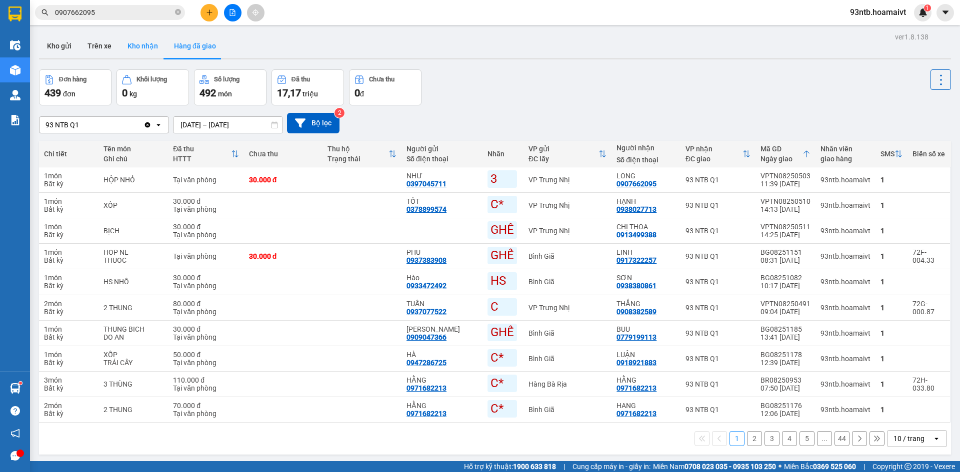
click at [144, 43] on button "Kho nhận" at bounding box center [142, 46] width 46 height 24
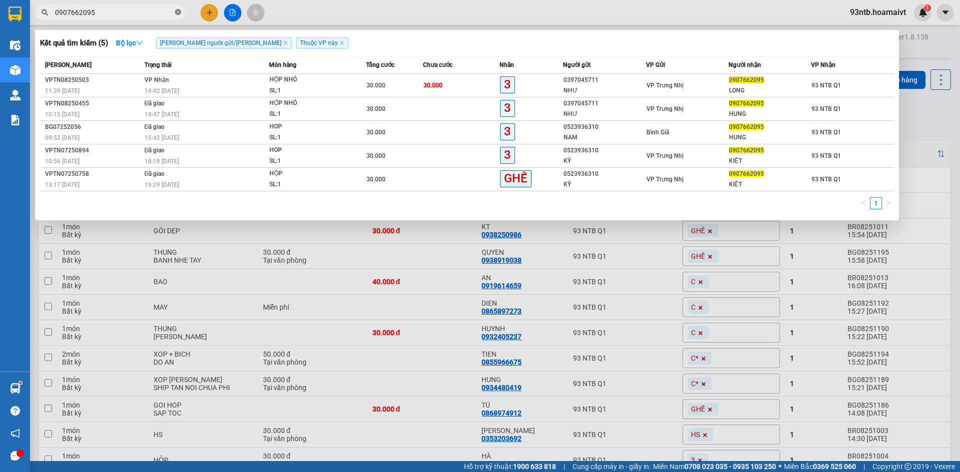
click at [177, 11] on icon "close-circle" at bounding box center [178, 12] width 6 height 6
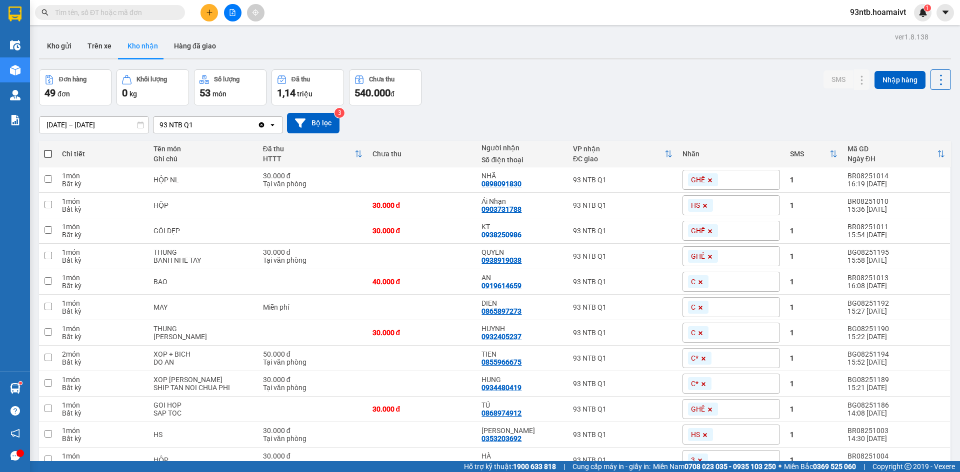
click at [161, 12] on input "text" at bounding box center [114, 12] width 118 height 11
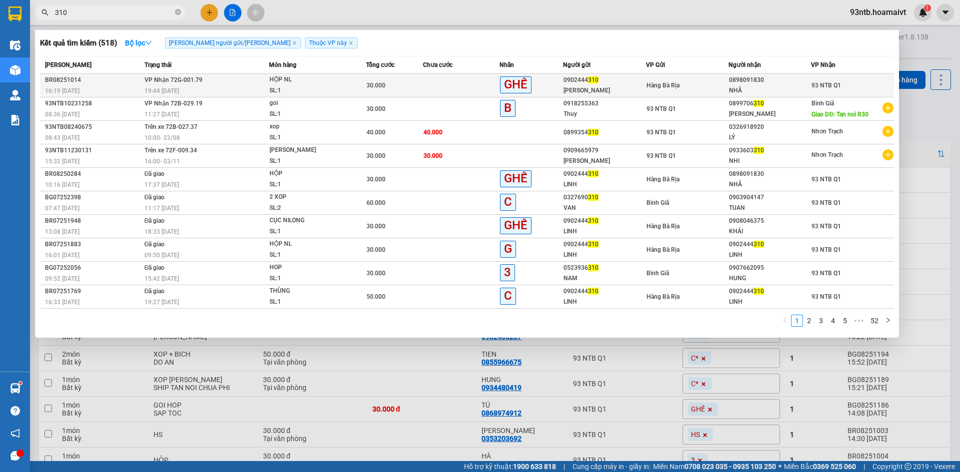
type input "310"
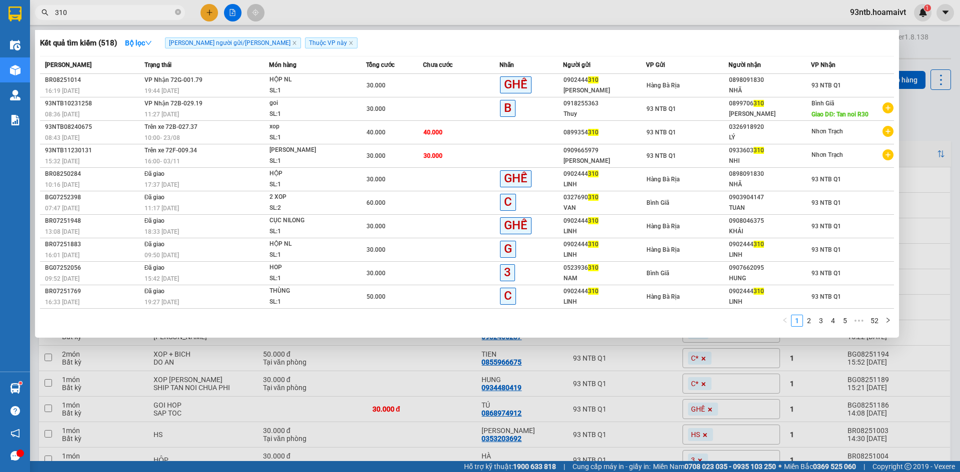
click at [169, 85] on td "VP Nhận 72G-001.79 19:44 - 15/08" at bounding box center [205, 85] width 127 height 23
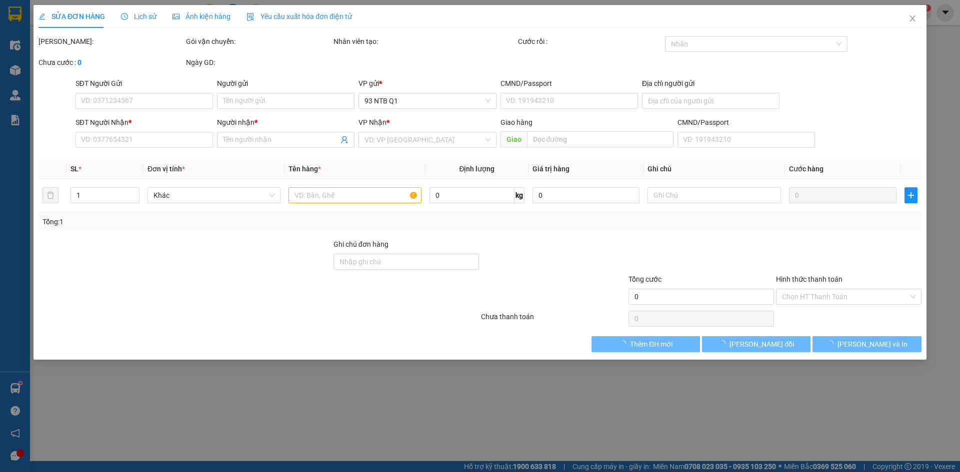
type input "0902444310"
type input "Khánh Linh"
type input "077197008047"
type input "0898091830"
type input "NHÃ"
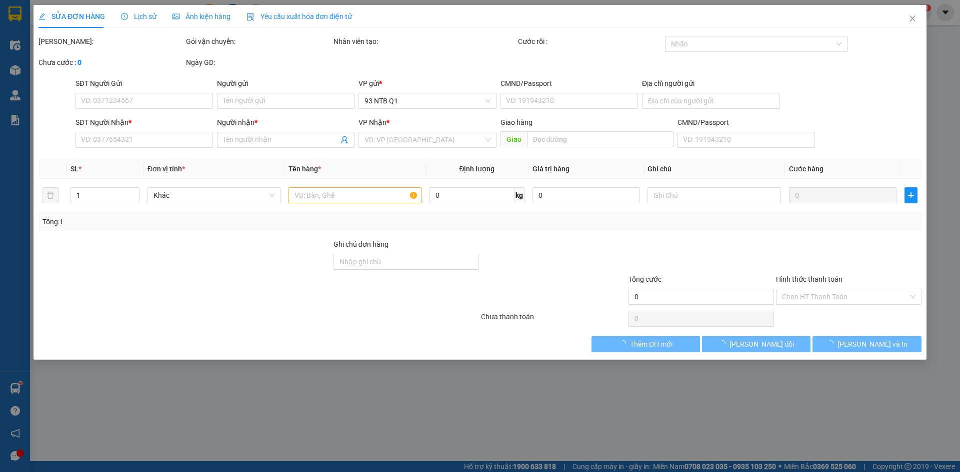
type input "30.000"
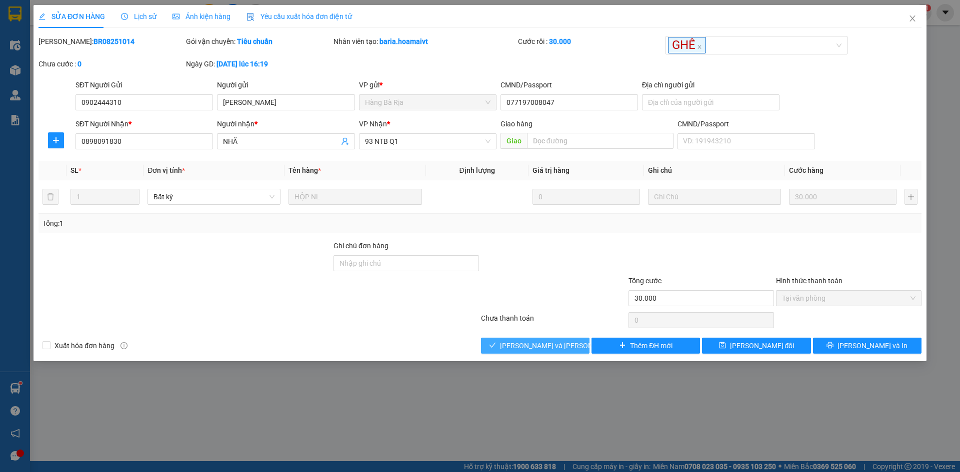
click at [543, 344] on span "[PERSON_NAME] và [PERSON_NAME] hàng" at bounding box center [567, 345] width 135 height 11
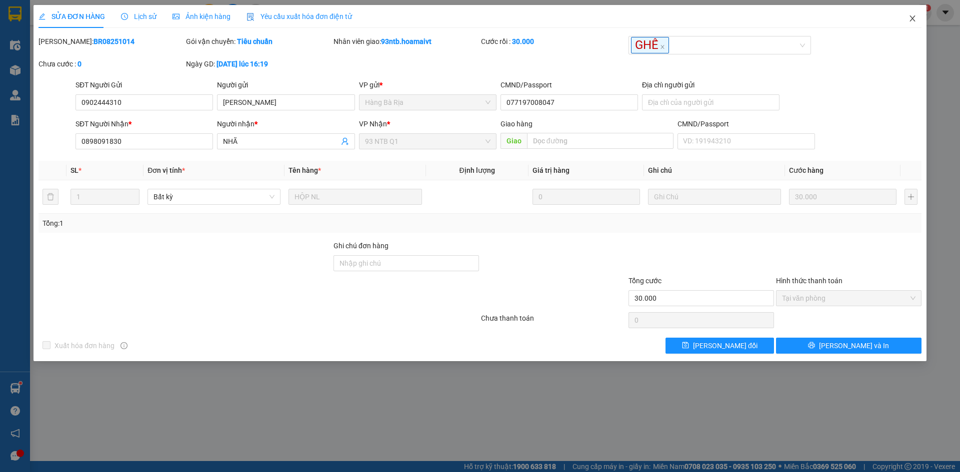
click at [909, 21] on icon "close" at bounding box center [912, 18] width 8 height 8
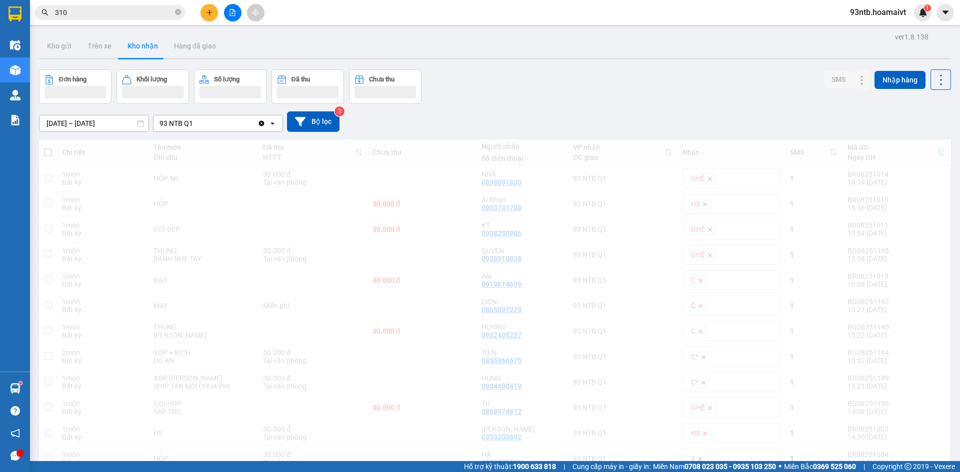
click at [911, 20] on div "93ntb.hoamaivt 1" at bounding box center [886, 12] width 89 height 17
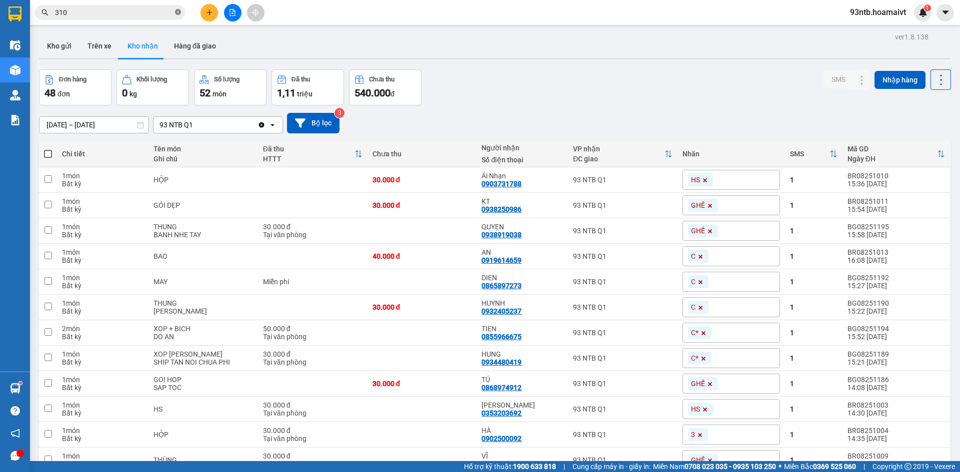
click at [177, 10] on icon "close-circle" at bounding box center [178, 12] width 6 height 6
click at [142, 12] on input "text" at bounding box center [114, 12] width 118 height 11
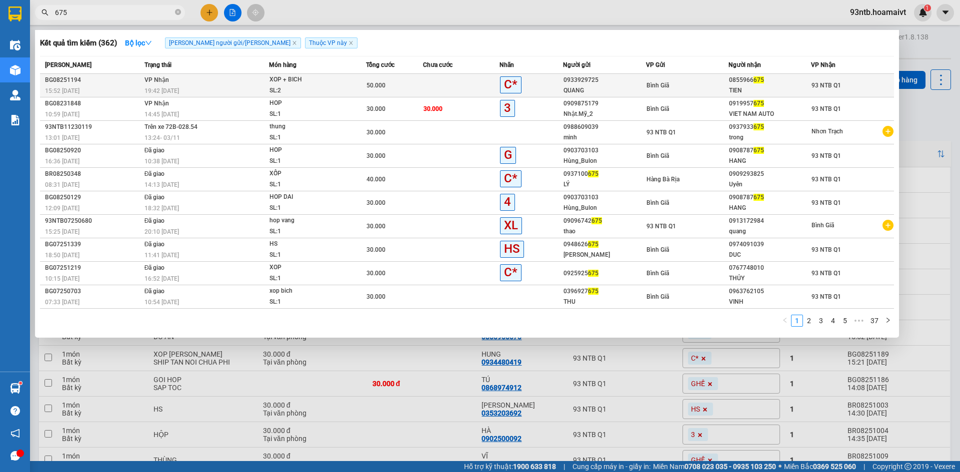
type input "675"
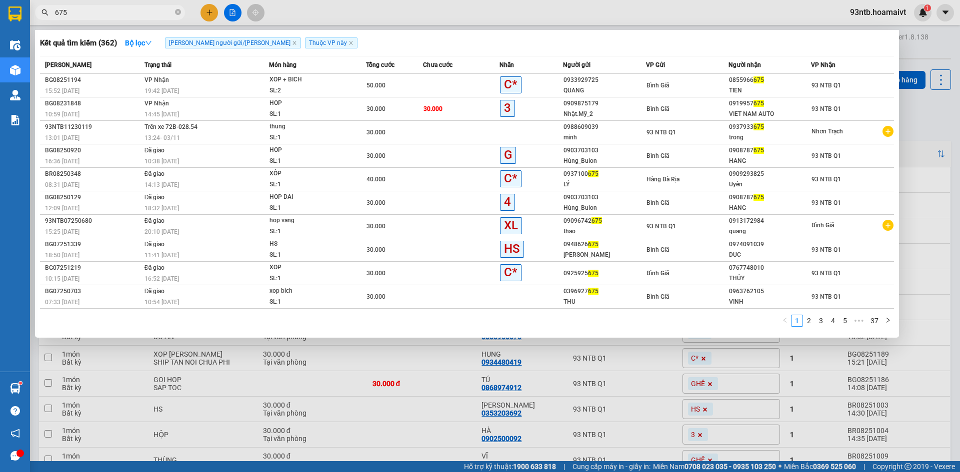
click at [189, 88] on div "19:42 - 15/08" at bounding box center [206, 90] width 124 height 11
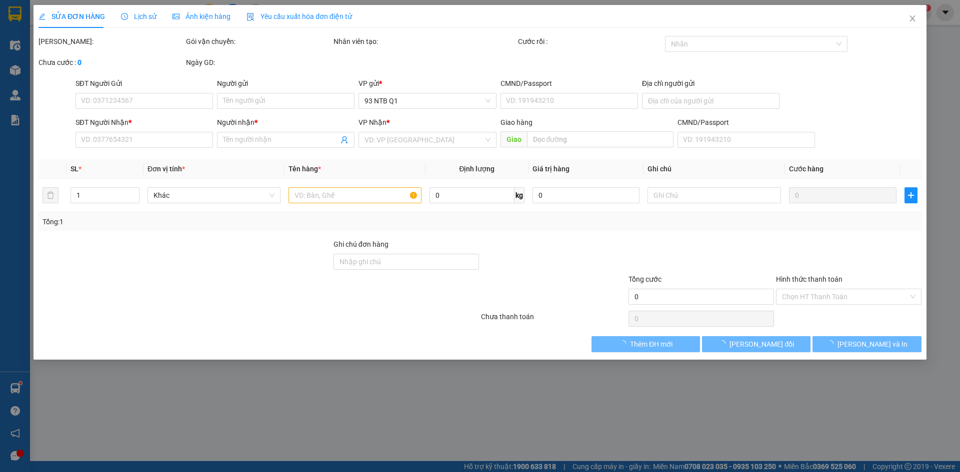
type input "0933929725"
type input "QUANG"
type input "0855966675"
type input "TIEN"
type input "50.000"
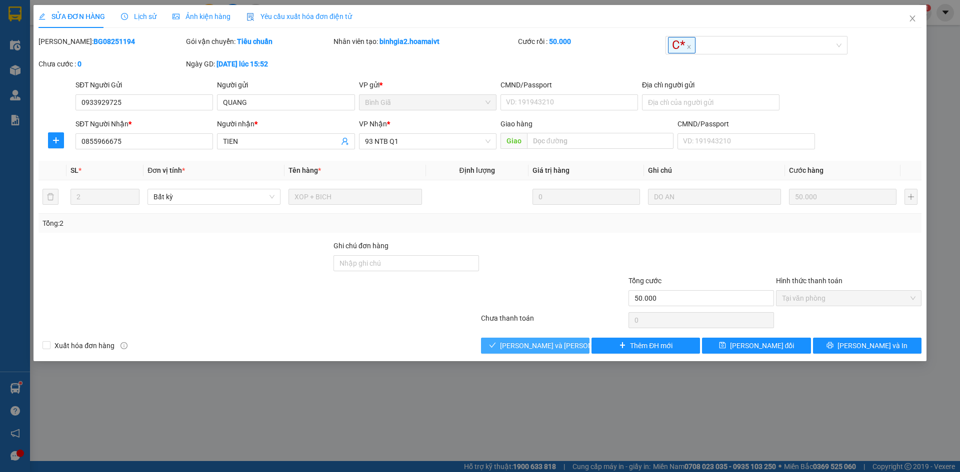
click at [540, 347] on span "[PERSON_NAME] và [PERSON_NAME] hàng" at bounding box center [567, 345] width 135 height 11
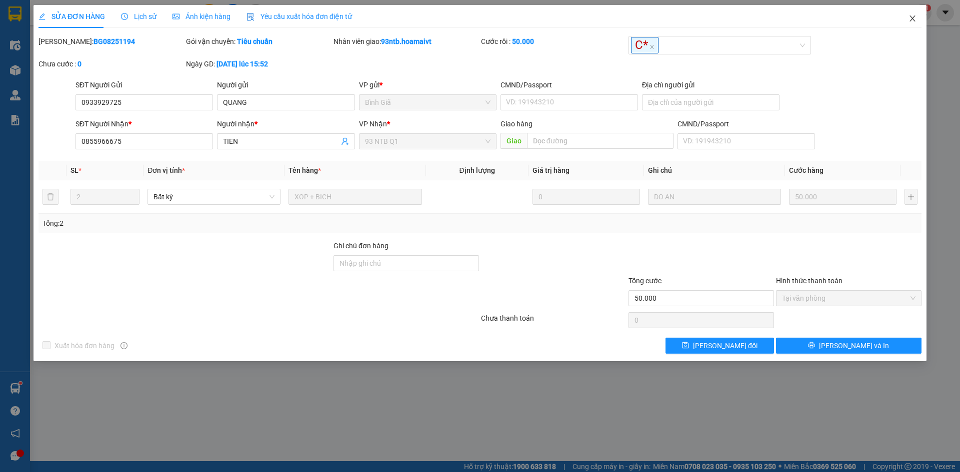
click at [915, 16] on icon "close" at bounding box center [912, 18] width 8 height 8
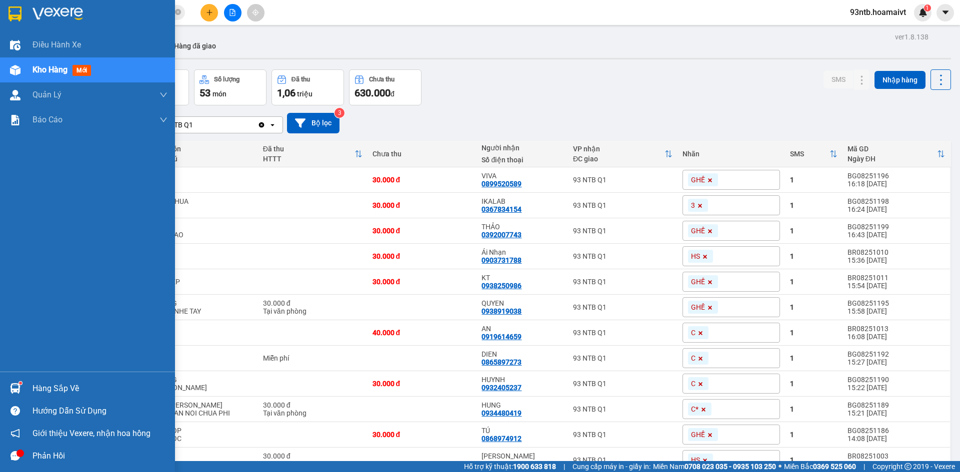
click at [40, 384] on div "Hàng sắp về" at bounding box center [99, 388] width 135 height 15
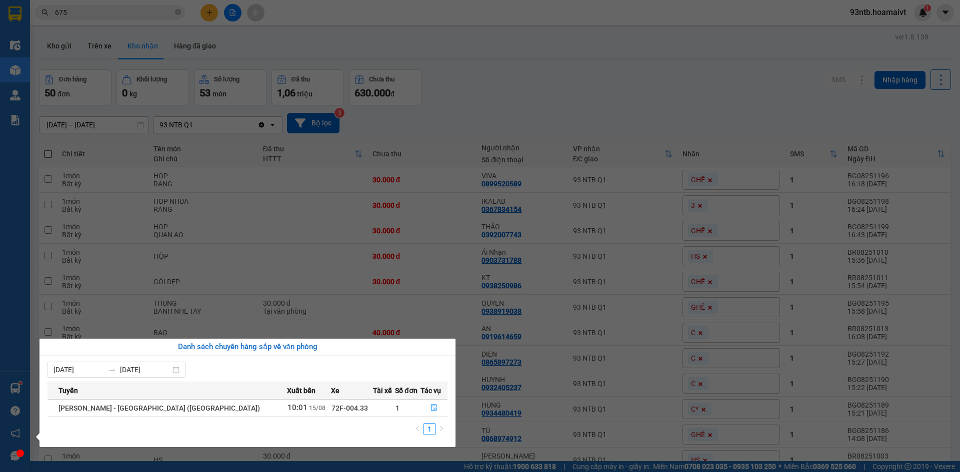
click at [564, 79] on section "Kết quả tìm kiếm ( 362 ) Bộ lọc Tìm người gửi/nhận Thuộc VP này Mã ĐH Trạng thá…" at bounding box center [480, 236] width 960 height 472
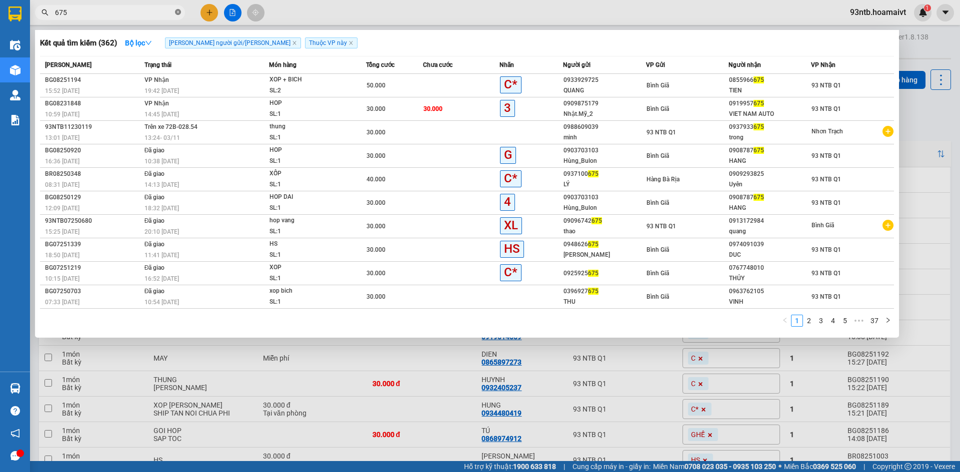
click at [177, 11] on icon "close-circle" at bounding box center [178, 12] width 6 height 6
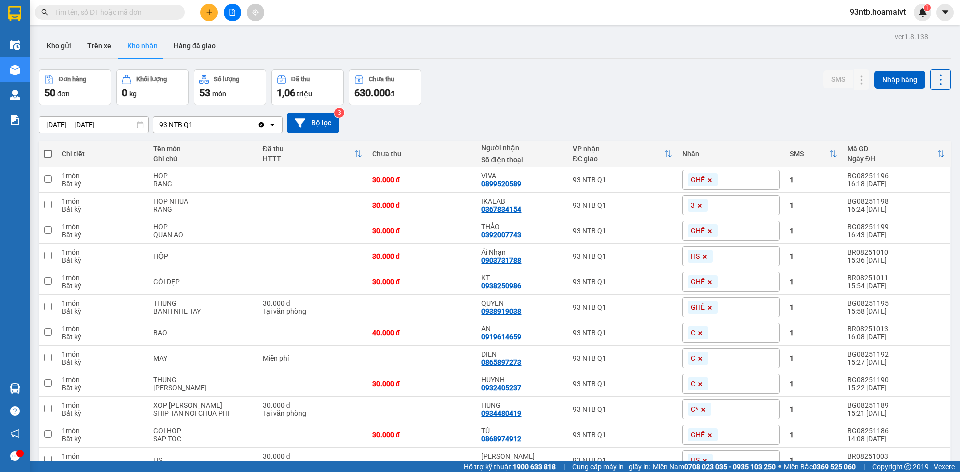
click at [168, 14] on input "text" at bounding box center [114, 12] width 118 height 11
click at [150, 14] on input "text" at bounding box center [114, 12] width 118 height 11
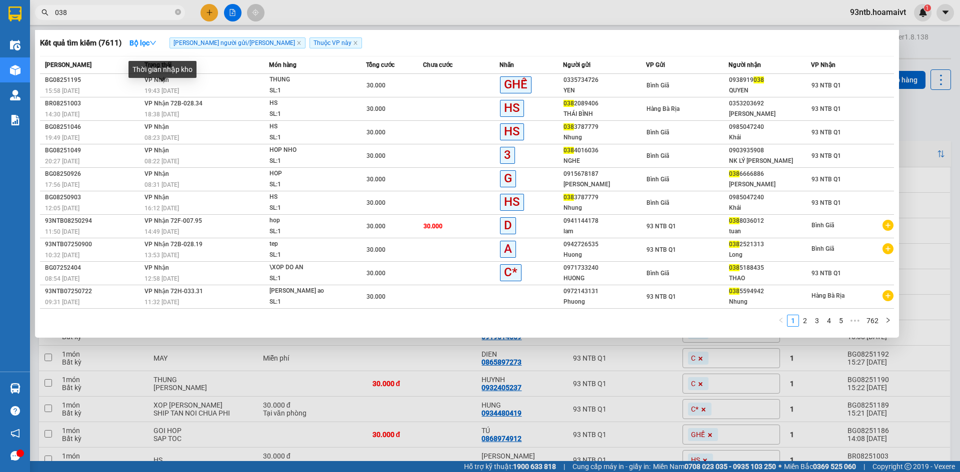
type input "038"
click at [169, 77] on td "VP Nhận 19:43 - 15/08" at bounding box center [205, 85] width 127 height 23
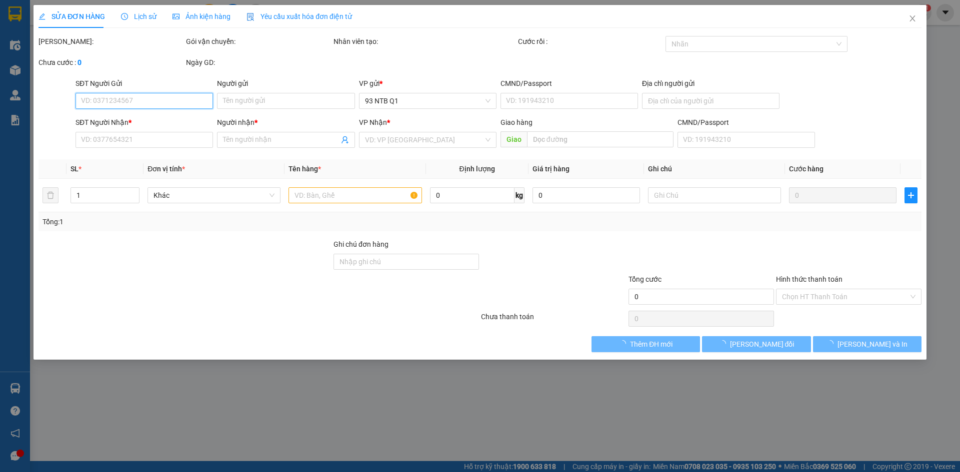
type input "0335734726"
type input "YEN"
type input "0938919038"
type input "QUYEN"
type input "30.000"
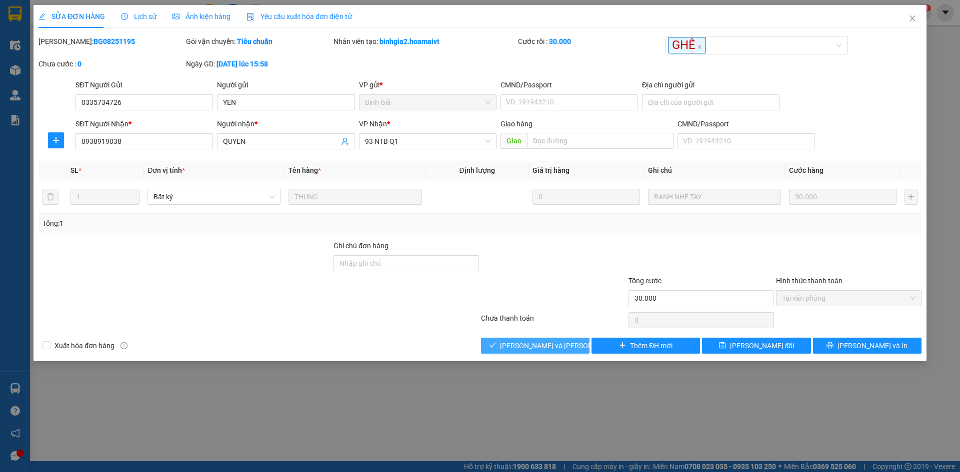
click at [540, 348] on span "[PERSON_NAME] và [PERSON_NAME] hàng" at bounding box center [567, 345] width 135 height 11
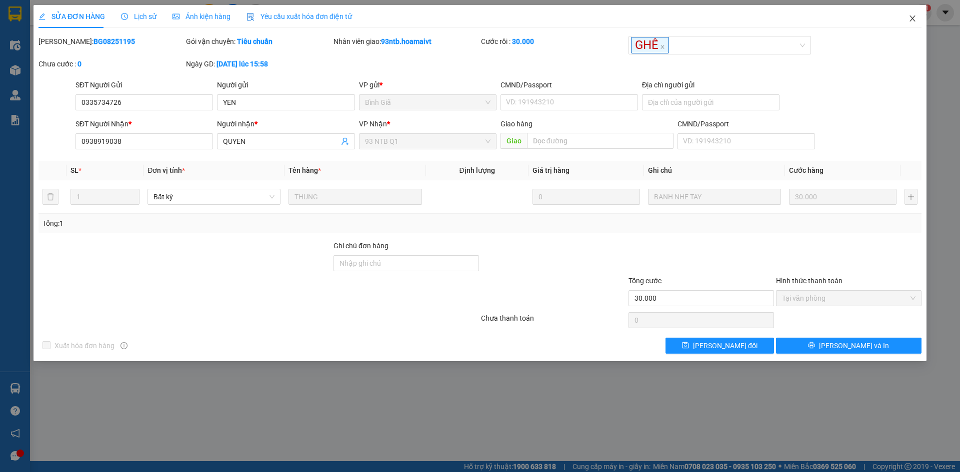
click at [913, 19] on icon "close" at bounding box center [912, 18] width 8 height 8
